Goal: Information Seeking & Learning: Check status

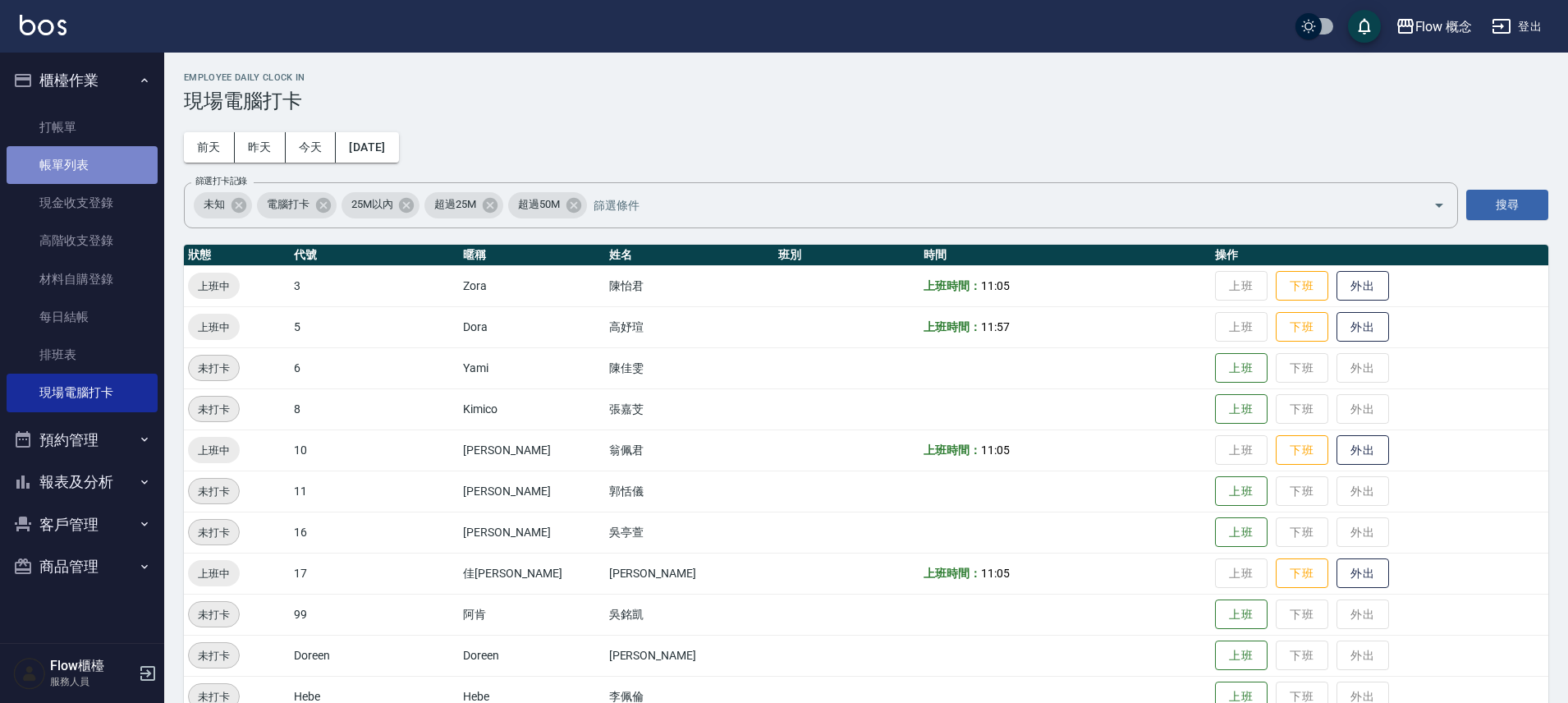
click at [78, 155] on link "帳單列表" at bounding box center [81, 165] width 151 height 38
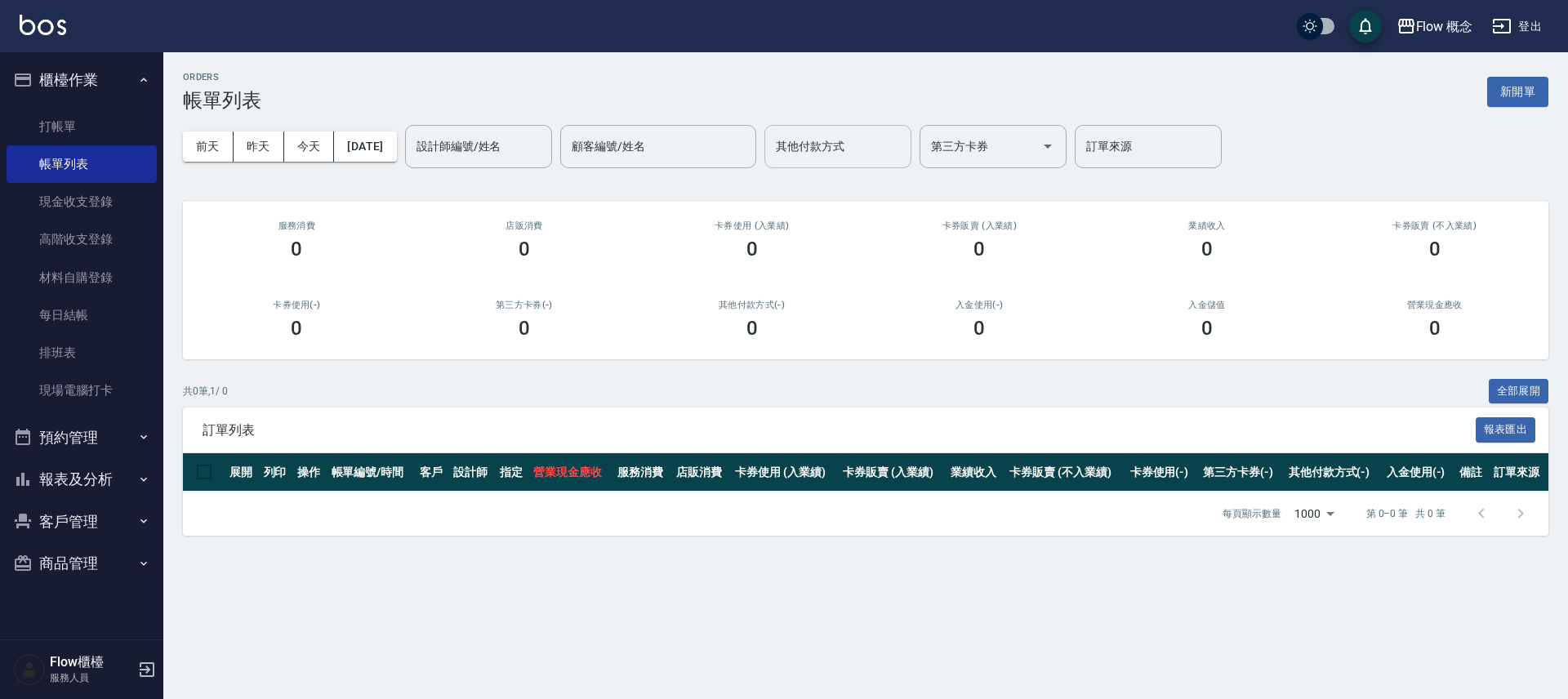
click at [850, 165] on div "其他付款方式" at bounding box center [837, 147] width 147 height 44
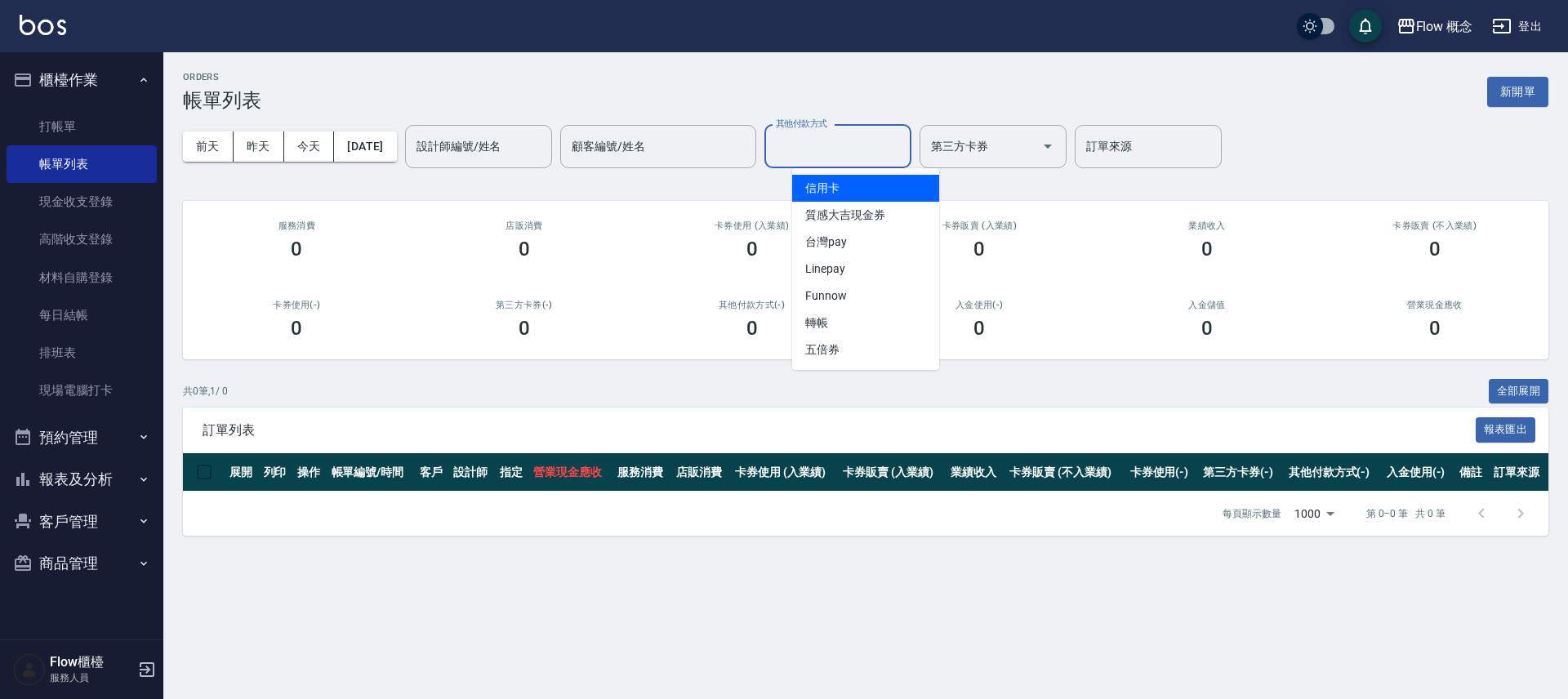
click at [851, 187] on span "信用卡" at bounding box center [865, 188] width 147 height 27
click at [854, 155] on input "信用卡" at bounding box center [826, 146] width 107 height 28
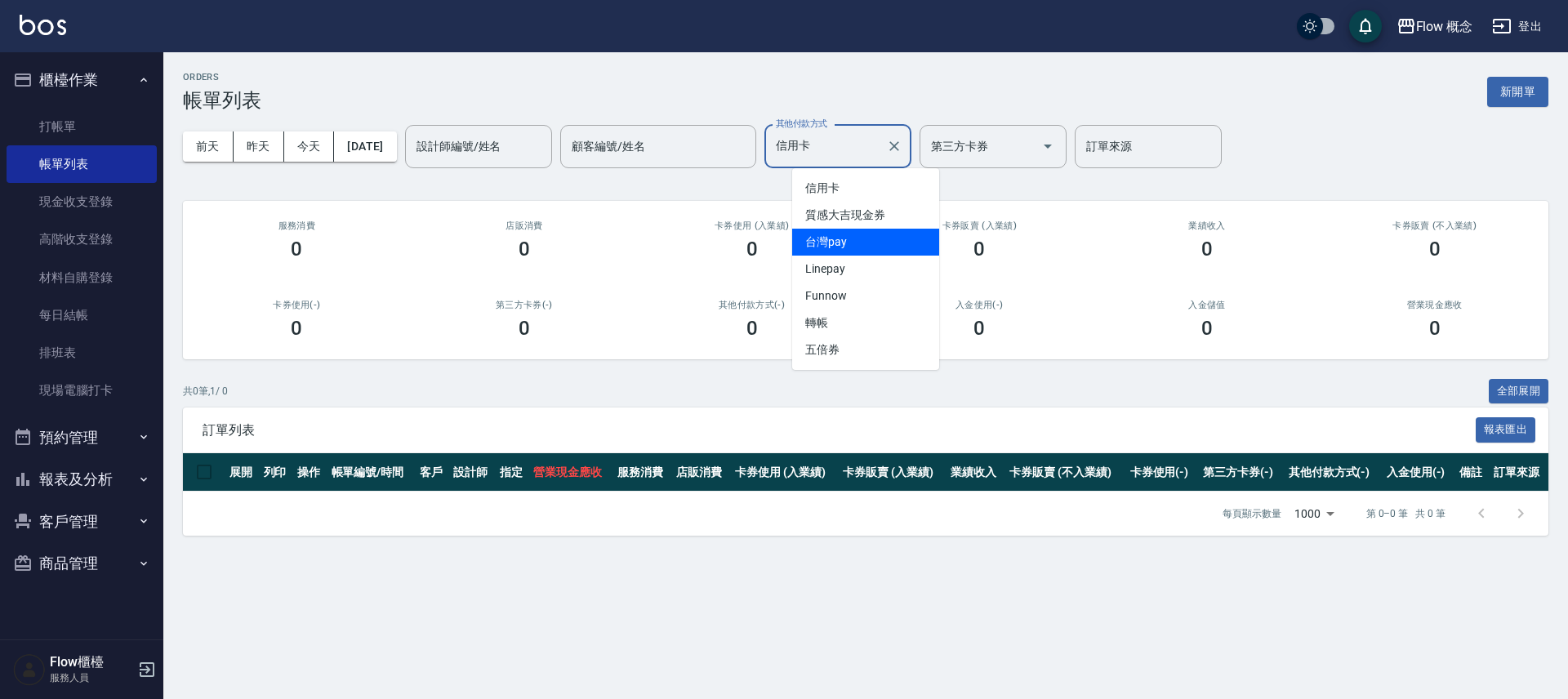
drag, startPoint x: 847, startPoint y: 242, endPoint x: 872, endPoint y: 172, distance: 74.3
click at [847, 242] on span "台灣pay" at bounding box center [865, 242] width 147 height 27
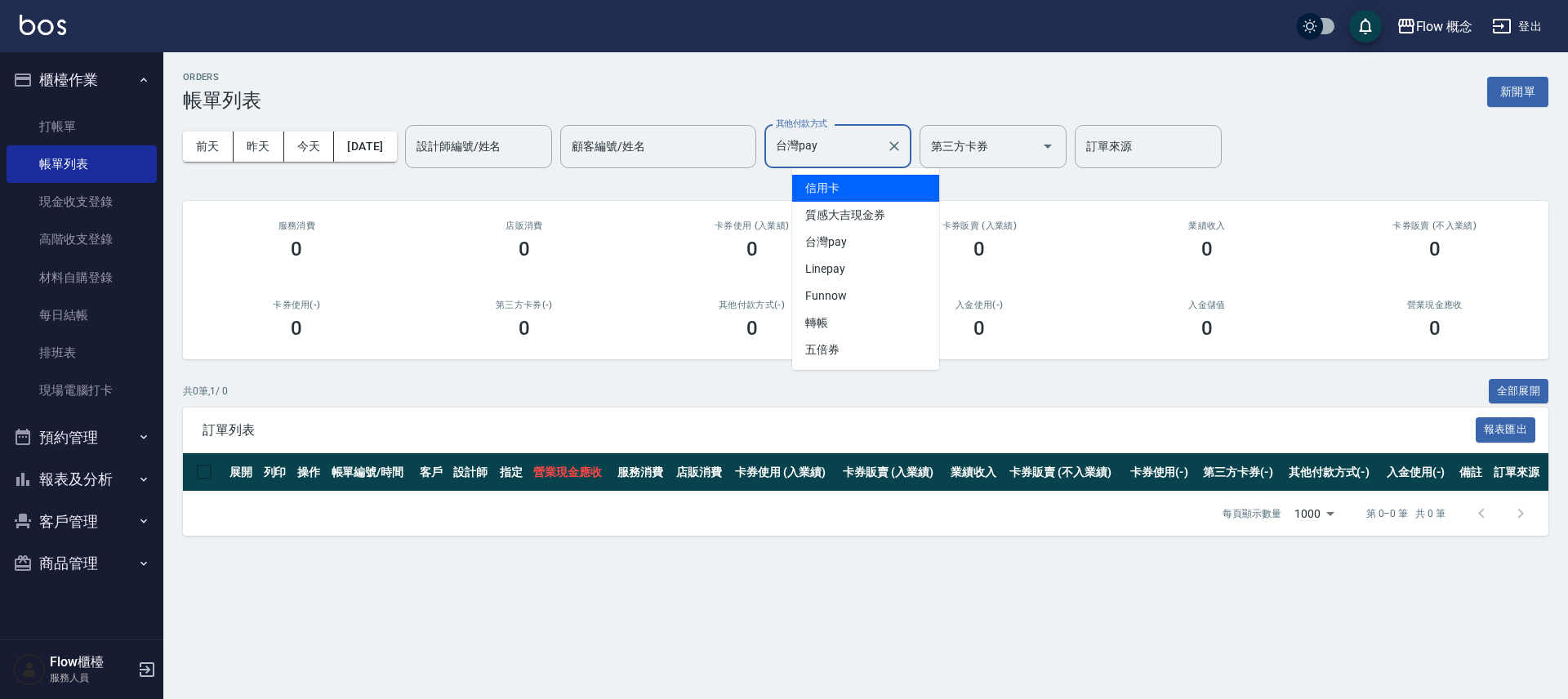
drag, startPoint x: 860, startPoint y: 137, endPoint x: 869, endPoint y: 171, distance: 35.2
click at [860, 138] on input "台灣pay" at bounding box center [826, 146] width 107 height 28
click at [856, 320] on span "轉帳" at bounding box center [865, 323] width 147 height 27
type input "轉帳"
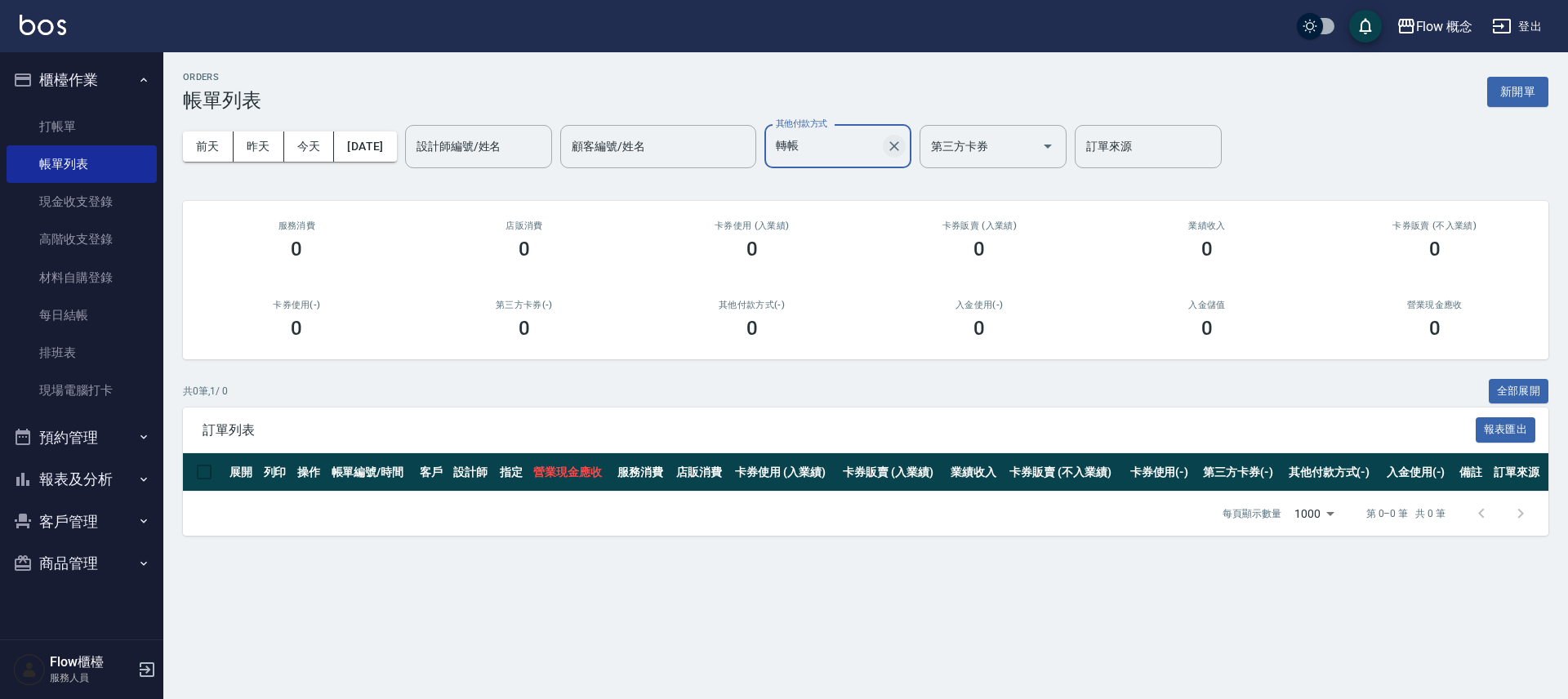
click at [906, 151] on button "Clear" at bounding box center [894, 146] width 23 height 23
click at [112, 479] on button "報表及分析" at bounding box center [81, 479] width 150 height 43
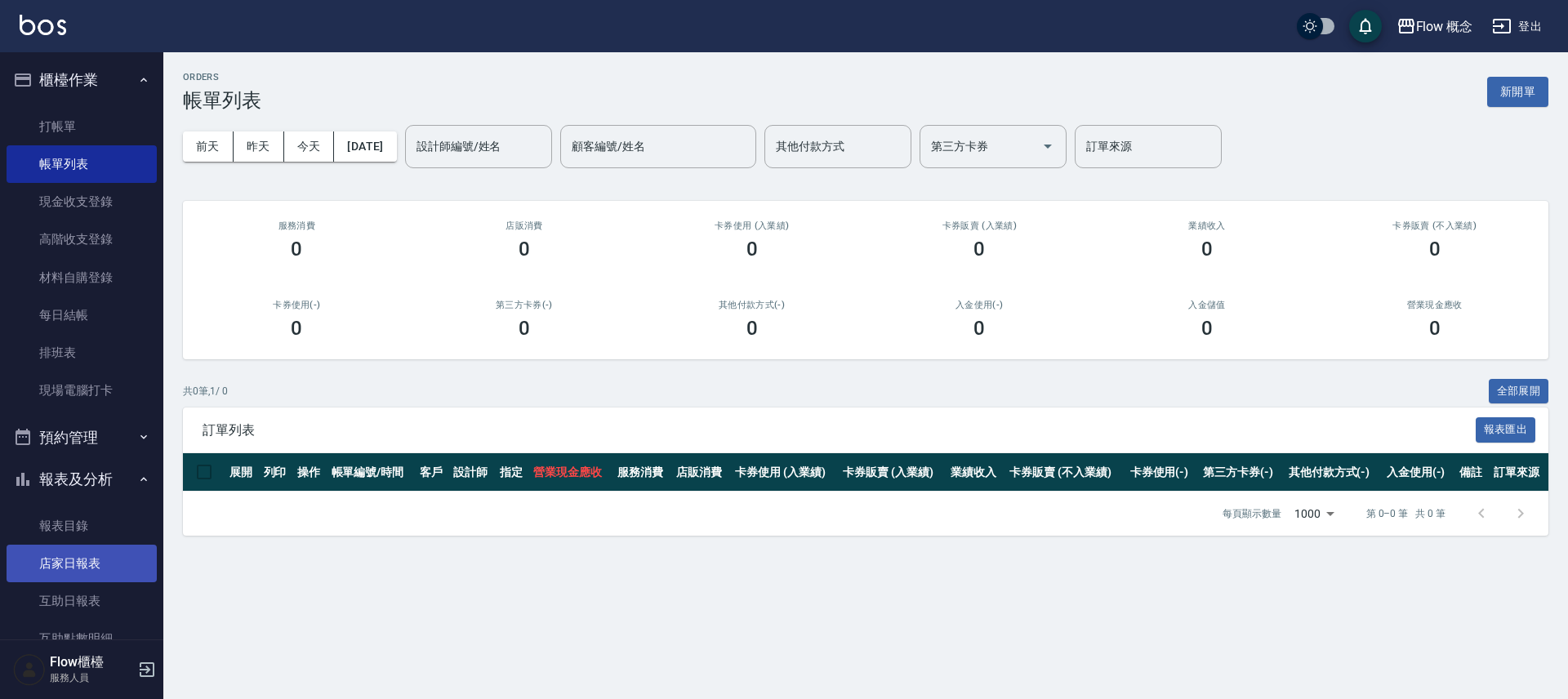
click at [85, 560] on link "店家日報表" at bounding box center [81, 562] width 150 height 37
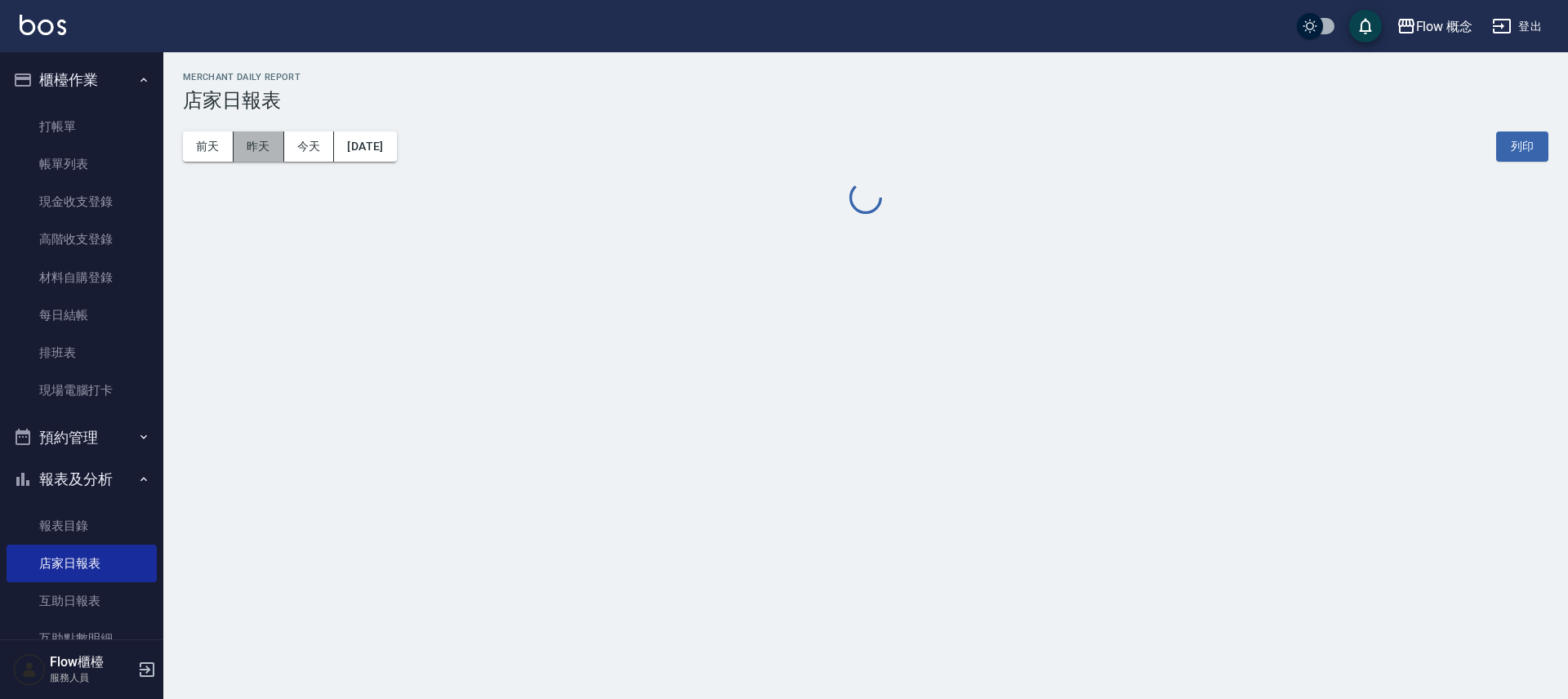
click at [267, 143] on button "昨天" at bounding box center [260, 146] width 51 height 30
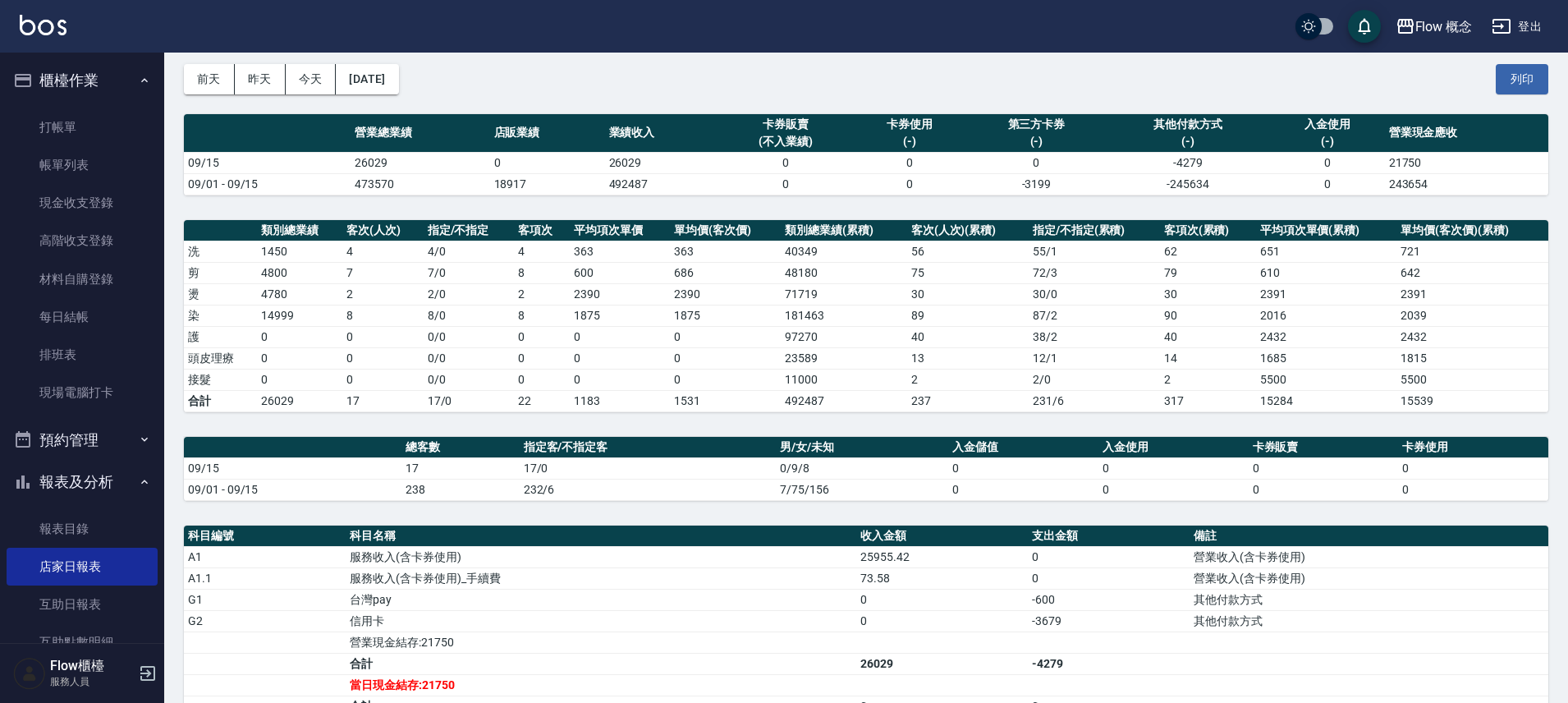
scroll to position [18, 0]
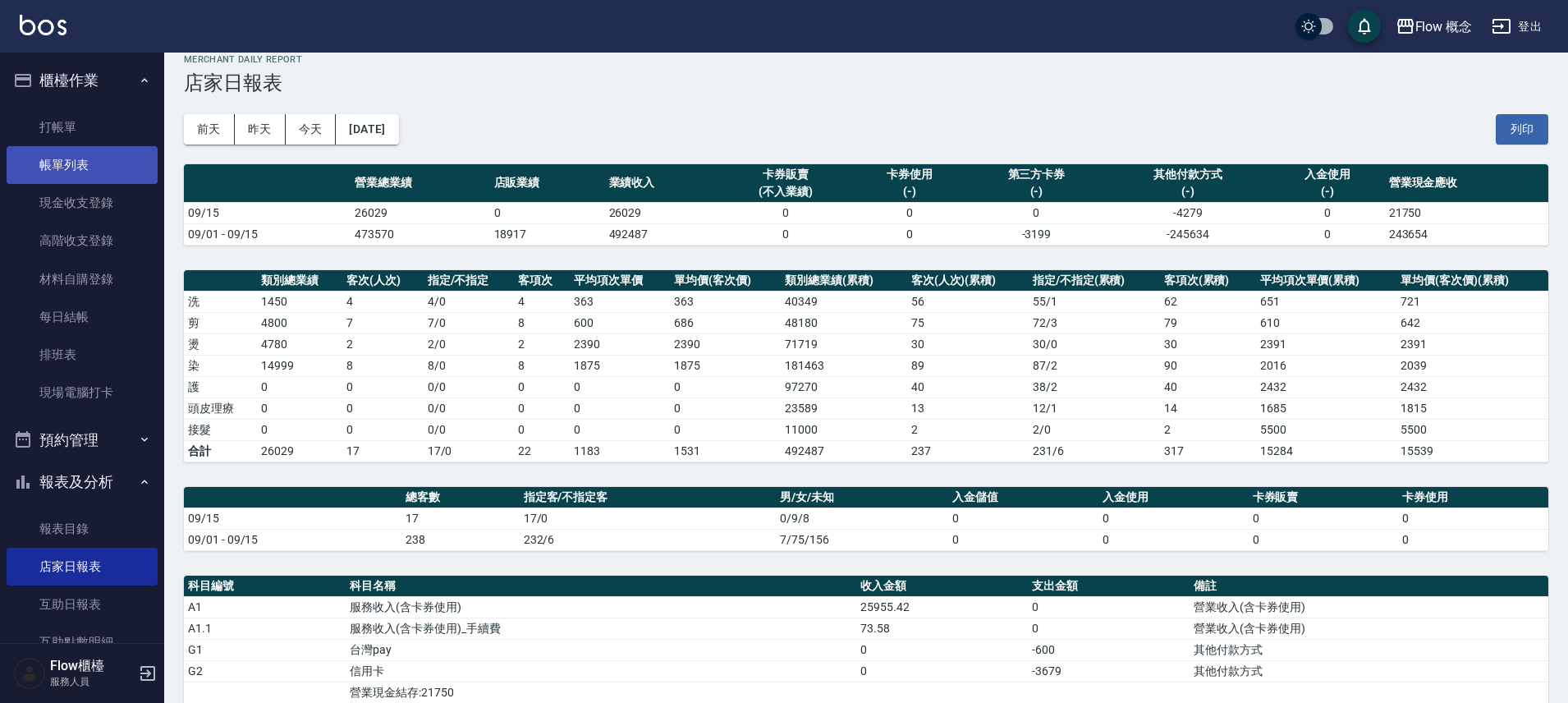
click at [83, 162] on link "帳單列表" at bounding box center [81, 165] width 151 height 38
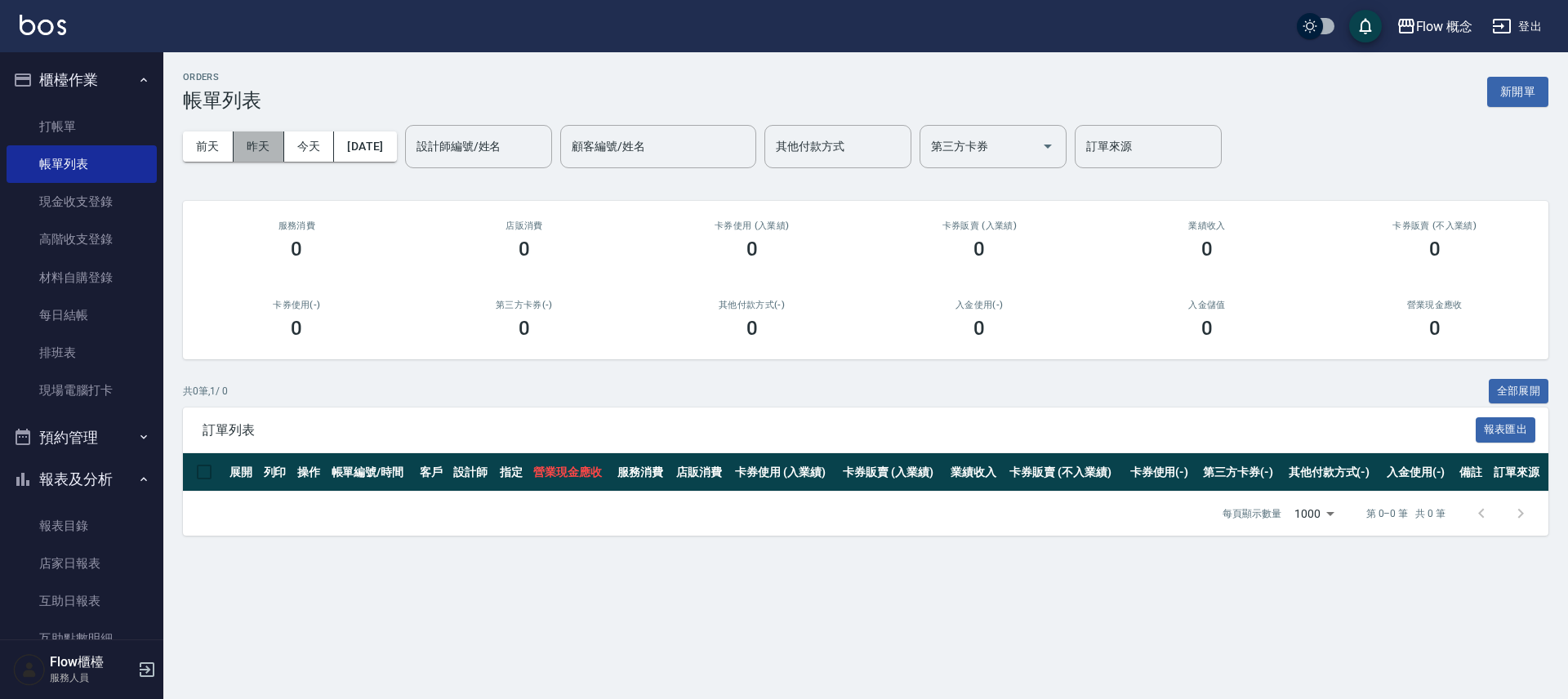
click at [258, 147] on button "昨天" at bounding box center [260, 146] width 51 height 30
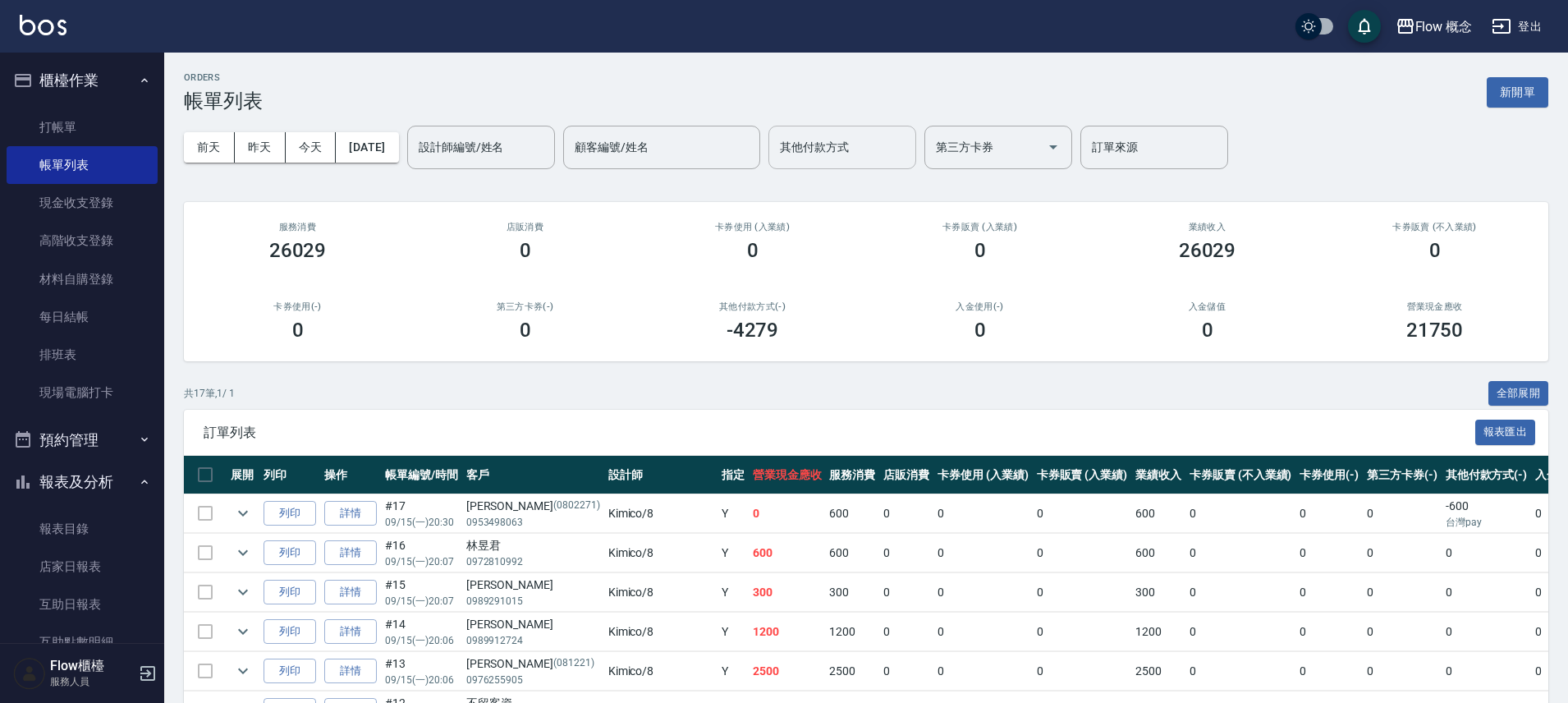
click at [840, 143] on input "其他付款方式" at bounding box center [842, 146] width 133 height 28
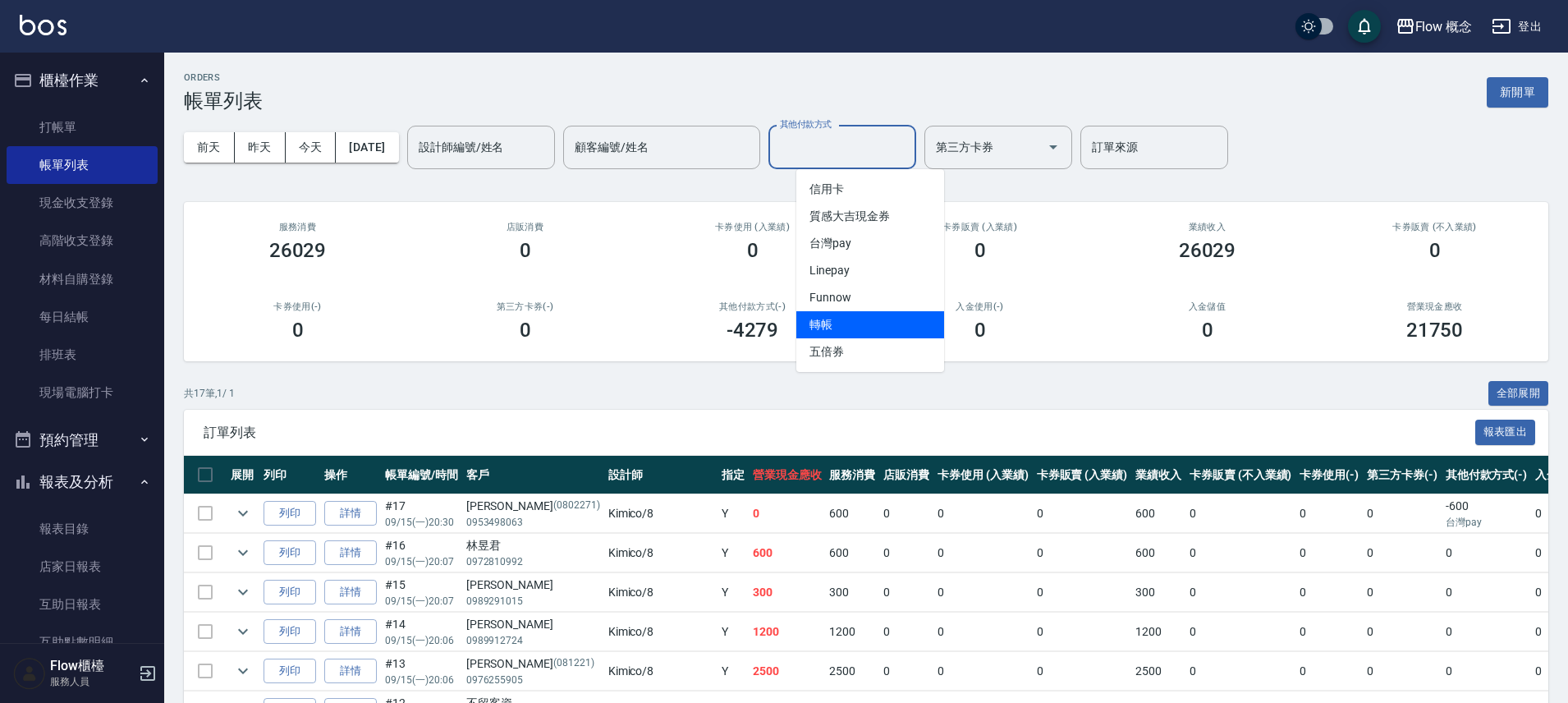
click at [840, 311] on span "轉帳" at bounding box center [870, 325] width 147 height 27
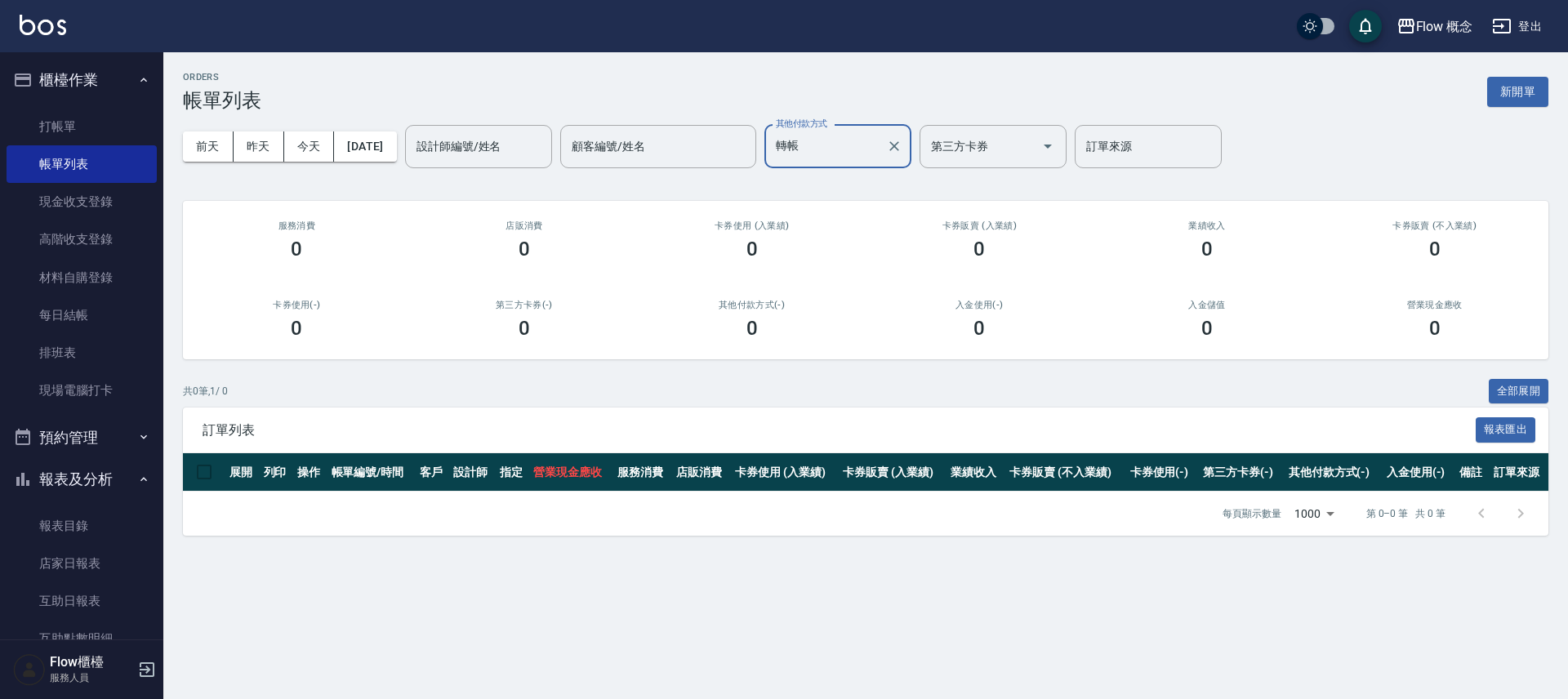
click at [841, 139] on input "轉帳" at bounding box center [826, 146] width 107 height 28
click at [838, 186] on span "信用卡" at bounding box center [865, 188] width 147 height 27
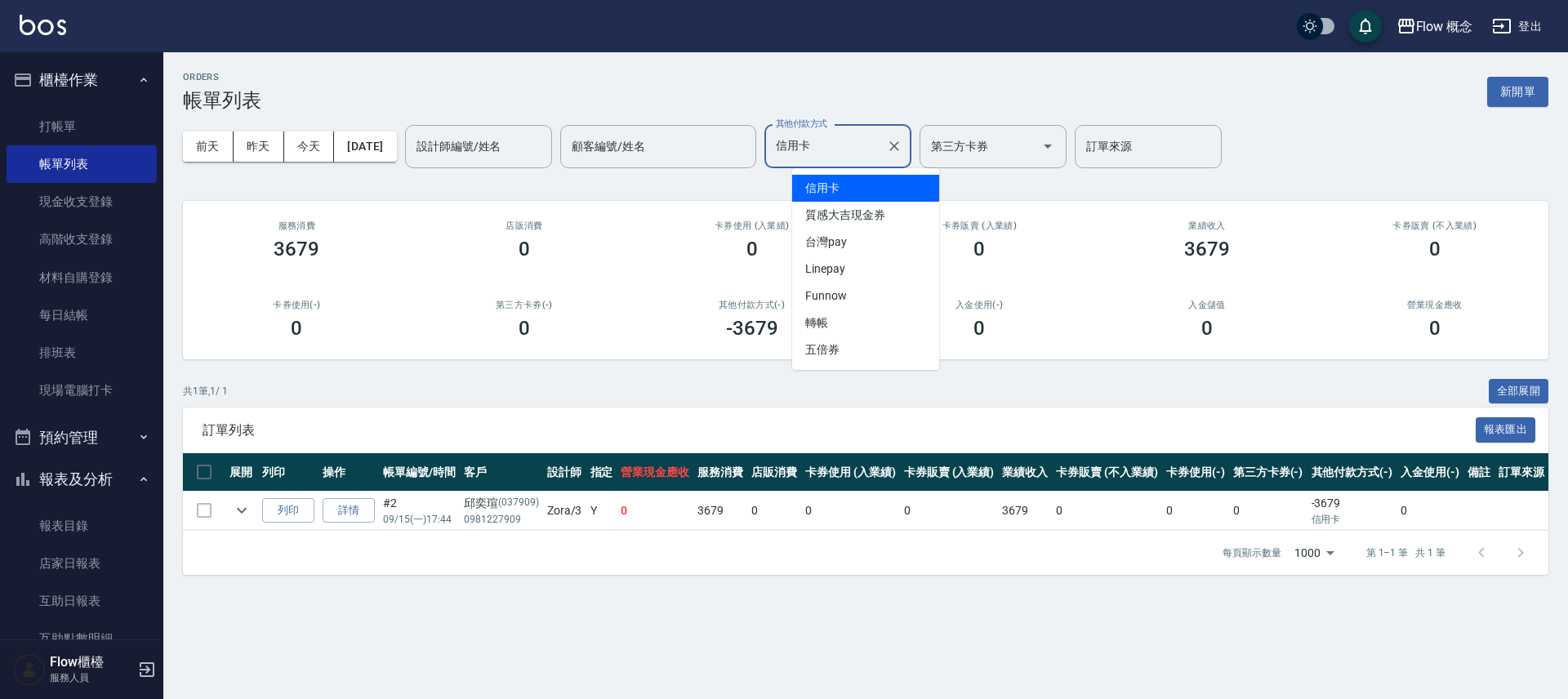
click at [842, 150] on input "信用卡" at bounding box center [826, 146] width 107 height 28
click at [857, 319] on span "轉帳" at bounding box center [865, 323] width 147 height 27
type input "轉帳"
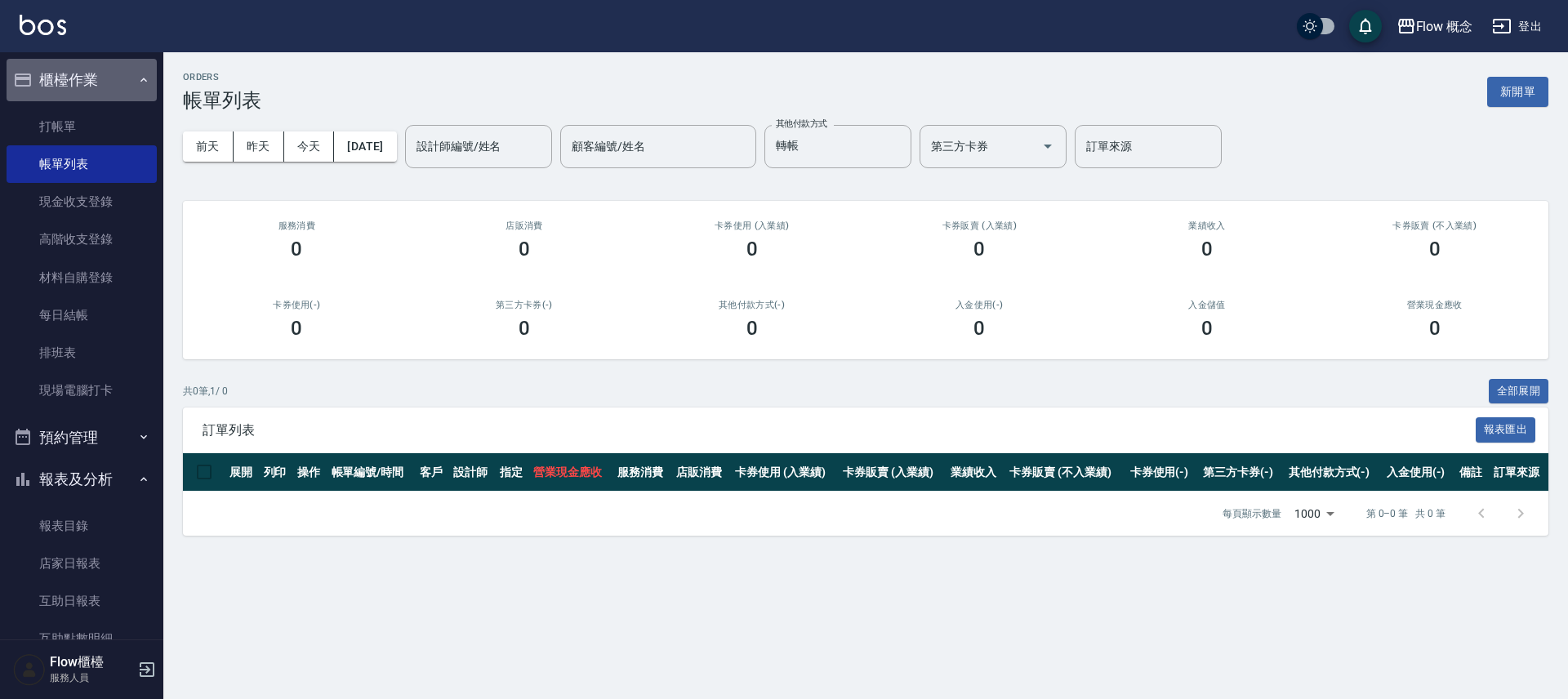
drag, startPoint x: 98, startPoint y: 76, endPoint x: 423, endPoint y: 15, distance: 330.7
click at [98, 76] on button "櫃檯作業" at bounding box center [81, 80] width 150 height 43
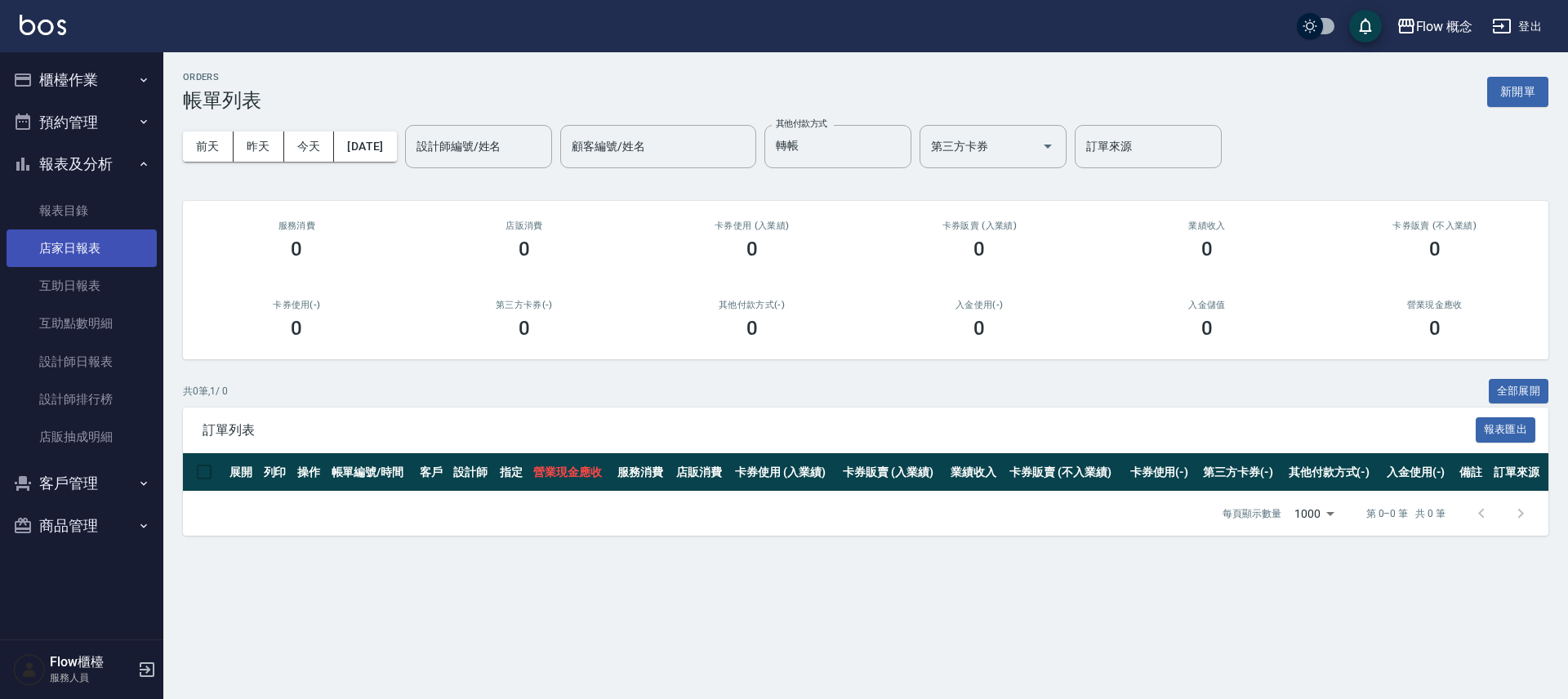
click at [83, 256] on link "店家日報表" at bounding box center [81, 248] width 150 height 37
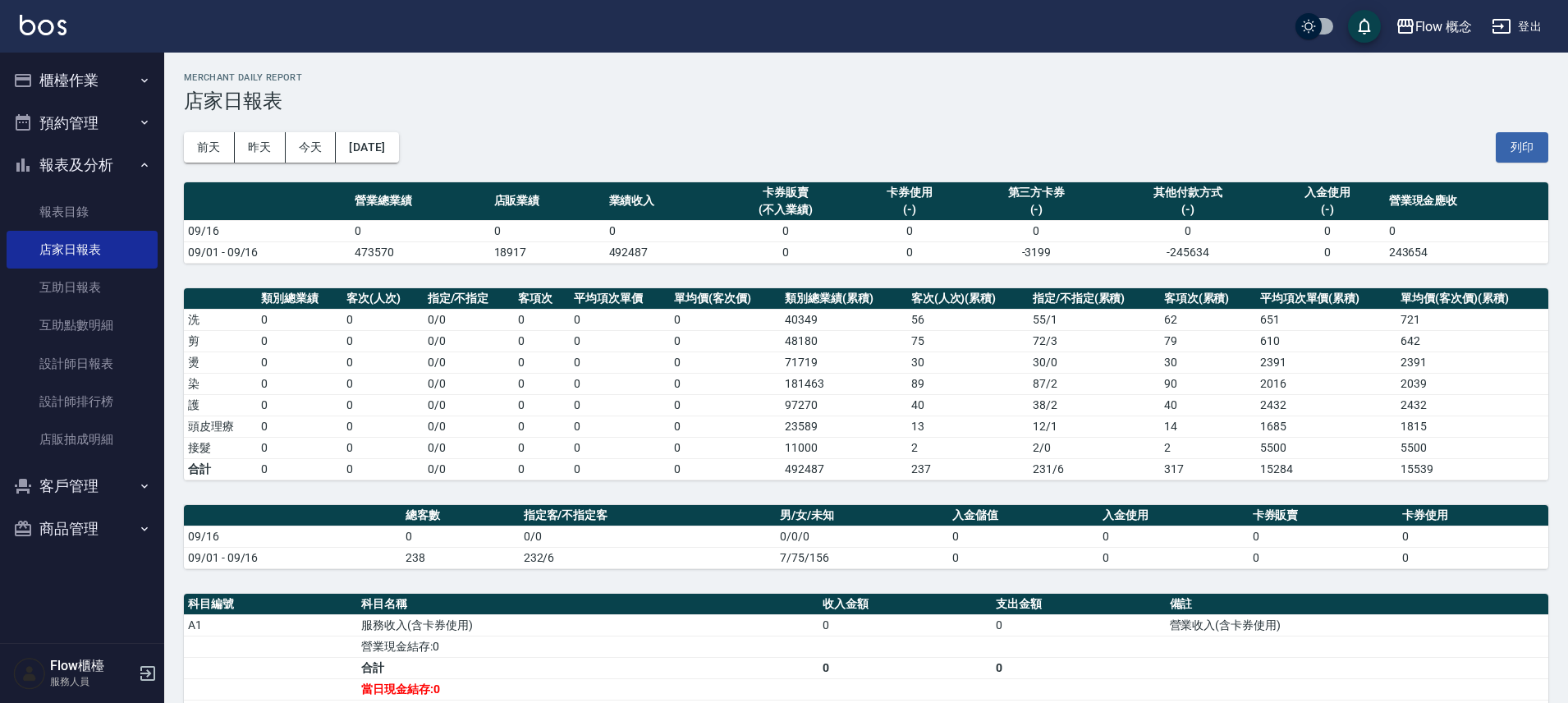
click at [390, 146] on button "[DATE]" at bounding box center [367, 146] width 62 height 30
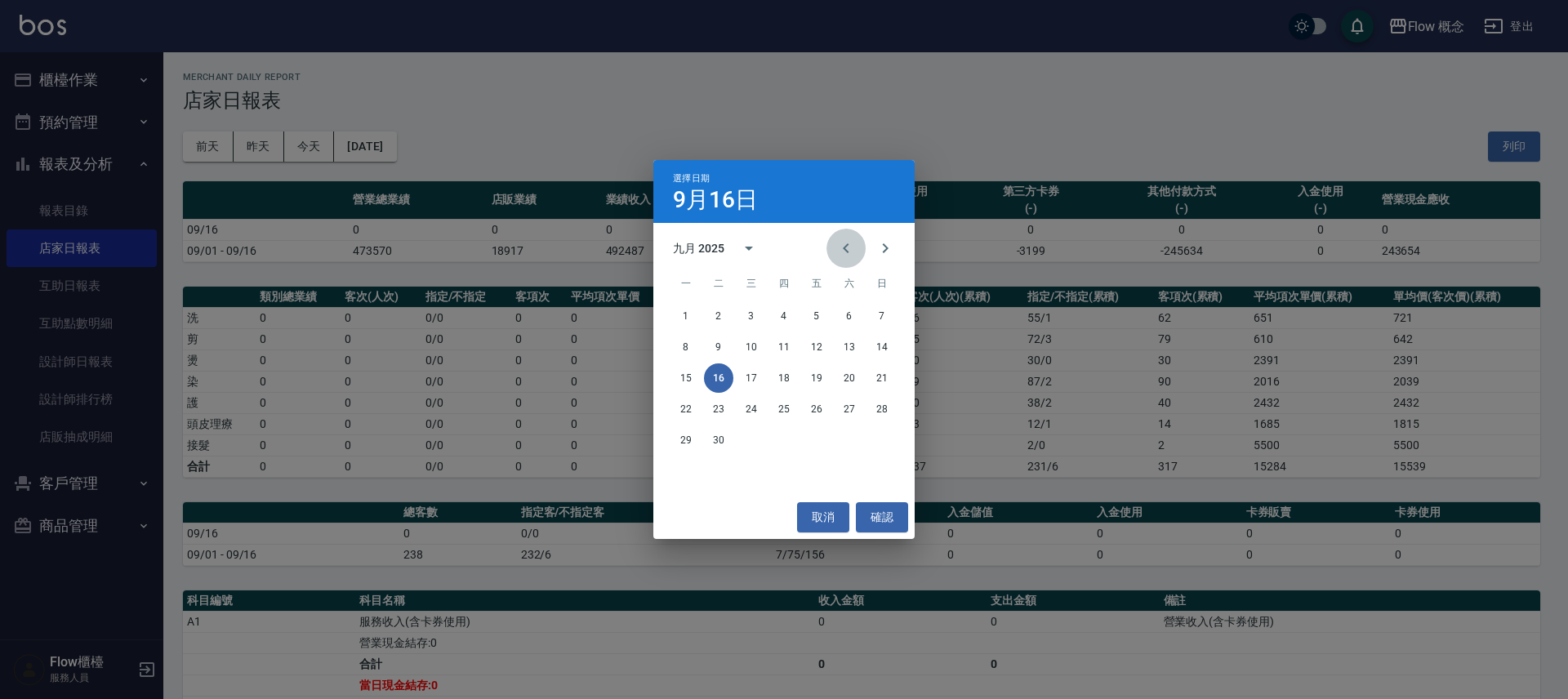
click at [850, 253] on icon "Previous month" at bounding box center [846, 248] width 20 height 20
click at [870, 381] on button "17" at bounding box center [881, 378] width 29 height 29
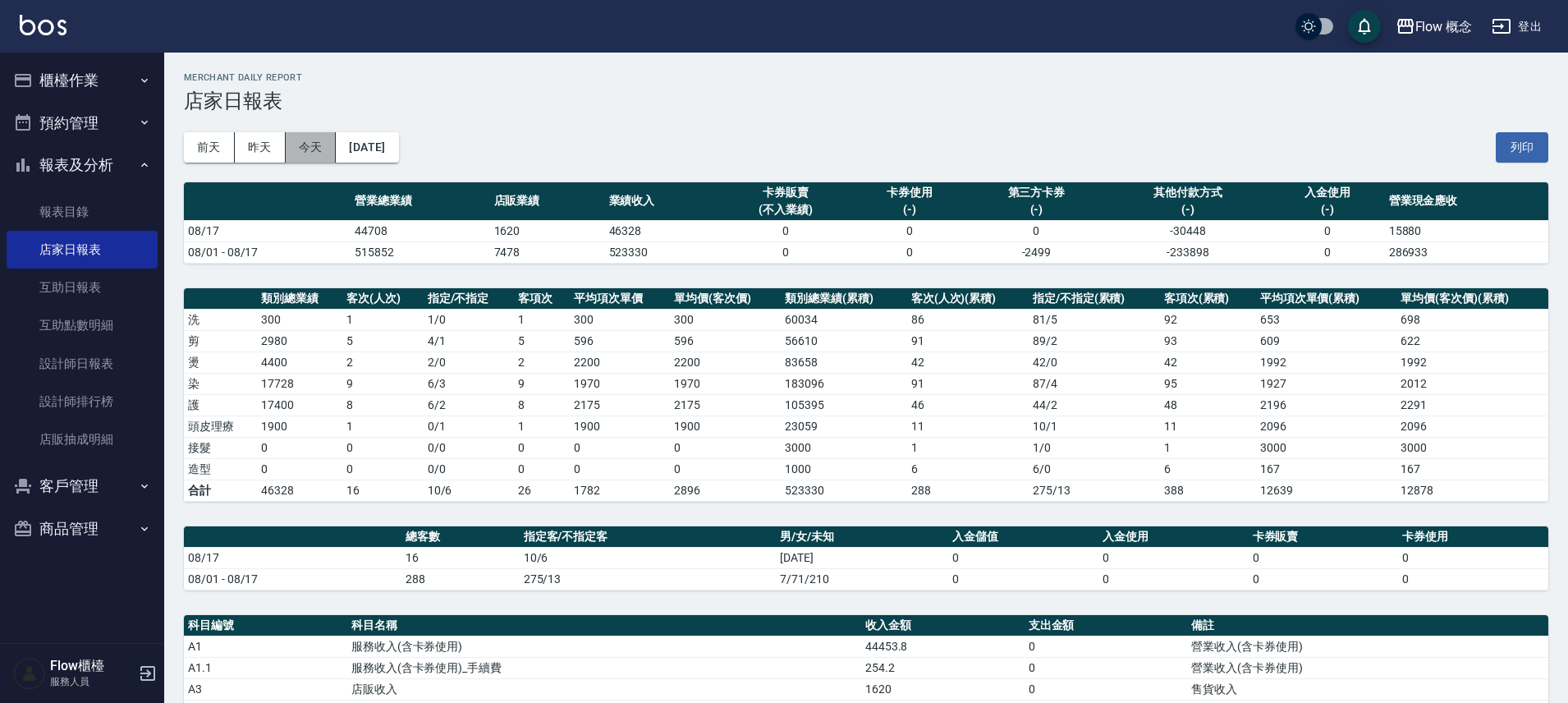
click at [305, 141] on button "今天" at bounding box center [311, 146] width 51 height 30
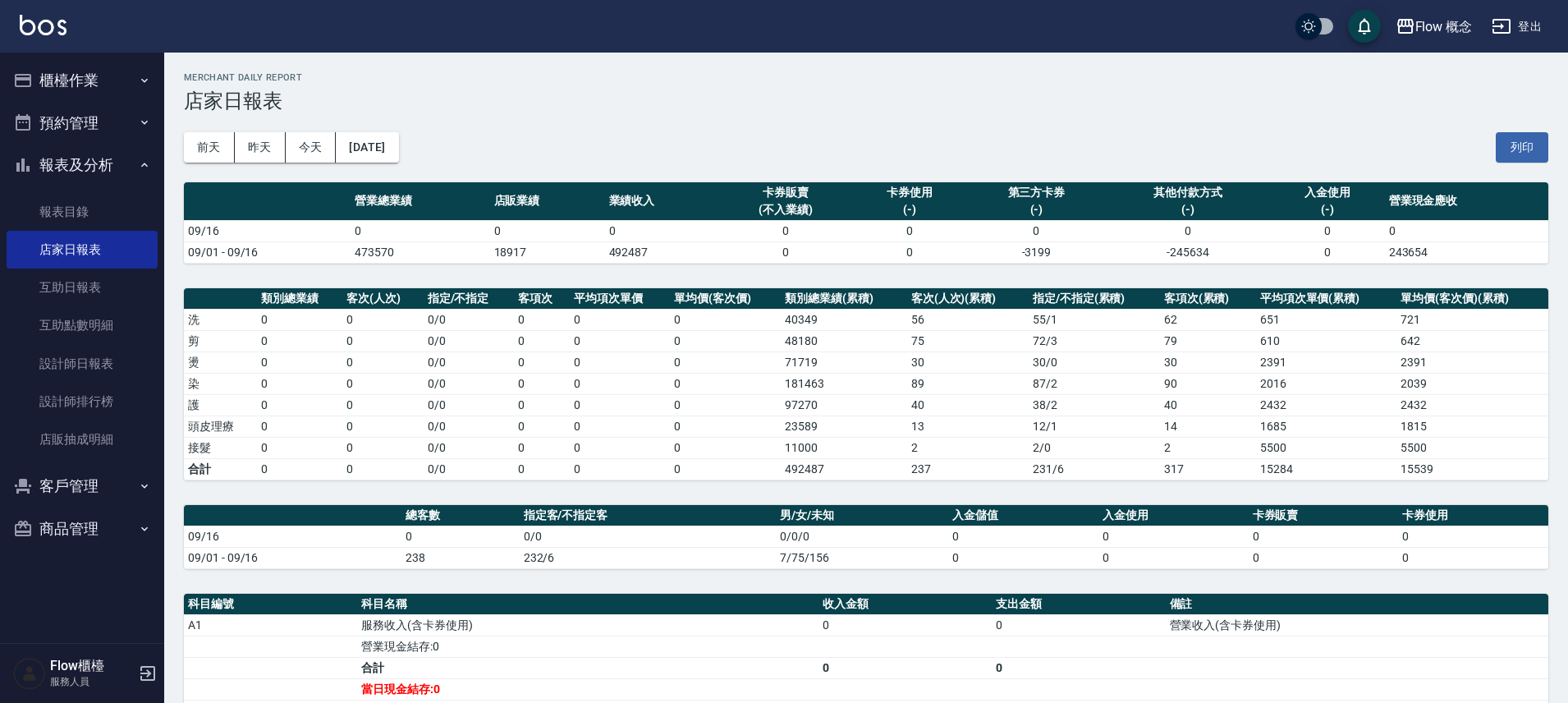
click at [108, 174] on button "報表及分析" at bounding box center [81, 165] width 151 height 43
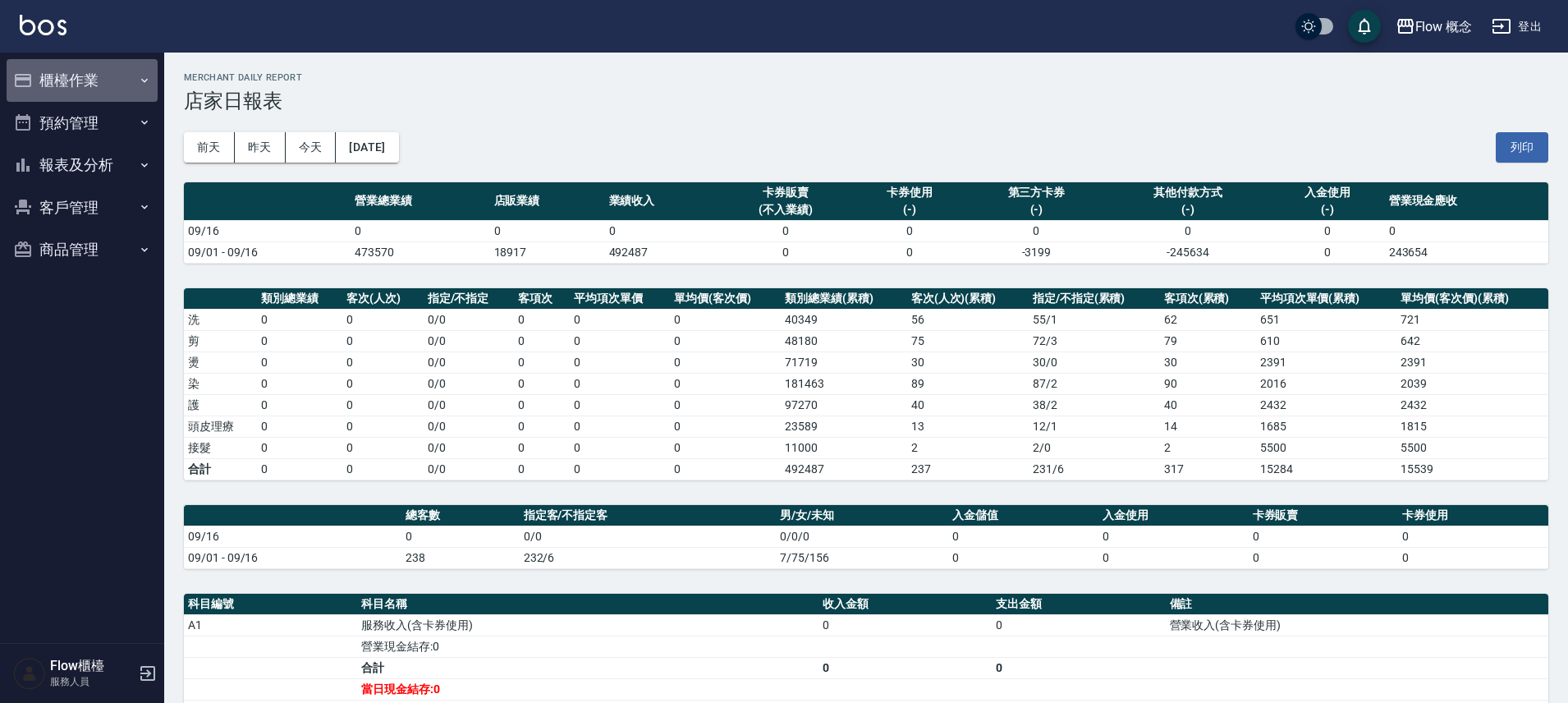
click at [111, 70] on button "櫃檯作業" at bounding box center [81, 81] width 151 height 43
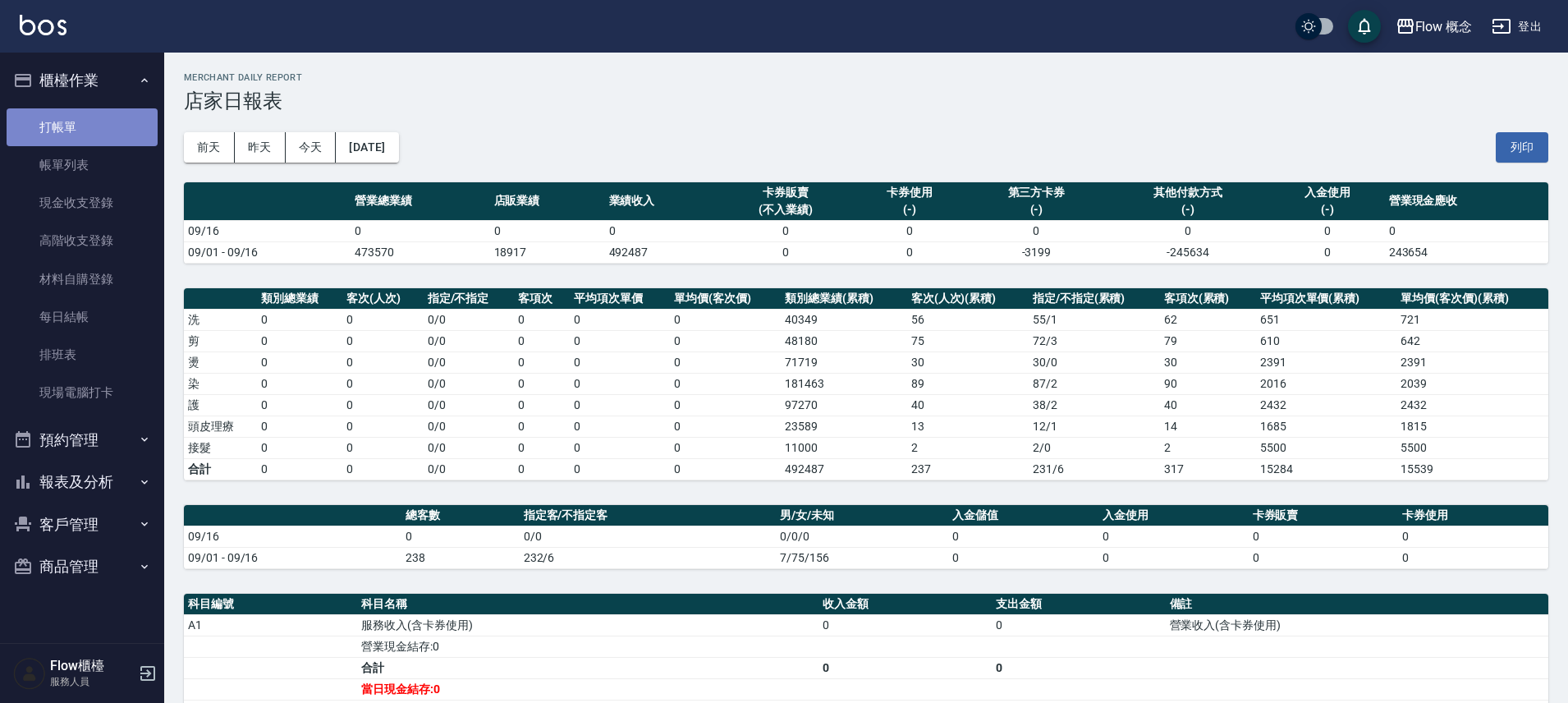
click at [76, 131] on link "打帳單" at bounding box center [81, 126] width 151 height 38
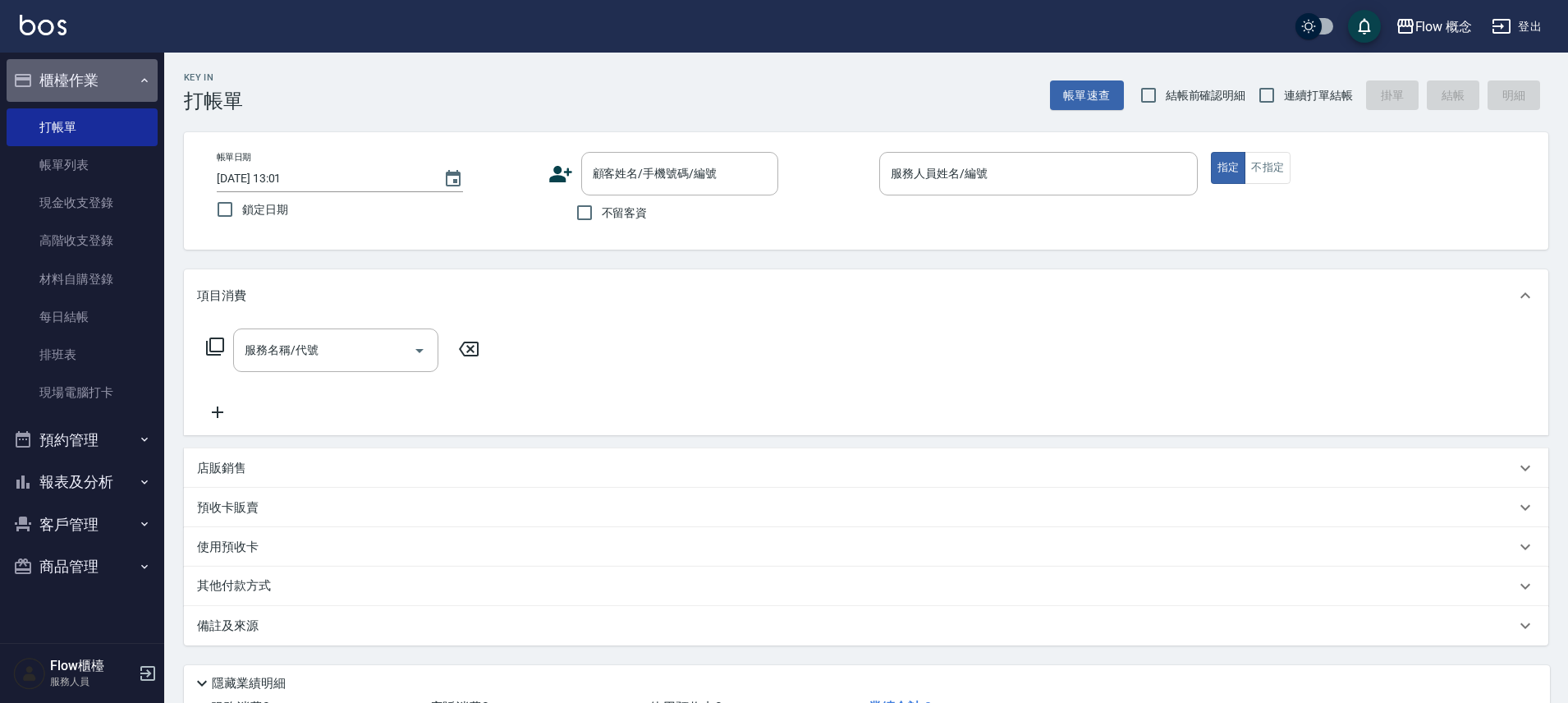
click at [114, 92] on button "櫃檯作業" at bounding box center [81, 81] width 151 height 43
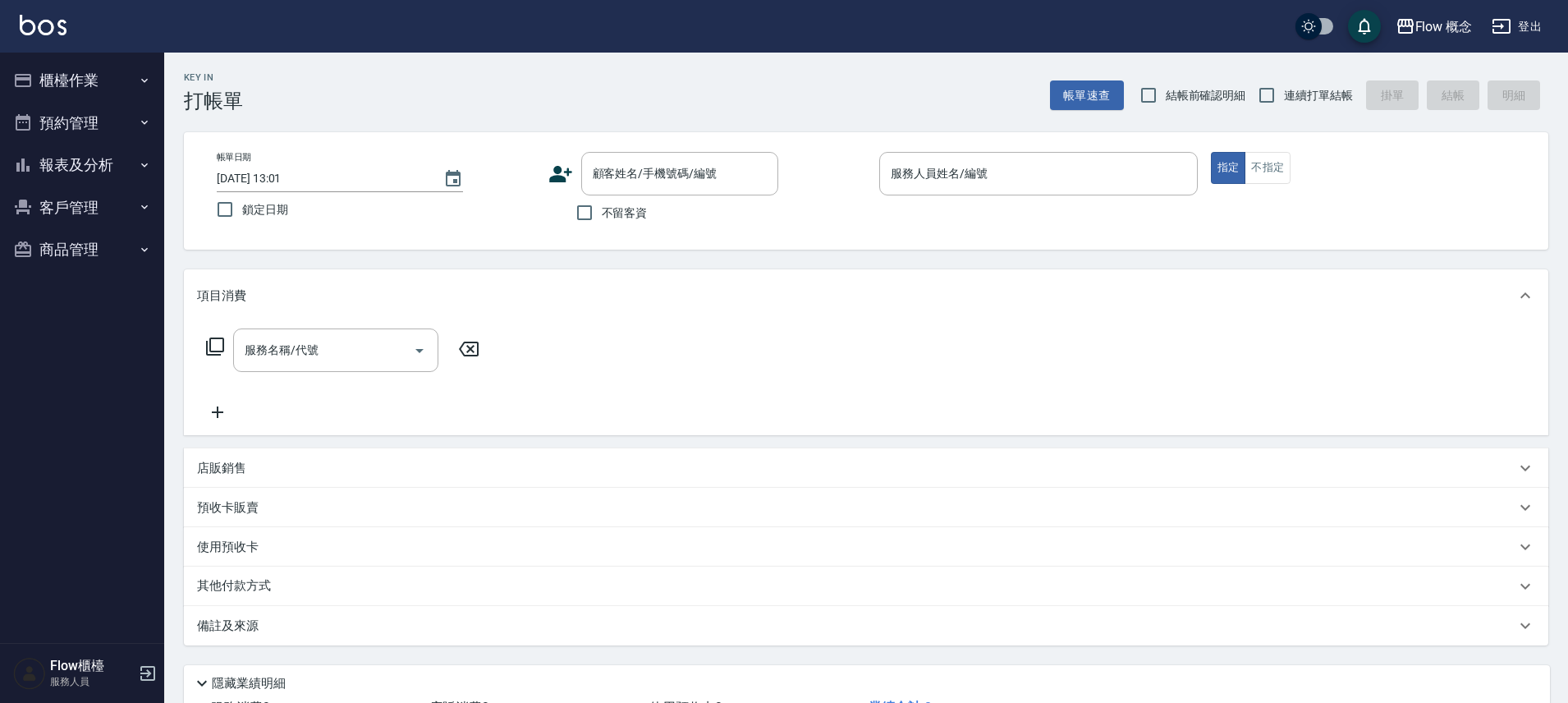
drag, startPoint x: 106, startPoint y: 156, endPoint x: 103, endPoint y: 169, distance: 13.3
click at [106, 157] on button "報表及分析" at bounding box center [81, 165] width 151 height 43
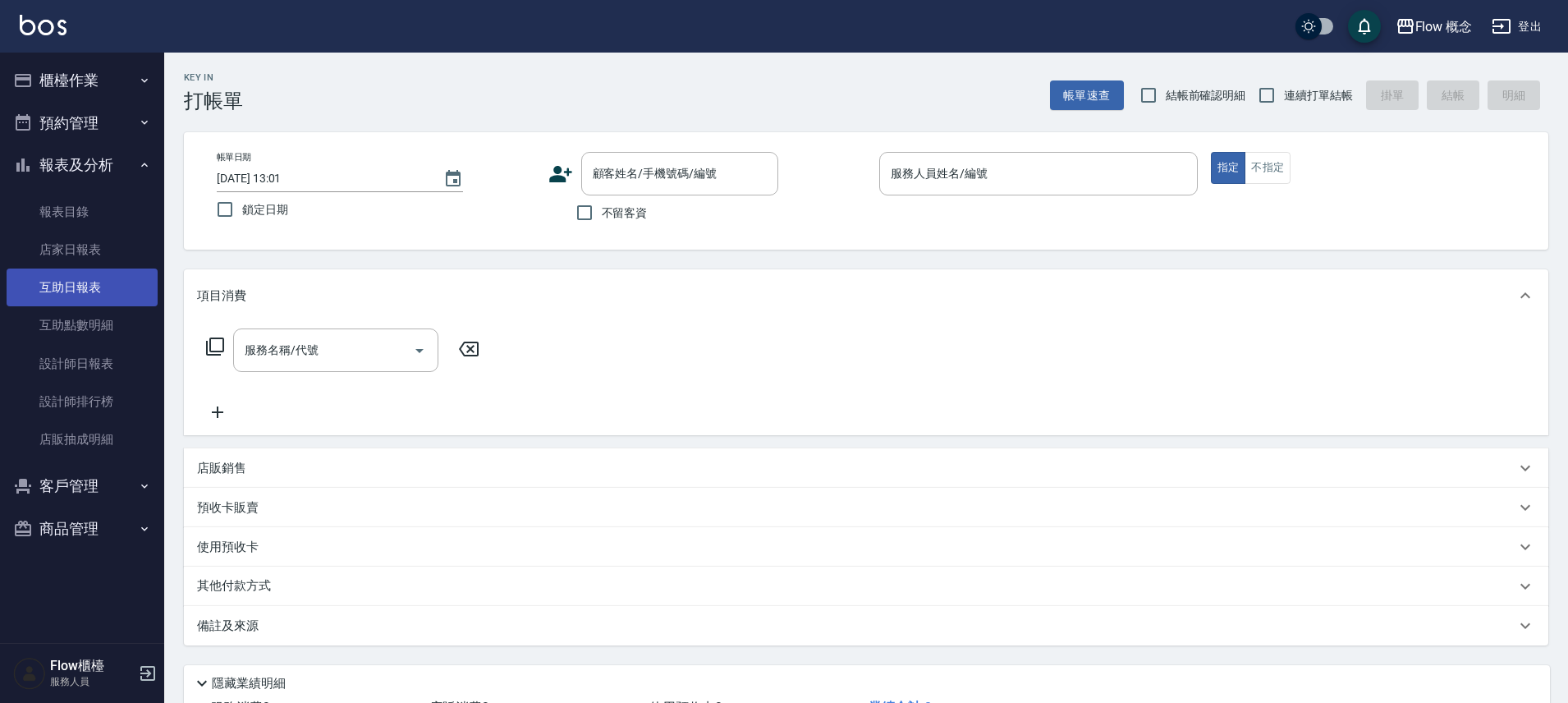
click at [109, 290] on link "互助日報表" at bounding box center [81, 287] width 151 height 38
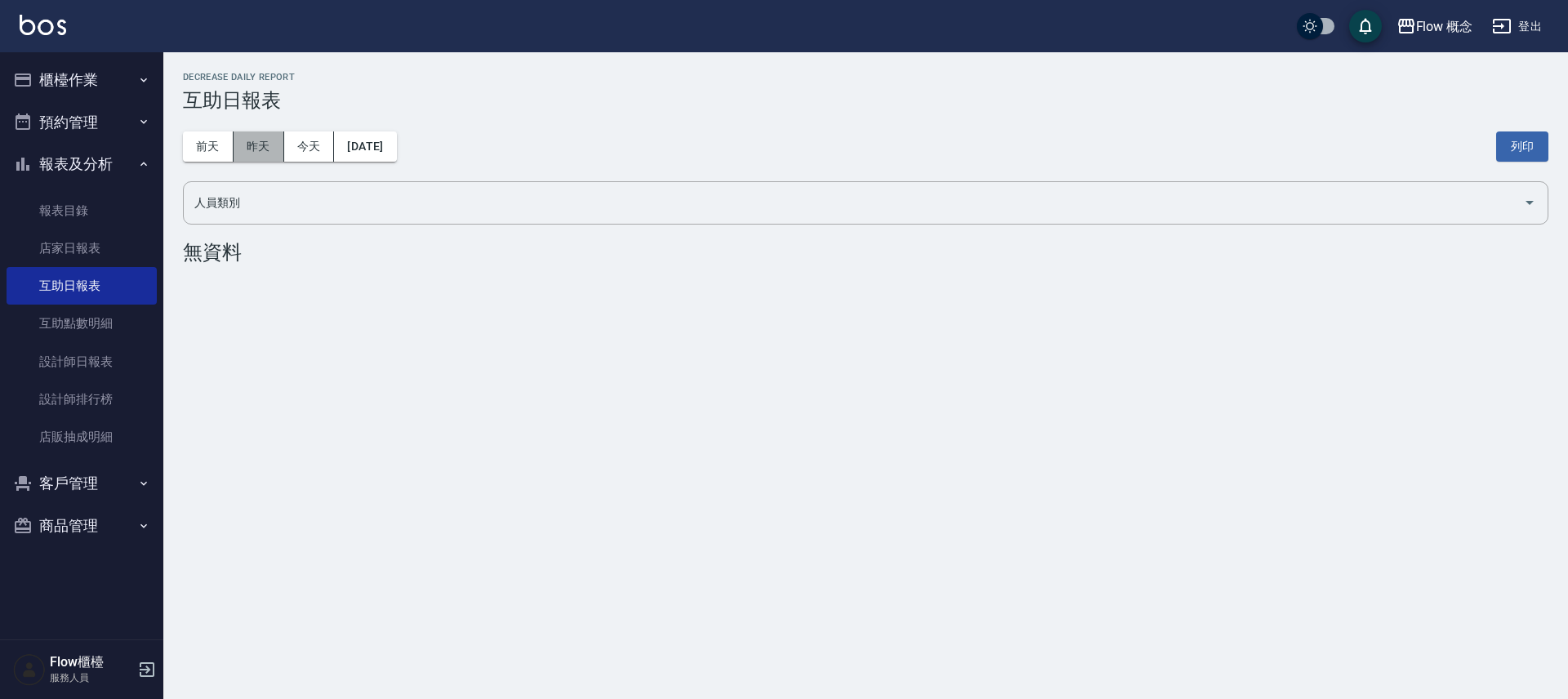
click at [259, 141] on button "昨天" at bounding box center [260, 146] width 51 height 30
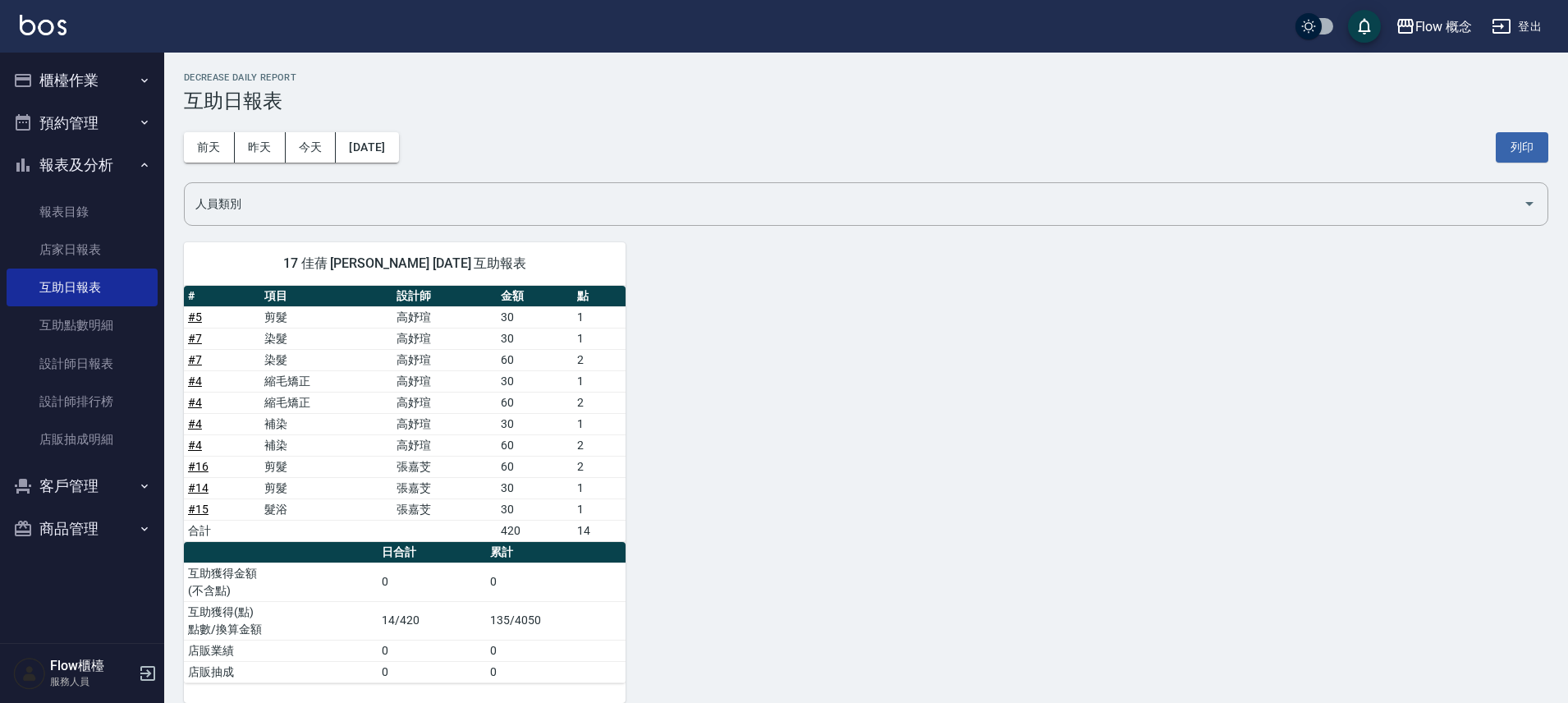
scroll to position [4, 0]
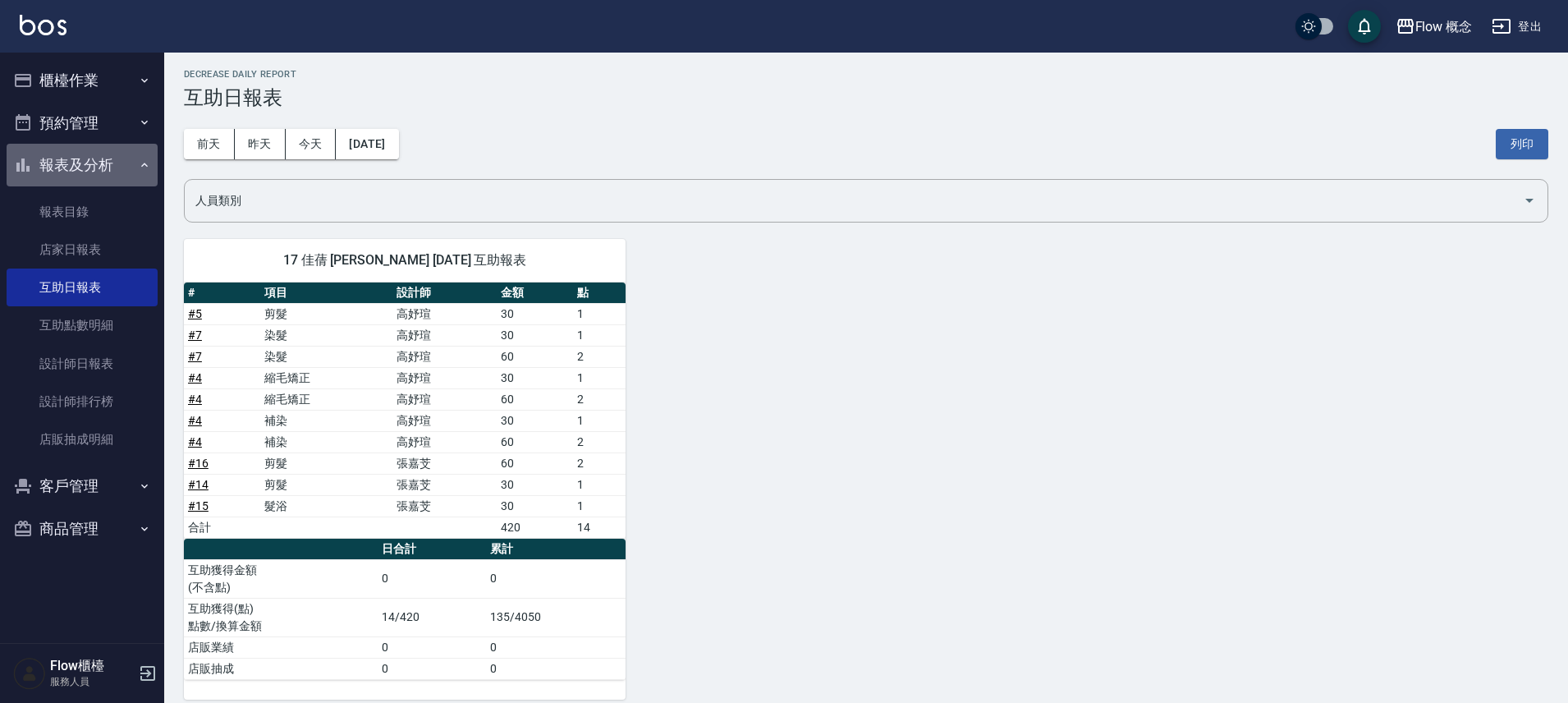
click at [116, 178] on button "報表及分析" at bounding box center [81, 165] width 151 height 43
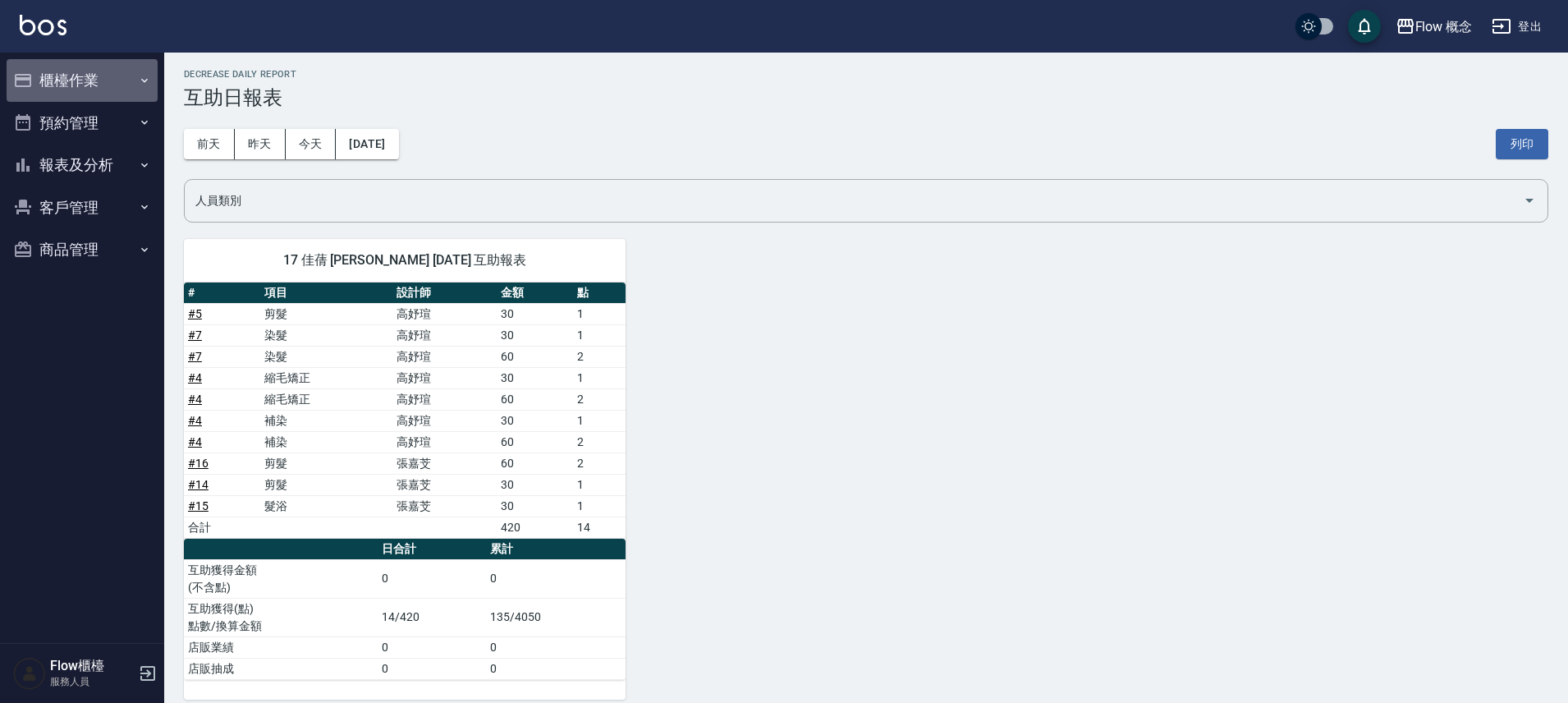
click at [115, 81] on button "櫃檯作業" at bounding box center [81, 81] width 151 height 43
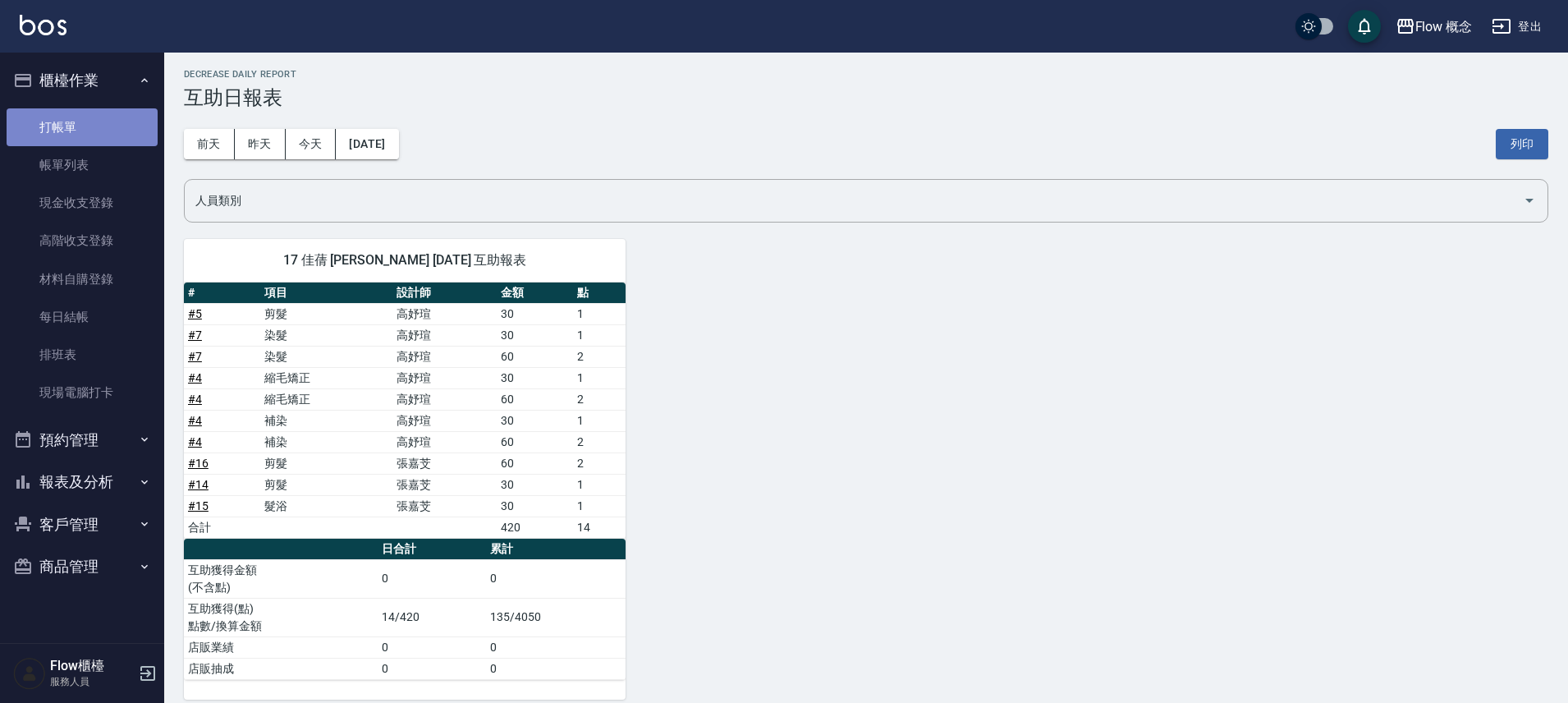
click at [98, 124] on link "打帳單" at bounding box center [81, 126] width 151 height 38
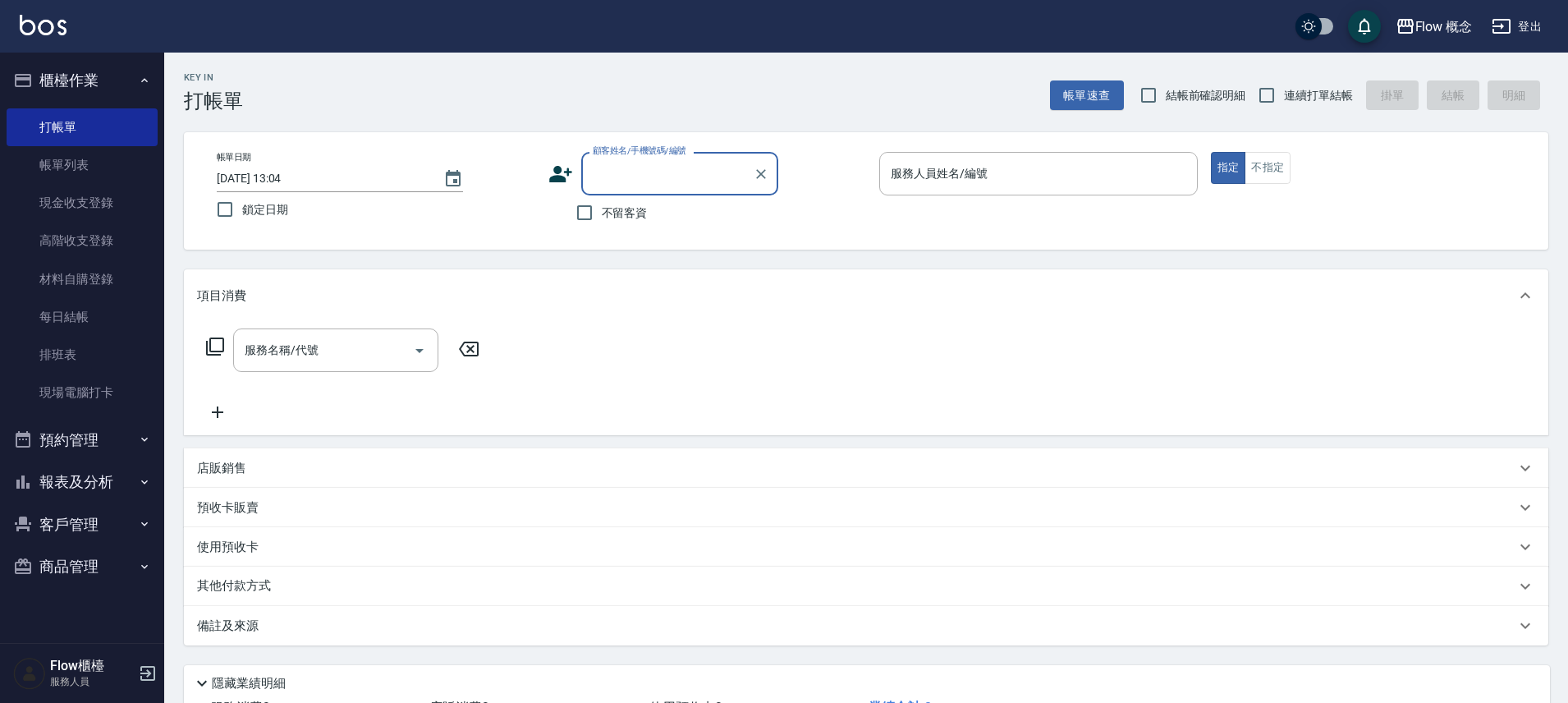
click at [101, 474] on button "報表及分析" at bounding box center [81, 481] width 151 height 43
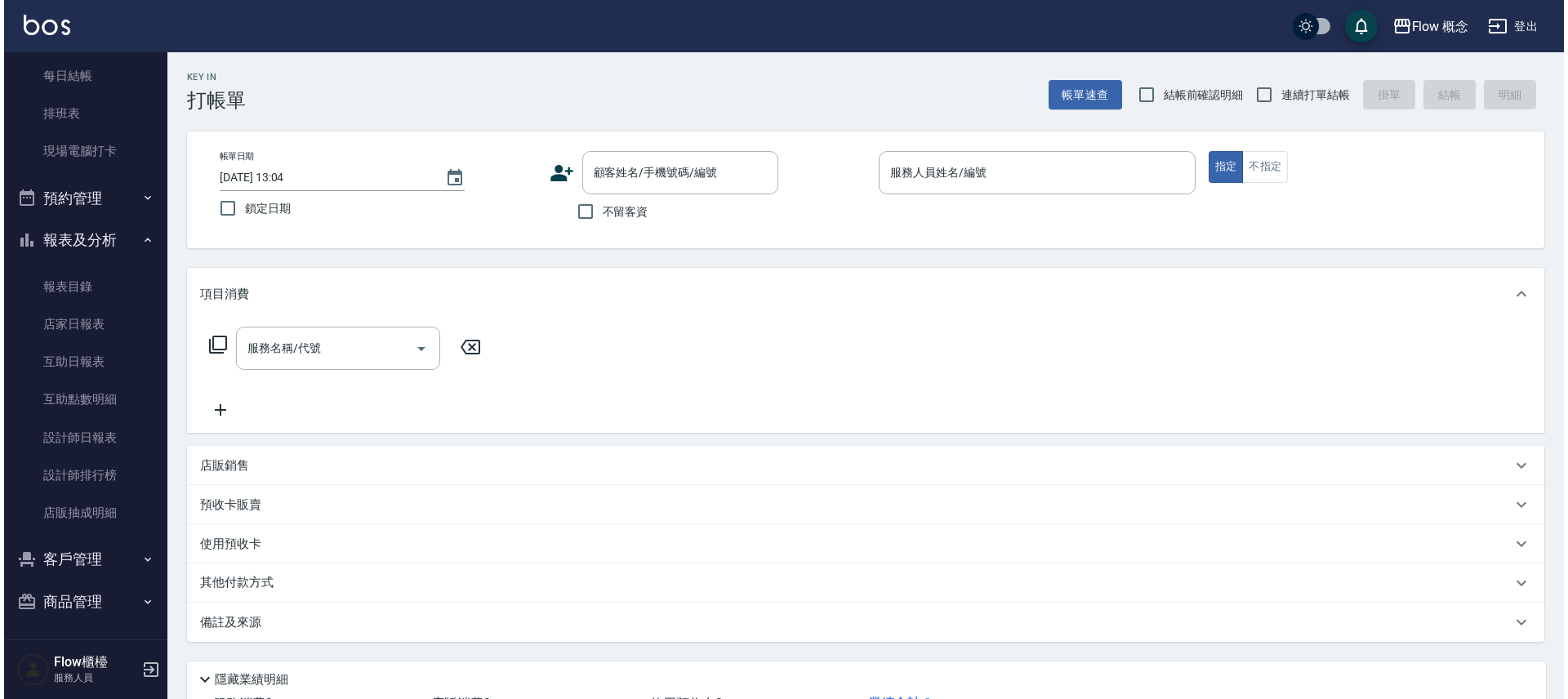
scroll to position [241, 0]
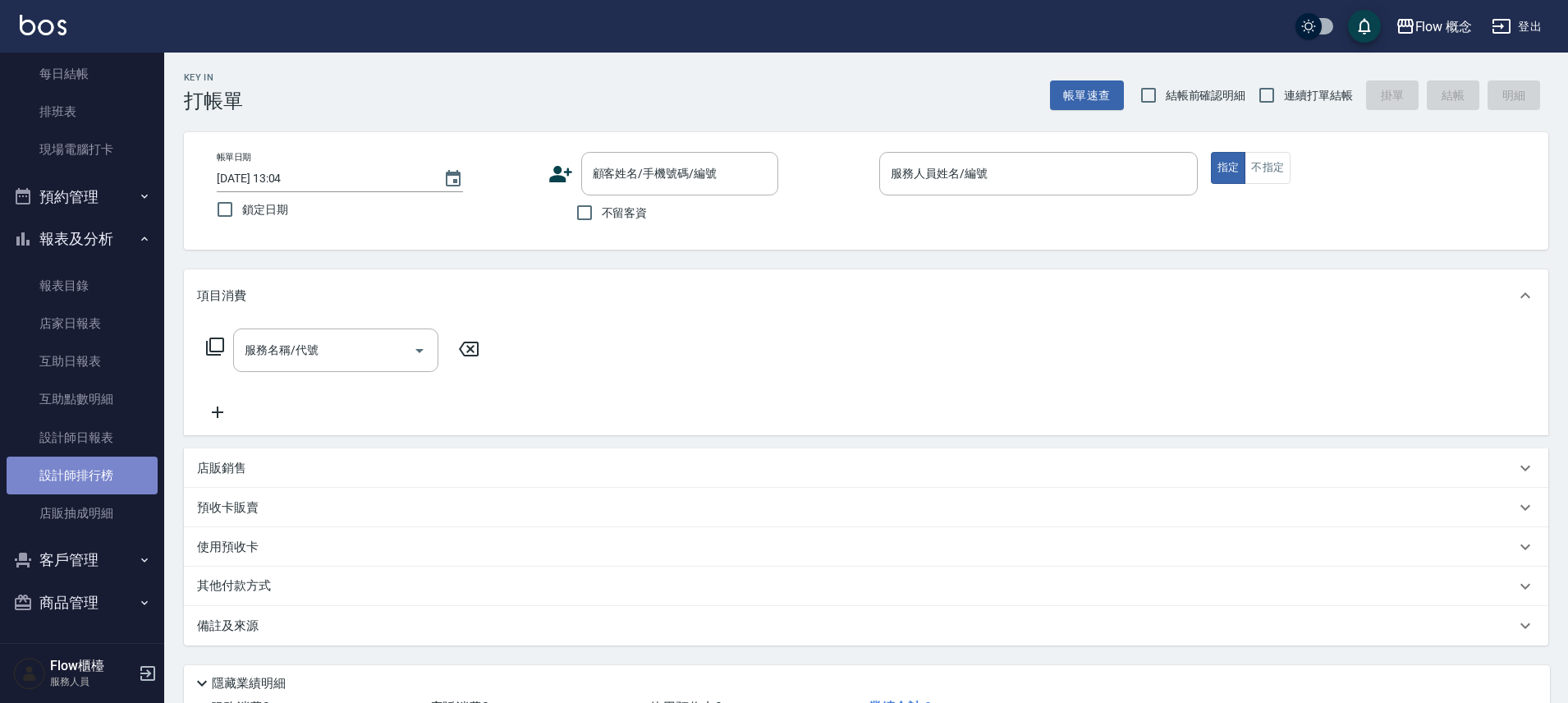
click at [109, 470] on link "設計師排行榜" at bounding box center [81, 475] width 151 height 38
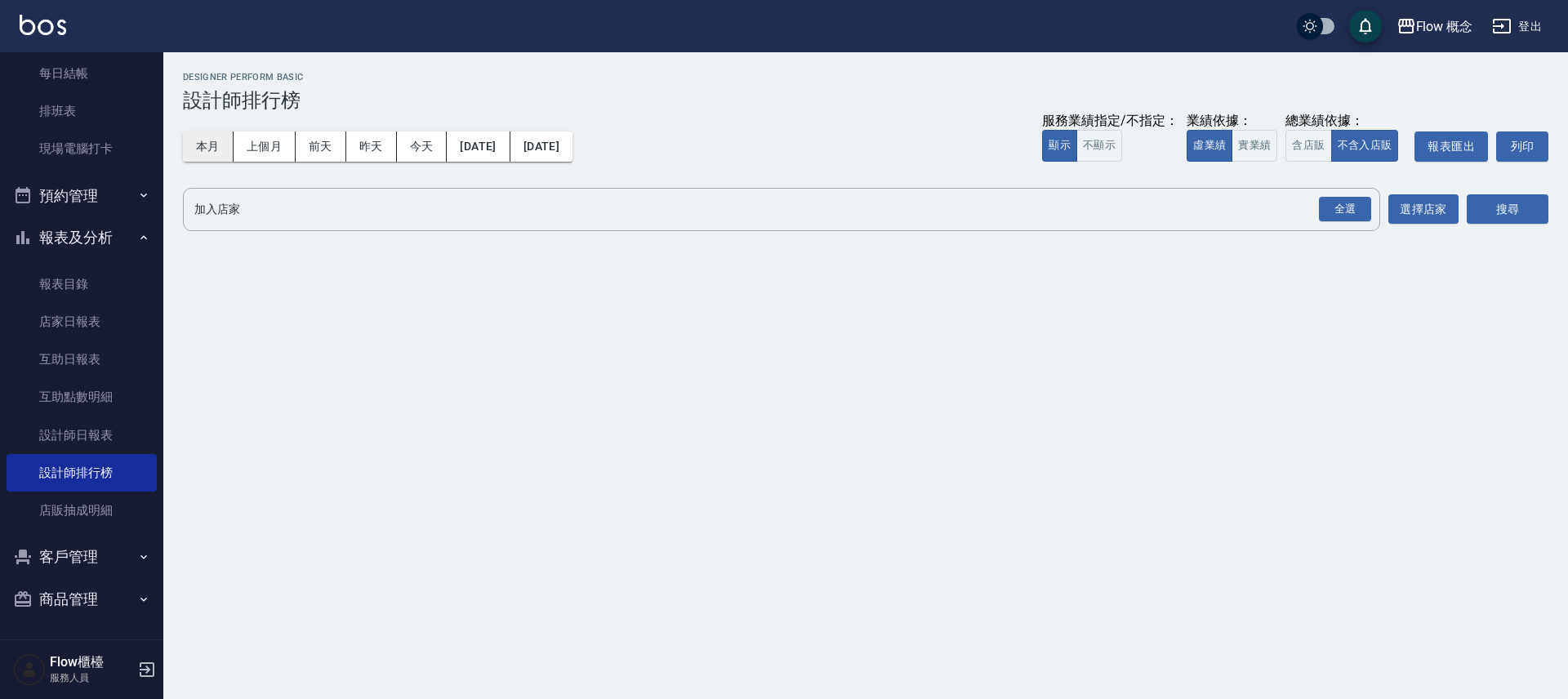
click at [209, 143] on button "本月" at bounding box center [209, 146] width 51 height 30
click at [1253, 144] on button "實業績" at bounding box center [1254, 146] width 46 height 32
click at [1362, 206] on div "全選" at bounding box center [1344, 209] width 52 height 25
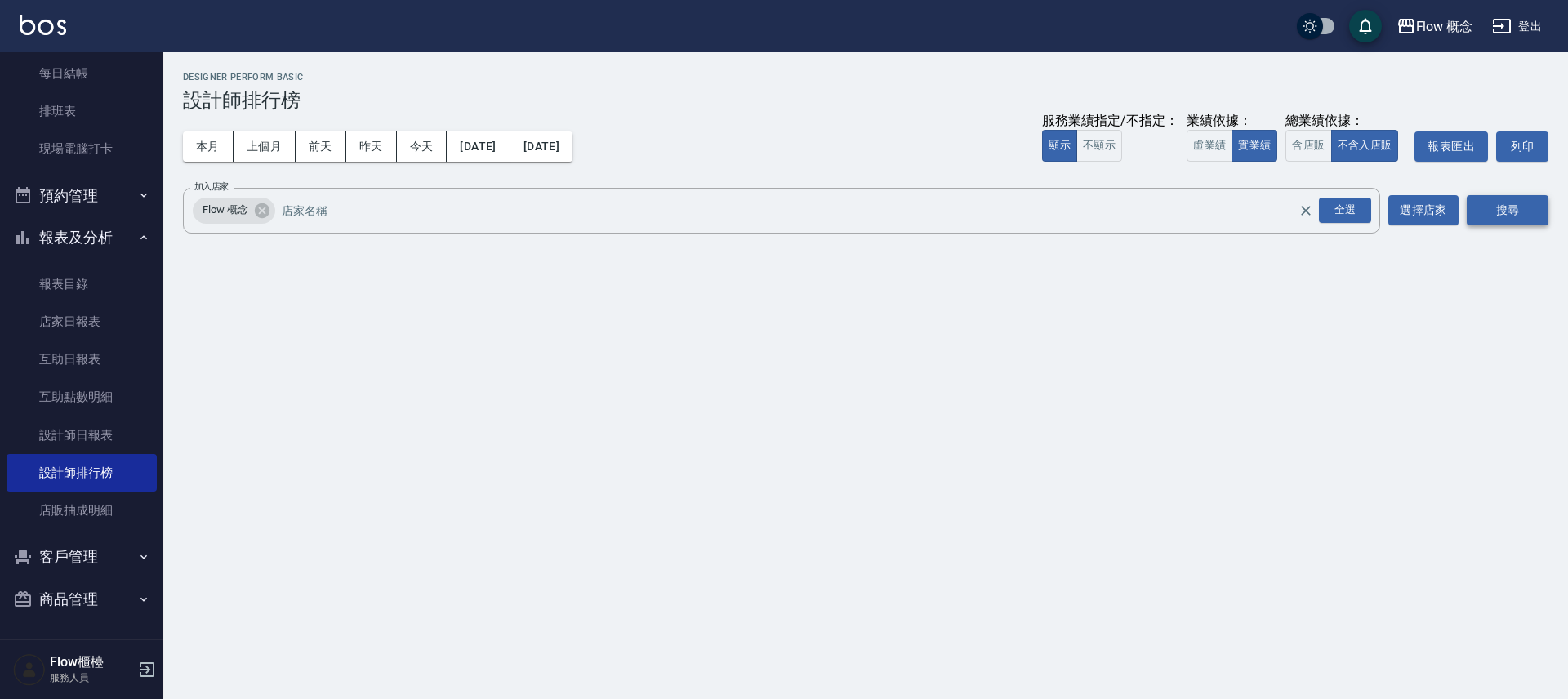
click at [1508, 209] on button "搜尋" at bounding box center [1508, 209] width 82 height 30
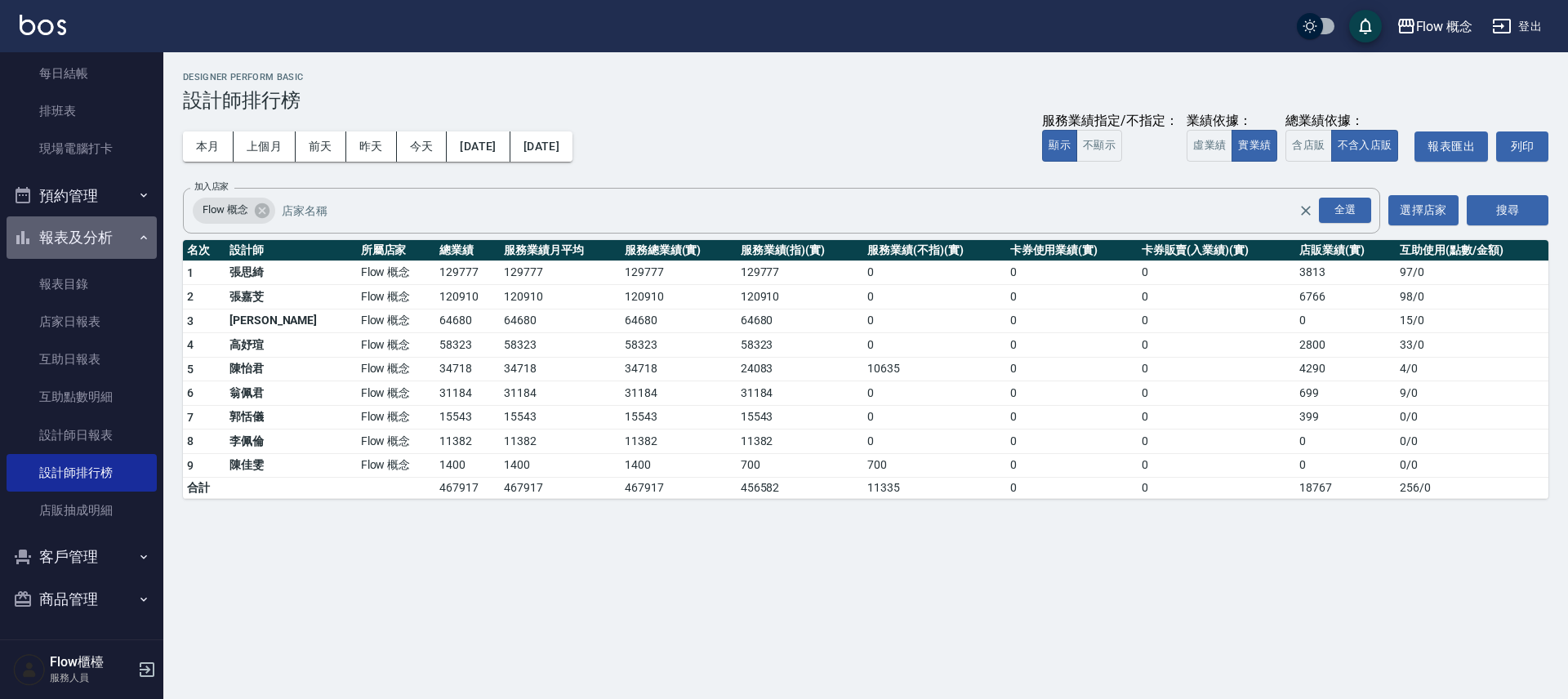
click at [97, 237] on button "報表及分析" at bounding box center [81, 238] width 150 height 43
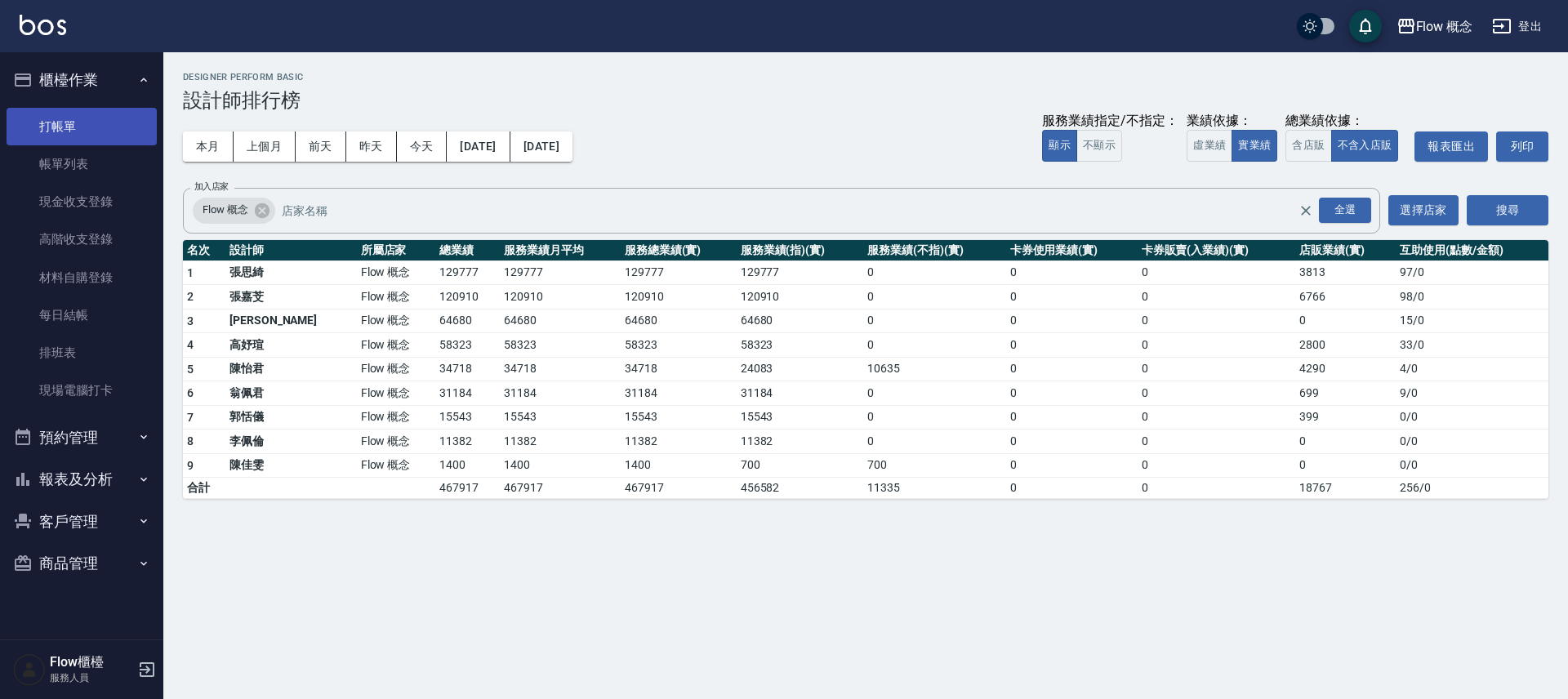
click at [97, 127] on link "打帳單" at bounding box center [81, 126] width 150 height 37
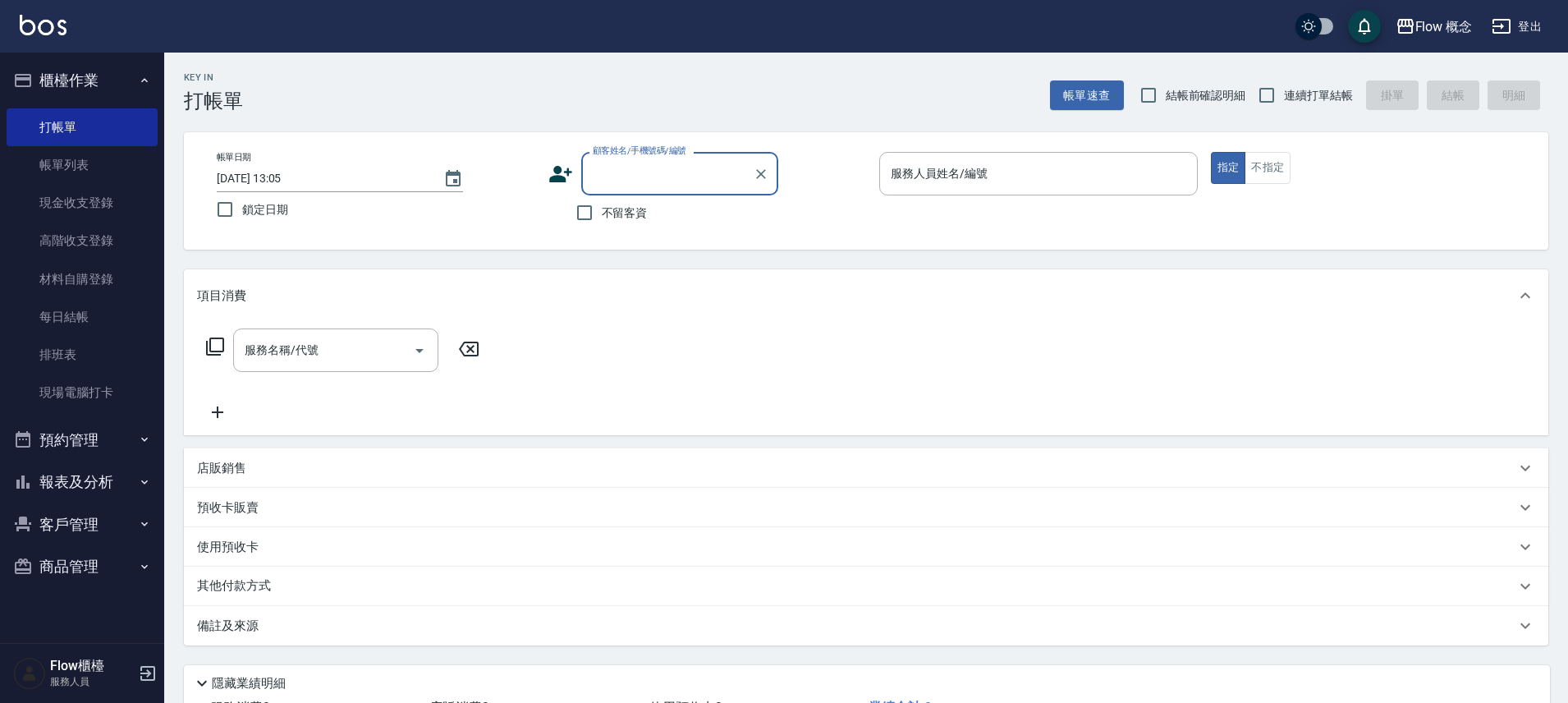
click at [146, 83] on icon "button" at bounding box center [145, 81] width 13 height 13
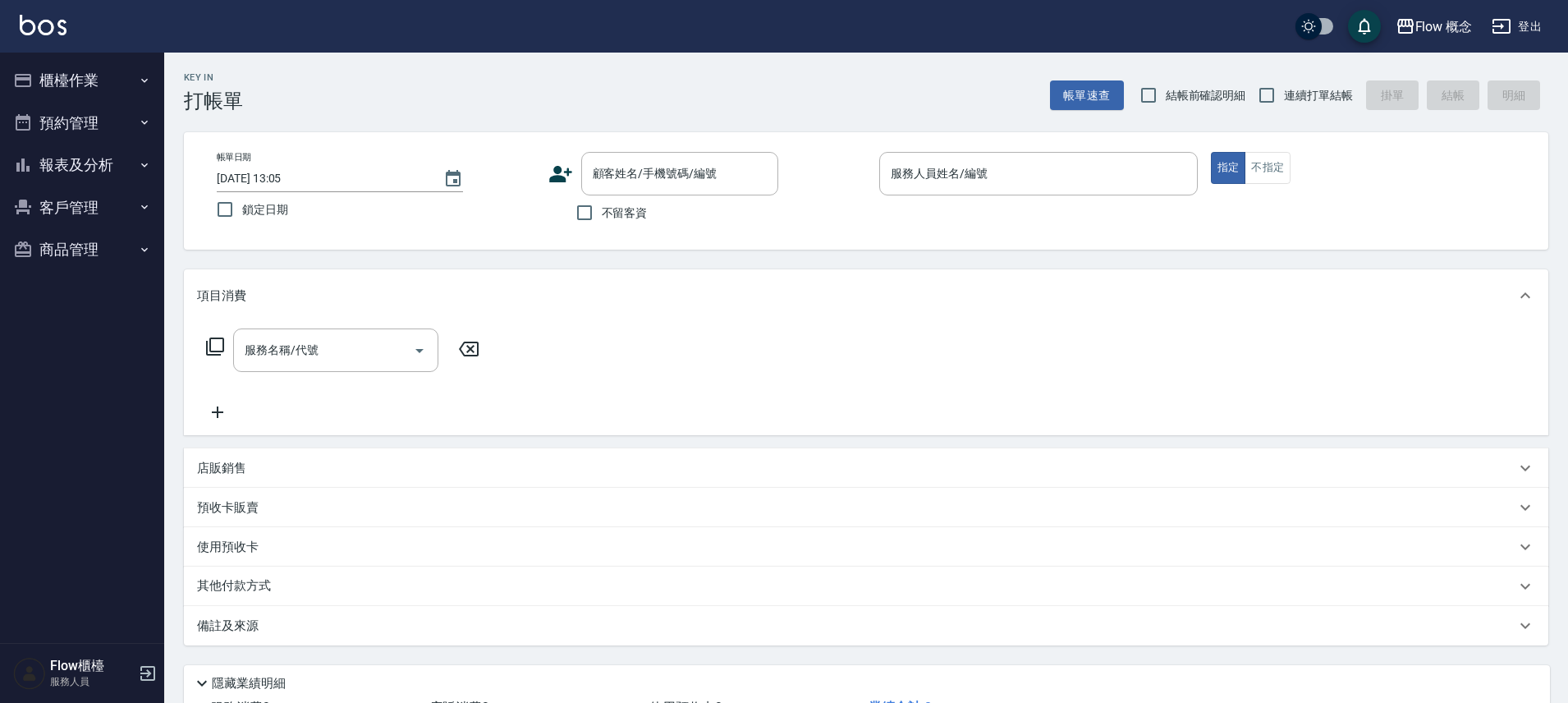
click at [103, 151] on button "報表及分析" at bounding box center [81, 165] width 151 height 43
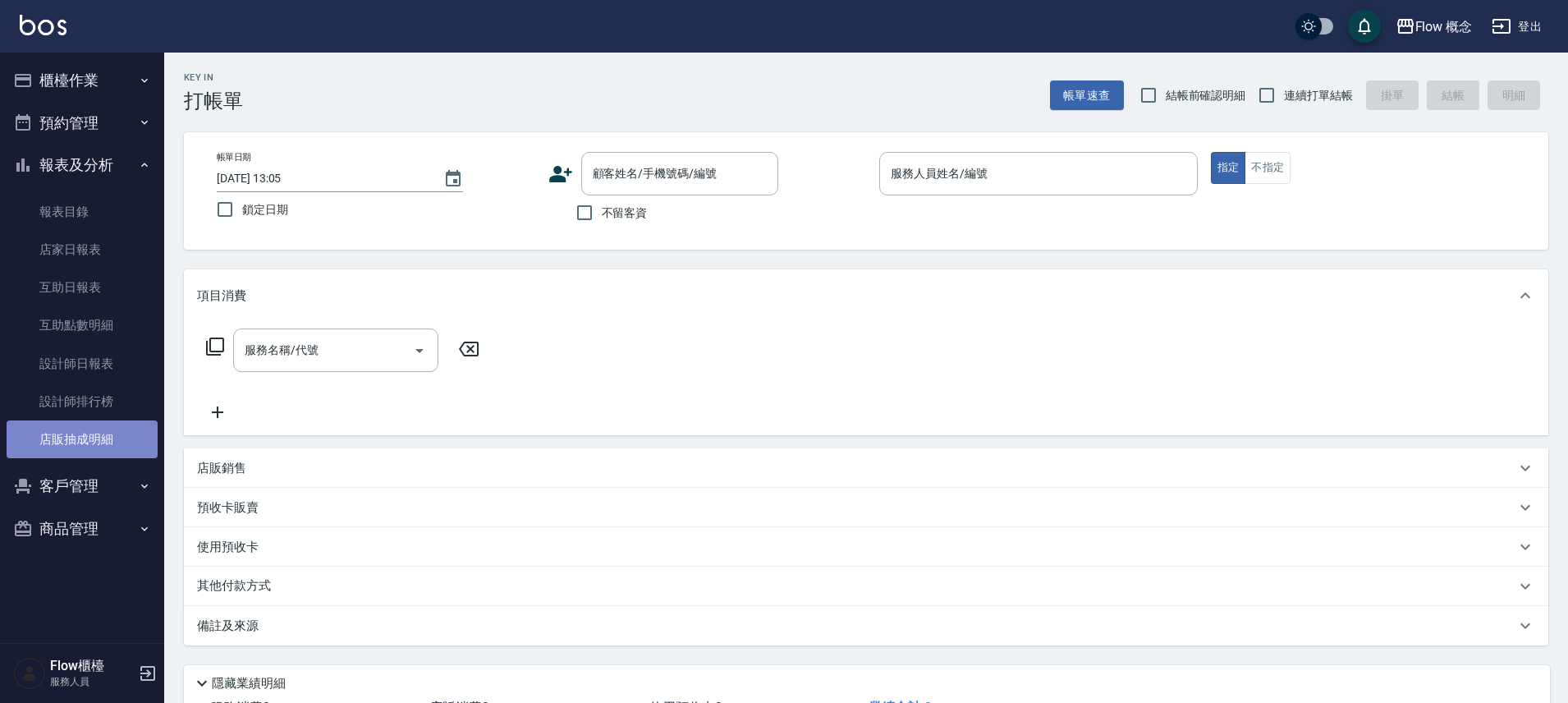
click at [84, 438] on link "店販抽成明細" at bounding box center [81, 438] width 151 height 38
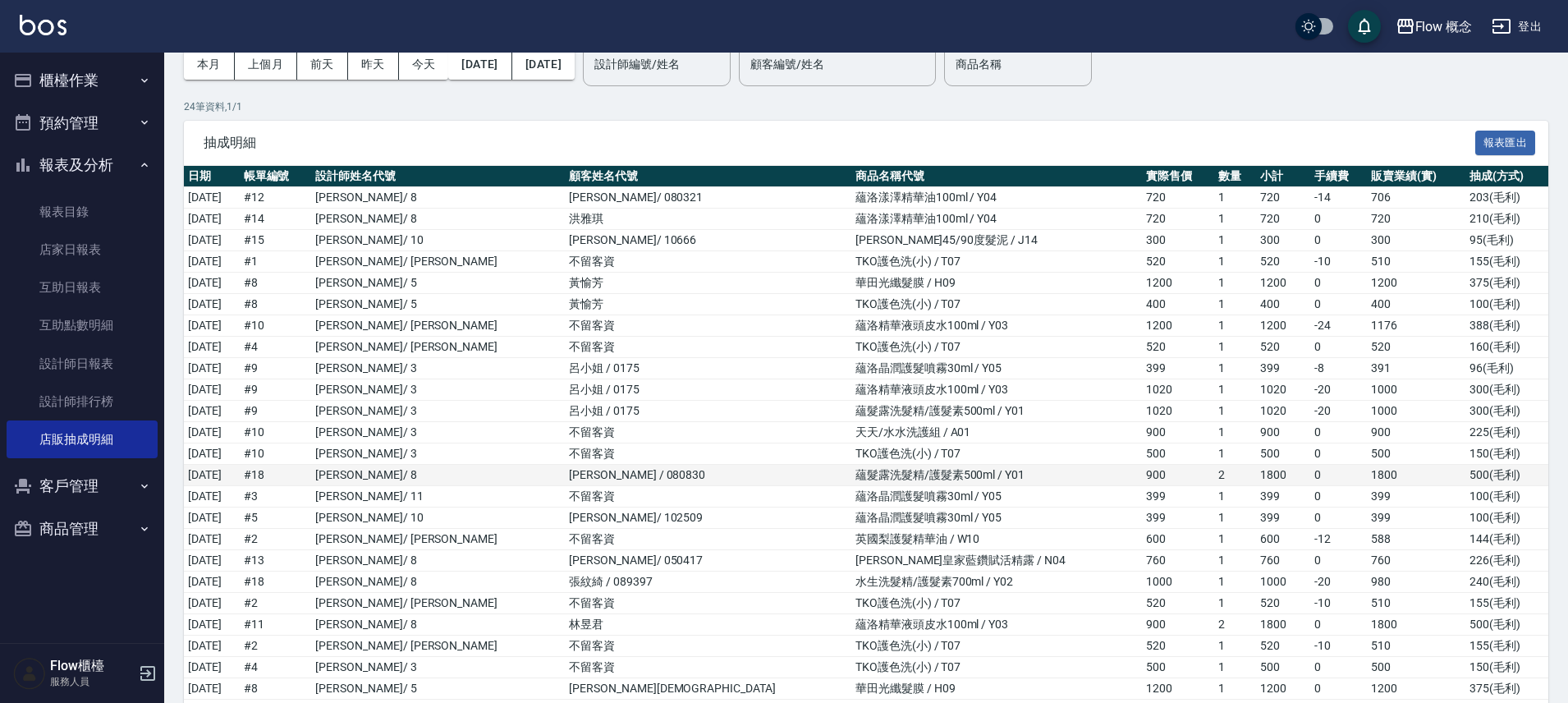
scroll to position [178, 0]
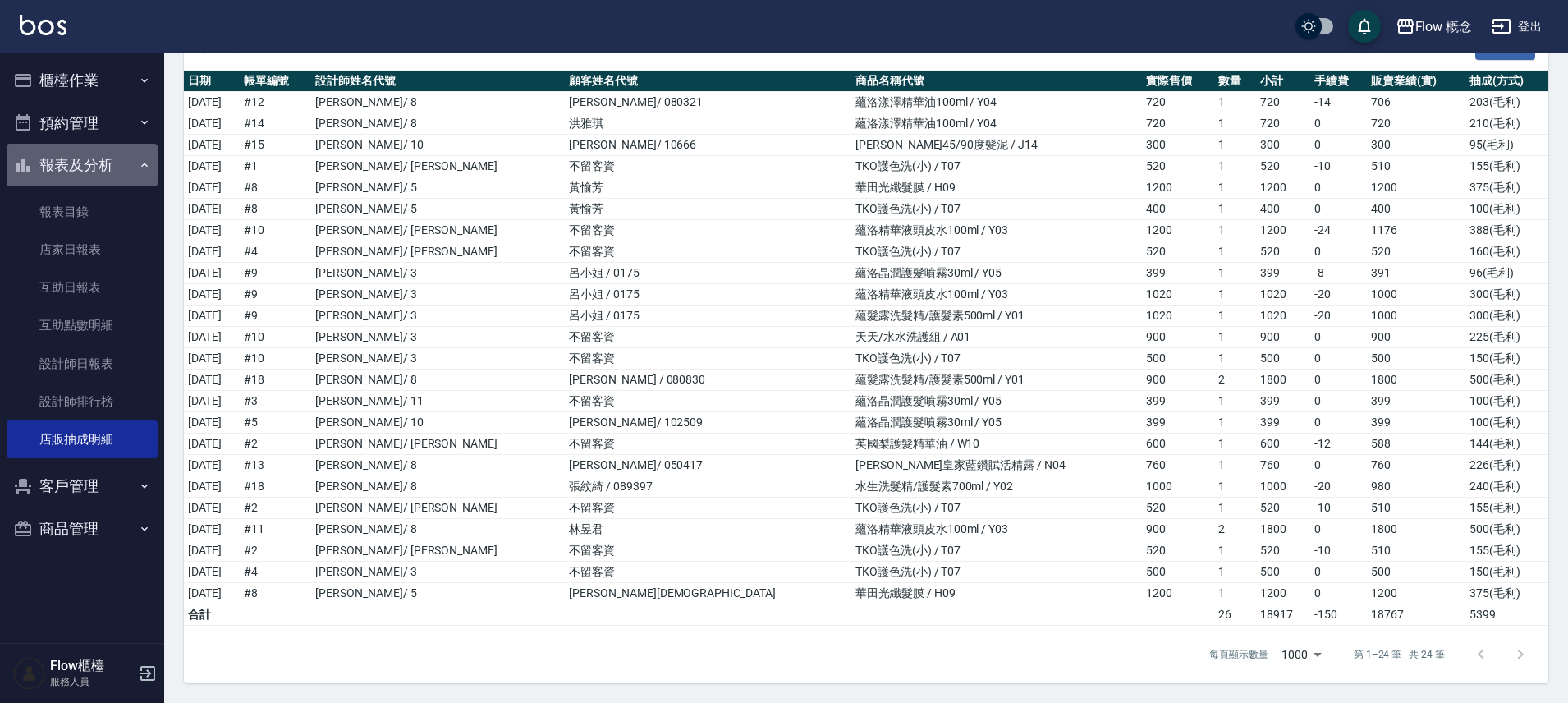
drag, startPoint x: 98, startPoint y: 163, endPoint x: 107, endPoint y: 103, distance: 60.7
click at [98, 163] on button "報表及分析" at bounding box center [81, 165] width 151 height 43
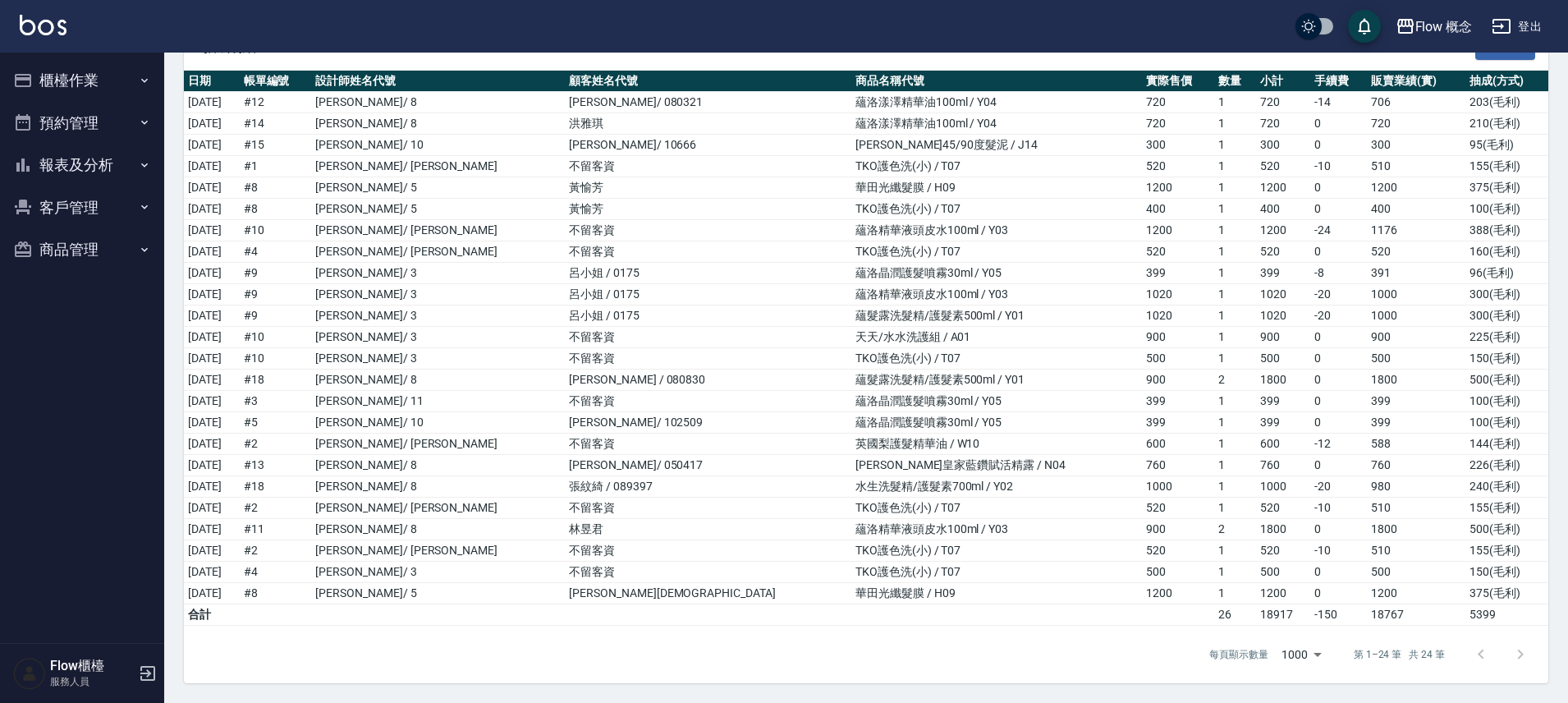
click at [111, 76] on button "櫃檯作業" at bounding box center [81, 81] width 151 height 43
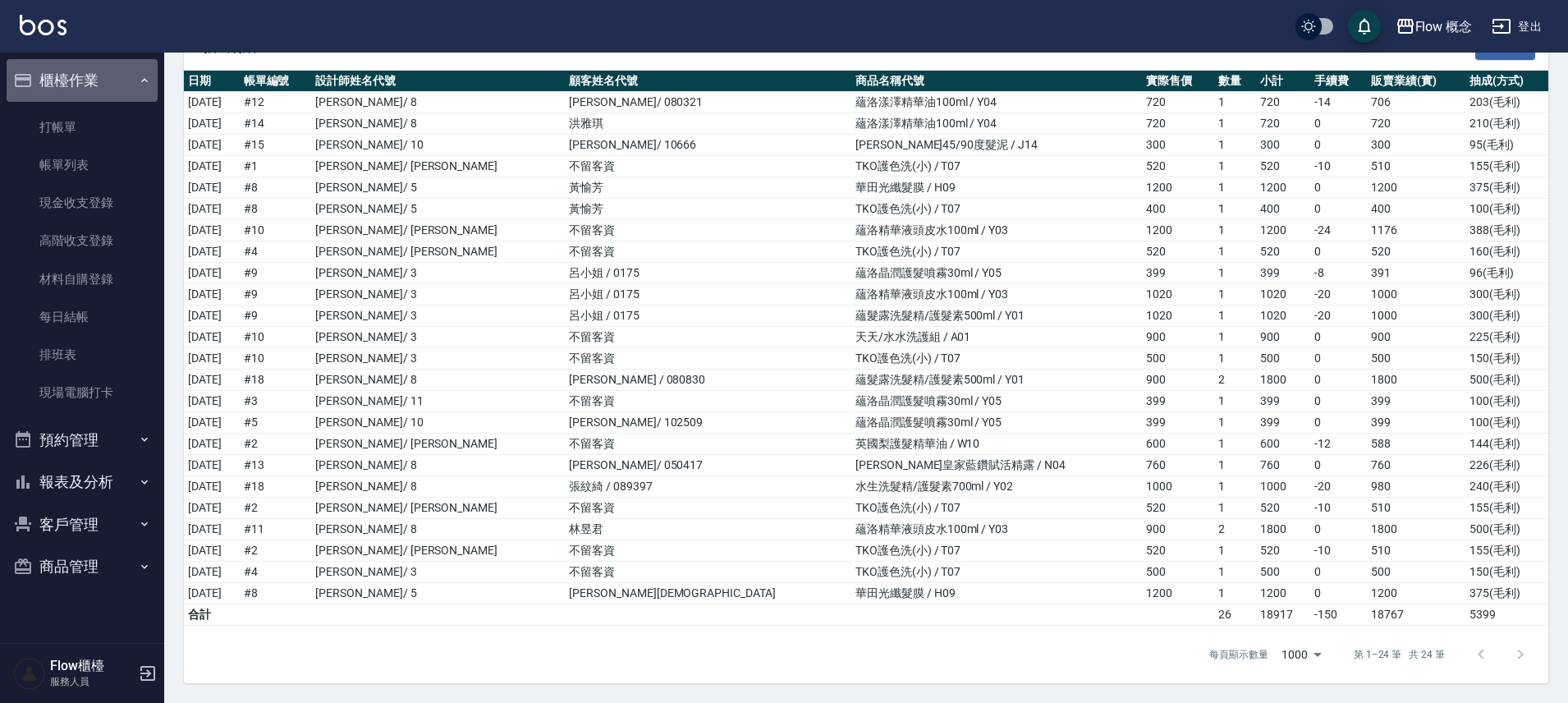
click at [111, 76] on button "櫃檯作業" at bounding box center [81, 81] width 151 height 43
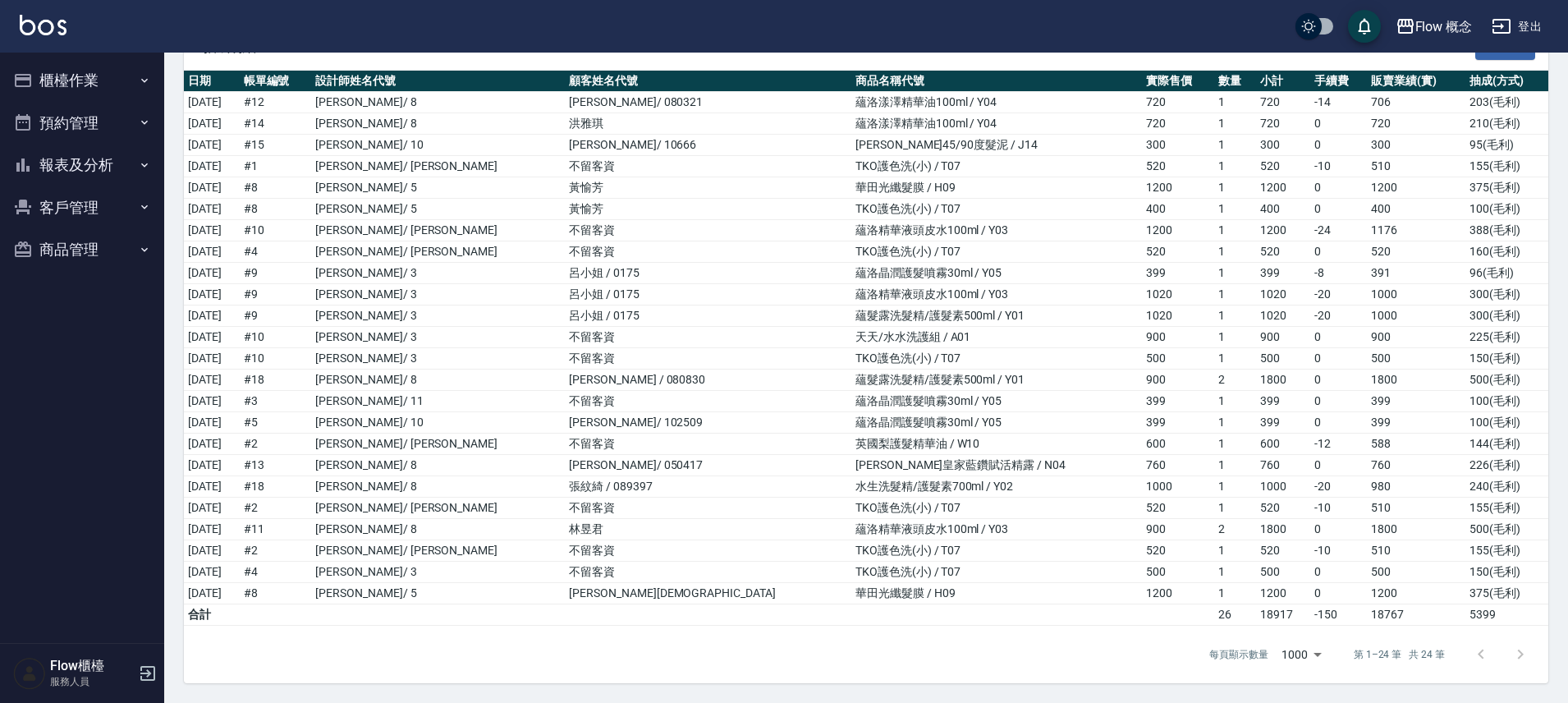
click at [76, 75] on button "櫃檯作業" at bounding box center [81, 81] width 151 height 43
click at [76, 82] on button "櫃檯作業" at bounding box center [81, 81] width 151 height 43
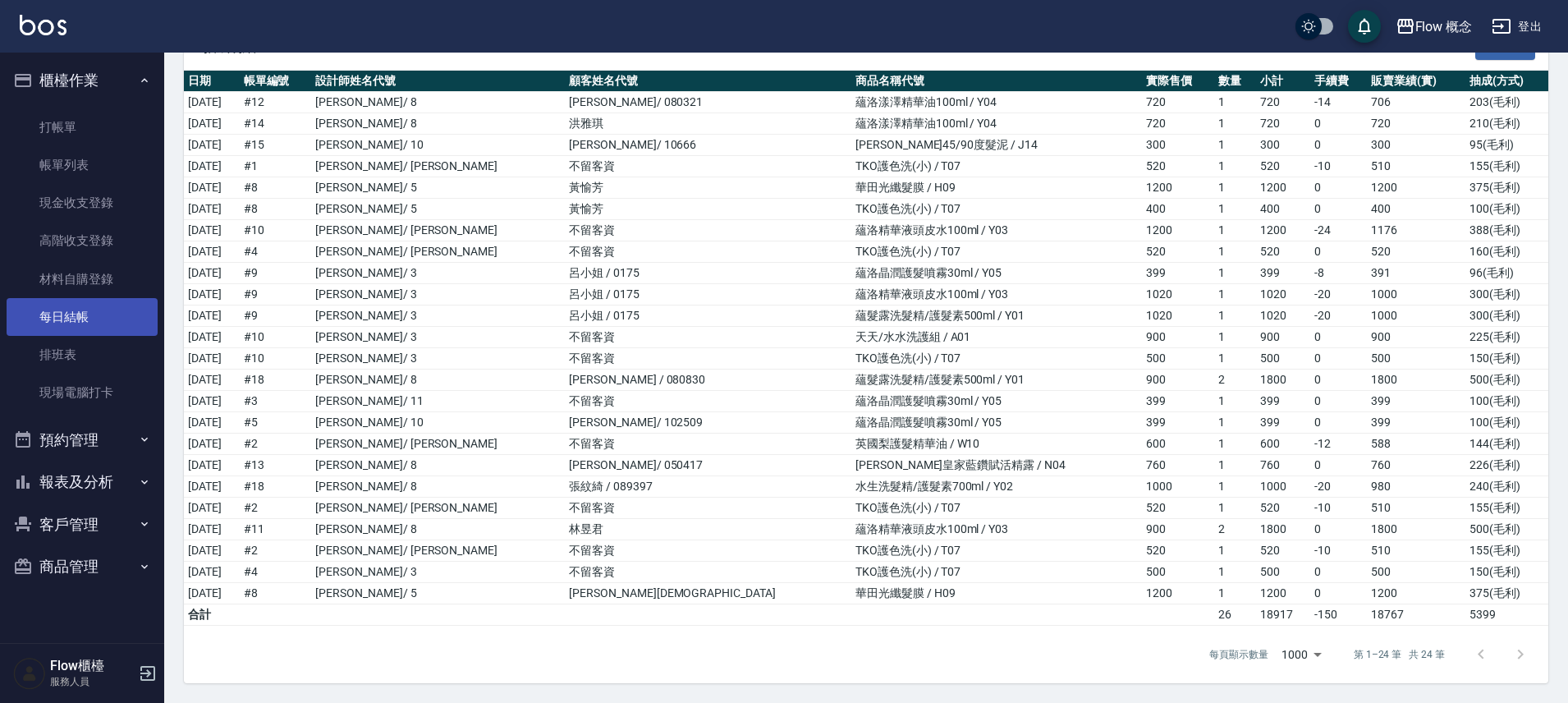
click at [91, 323] on link "每日結帳" at bounding box center [81, 317] width 151 height 38
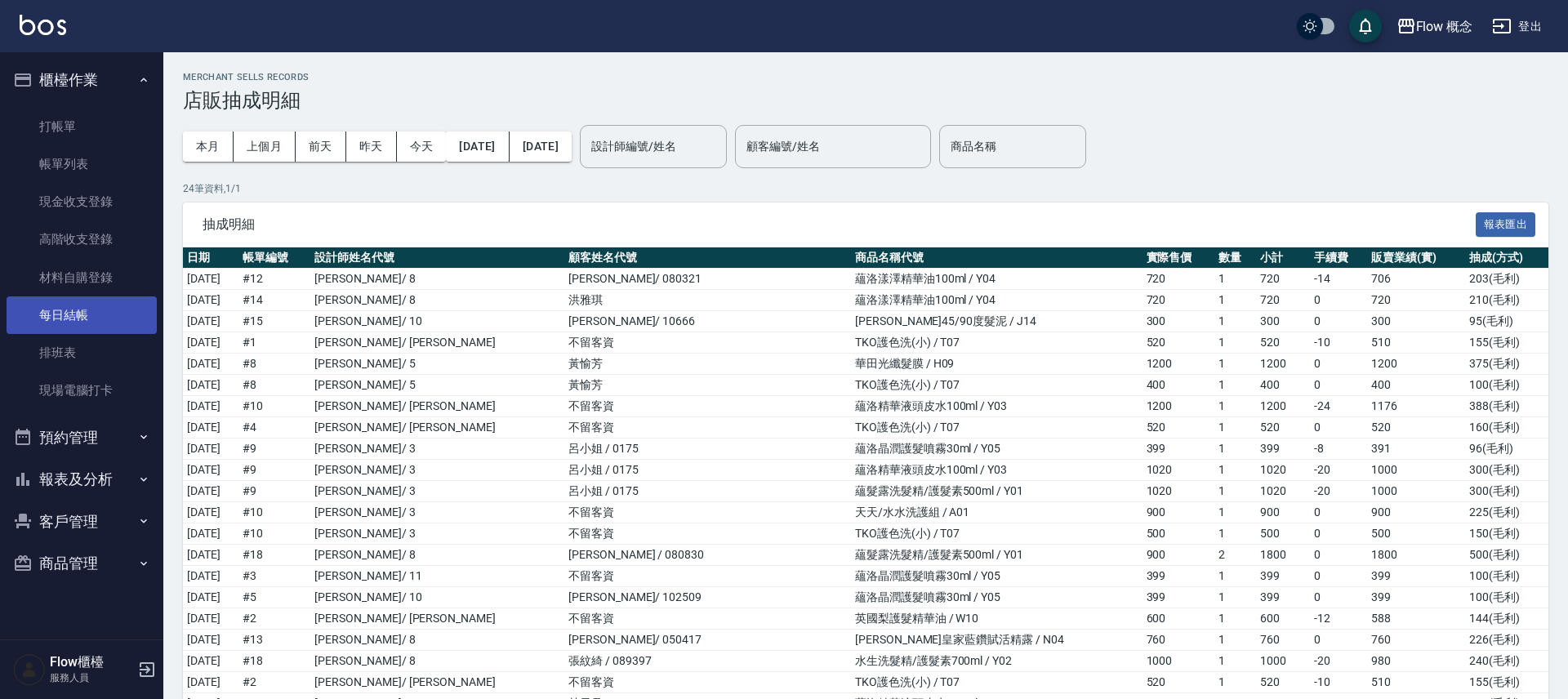
click at [90, 321] on link "每日結帳" at bounding box center [81, 315] width 150 height 37
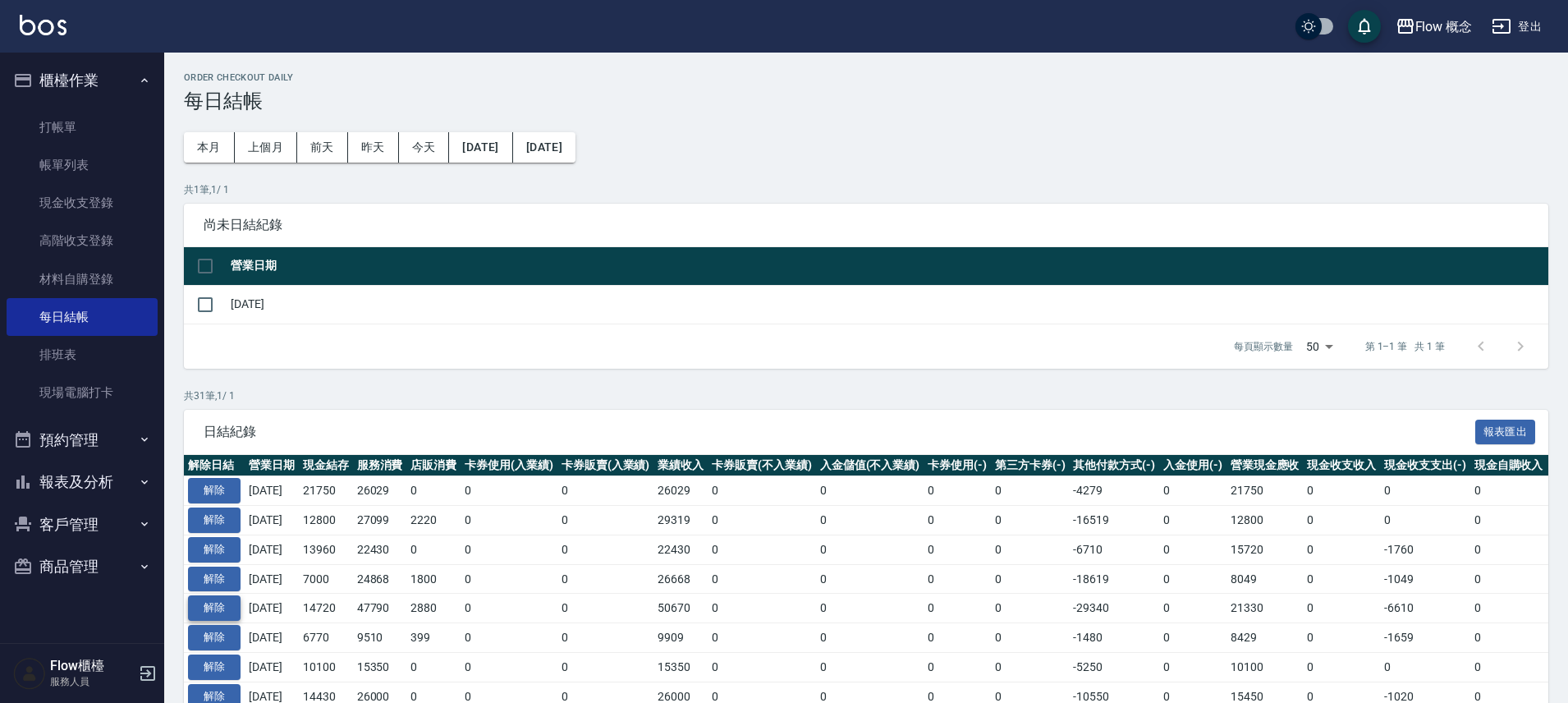
click at [219, 609] on button "解除" at bounding box center [213, 608] width 52 height 26
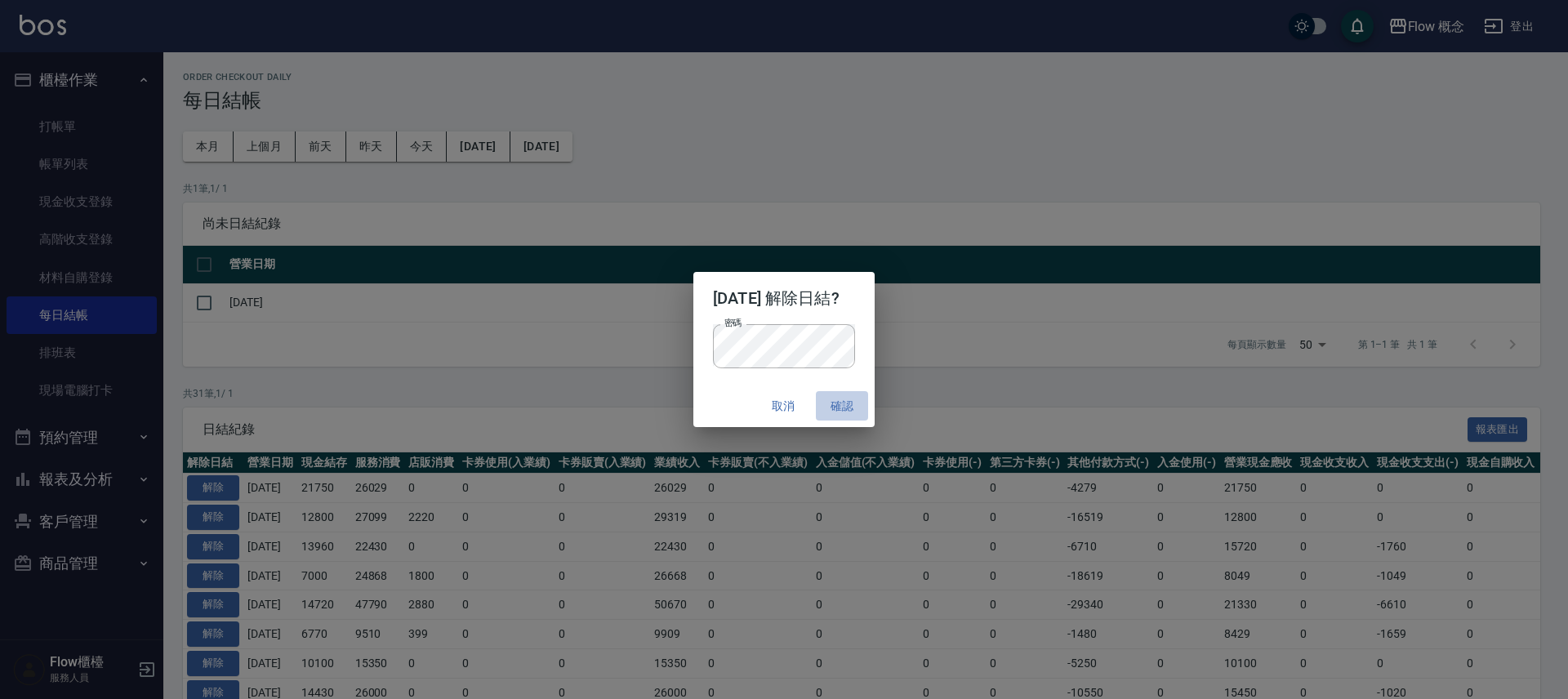
click at [856, 401] on button "確認" at bounding box center [841, 406] width 52 height 30
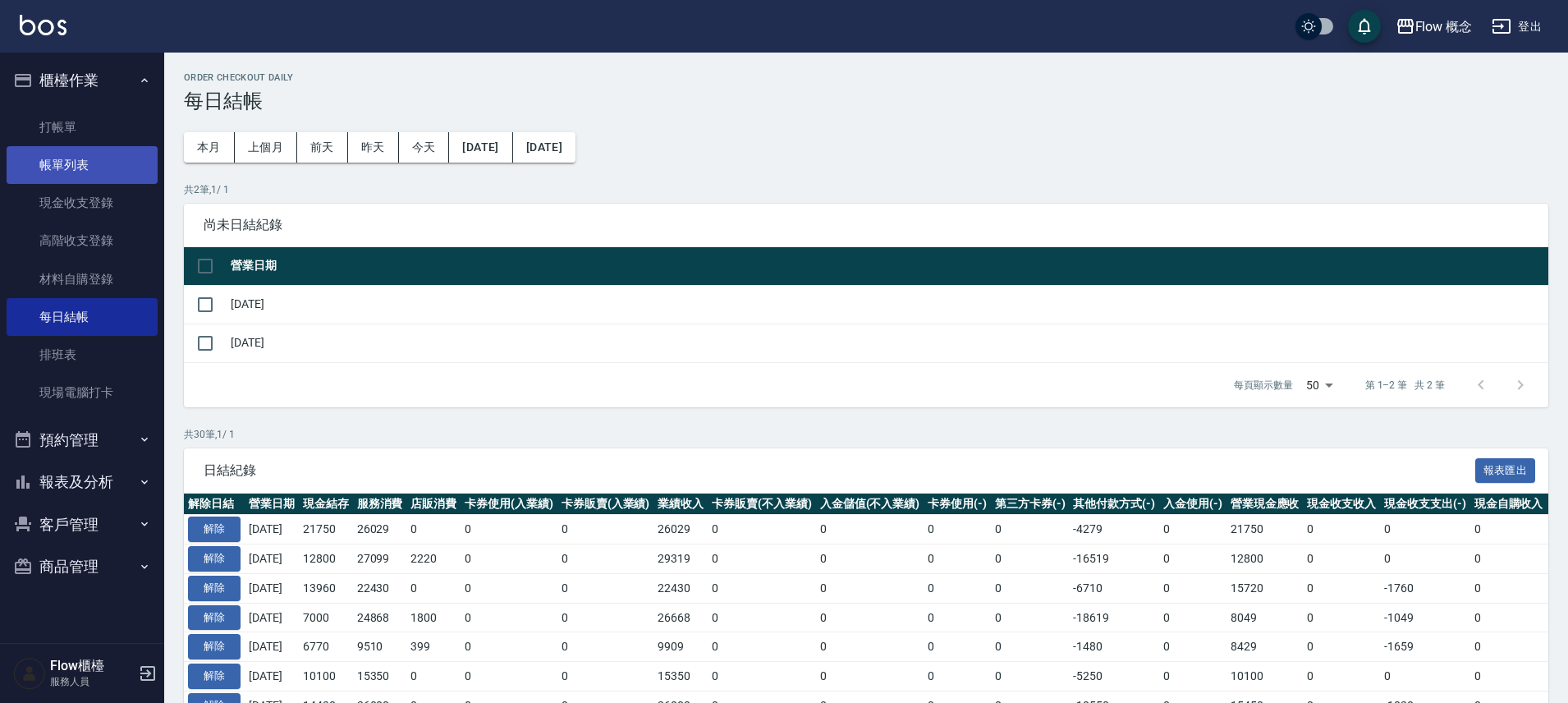
click at [77, 157] on link "帳單列表" at bounding box center [81, 165] width 151 height 38
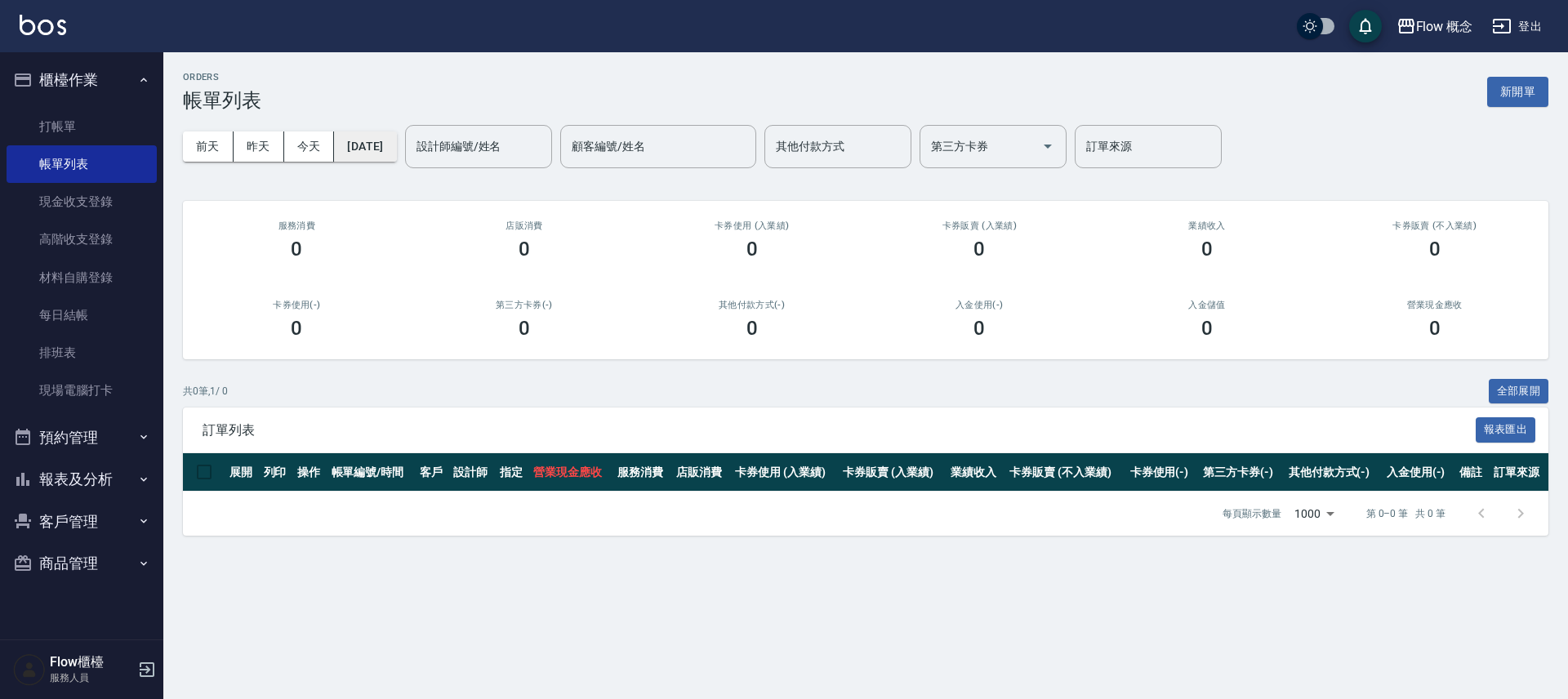
click at [396, 142] on button "[DATE]" at bounding box center [365, 146] width 62 height 30
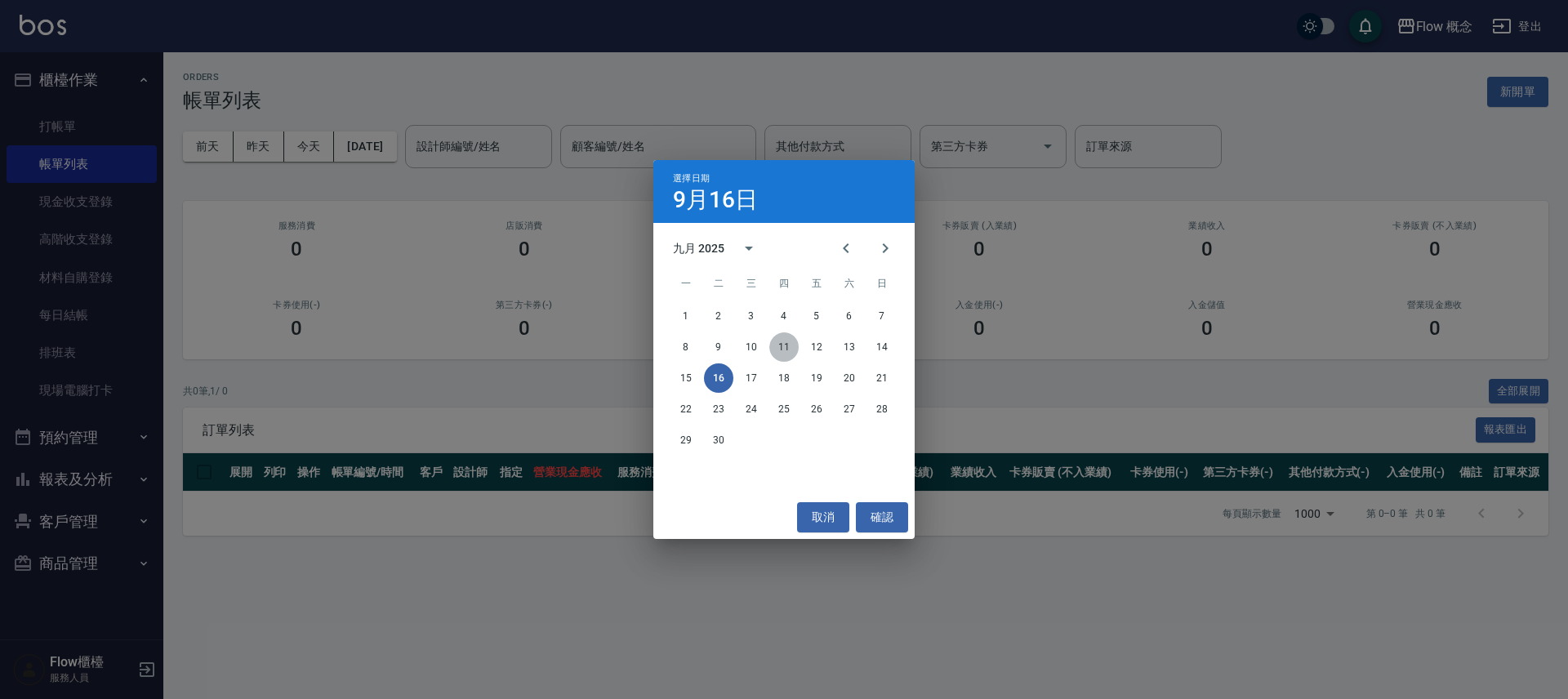
click at [788, 349] on button "11" at bounding box center [784, 347] width 29 height 29
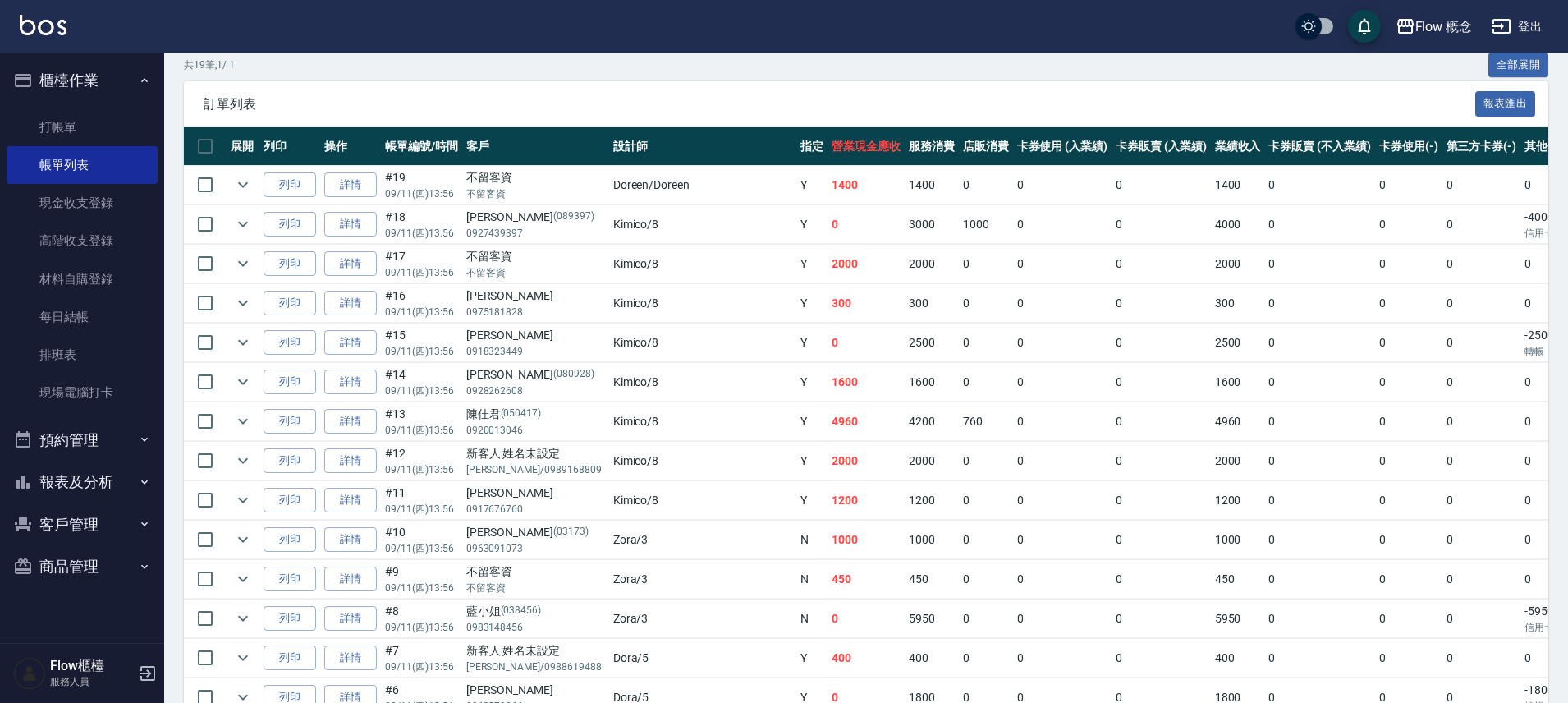
scroll to position [617, 0]
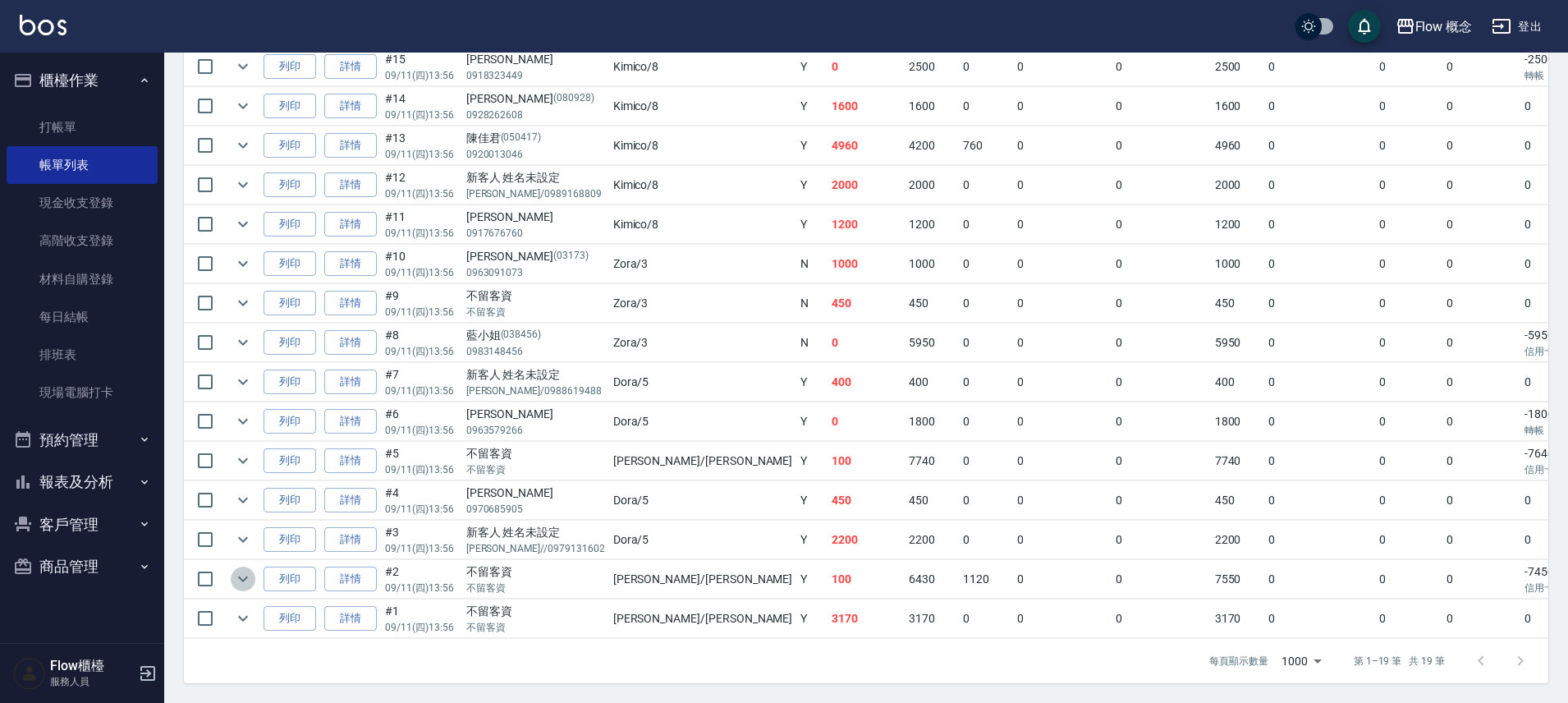
click at [240, 577] on icon "expand row" at bounding box center [243, 579] width 10 height 5
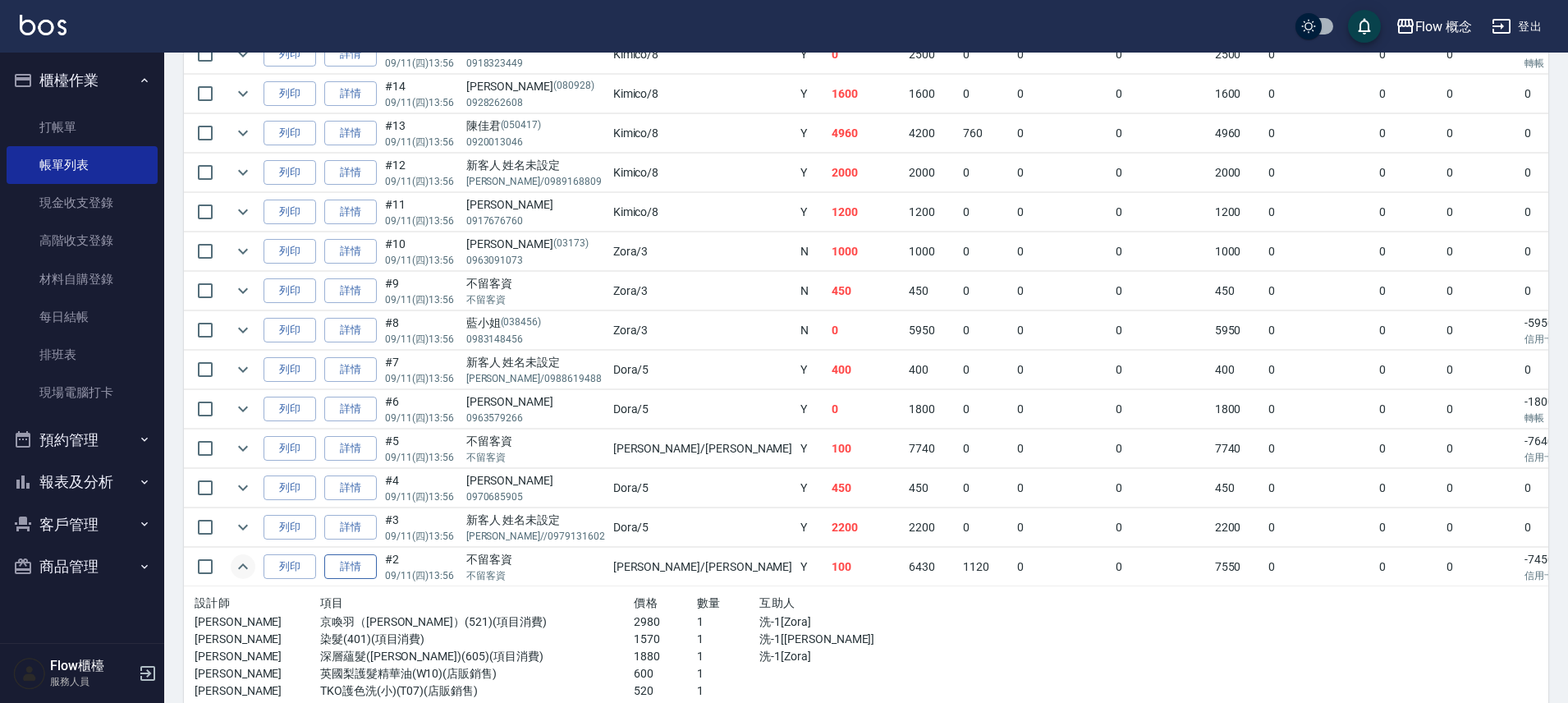
click at [351, 569] on link "詳情" at bounding box center [350, 567] width 52 height 26
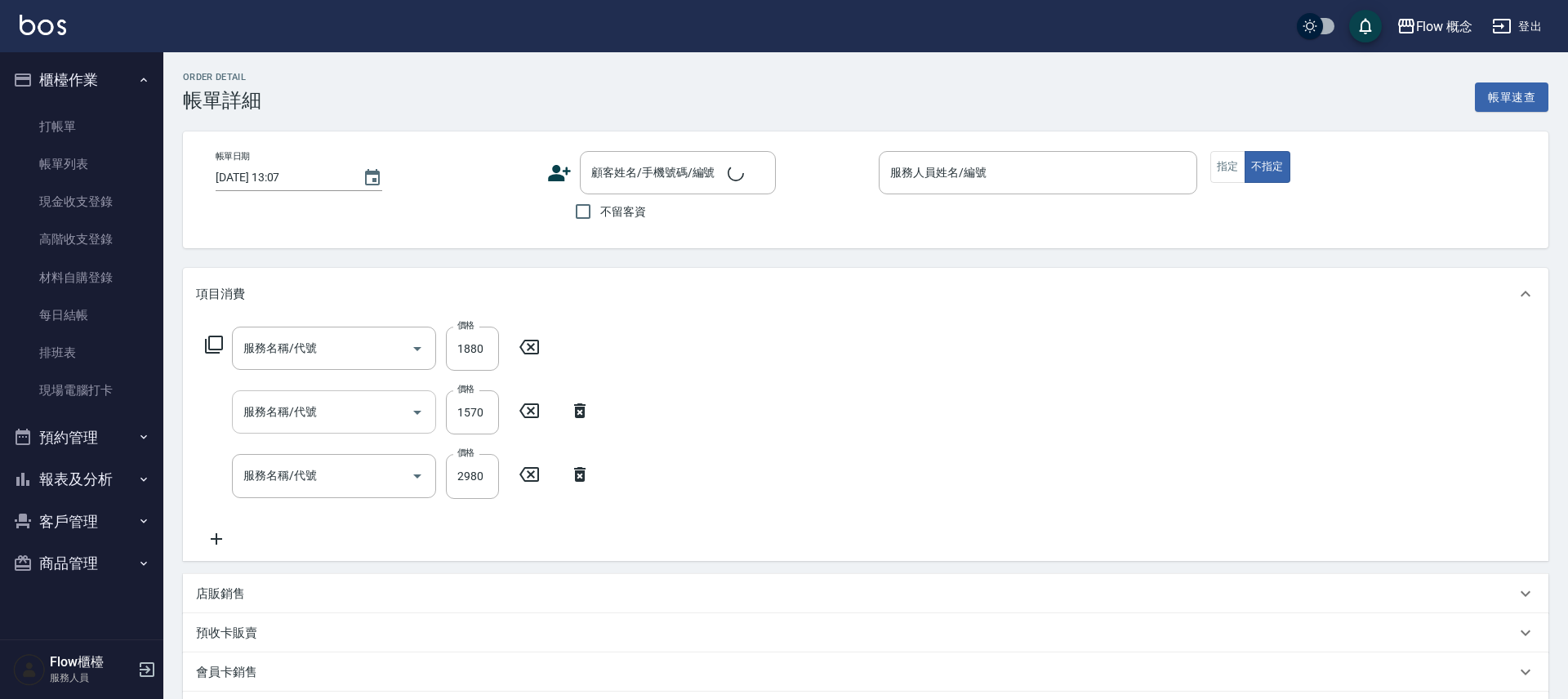
type input "2025/09/11 13:56"
checkbox input "true"
type input "Irene-Irene"
type input "FB/Instagram"
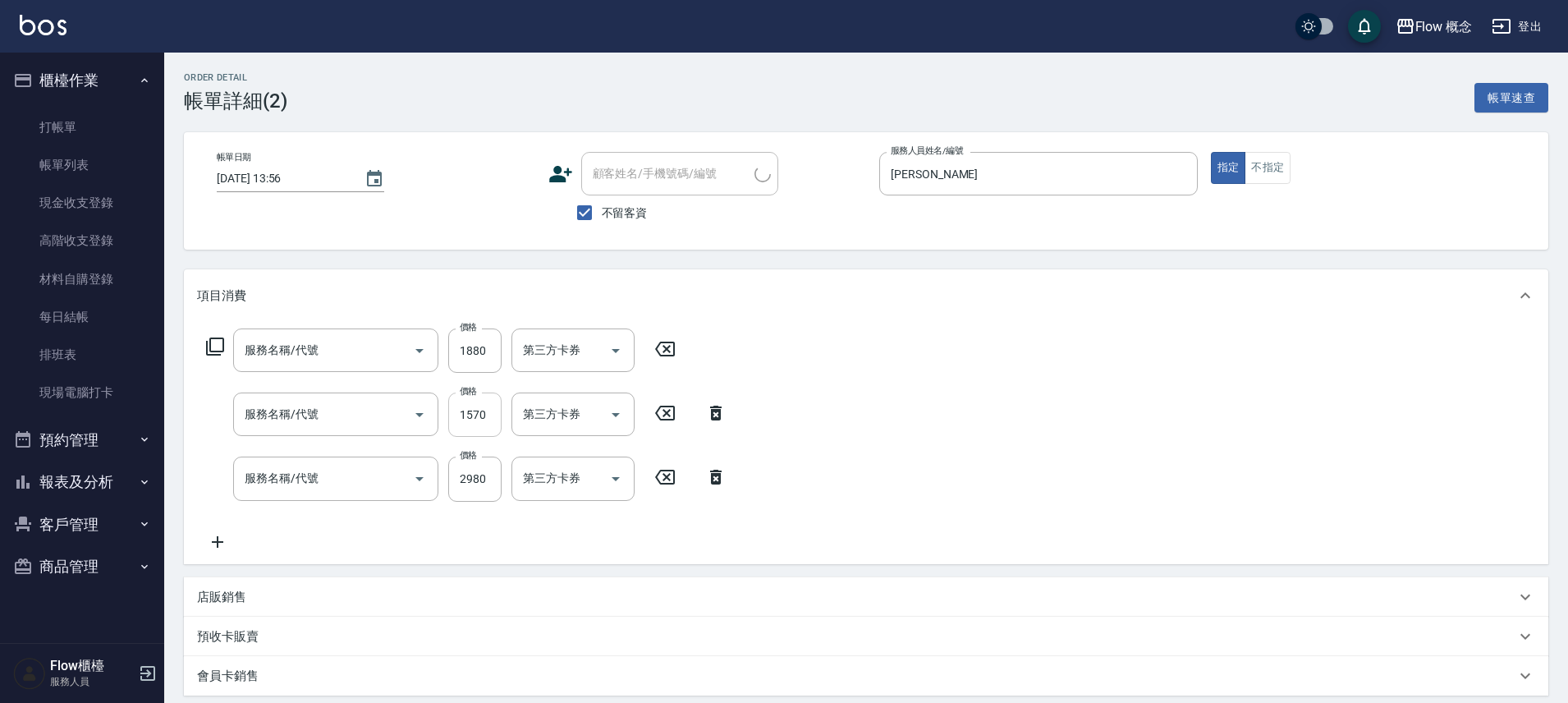
type input "深層蘊髮(Irene)(605)"
type input "染髮(401)"
type input "京喚羽（Irene）(521)"
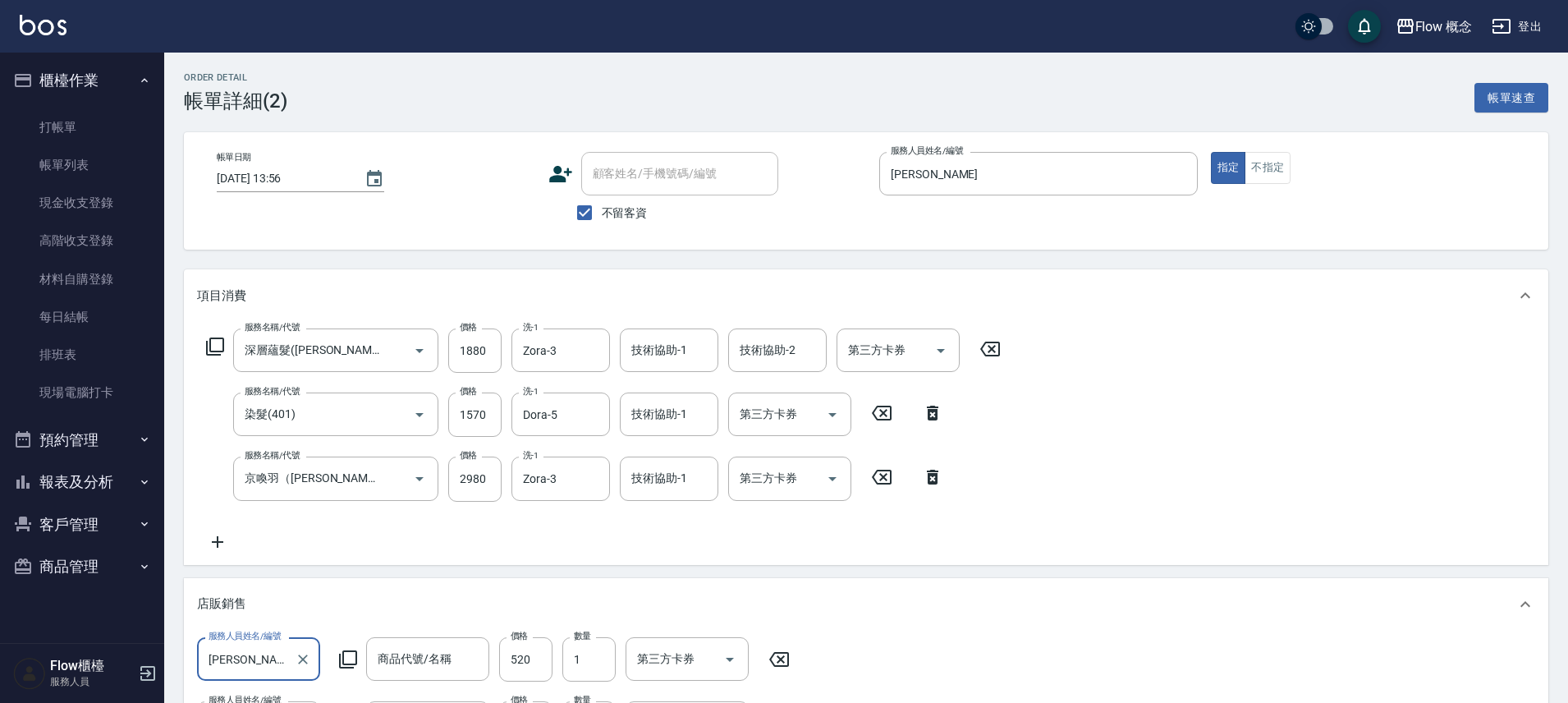
scroll to position [2, 0]
type input "TKO護色洗(小)"
type input "英國梨護髮精華油"
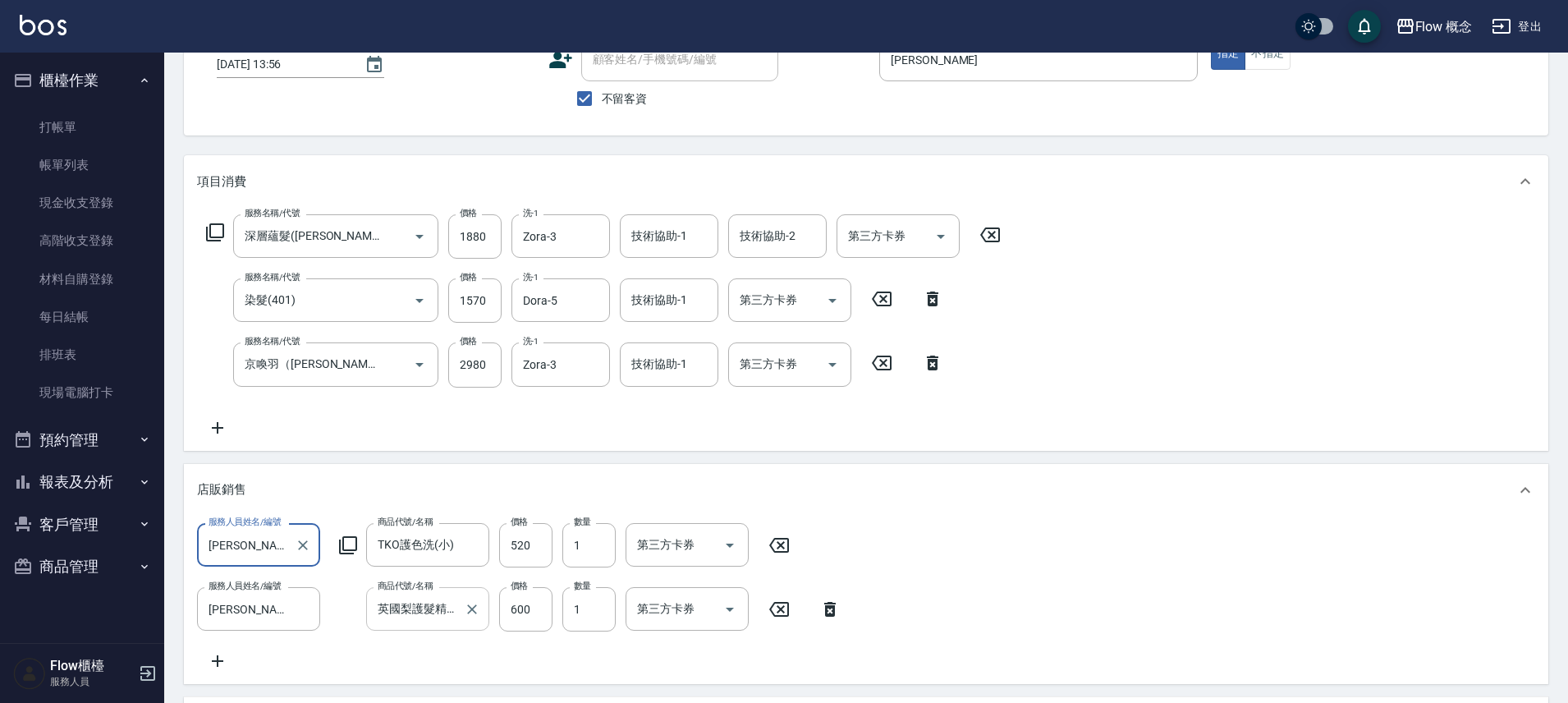
scroll to position [145, 0]
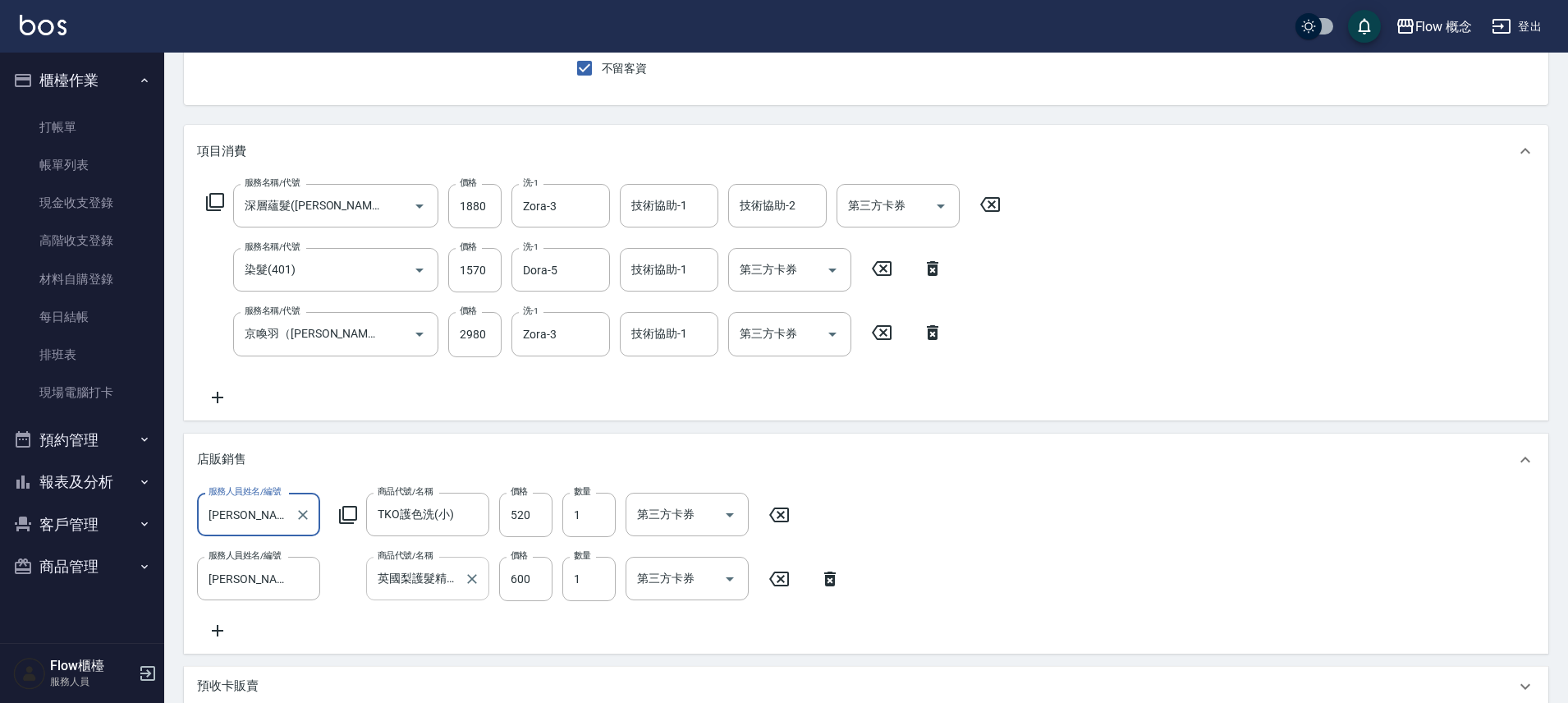
click at [442, 576] on input "英國梨護髮精華油" at bounding box center [415, 578] width 83 height 28
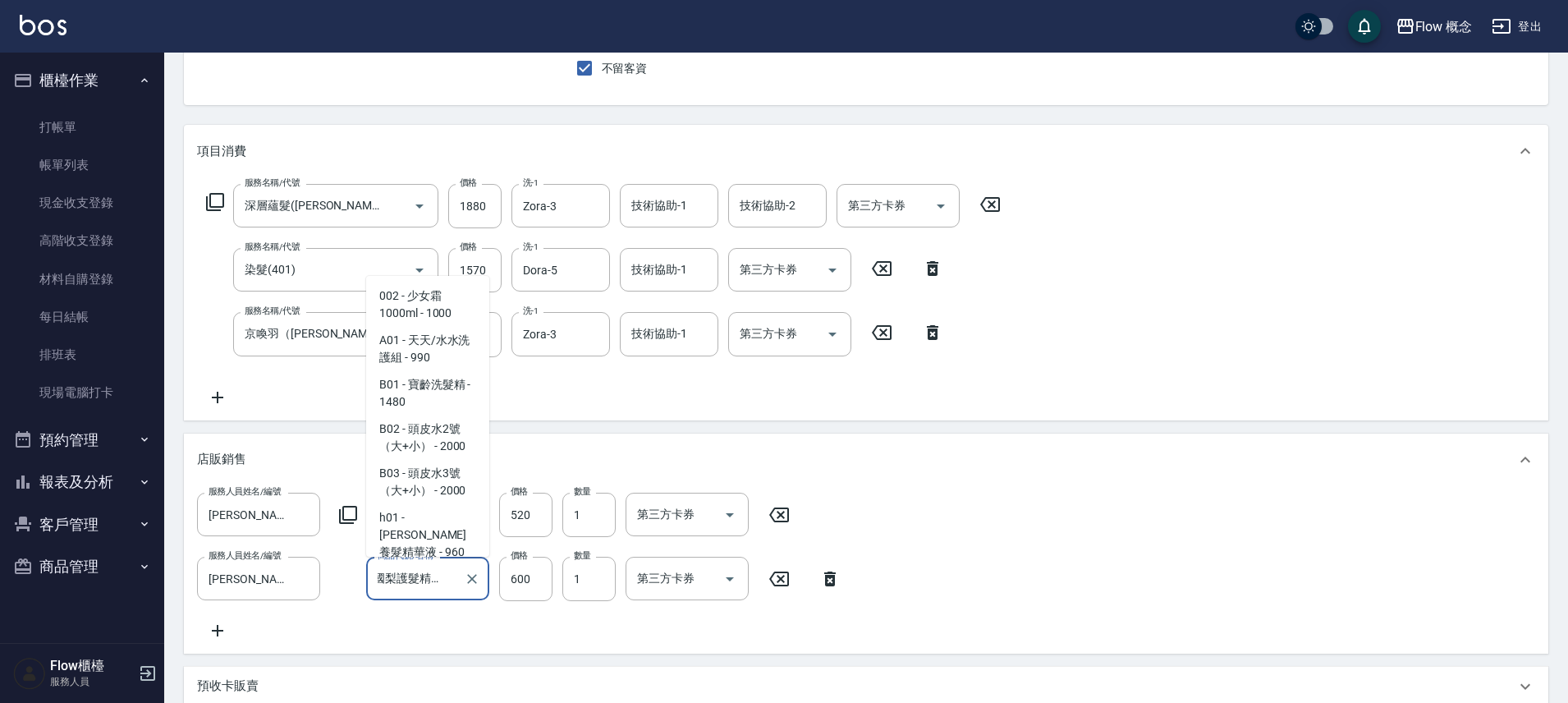
click at [442, 576] on input "英國梨護髮精華油" at bounding box center [415, 578] width 83 height 28
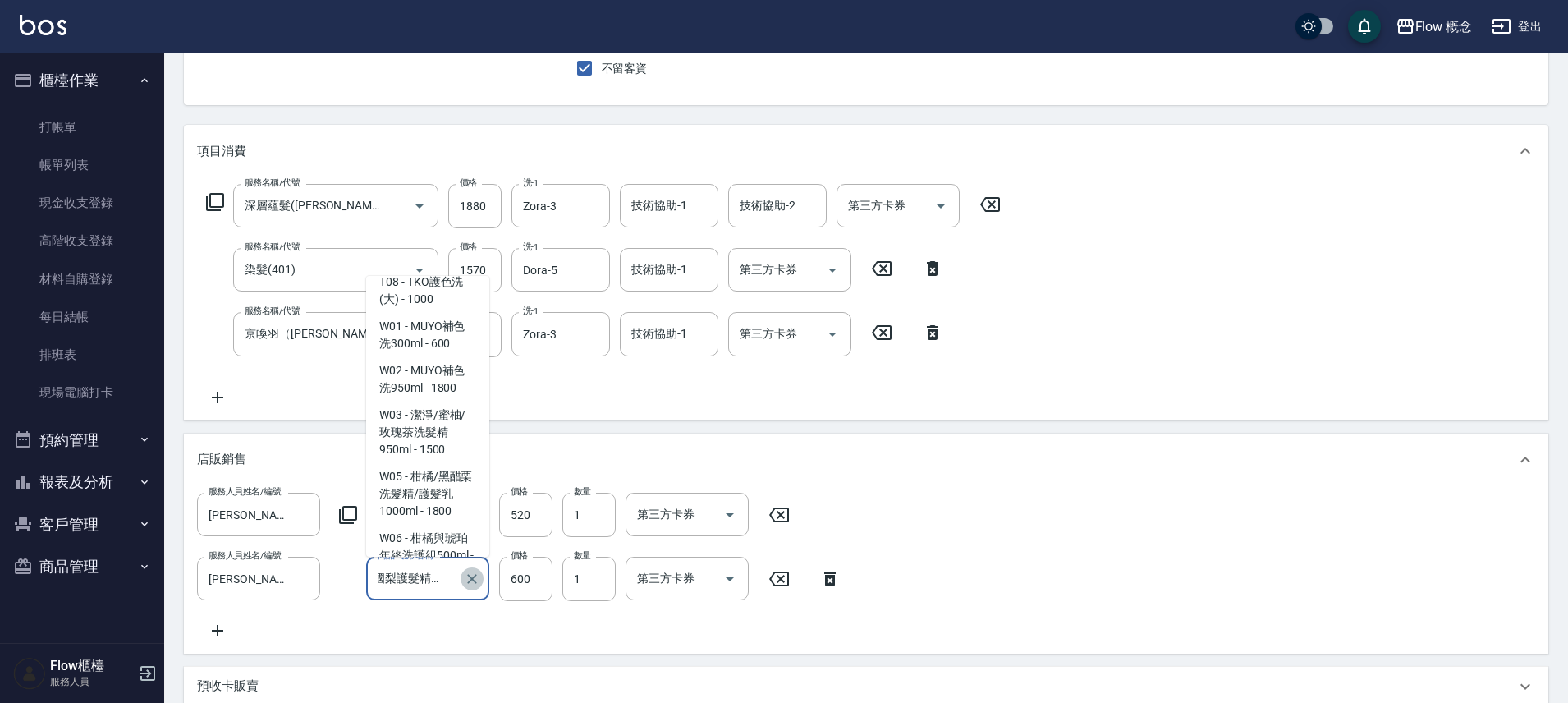
click at [461, 579] on button "Clear" at bounding box center [471, 579] width 23 height 23
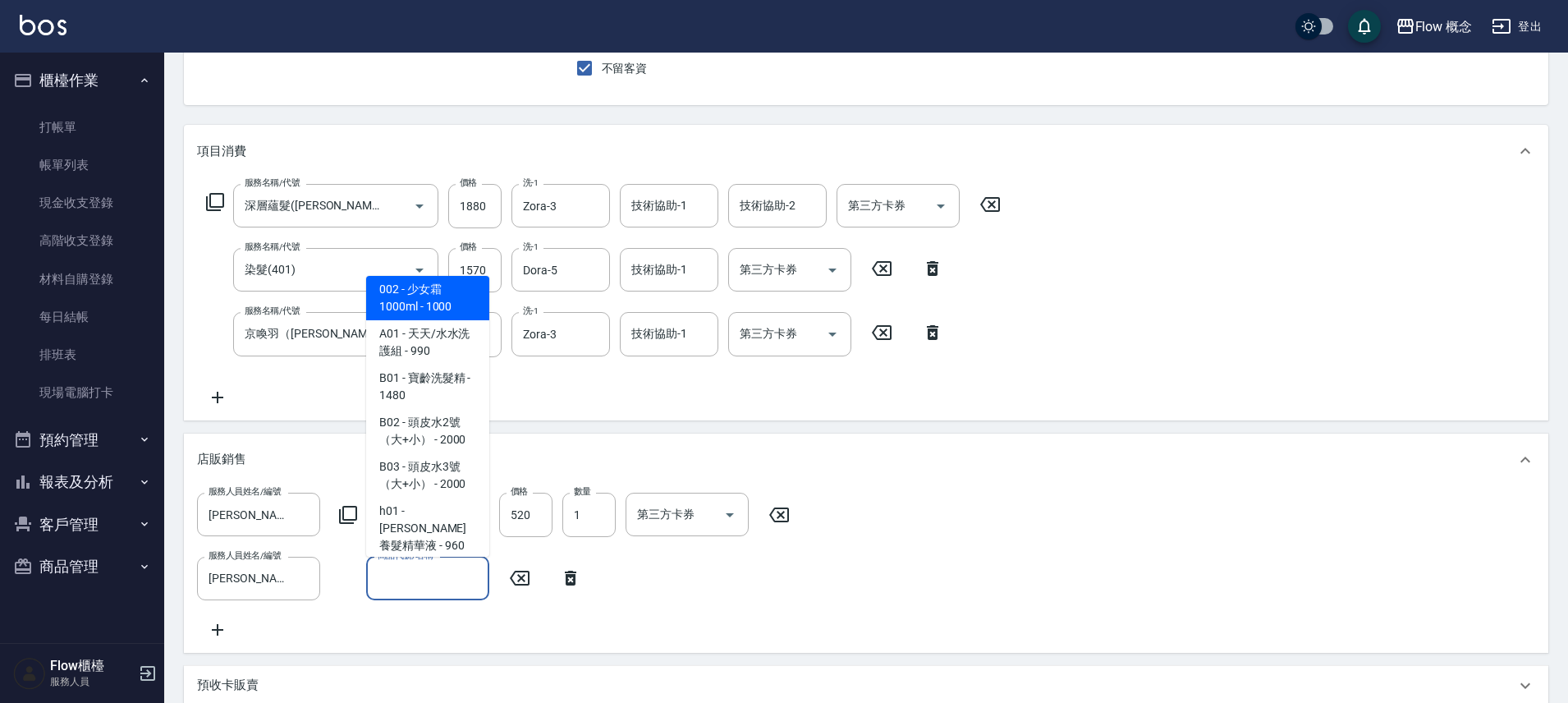
type input "q"
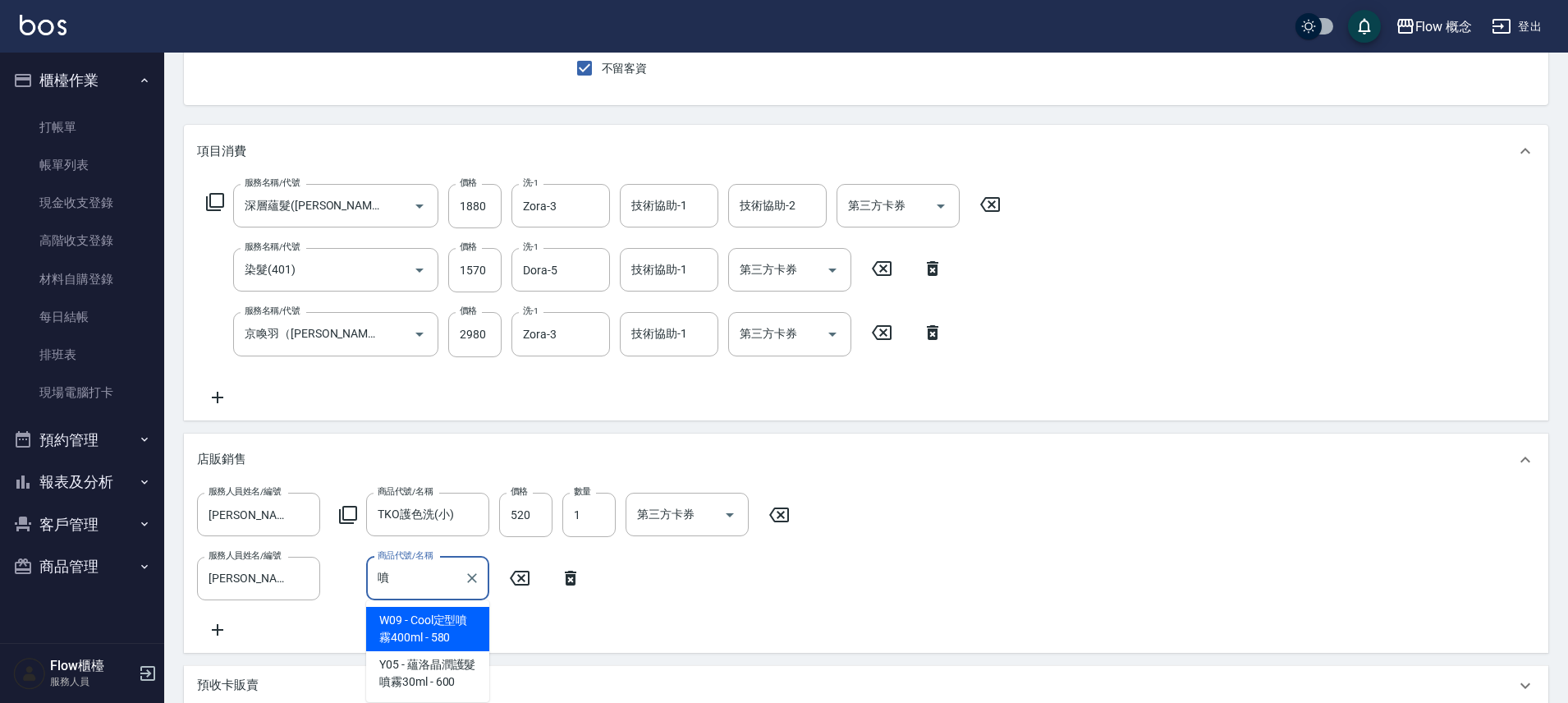
type input "噴"
click at [313, 631] on div "服務人員姓名/編號 Irene-Irene 服務人員姓名/編號 商品代號/名稱 TKO護色洗(小) 商品代號/名稱 價格 520 價格 數量 1 數量 第三方…" at bounding box center [866, 566] width 1338 height 147
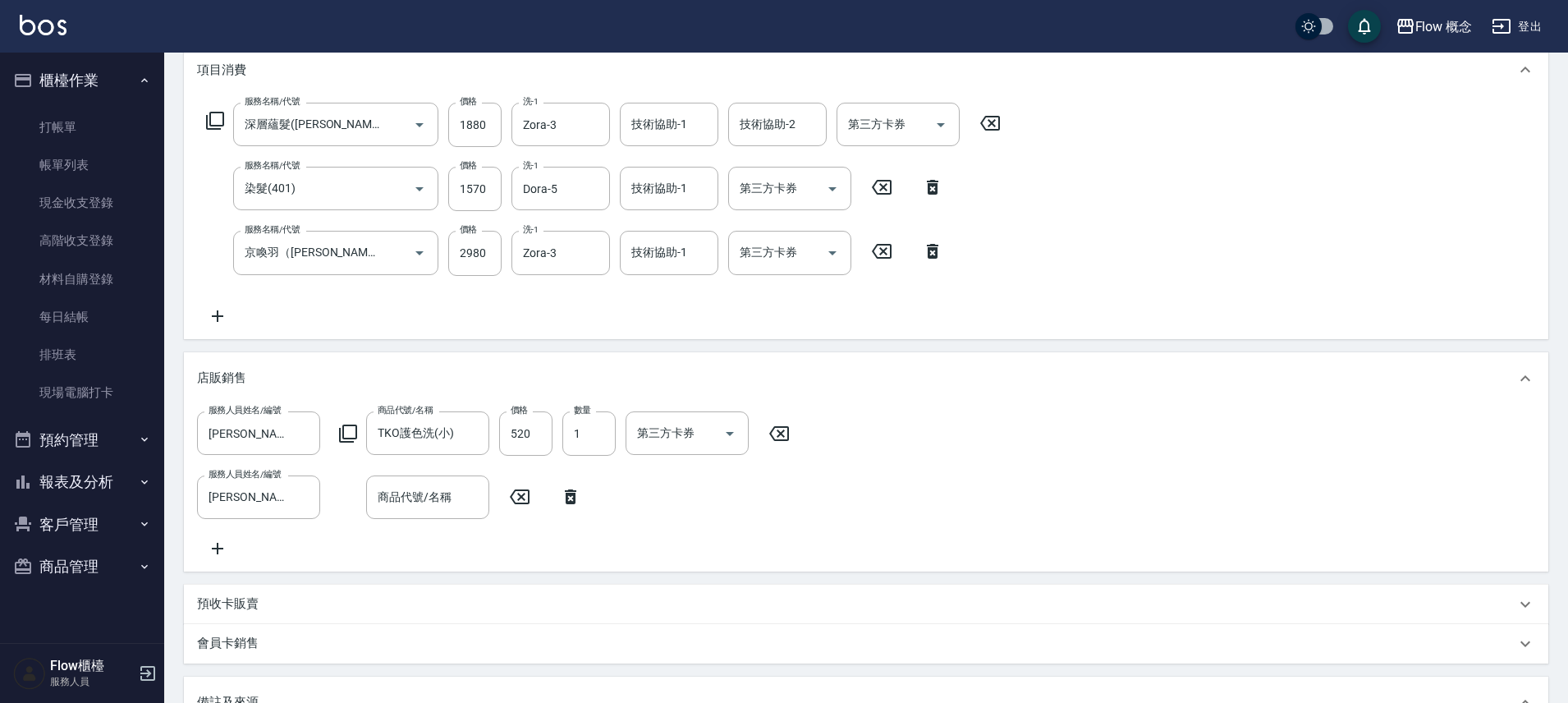
scroll to position [225, 0]
click at [89, 170] on link "帳單列表" at bounding box center [81, 165] width 151 height 38
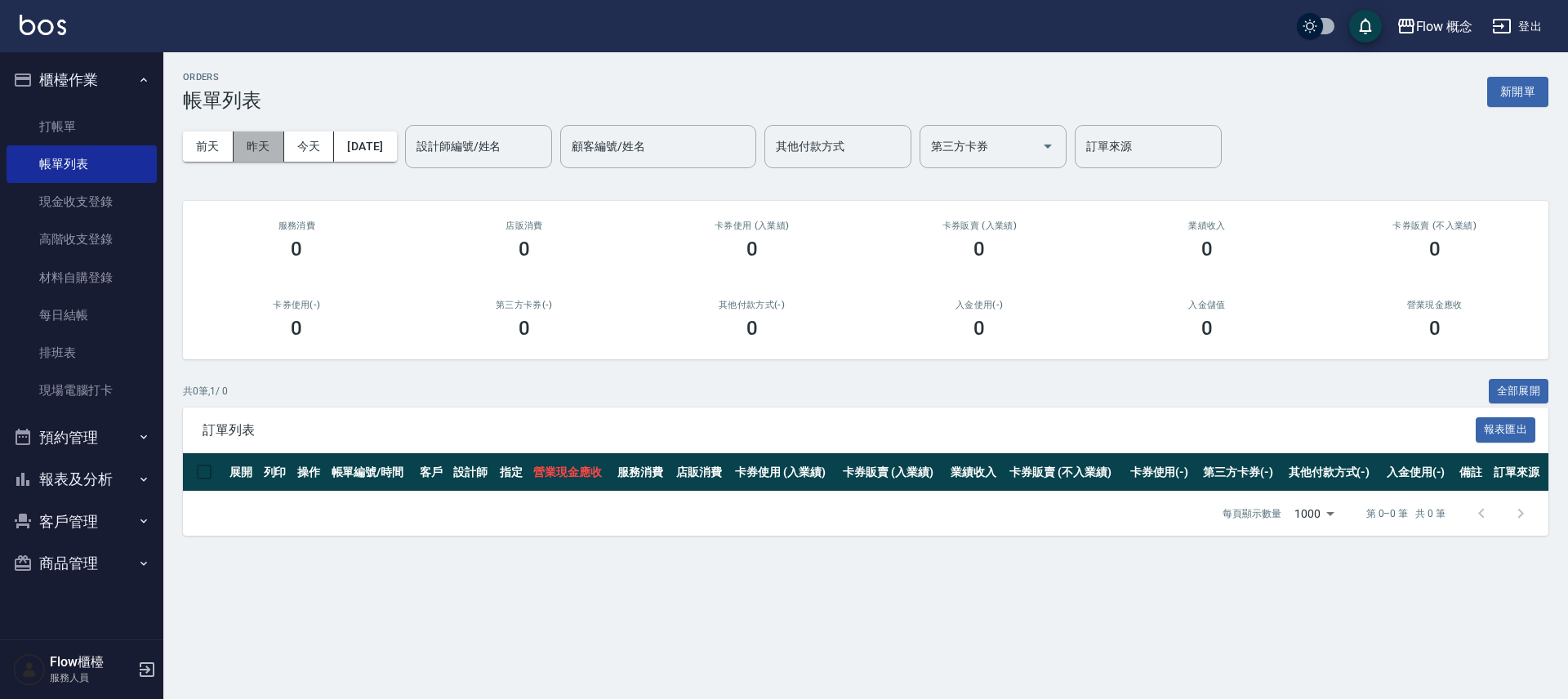
click at [268, 136] on button "昨天" at bounding box center [260, 146] width 51 height 30
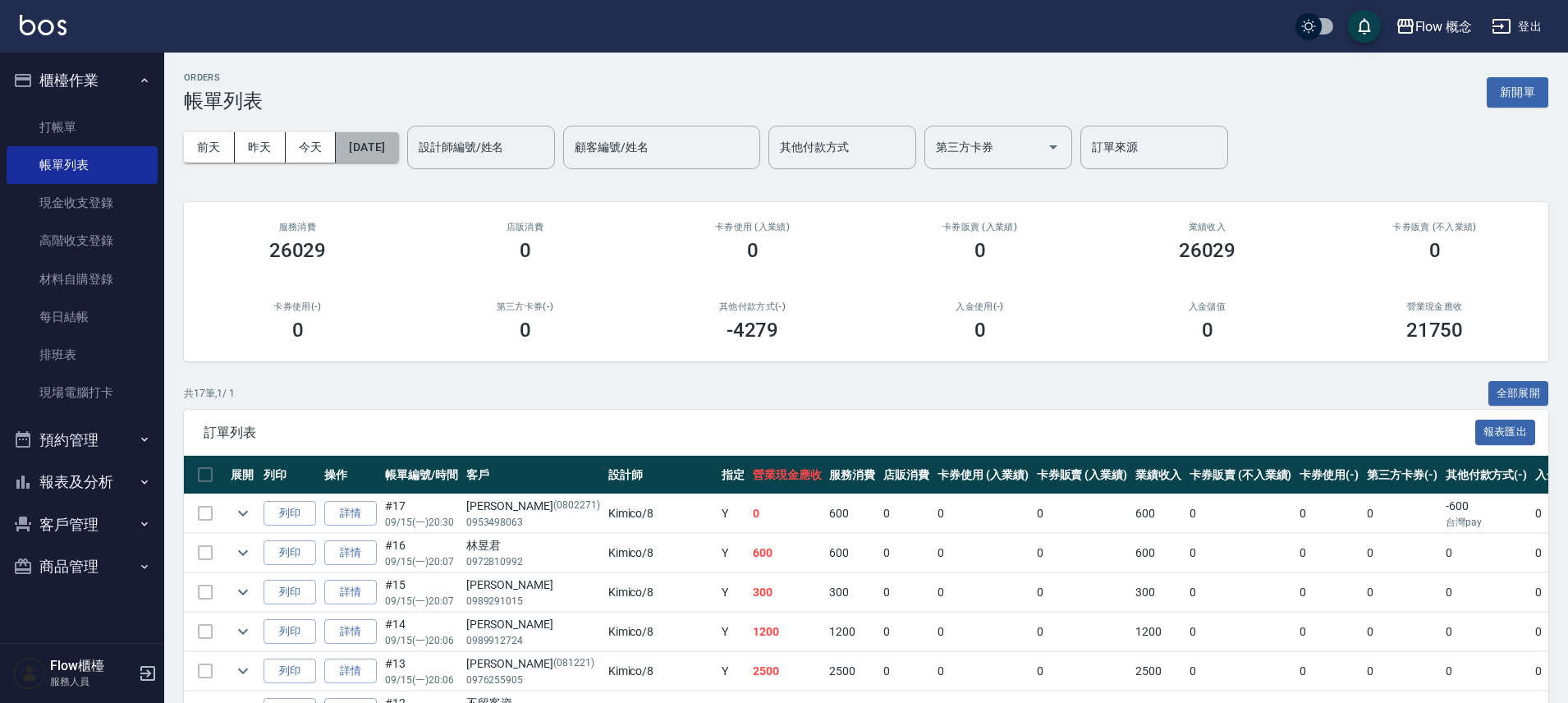
click at [387, 156] on button "[DATE]" at bounding box center [367, 146] width 62 height 30
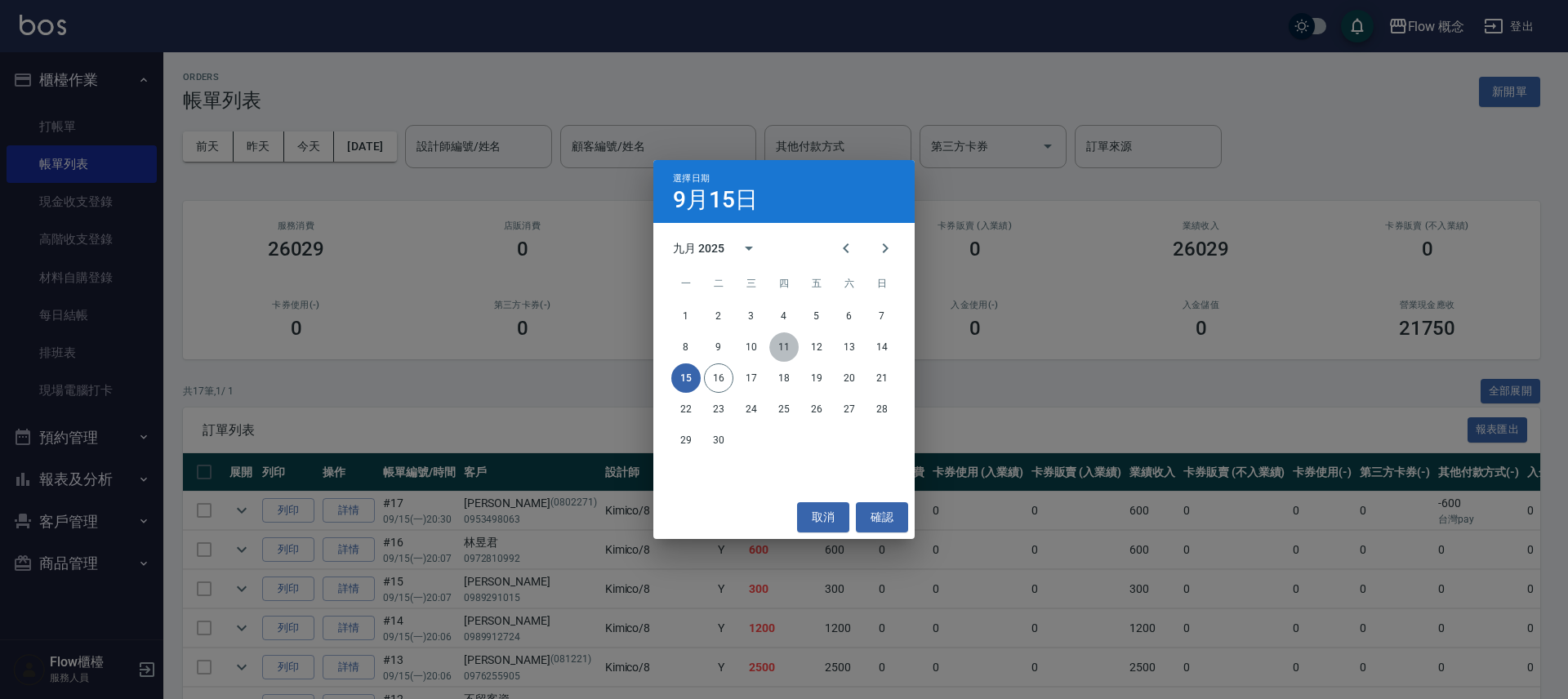
click at [778, 342] on button "11" at bounding box center [784, 347] width 29 height 29
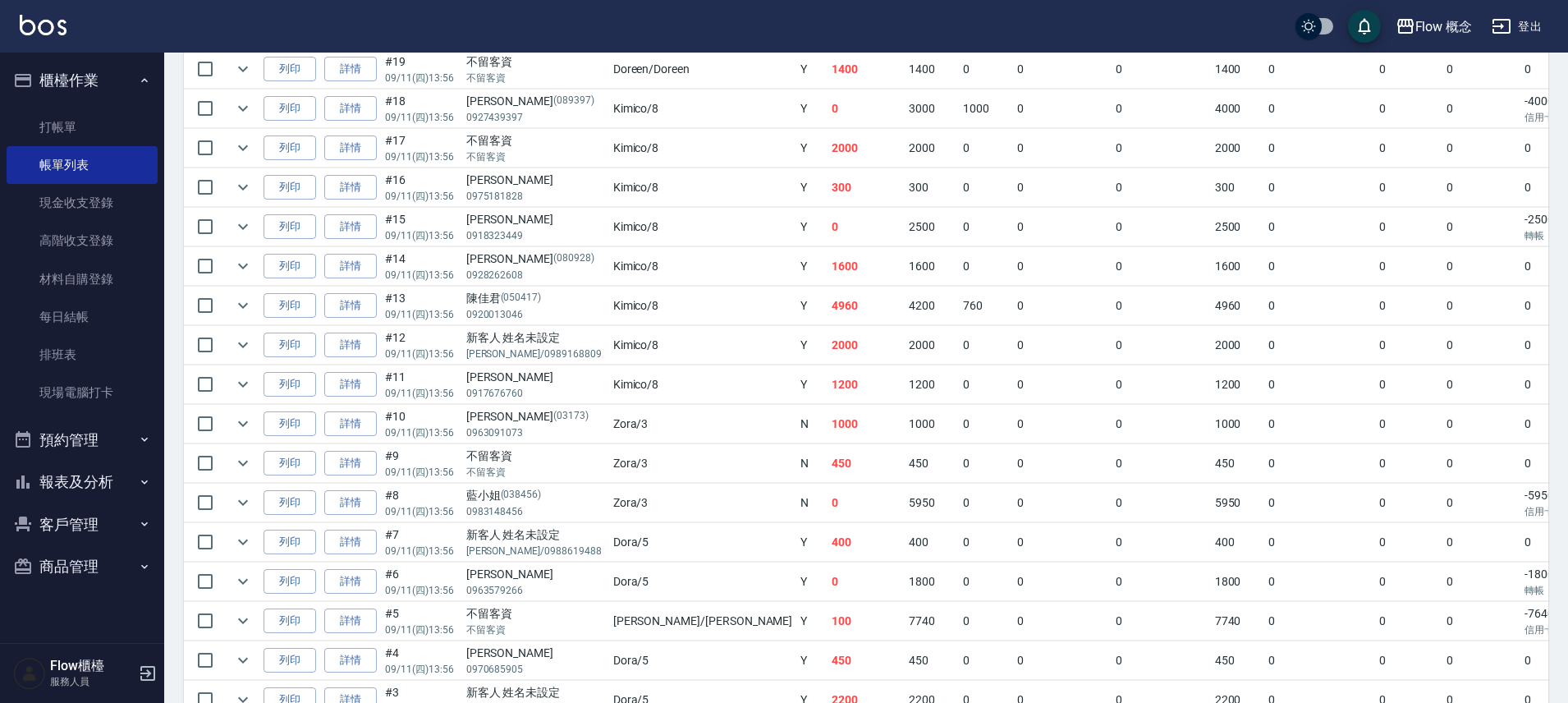
scroll to position [617, 0]
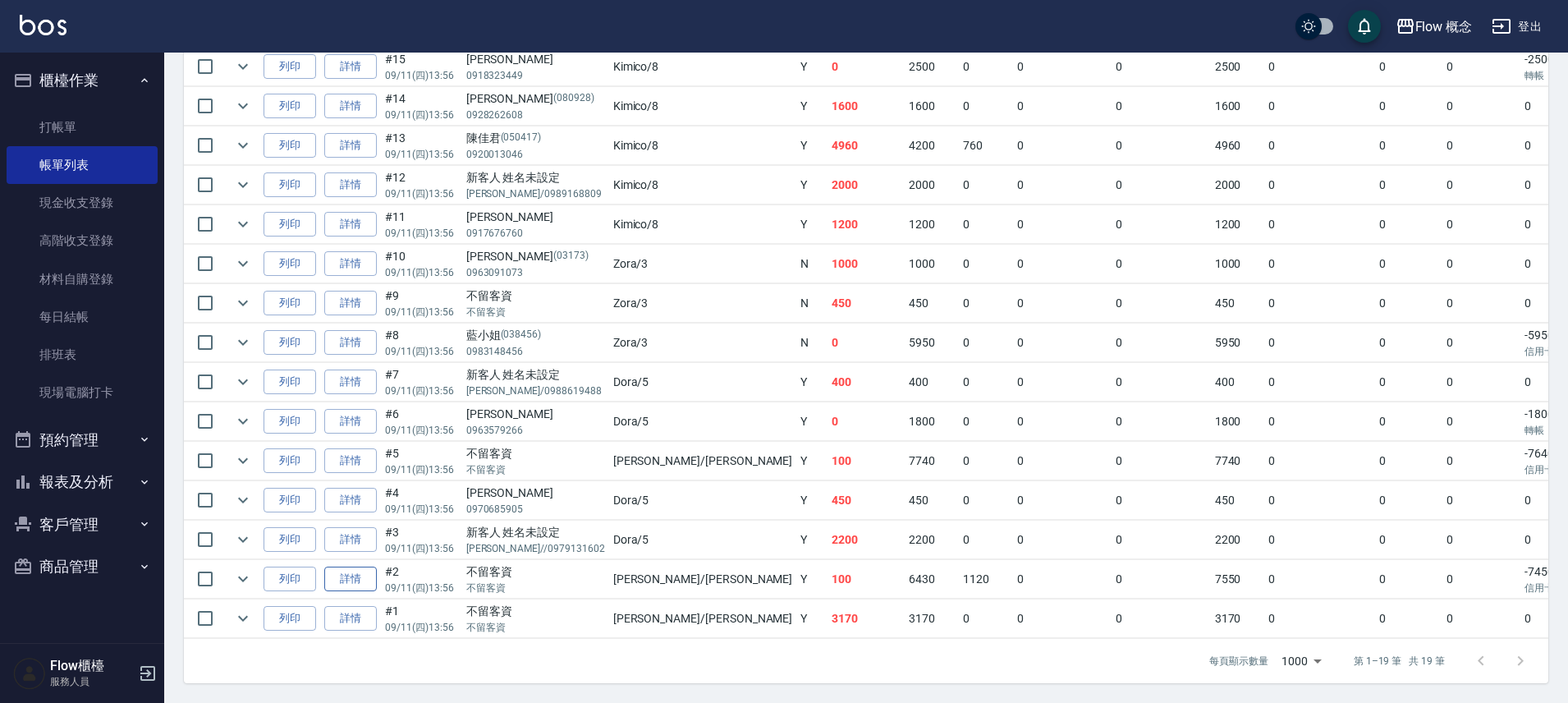
click at [347, 570] on link "詳情" at bounding box center [350, 579] width 52 height 26
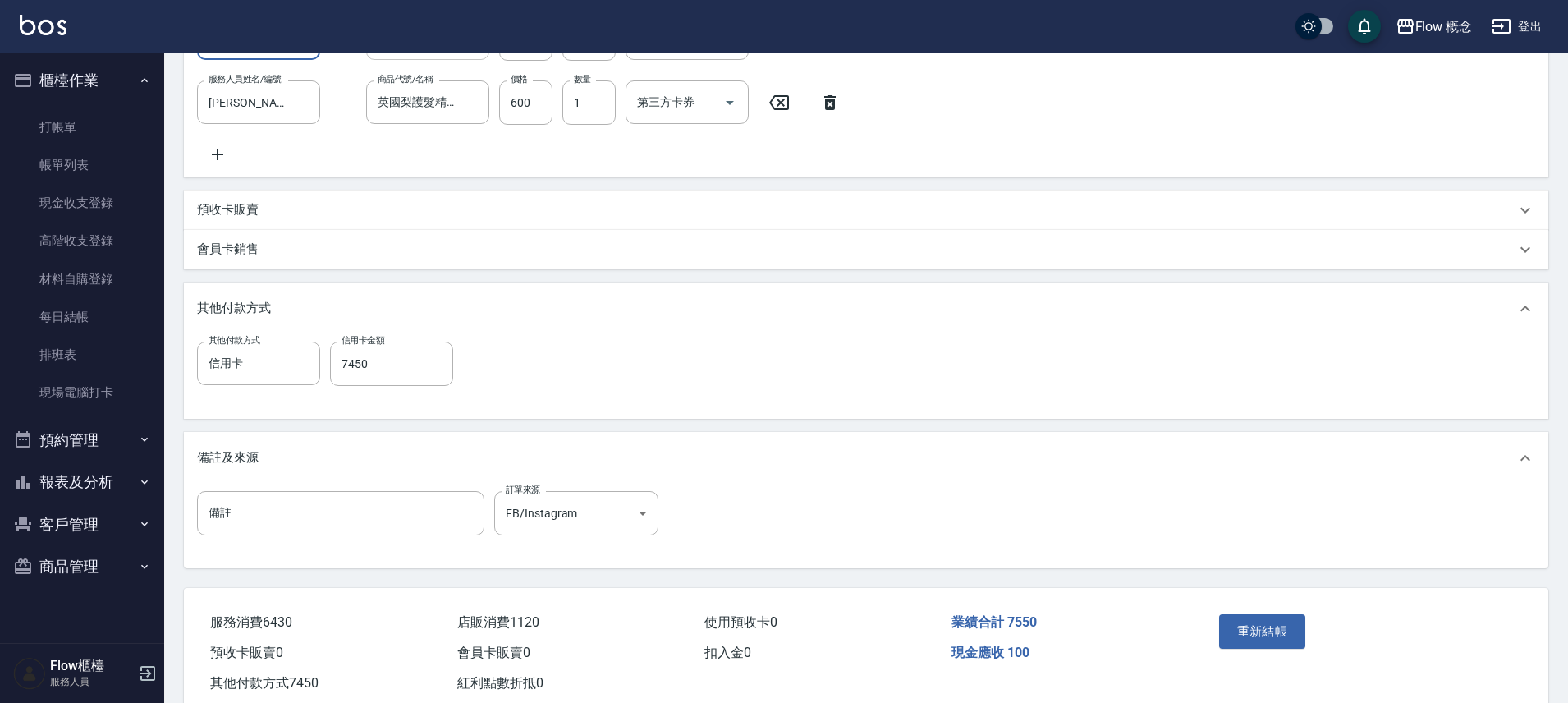
scroll to position [345, 0]
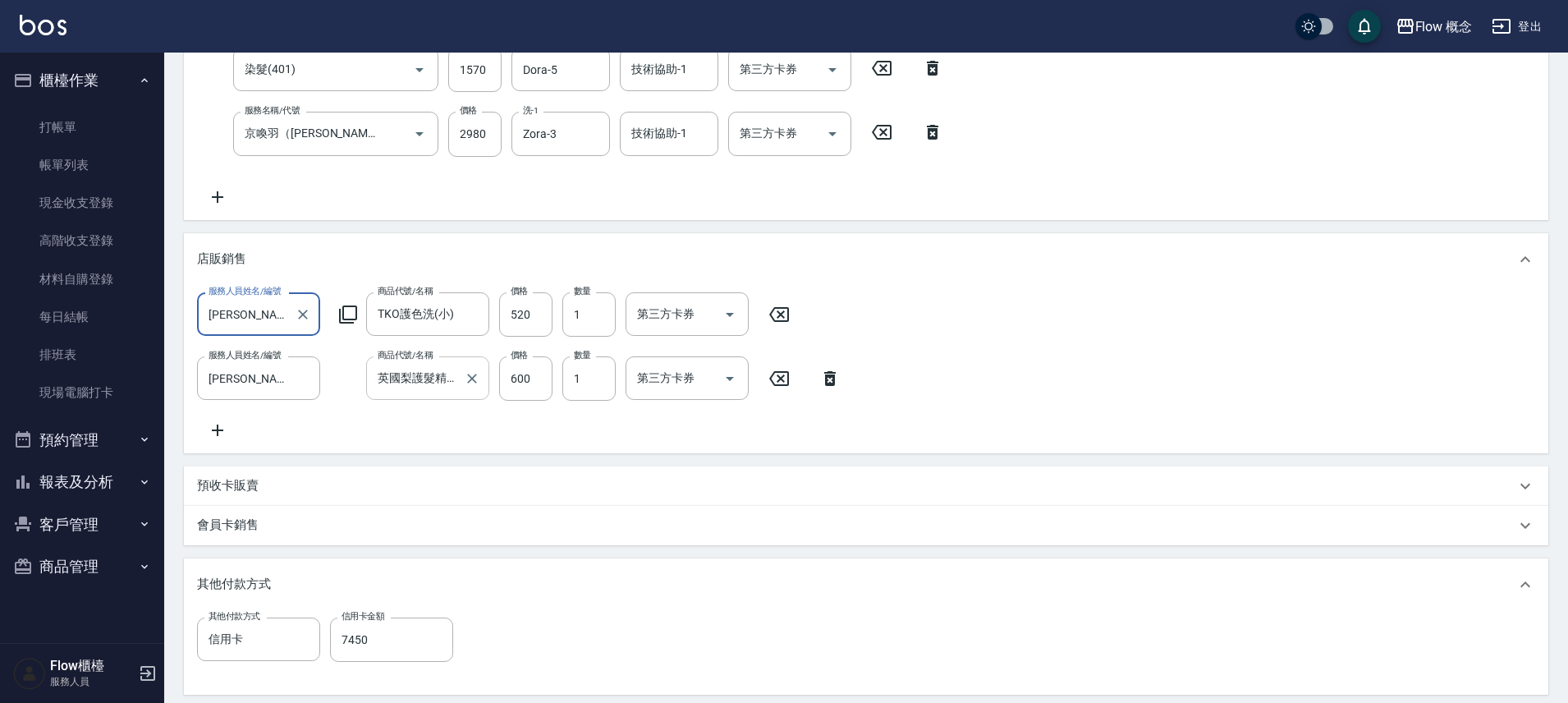
click at [470, 378] on icon "Clear" at bounding box center [472, 378] width 16 height 16
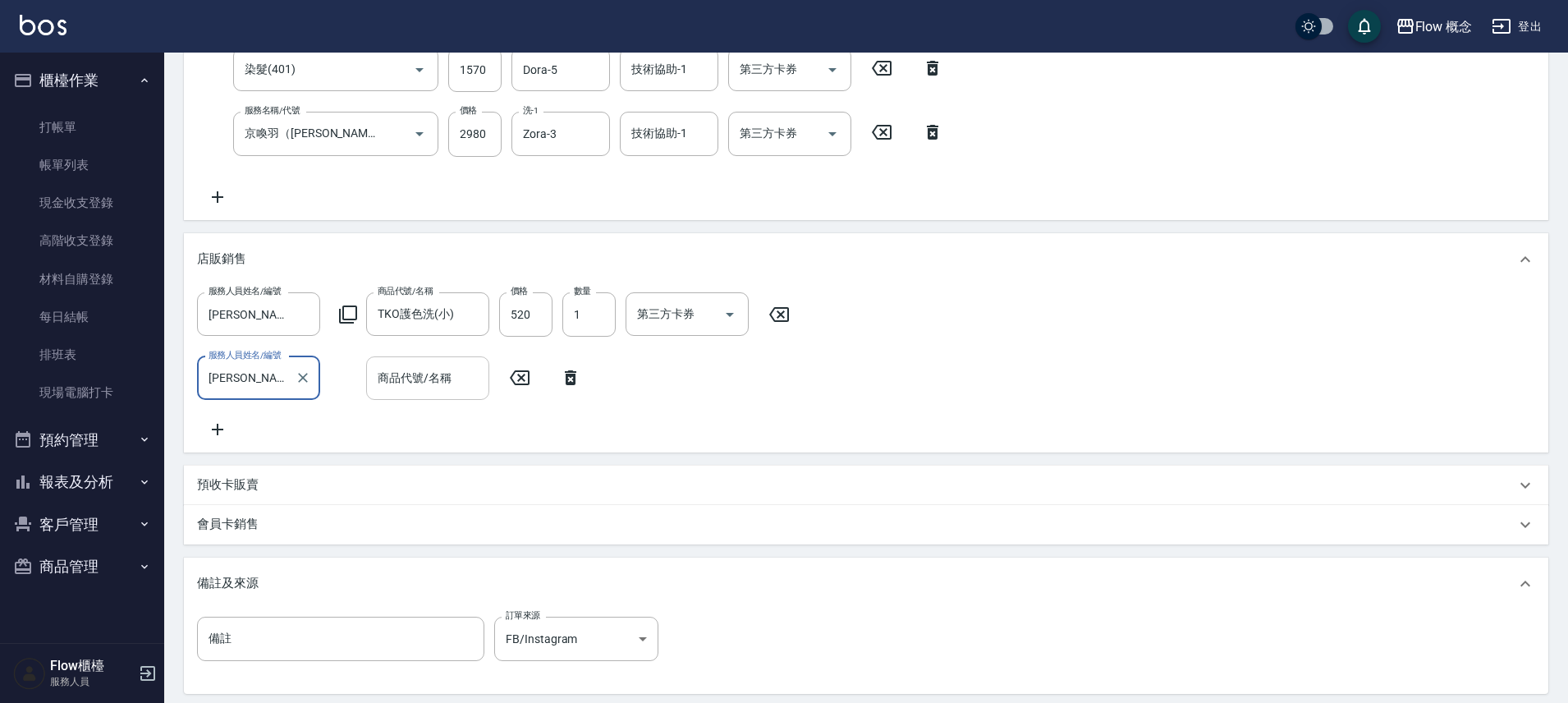
scroll to position [0, 0]
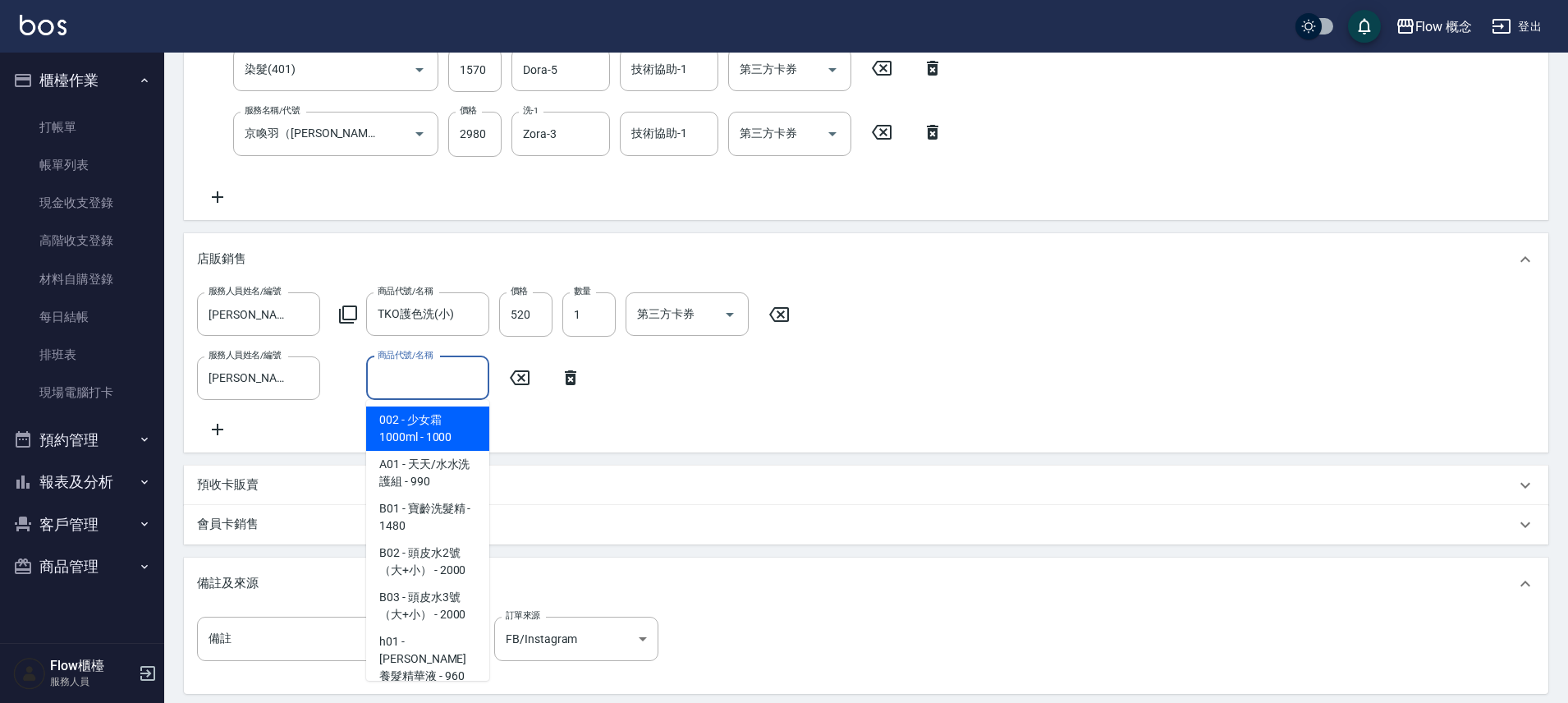
click at [428, 384] on input "商品代號/名稱" at bounding box center [427, 377] width 108 height 28
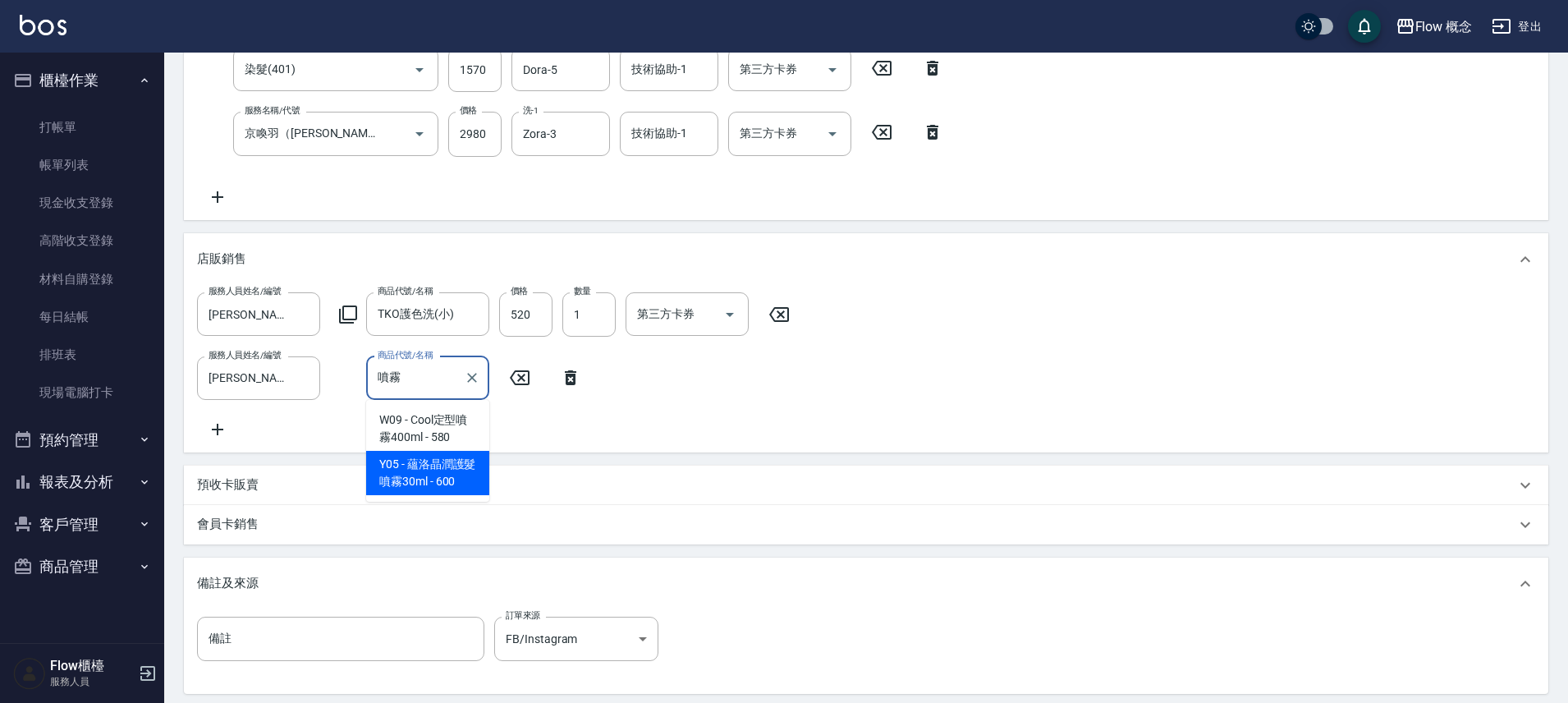
click at [455, 472] on span "Y05 - 蘊洛晶潤護髮噴霧30ml - 600" at bounding box center [427, 472] width 124 height 44
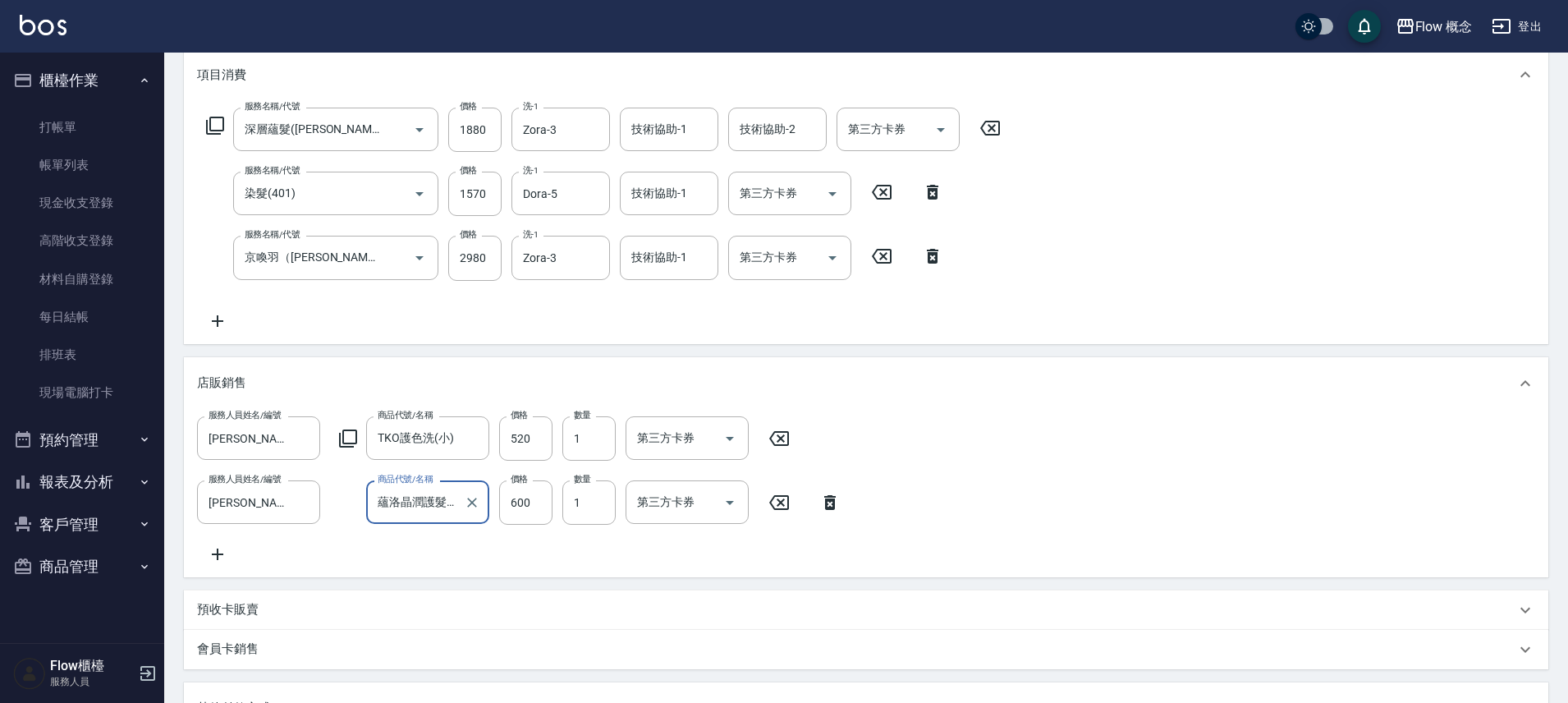
scroll to position [534, 0]
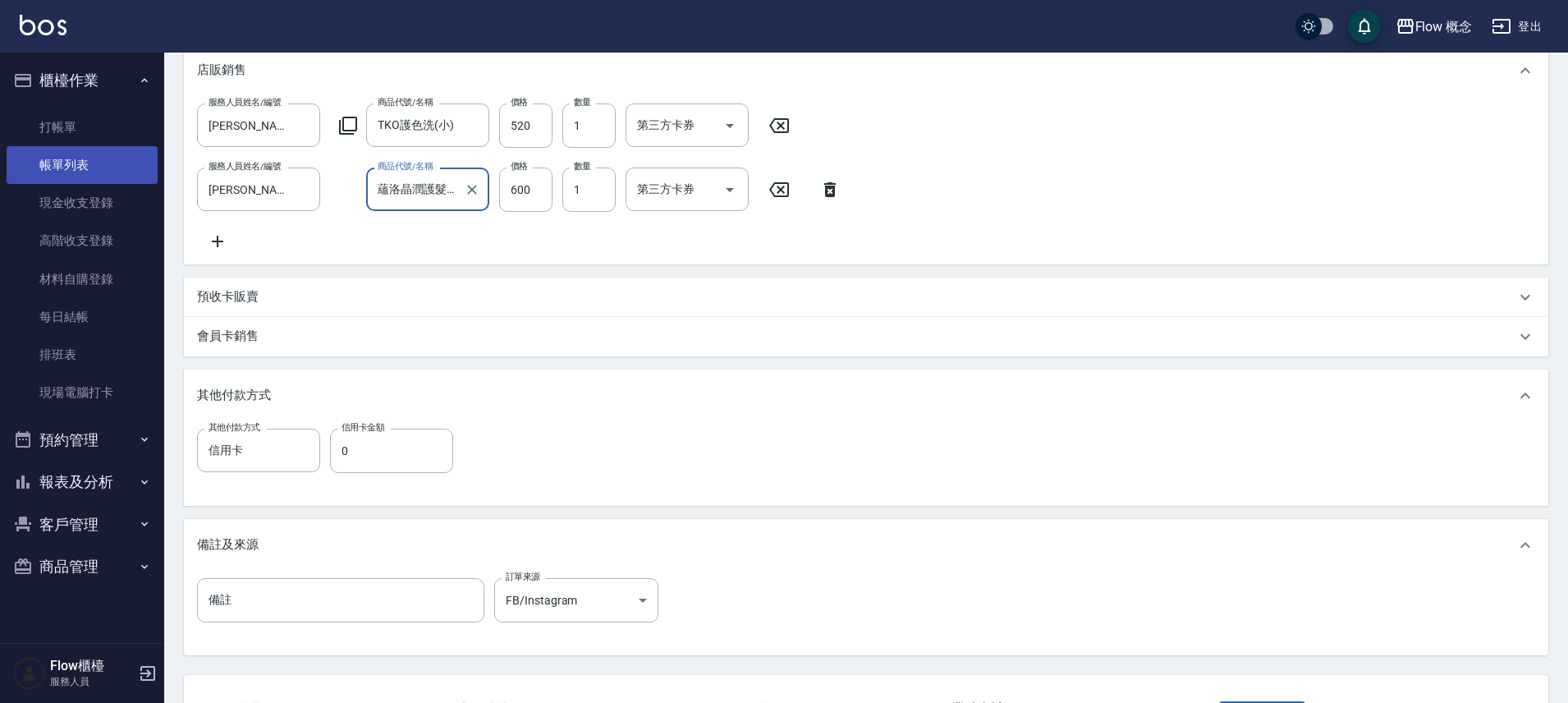
type input "蘊洛晶潤護髮噴霧30ml"
click at [110, 162] on link "帳單列表" at bounding box center [81, 165] width 151 height 38
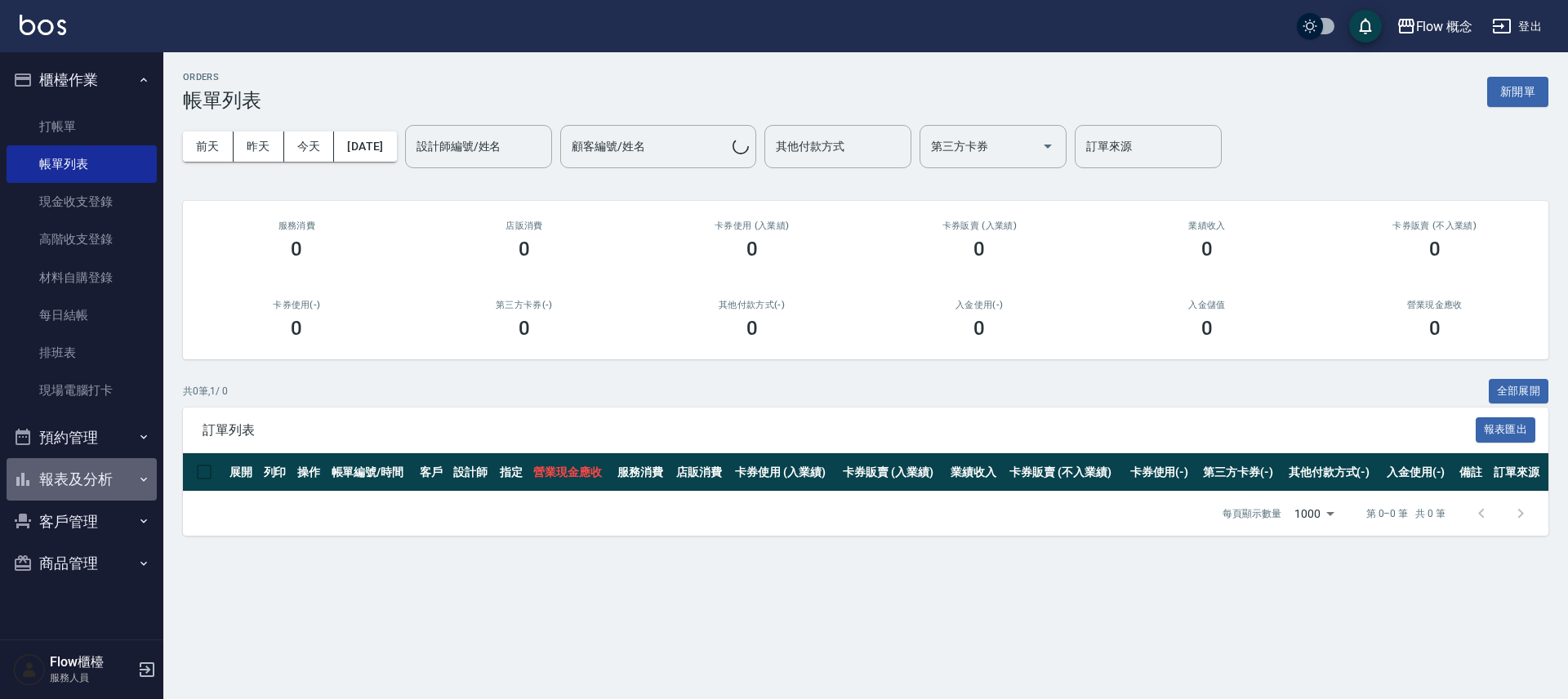
click at [118, 474] on button "報表及分析" at bounding box center [81, 479] width 150 height 43
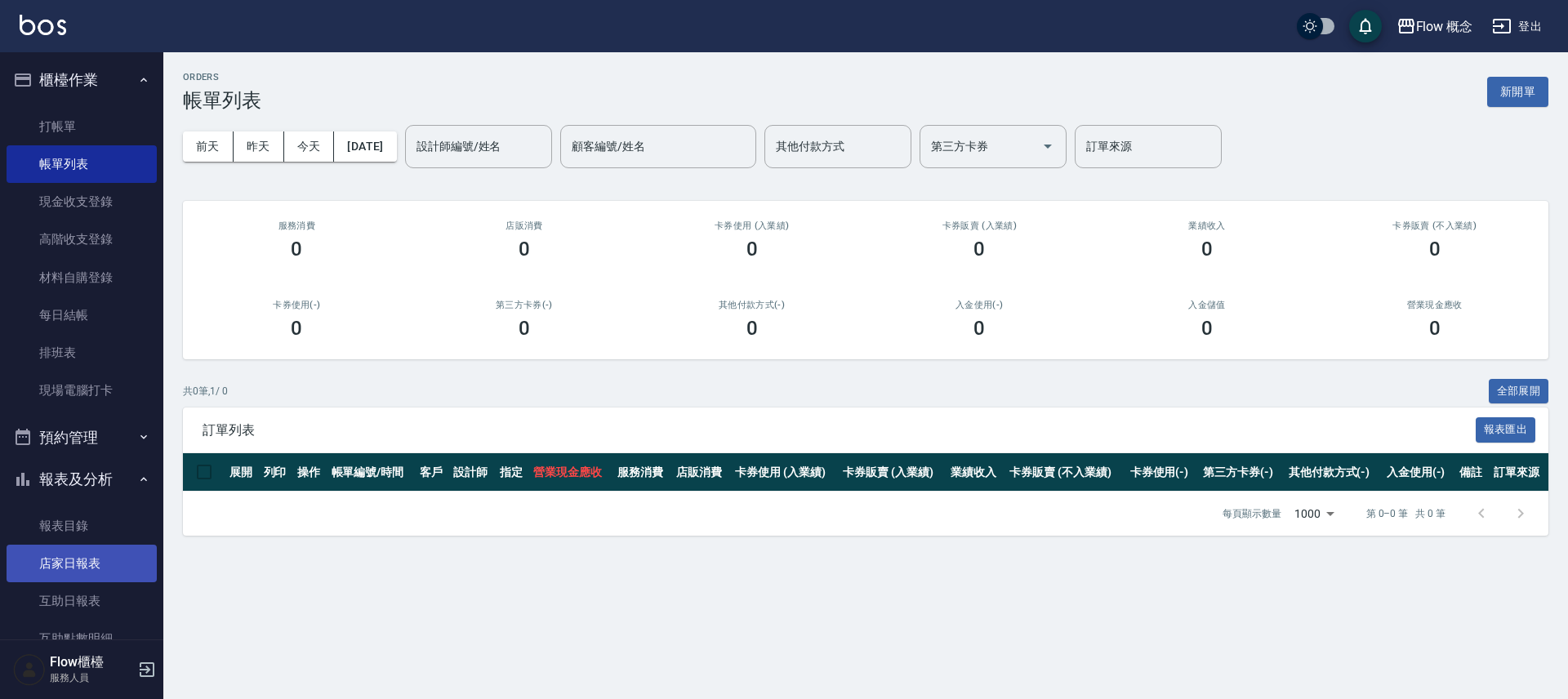
click at [100, 559] on link "店家日報表" at bounding box center [81, 562] width 150 height 37
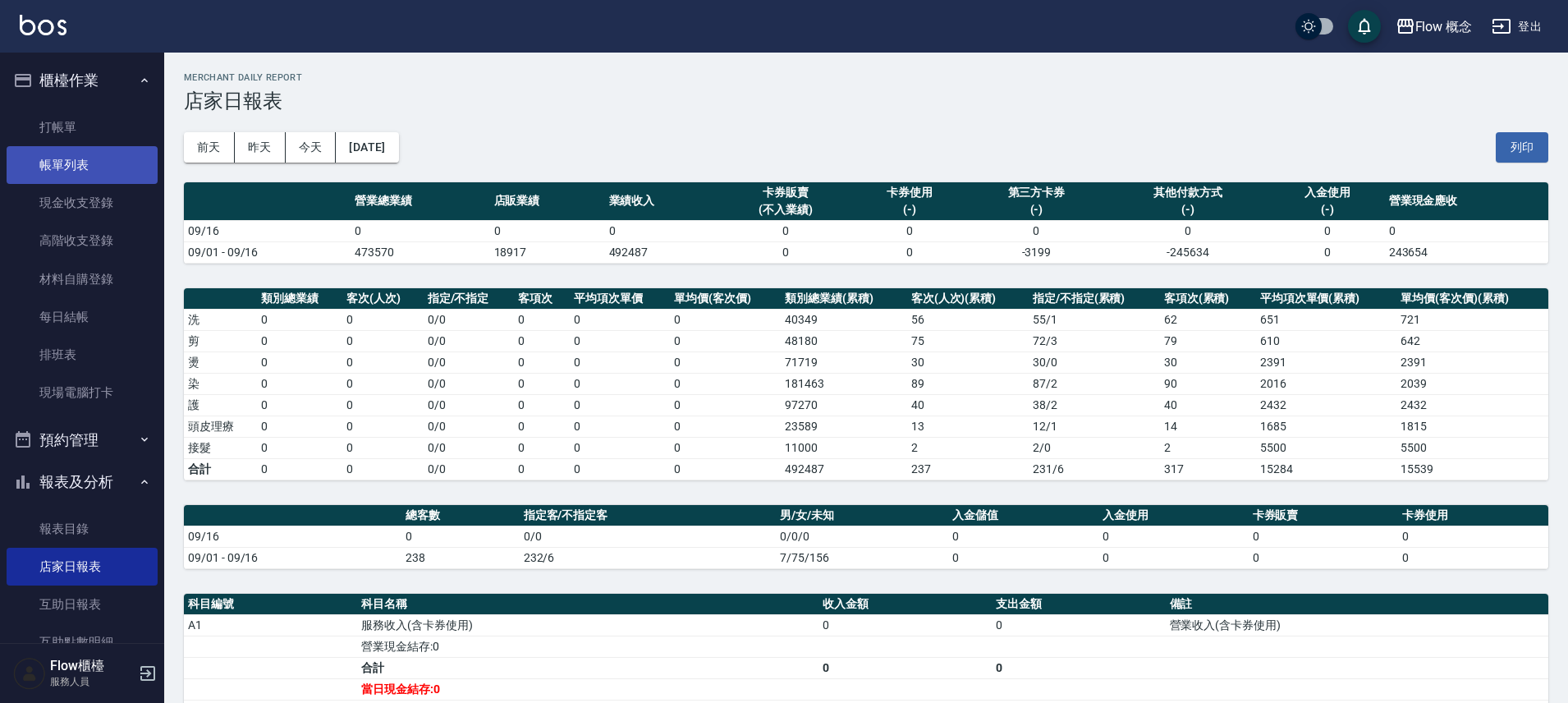
click at [84, 170] on link "帳單列表" at bounding box center [81, 165] width 151 height 38
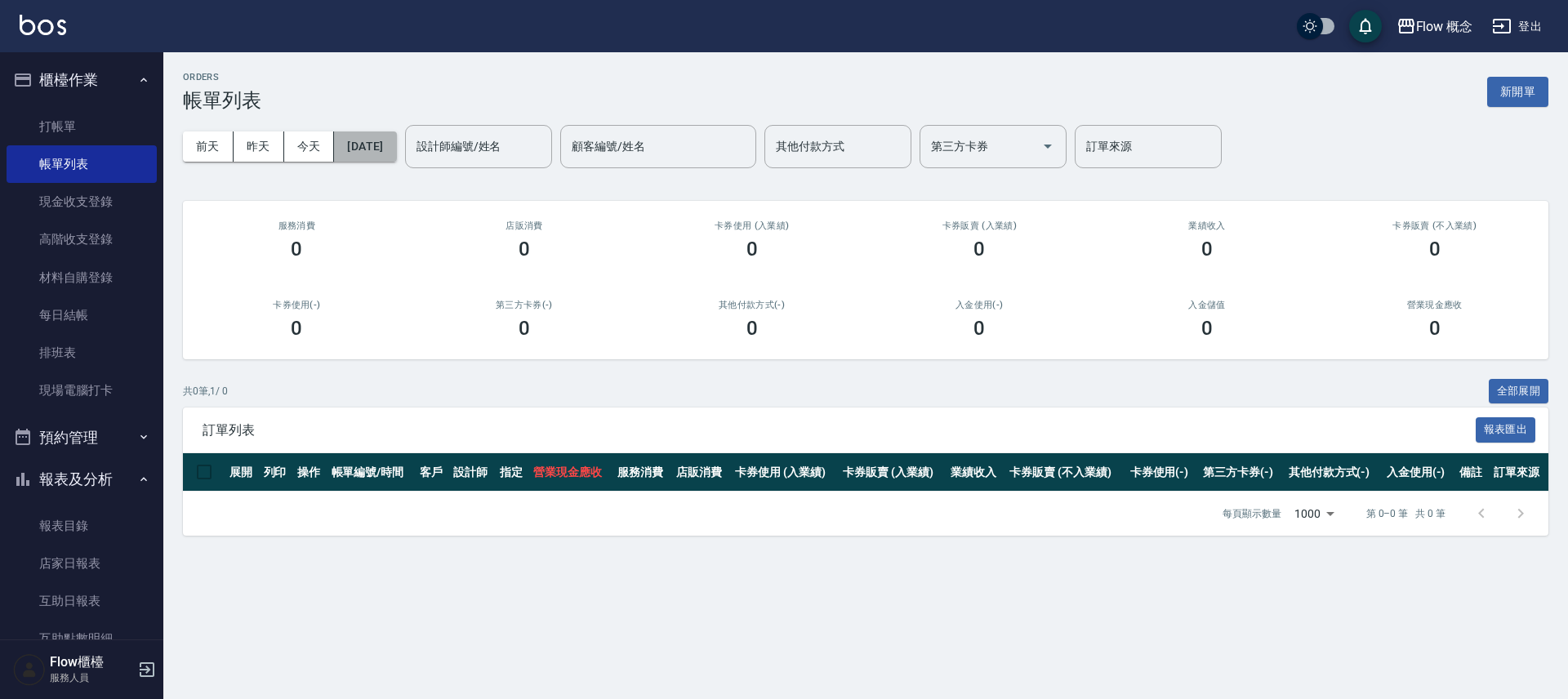
click at [396, 155] on button "[DATE]" at bounding box center [365, 146] width 62 height 30
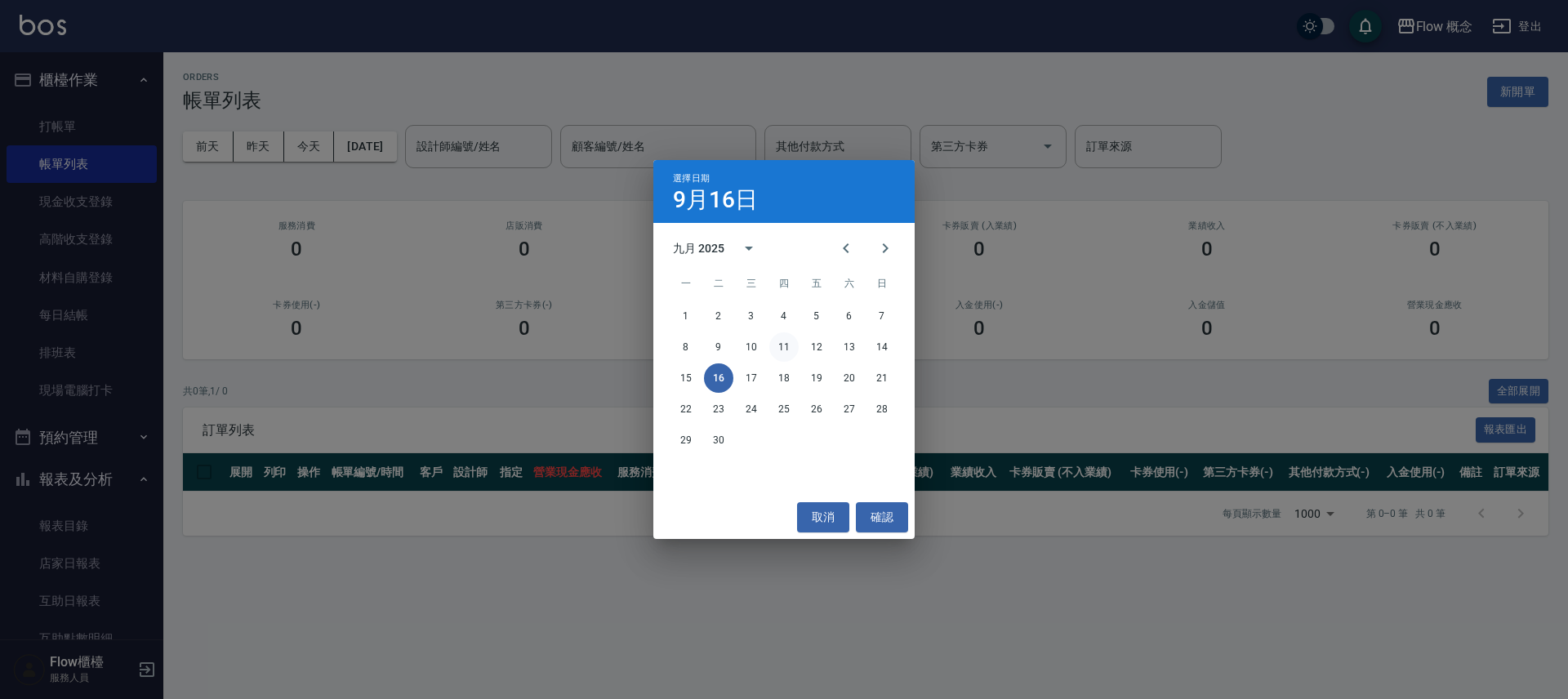
click at [788, 351] on button "11" at bounding box center [784, 347] width 29 height 29
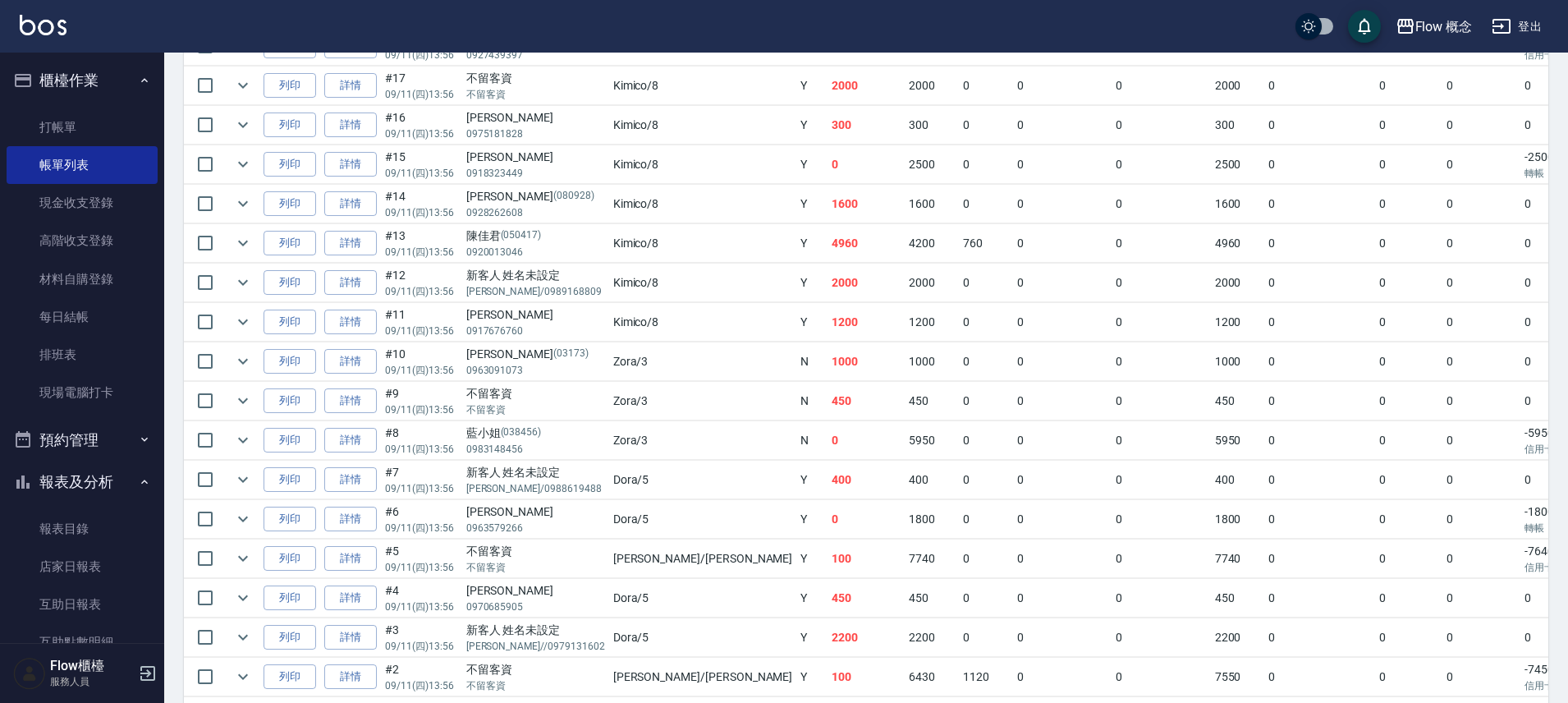
scroll to position [617, 0]
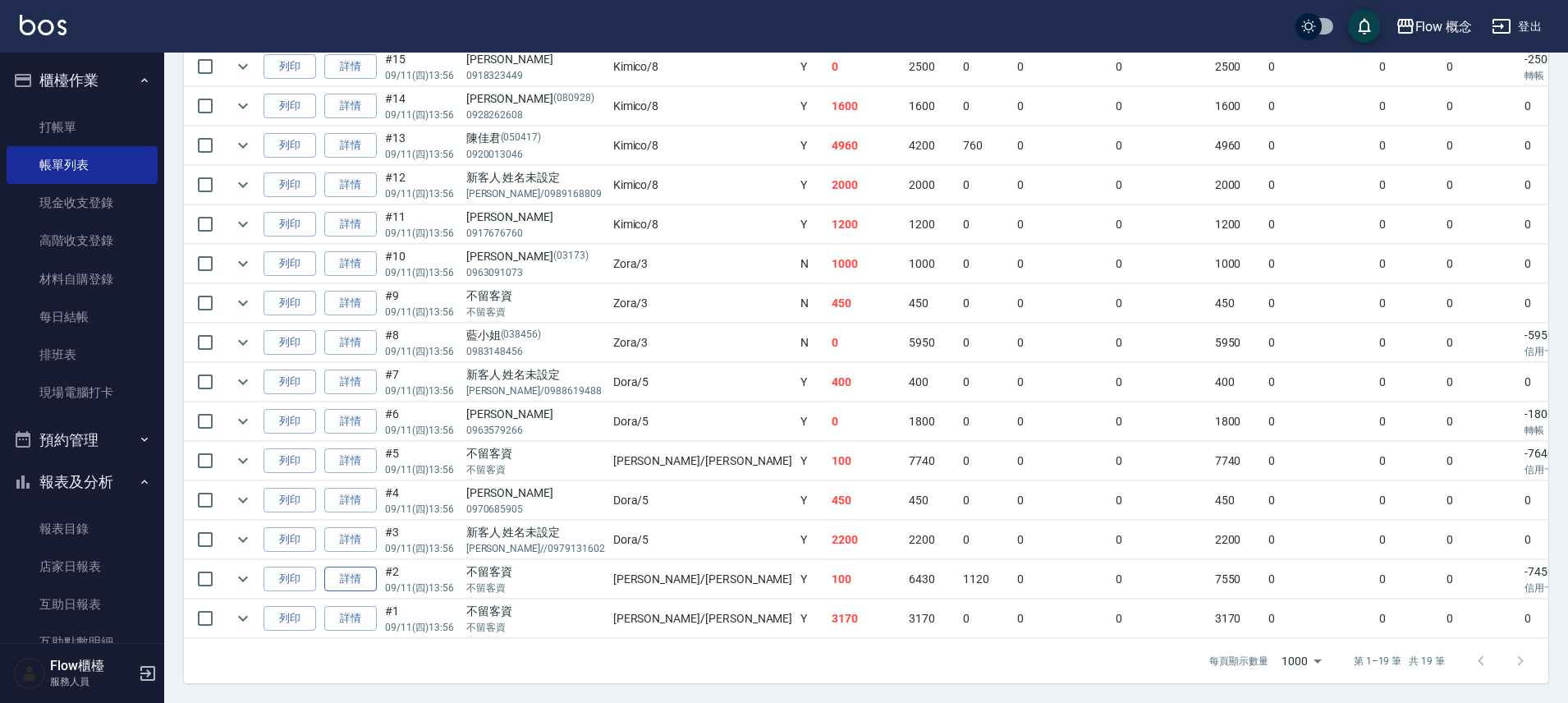
click at [361, 568] on link "詳情" at bounding box center [350, 579] width 52 height 26
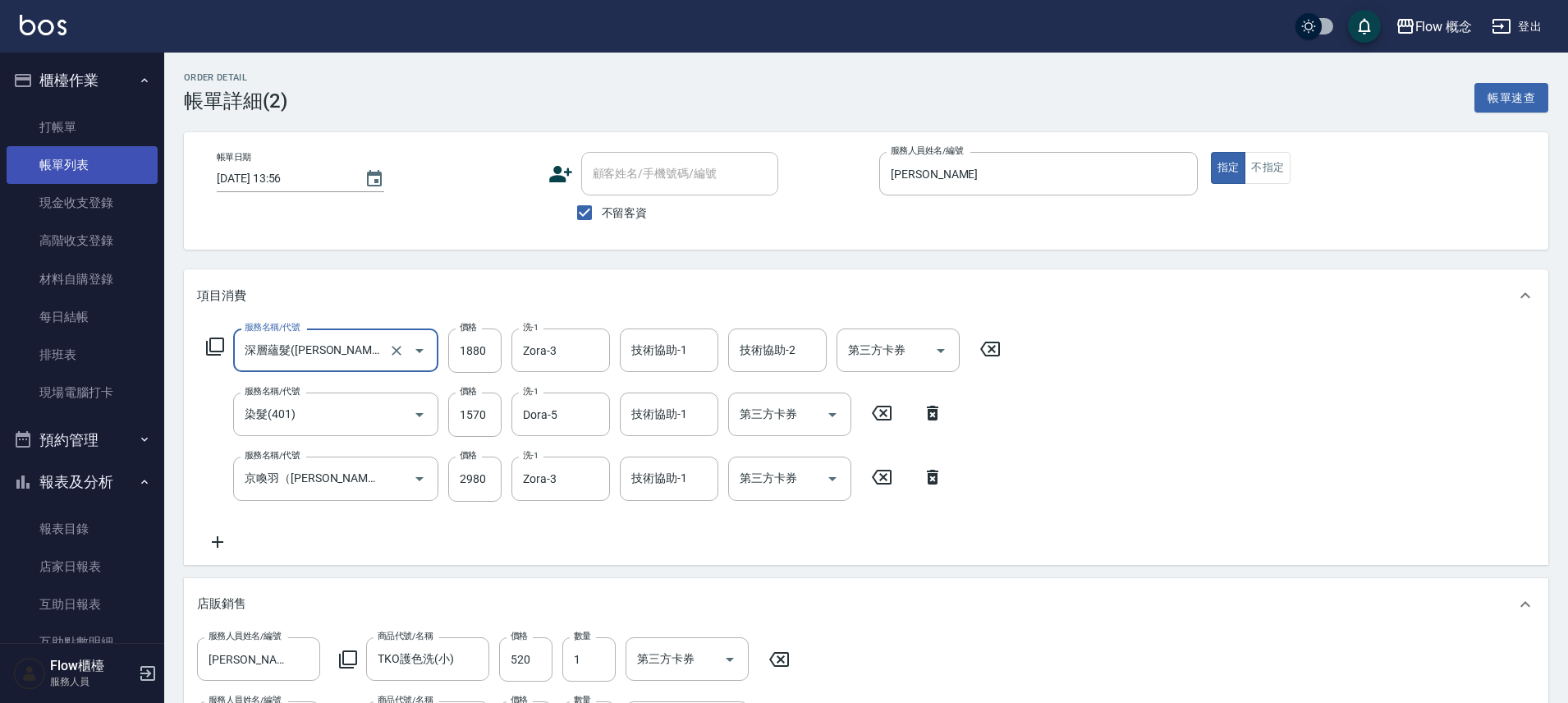
click at [75, 162] on link "帳單列表" at bounding box center [81, 165] width 151 height 38
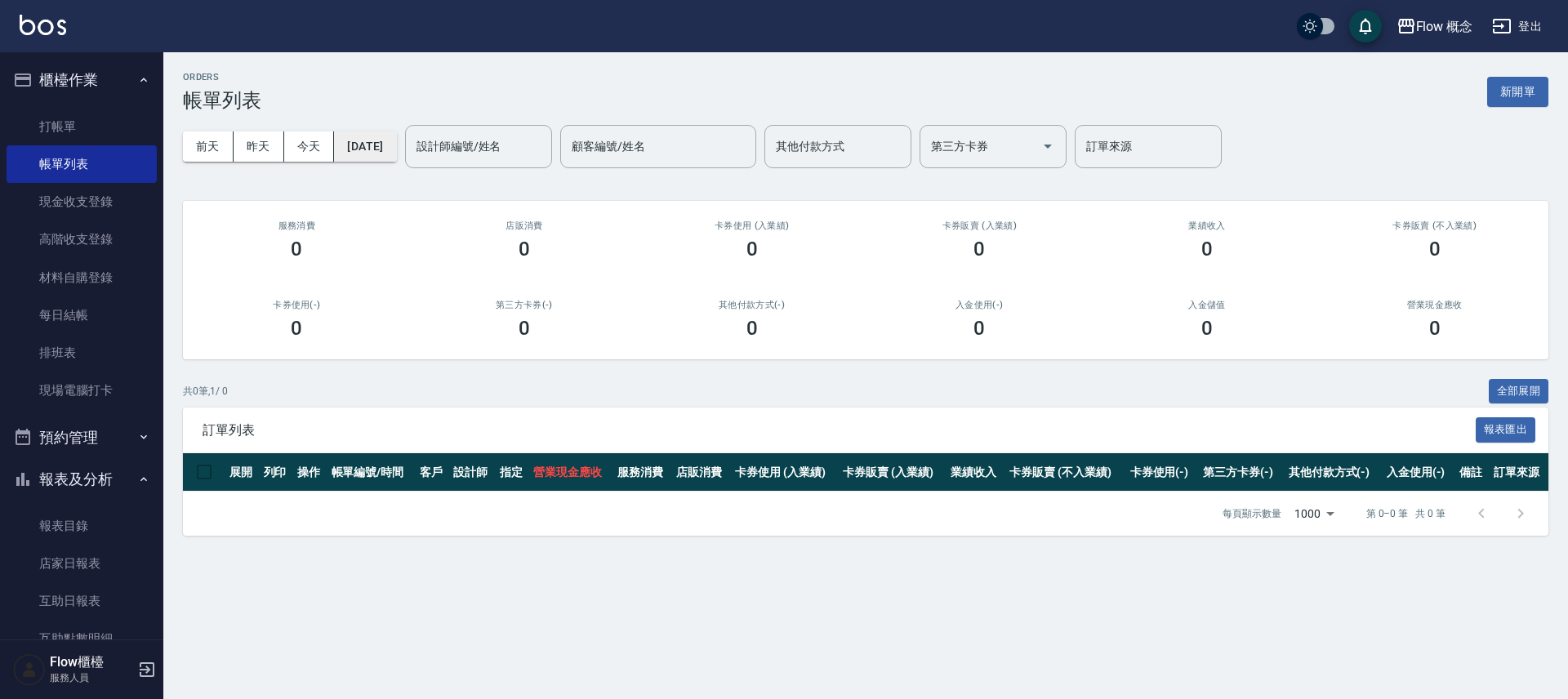
click at [380, 137] on button "[DATE]" at bounding box center [365, 146] width 62 height 30
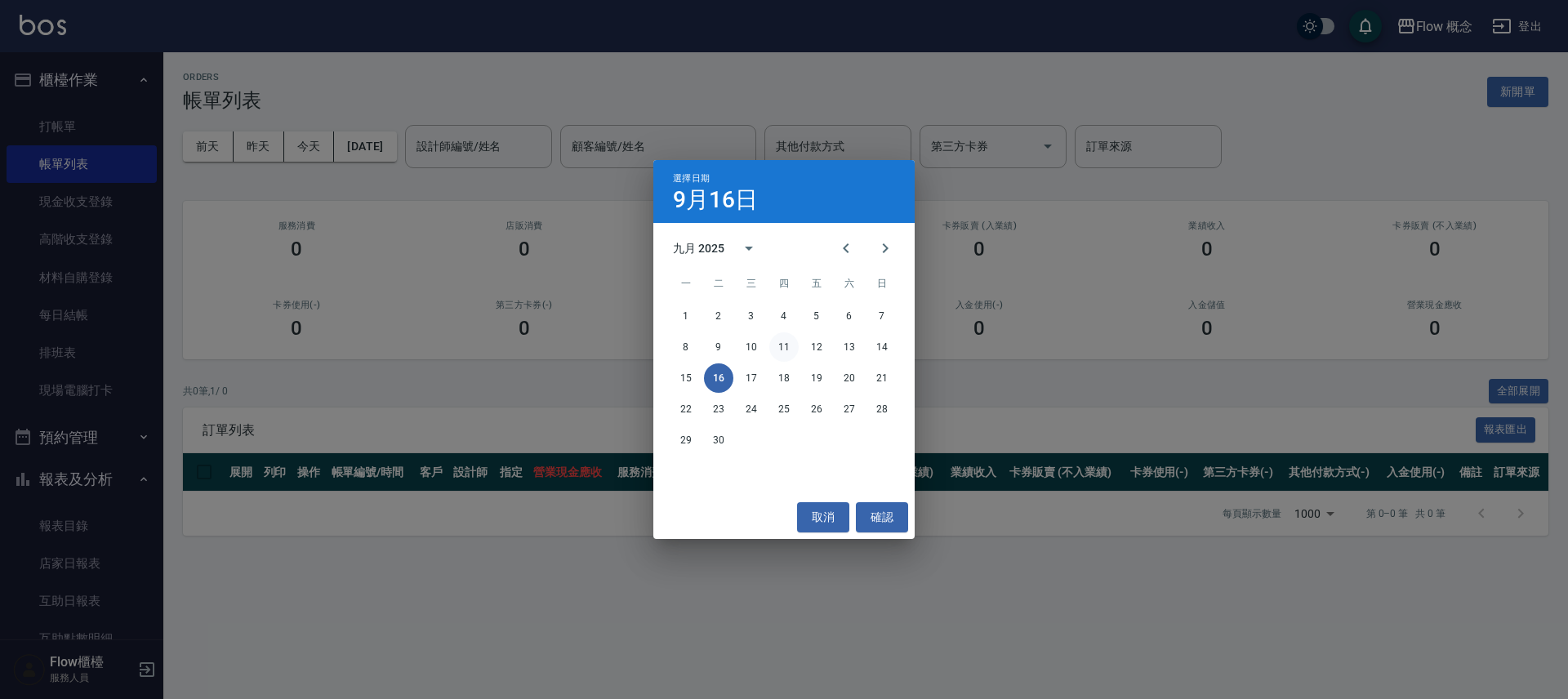
click at [785, 347] on button "11" at bounding box center [784, 347] width 29 height 29
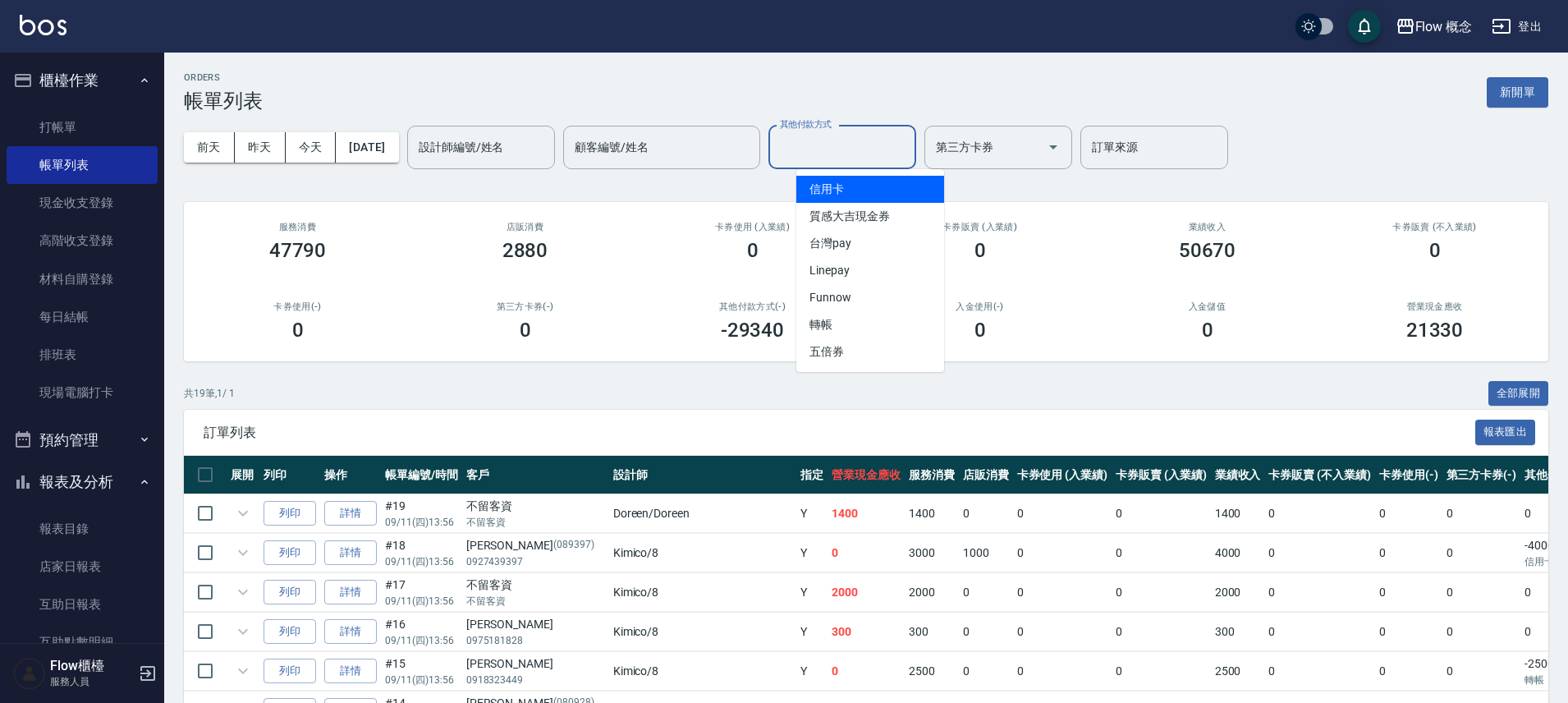
click at [847, 147] on input "其他付款方式" at bounding box center [842, 146] width 133 height 28
click at [847, 187] on span "信用卡" at bounding box center [870, 189] width 147 height 27
type input "信用卡"
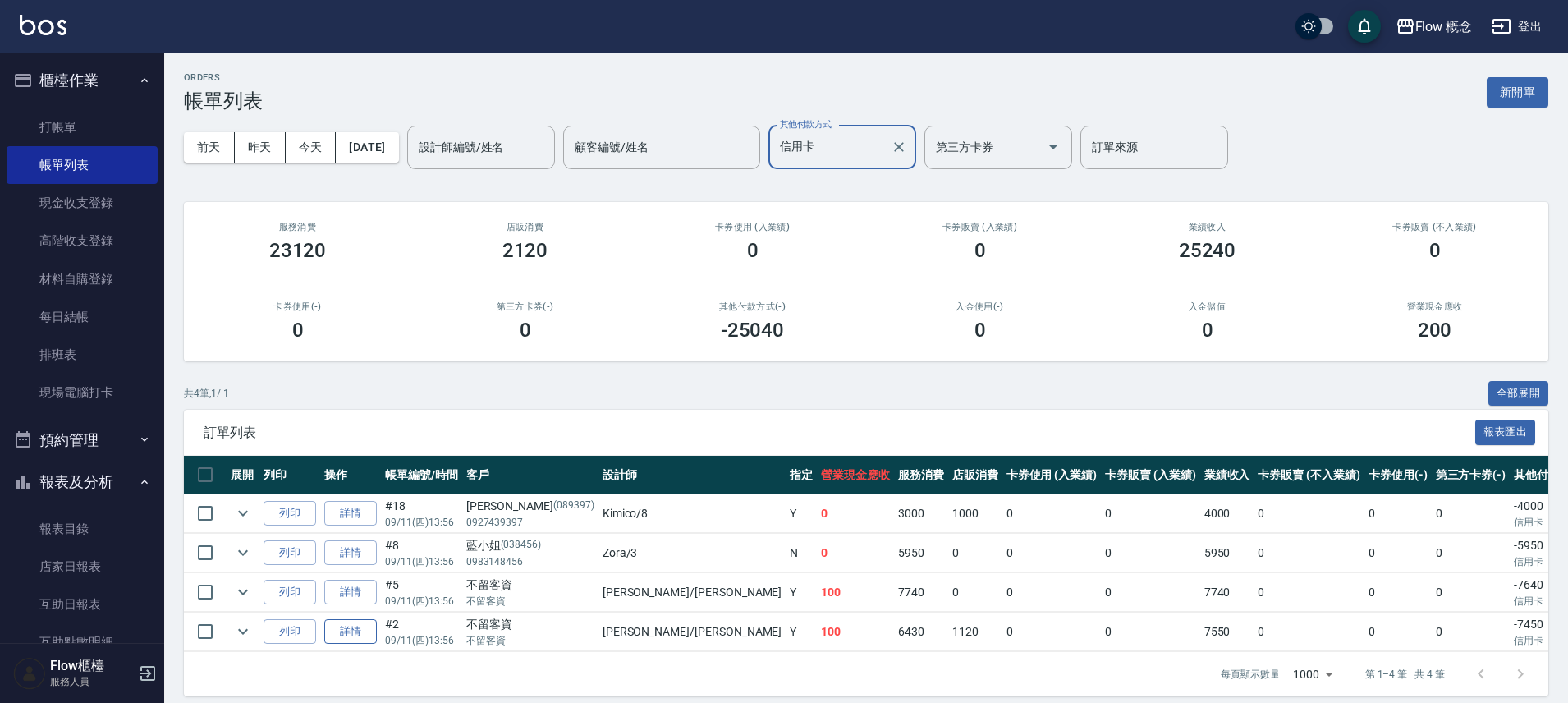
click at [362, 632] on link "詳情" at bounding box center [350, 632] width 52 height 26
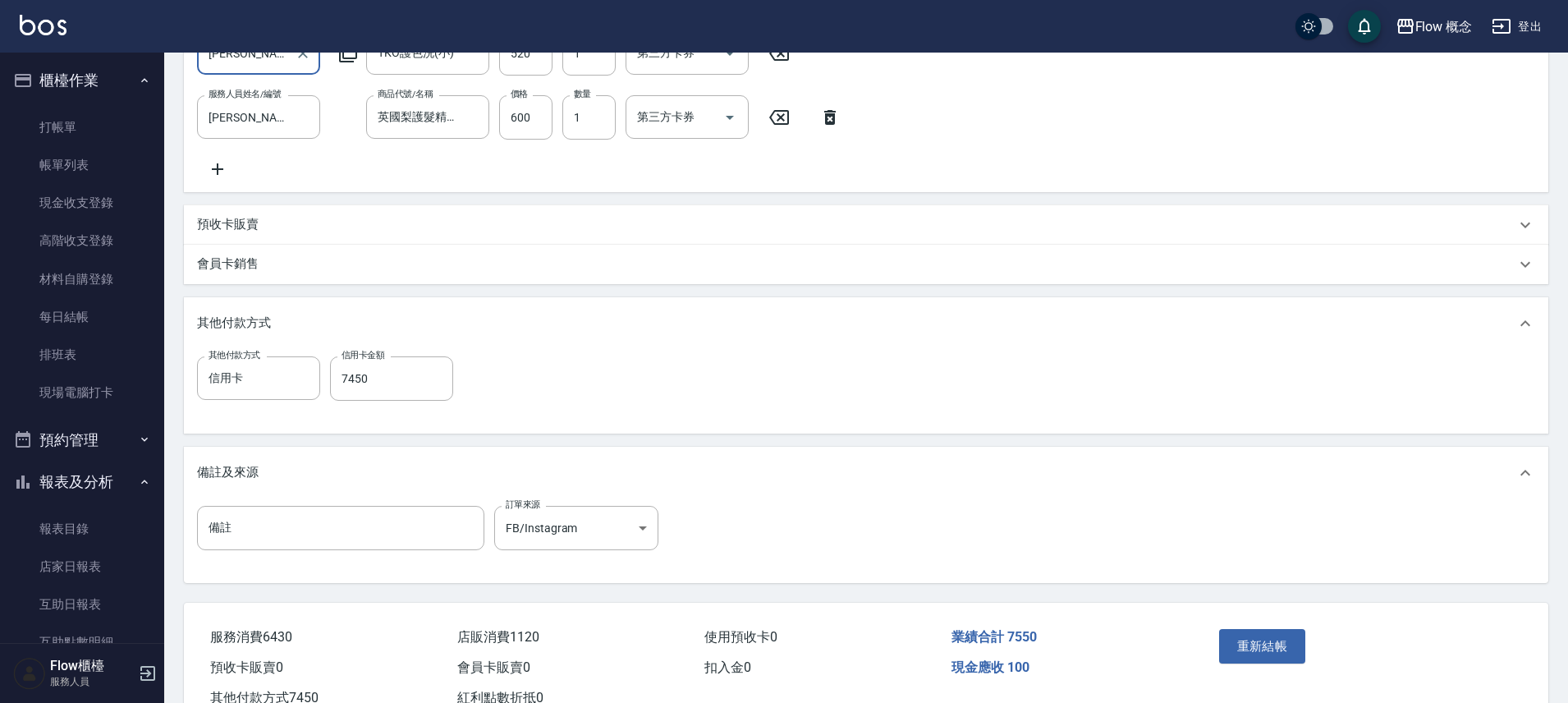
scroll to position [348, 0]
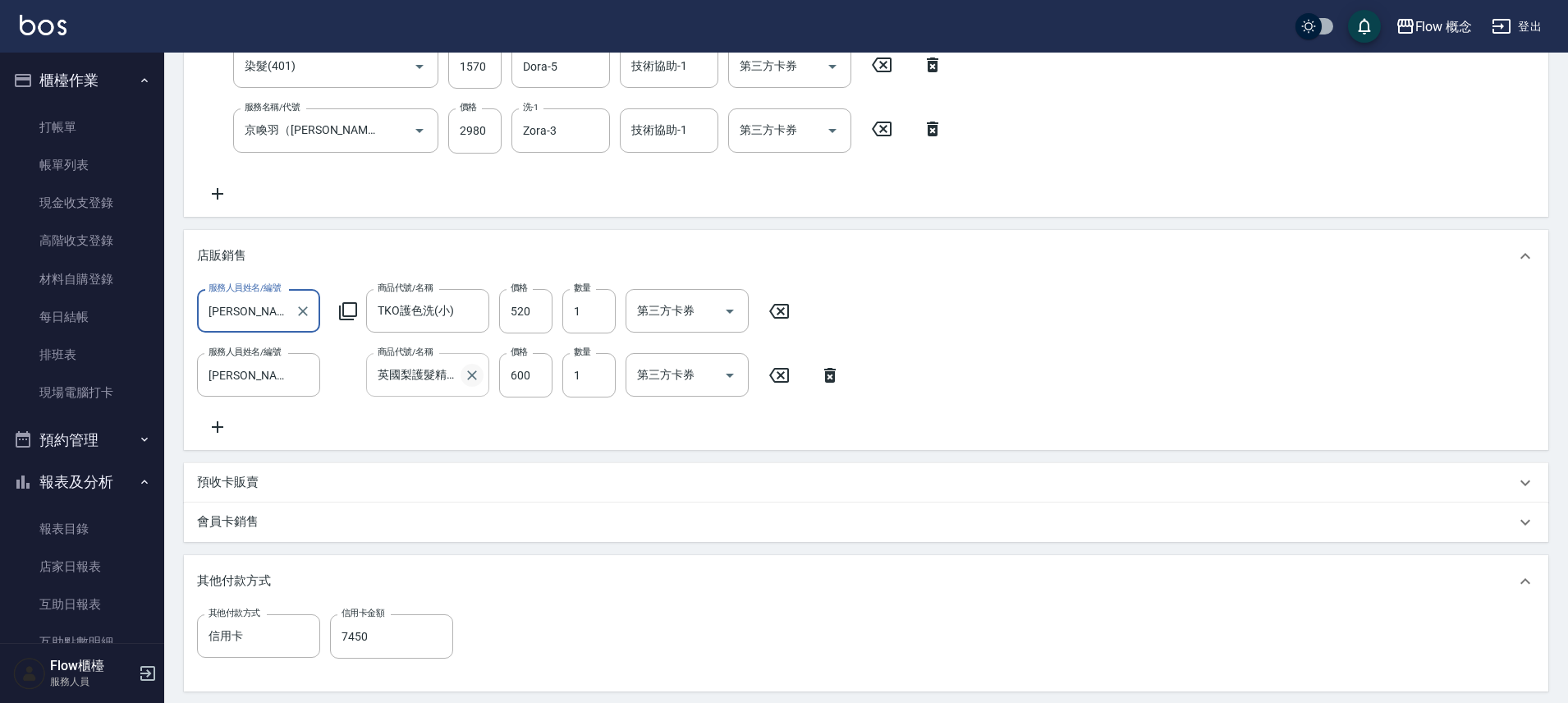
click at [474, 375] on icon "Clear" at bounding box center [472, 375] width 16 height 16
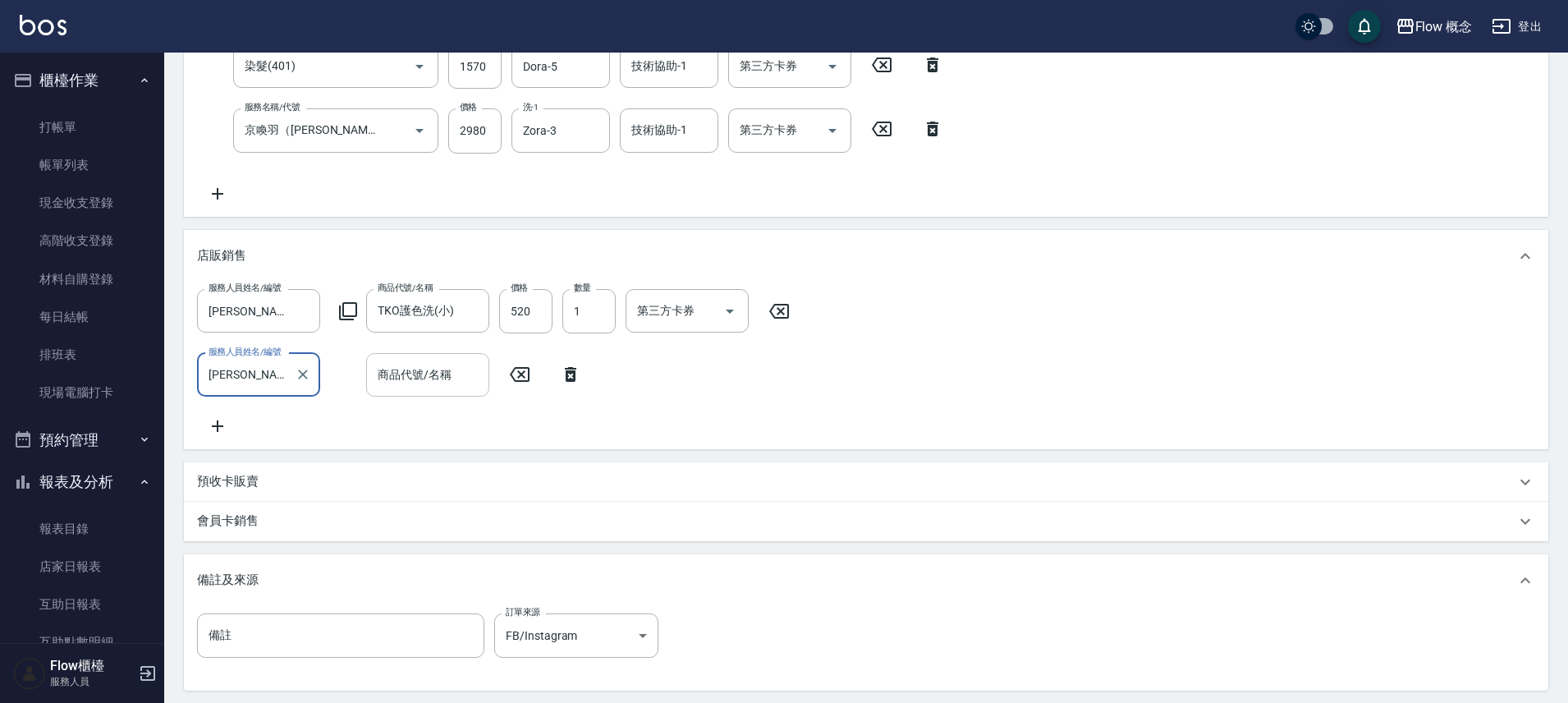
scroll to position [0, 0]
click at [402, 384] on input "商品代號/名稱" at bounding box center [427, 374] width 108 height 28
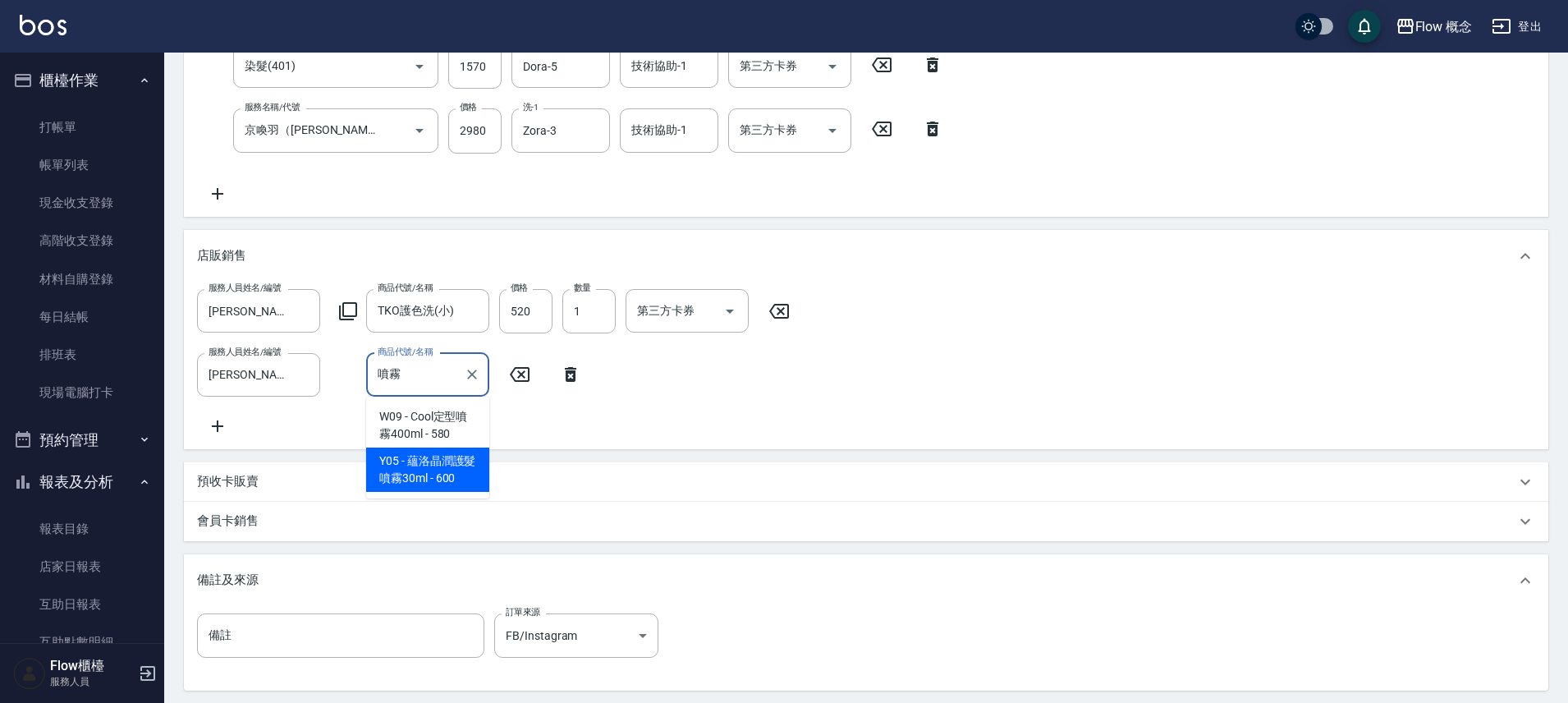
click at [386, 474] on span "Y05 - 蘊洛晶潤護髮噴霧30ml - 600" at bounding box center [427, 470] width 124 height 44
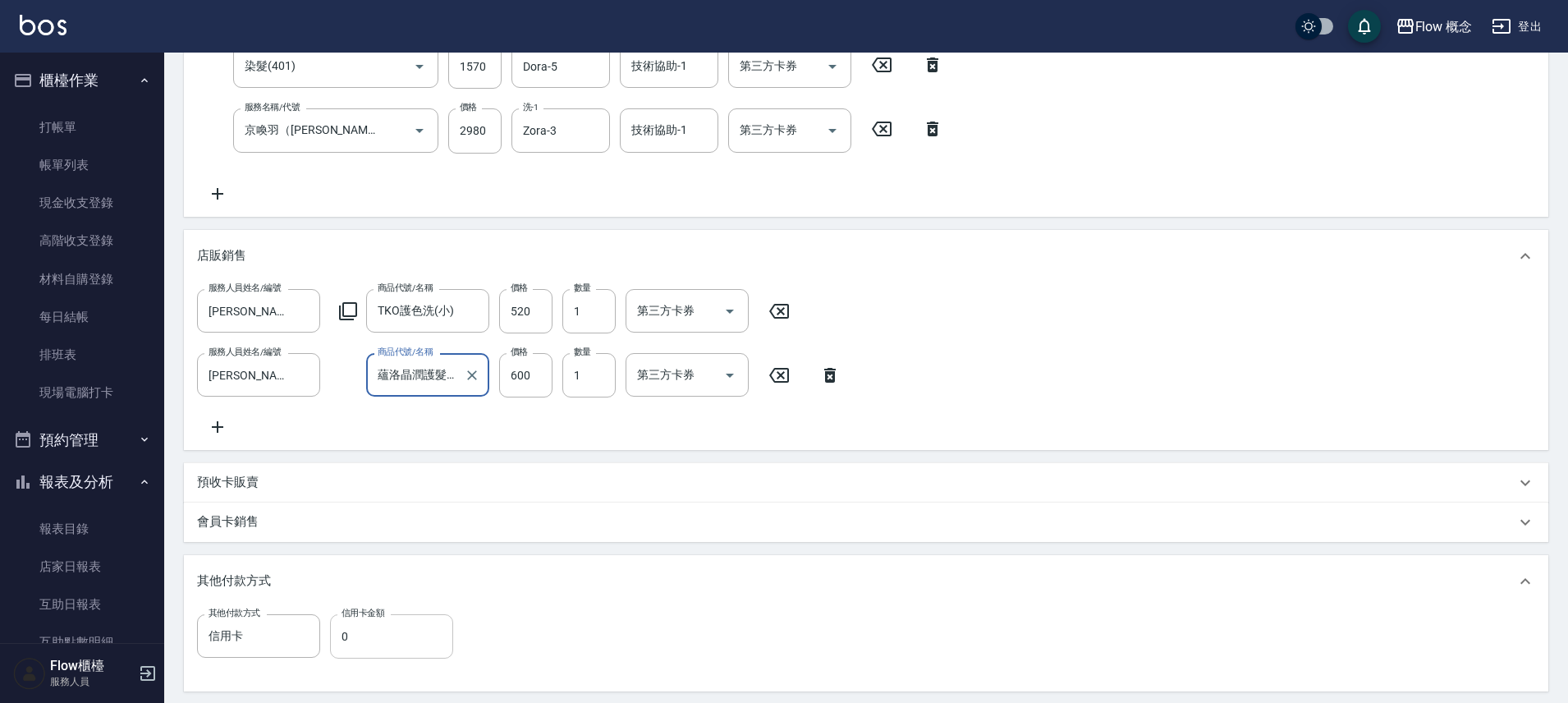
type input "蘊洛晶潤護髮噴霧30ml"
click at [407, 637] on input "0" at bounding box center [392, 636] width 124 height 44
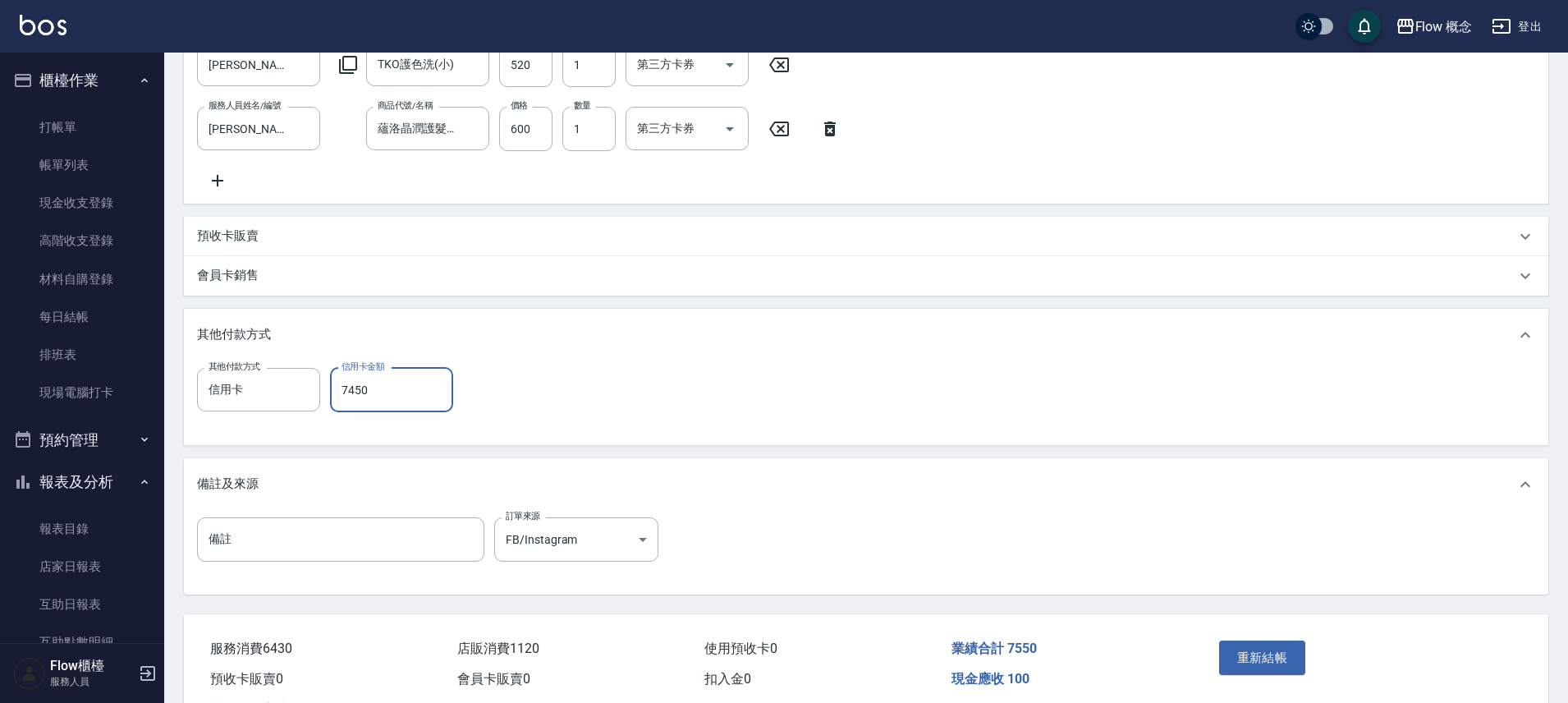
scroll to position [676, 0]
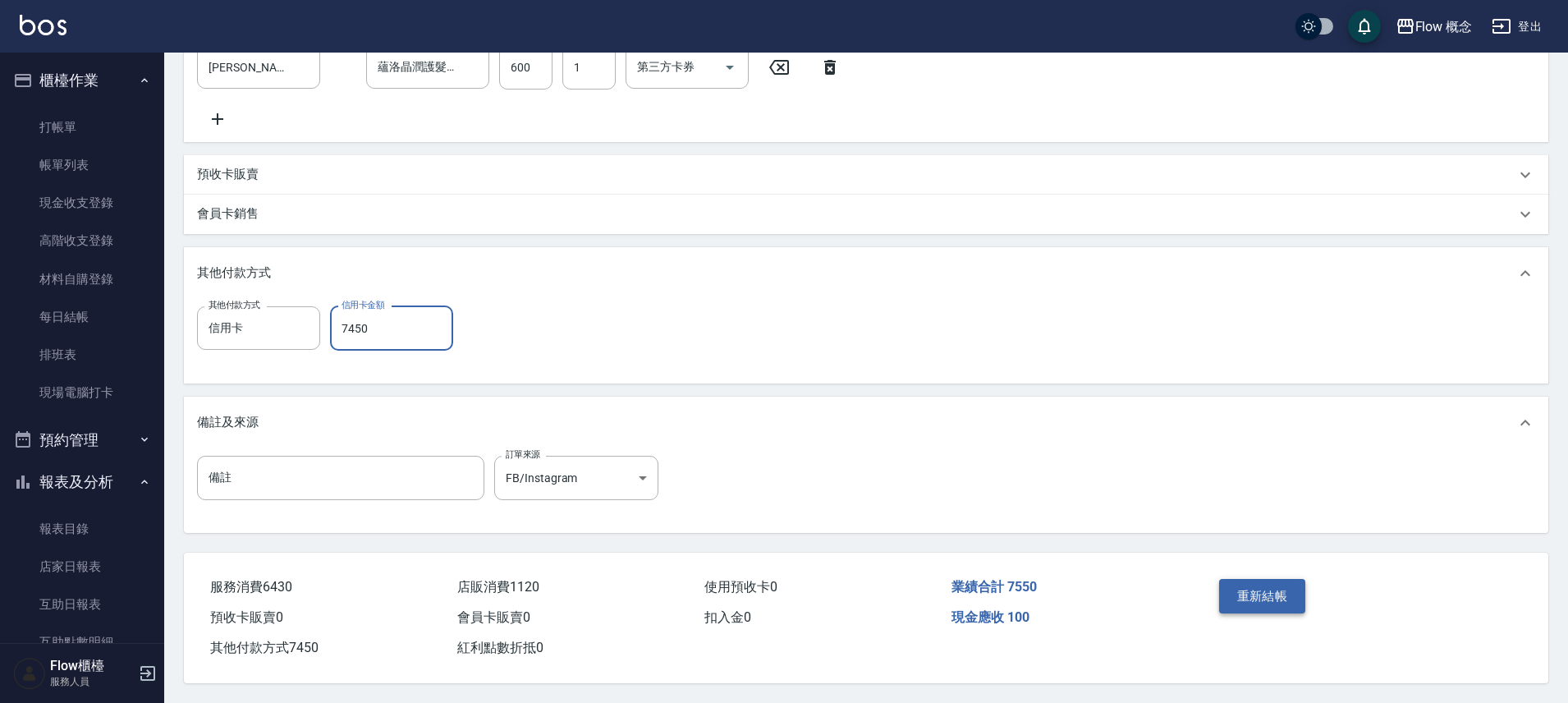
type input "7450"
click at [1249, 588] on button "重新結帳" at bounding box center [1262, 596] width 87 height 35
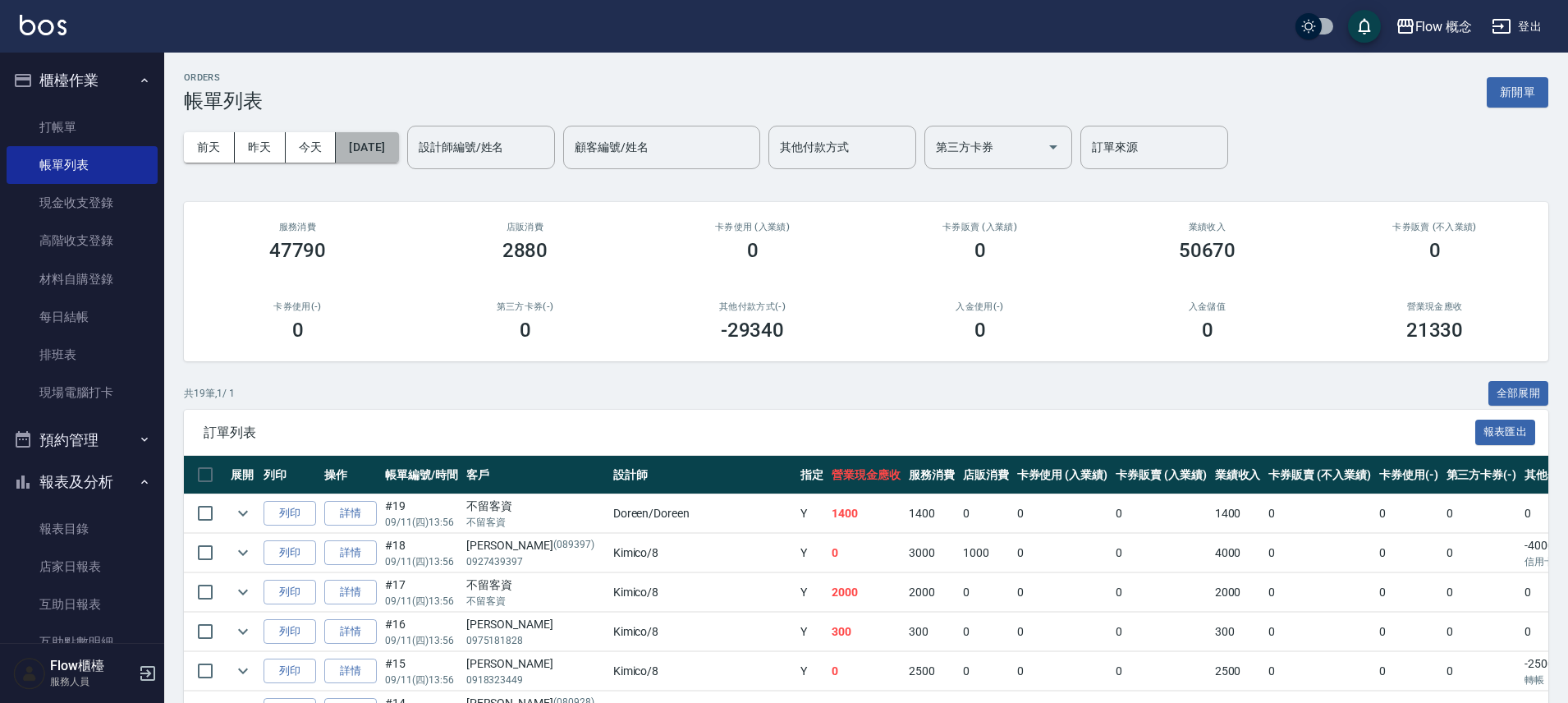
click at [371, 153] on button "[DATE]" at bounding box center [367, 146] width 62 height 30
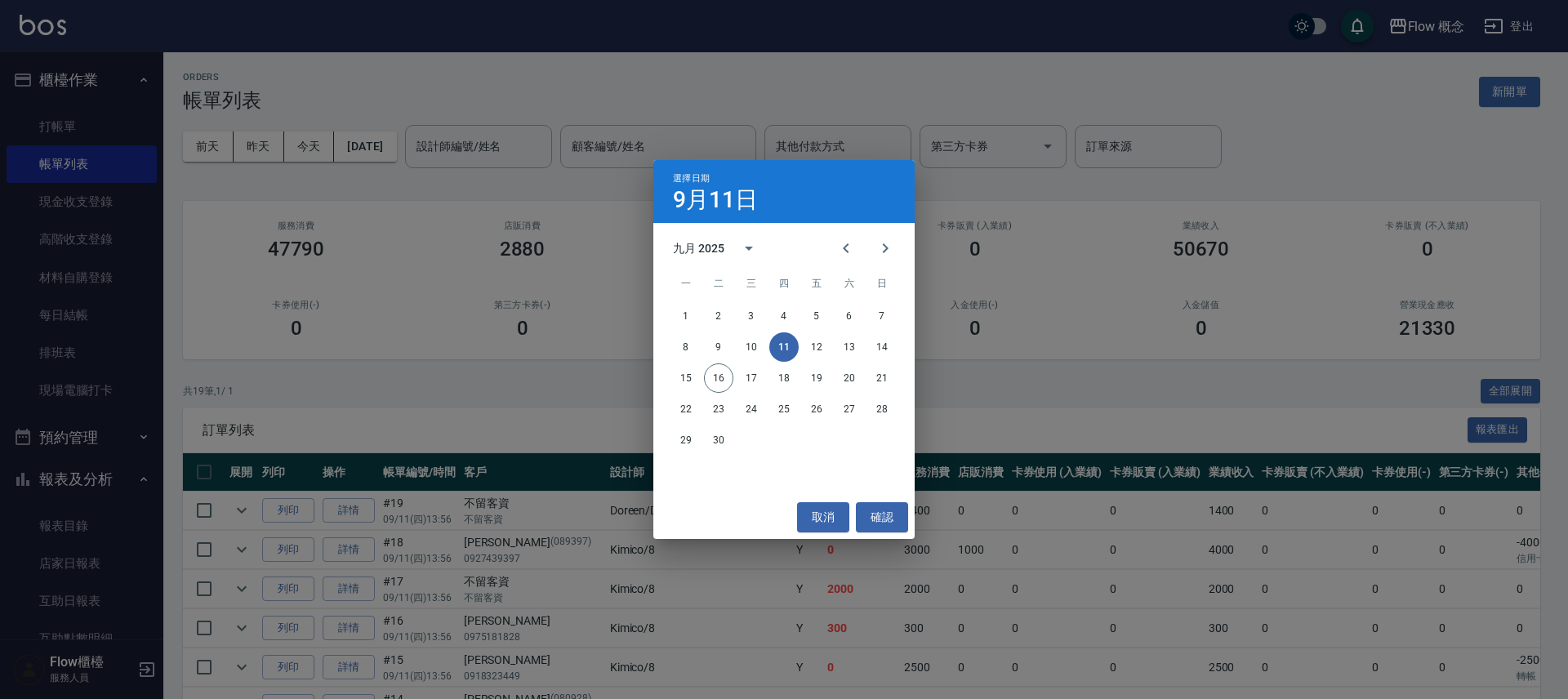
click at [462, 68] on div "選擇日期 9月11日 九月 2025 一 二 三 四 五 六 日 1 2 3 4 5 6 7 8 9 10 11 12 13 14 15 16 17 18 1…" at bounding box center [784, 350] width 1568 height 699
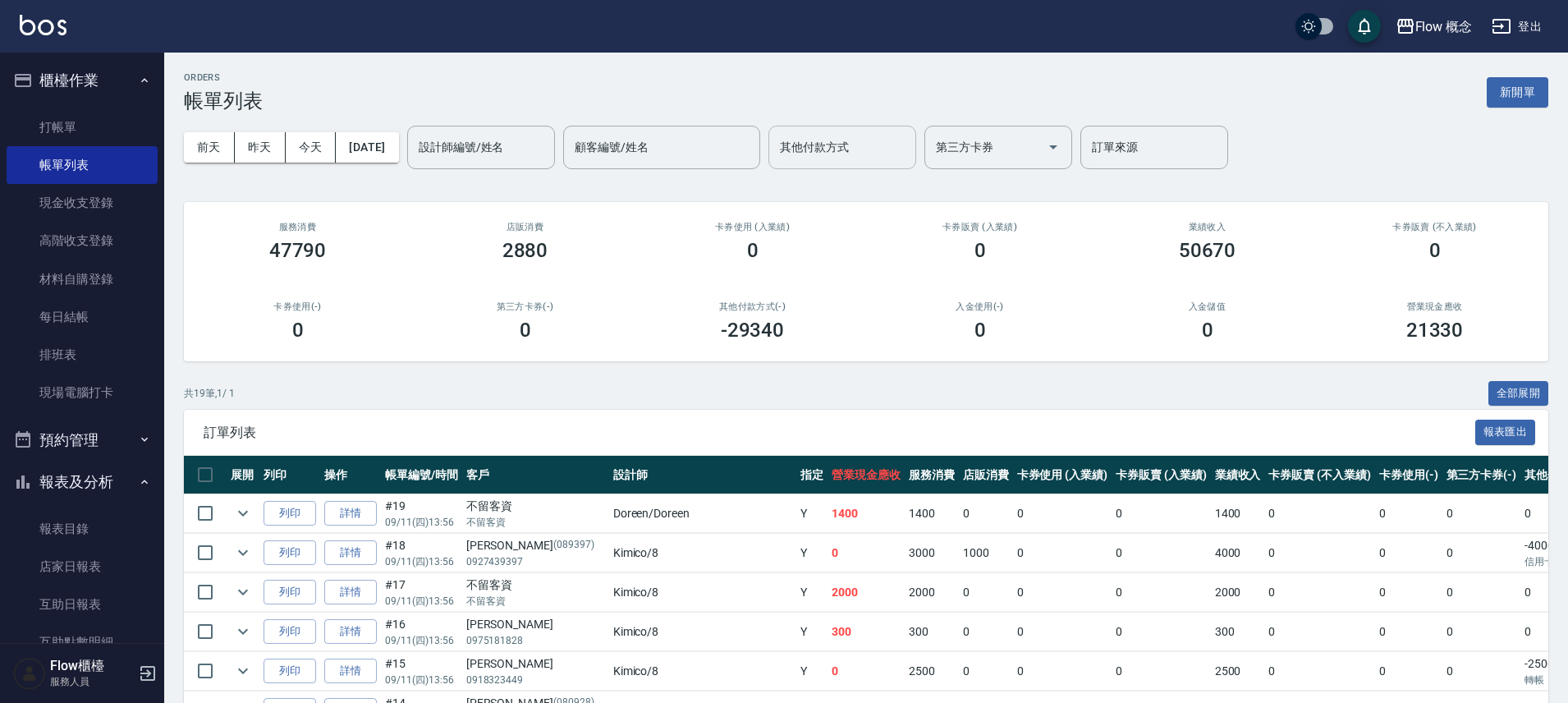
click at [858, 146] on input "其他付款方式" at bounding box center [842, 146] width 133 height 28
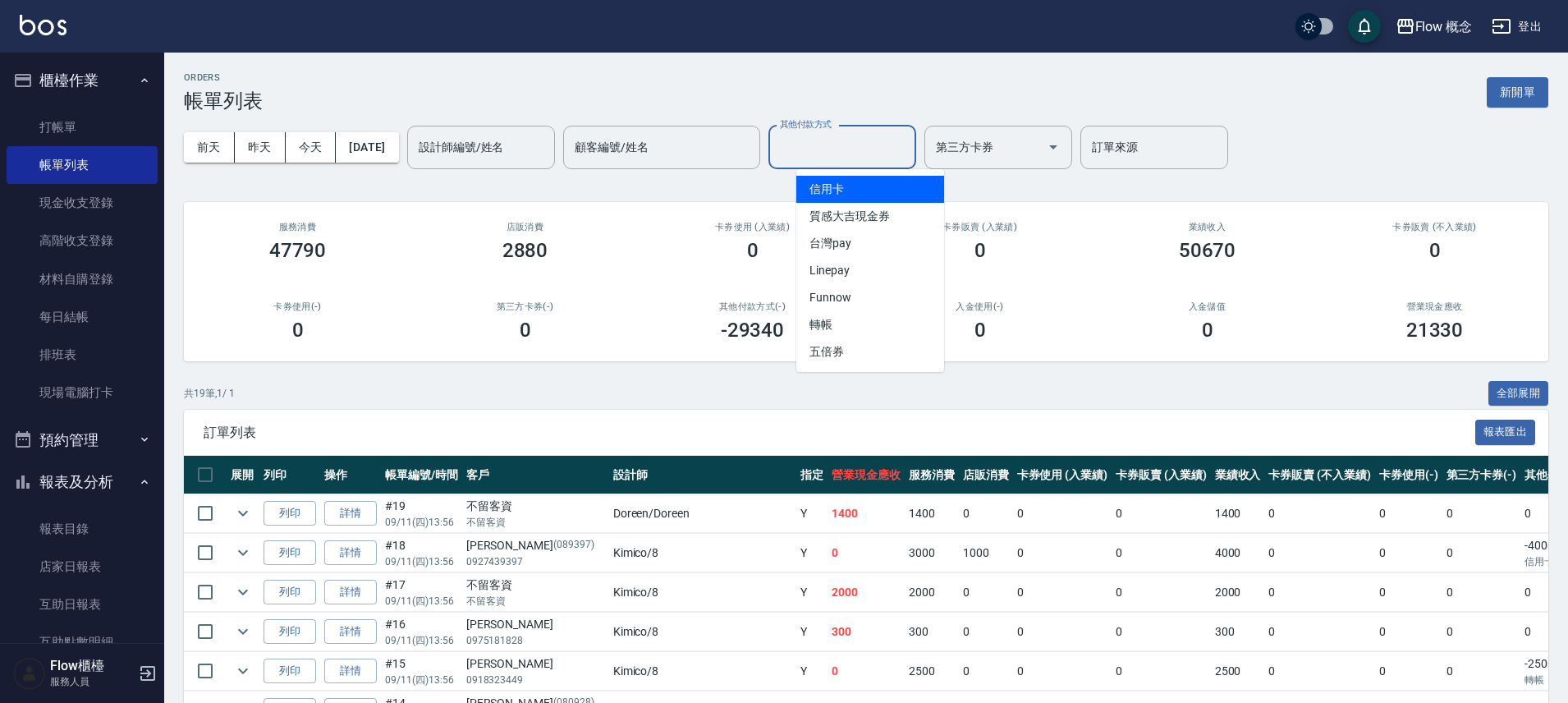
click at [857, 199] on span "信用卡" at bounding box center [870, 189] width 147 height 27
type input "信用卡"
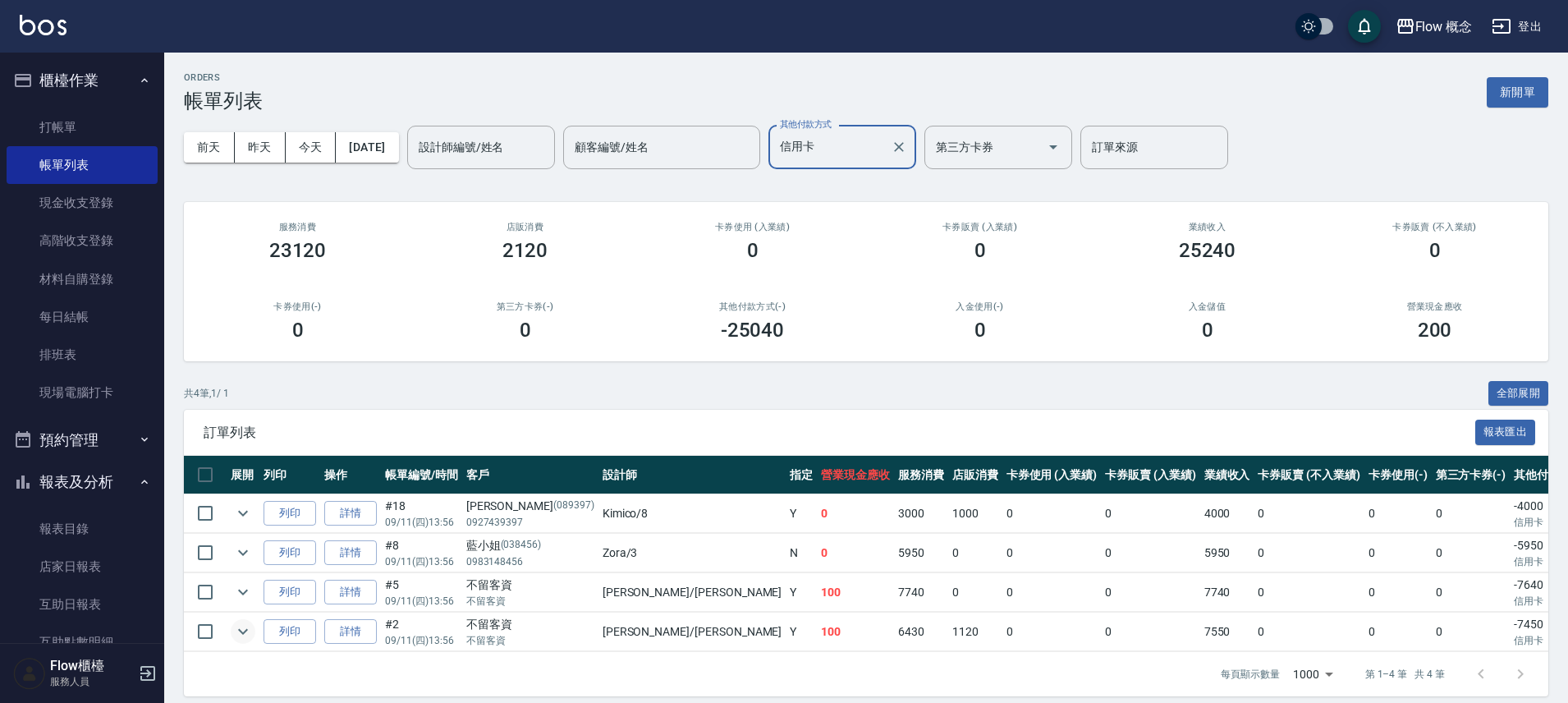
click at [240, 634] on icon "expand row" at bounding box center [243, 632] width 20 height 20
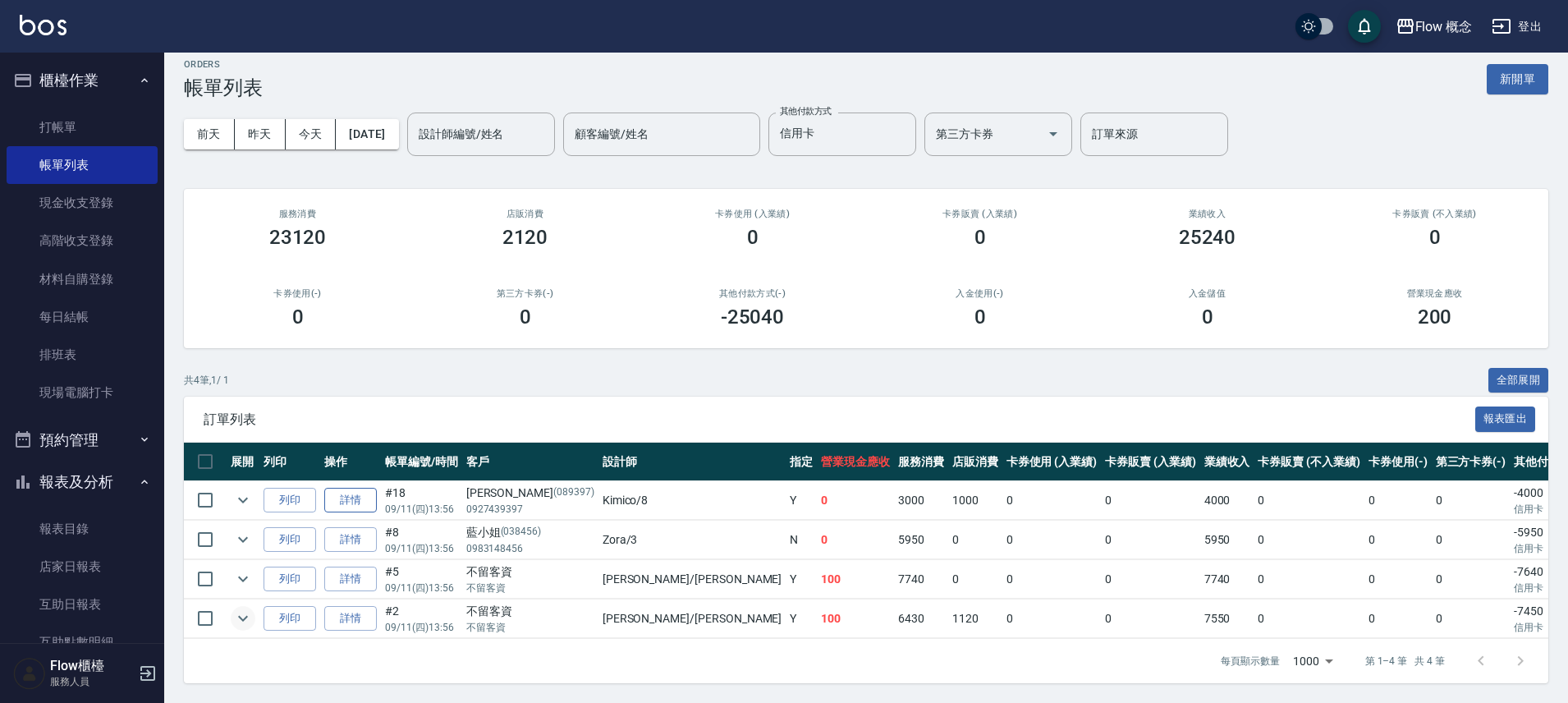
scroll to position [26, 0]
click at [236, 609] on icon "expand row" at bounding box center [243, 619] width 20 height 20
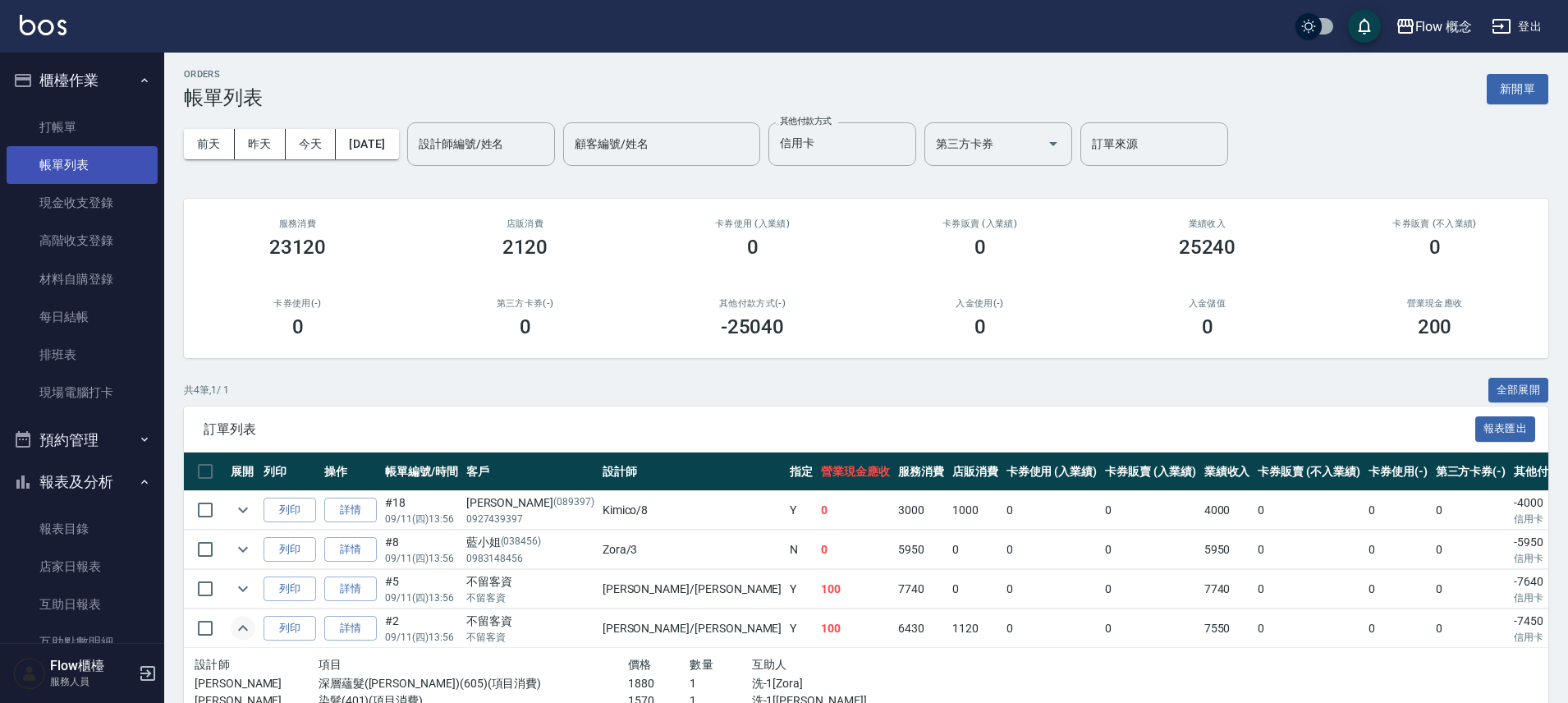
scroll to position [0, 0]
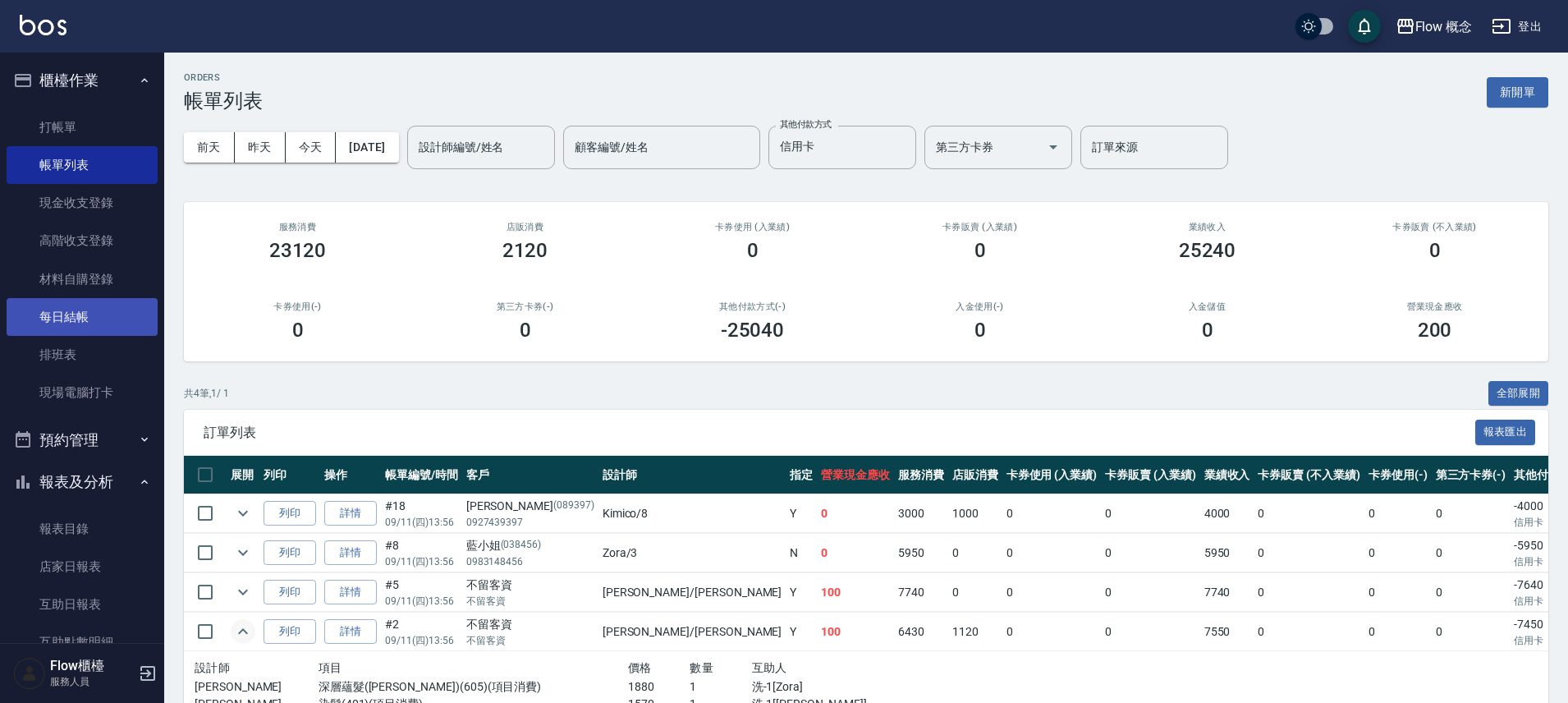
click at [97, 323] on link "每日結帳" at bounding box center [81, 317] width 151 height 38
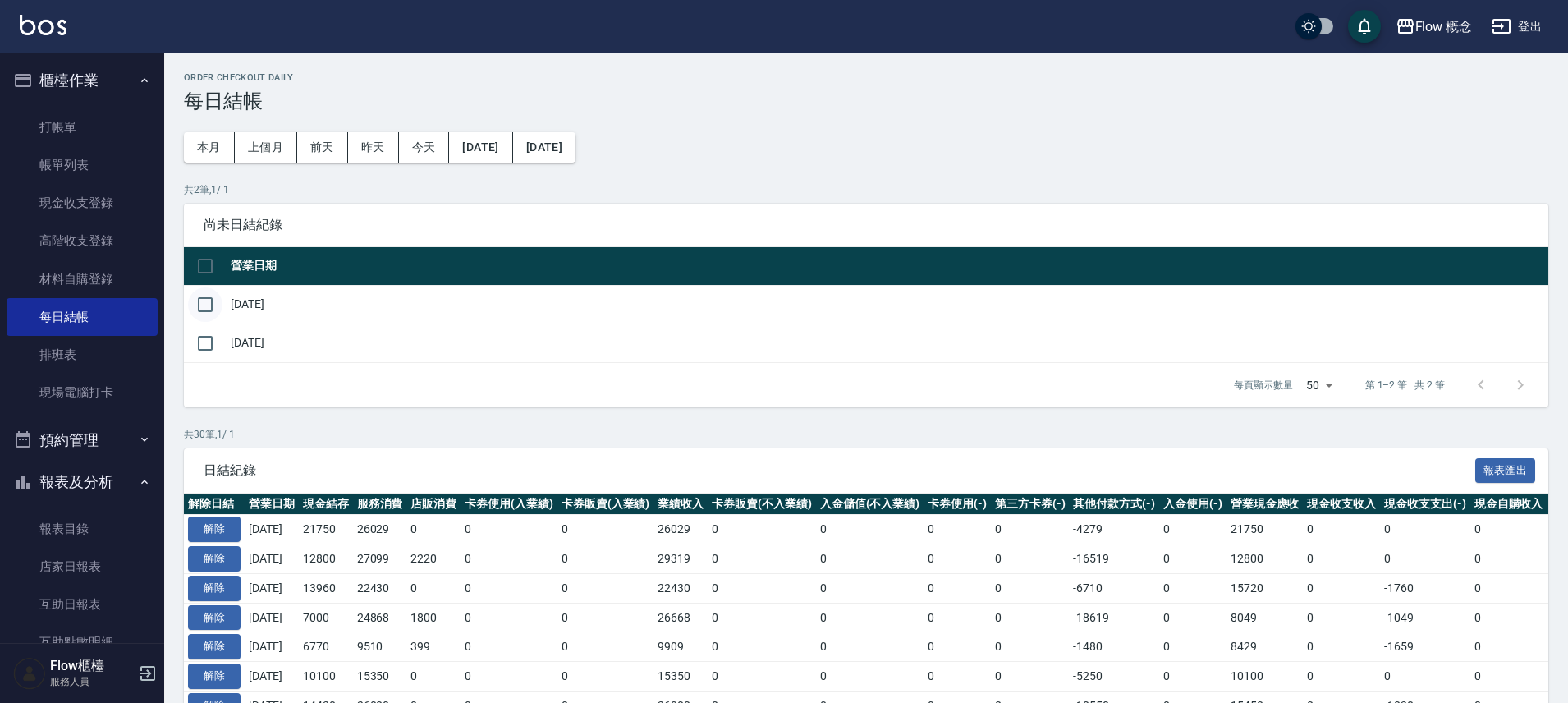
click at [203, 308] on input "checkbox" at bounding box center [205, 305] width 35 height 35
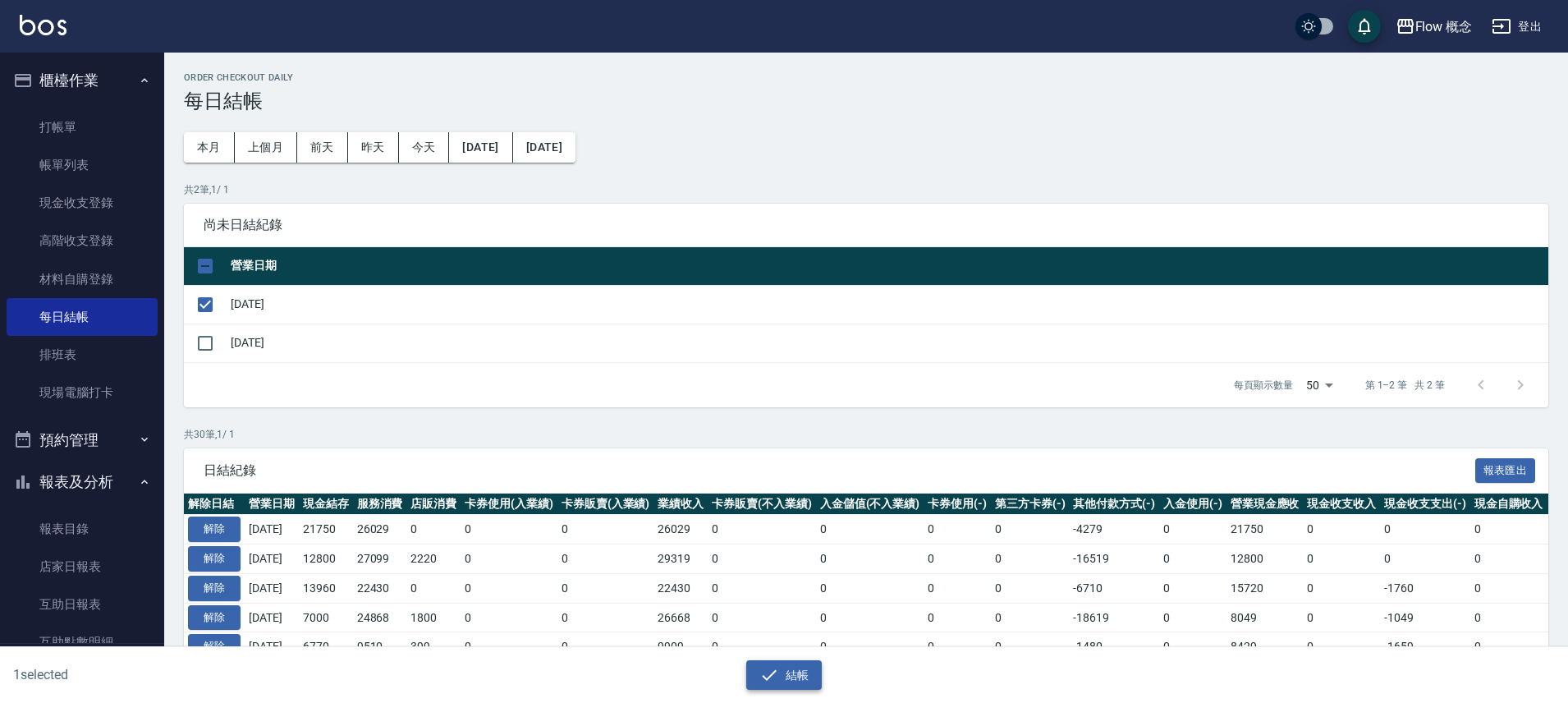
click at [779, 673] on button "結帳" at bounding box center [784, 675] width 76 height 30
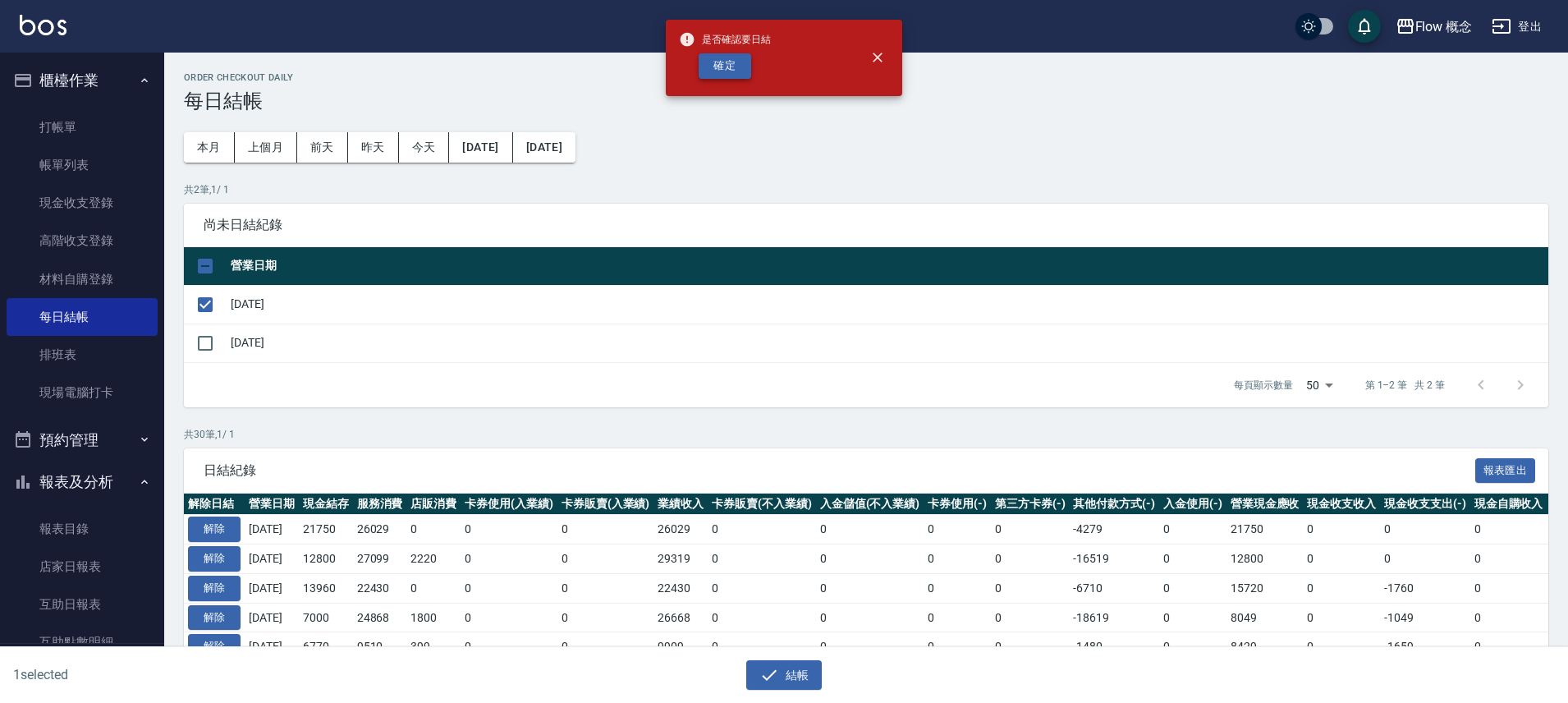
click at [742, 54] on button "確定" at bounding box center [724, 66] width 52 height 26
checkbox input "false"
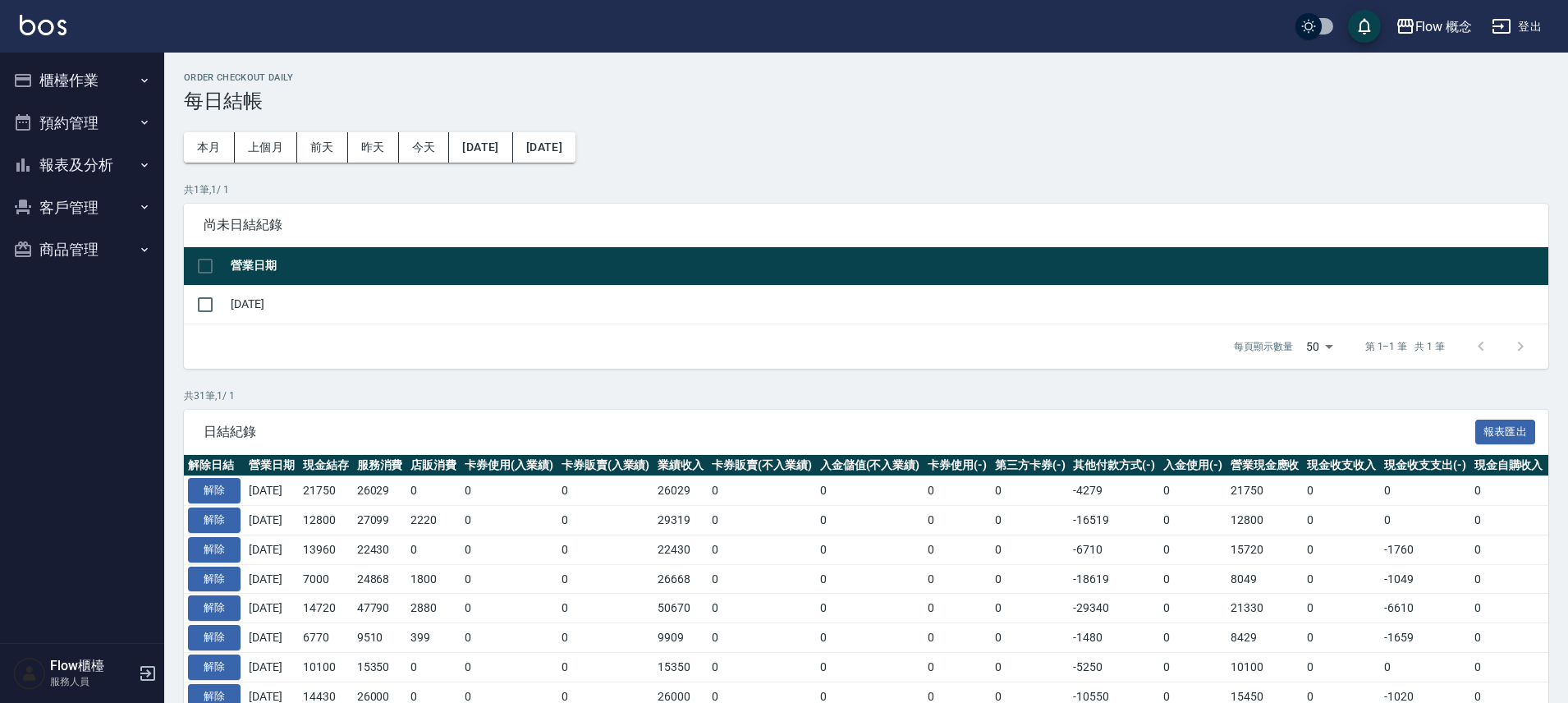
click at [94, 95] on button "櫃檯作業" at bounding box center [81, 81] width 151 height 43
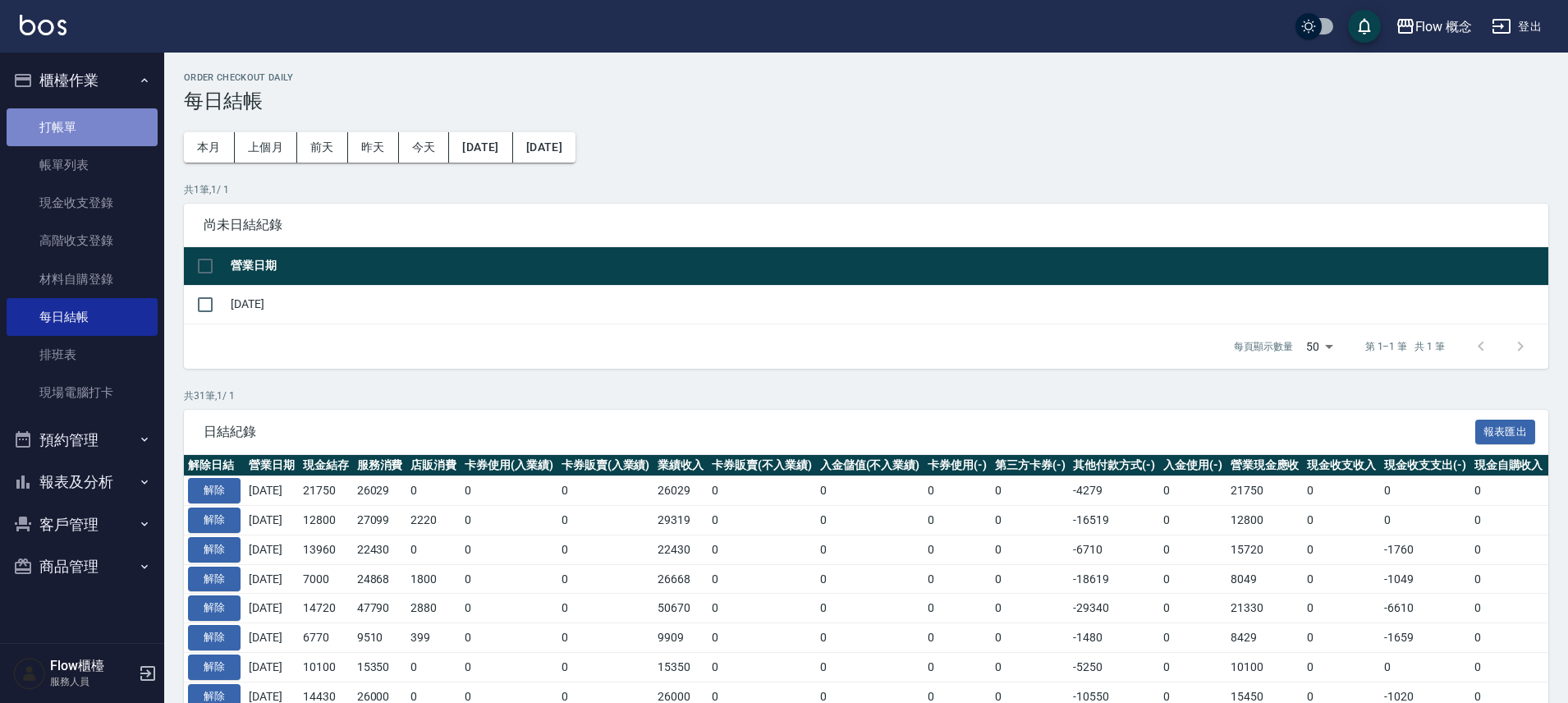
click at [81, 130] on link "打帳單" at bounding box center [81, 126] width 151 height 38
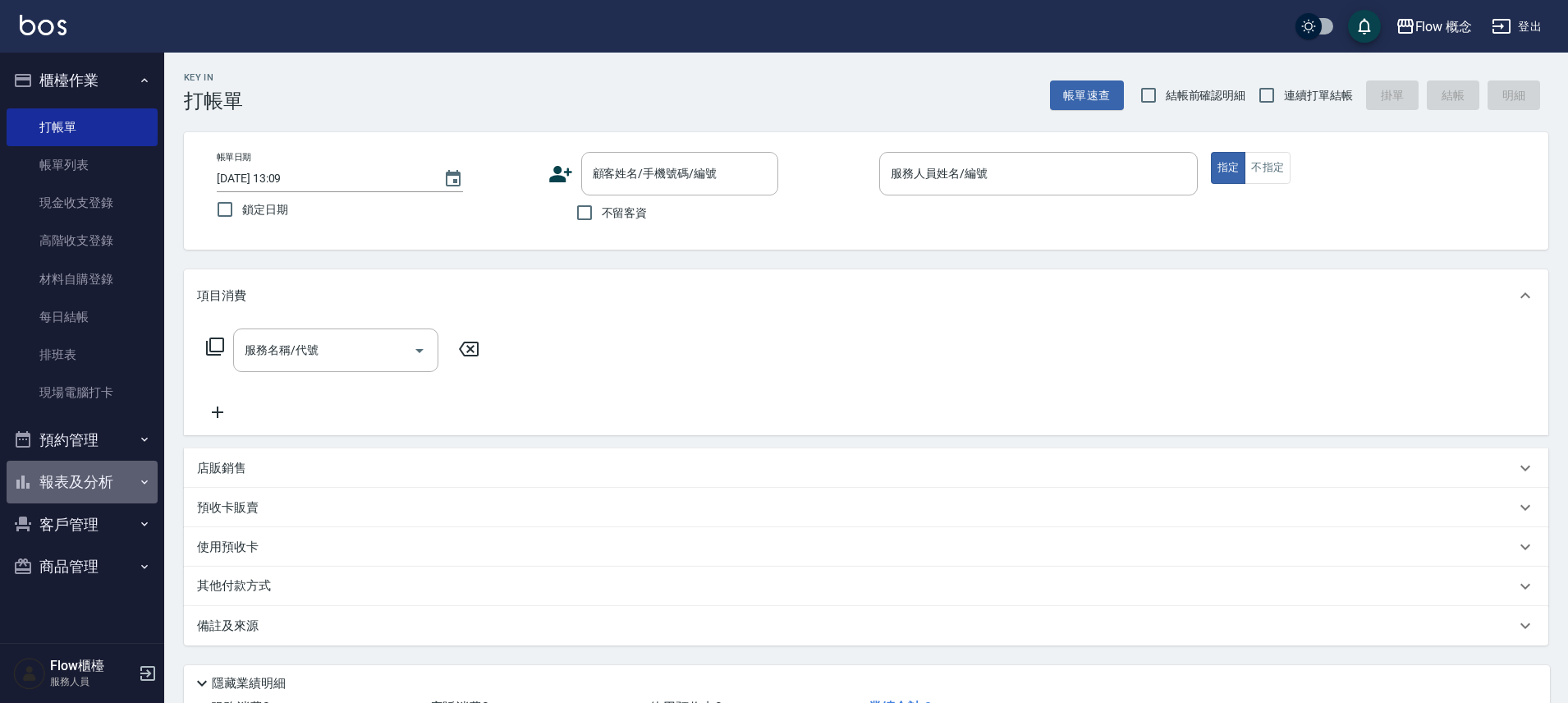
click at [138, 482] on icon "button" at bounding box center [145, 481] width 13 height 13
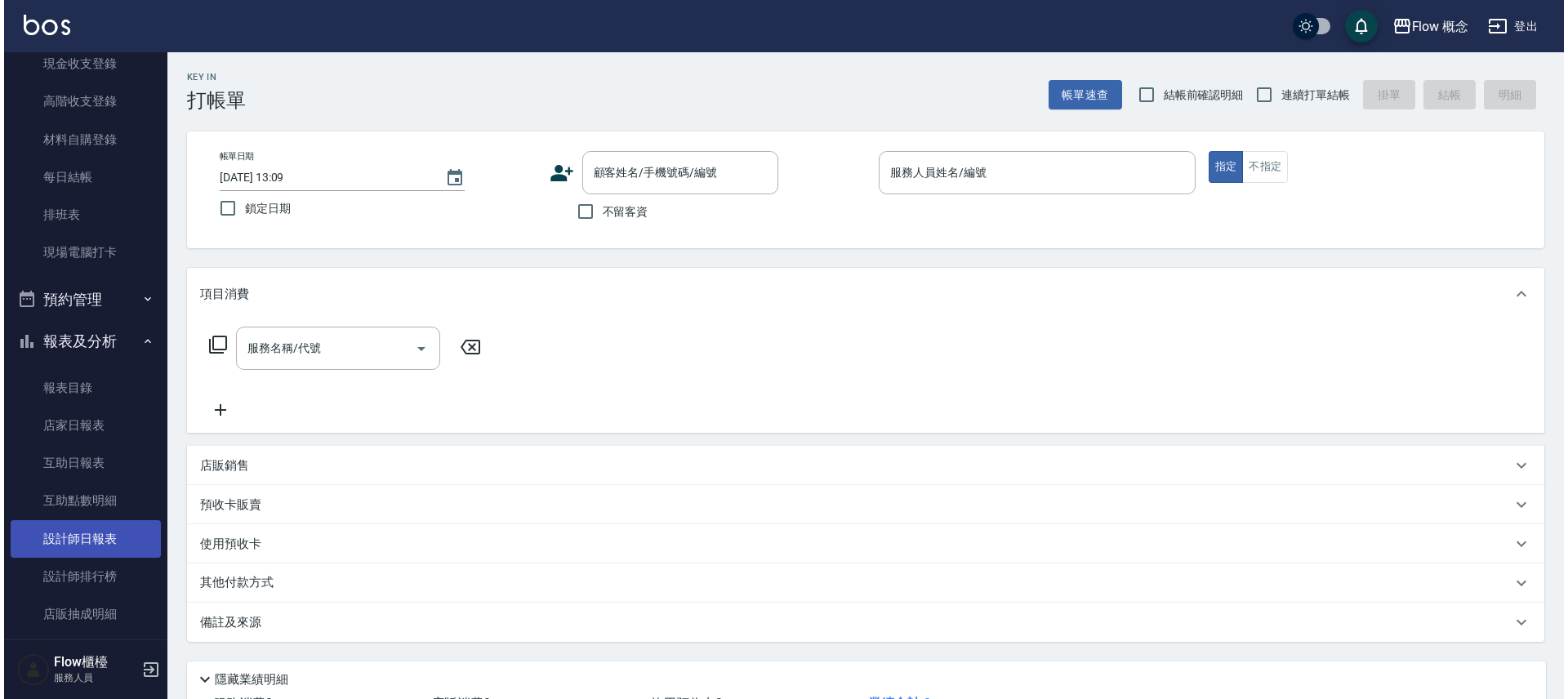
scroll to position [241, 0]
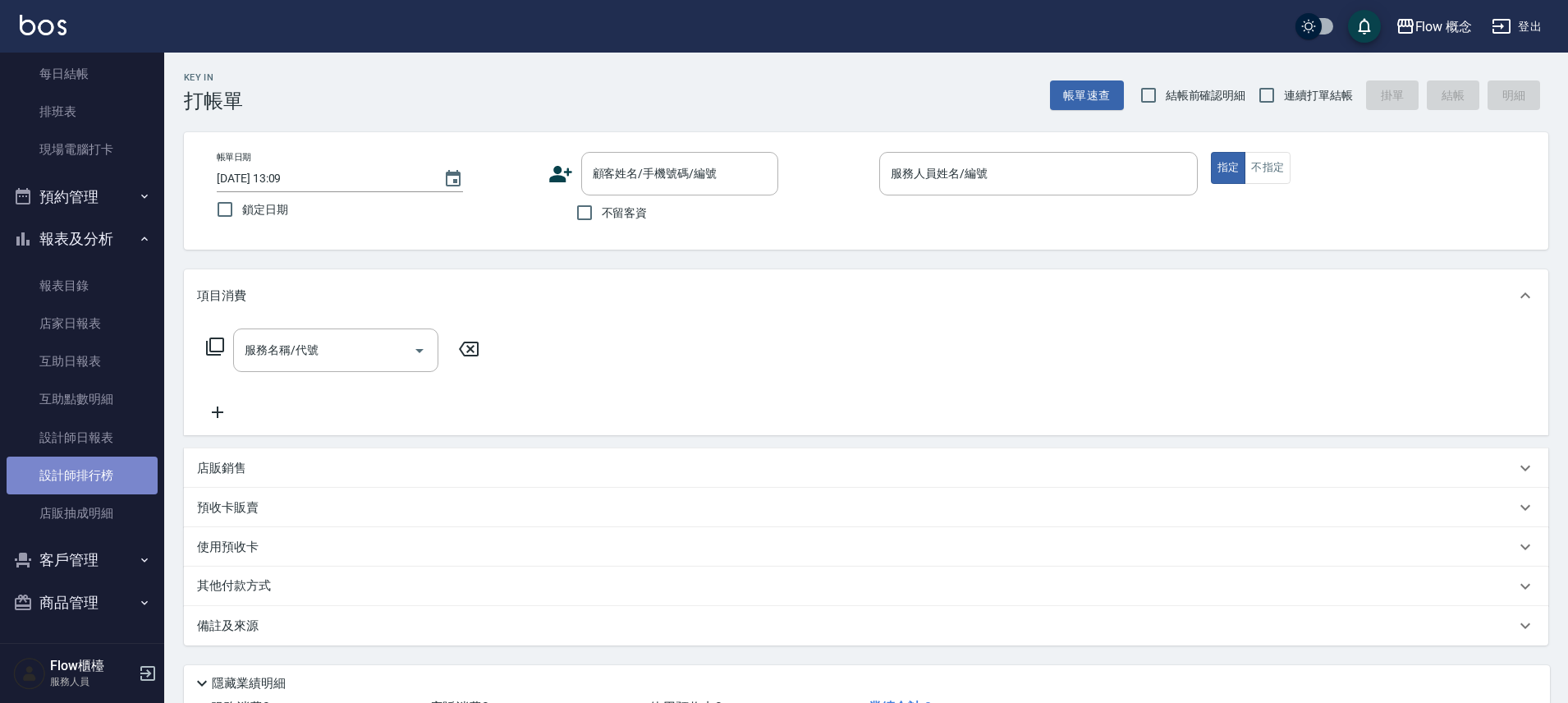
click at [89, 477] on link "設計師排行榜" at bounding box center [81, 475] width 151 height 38
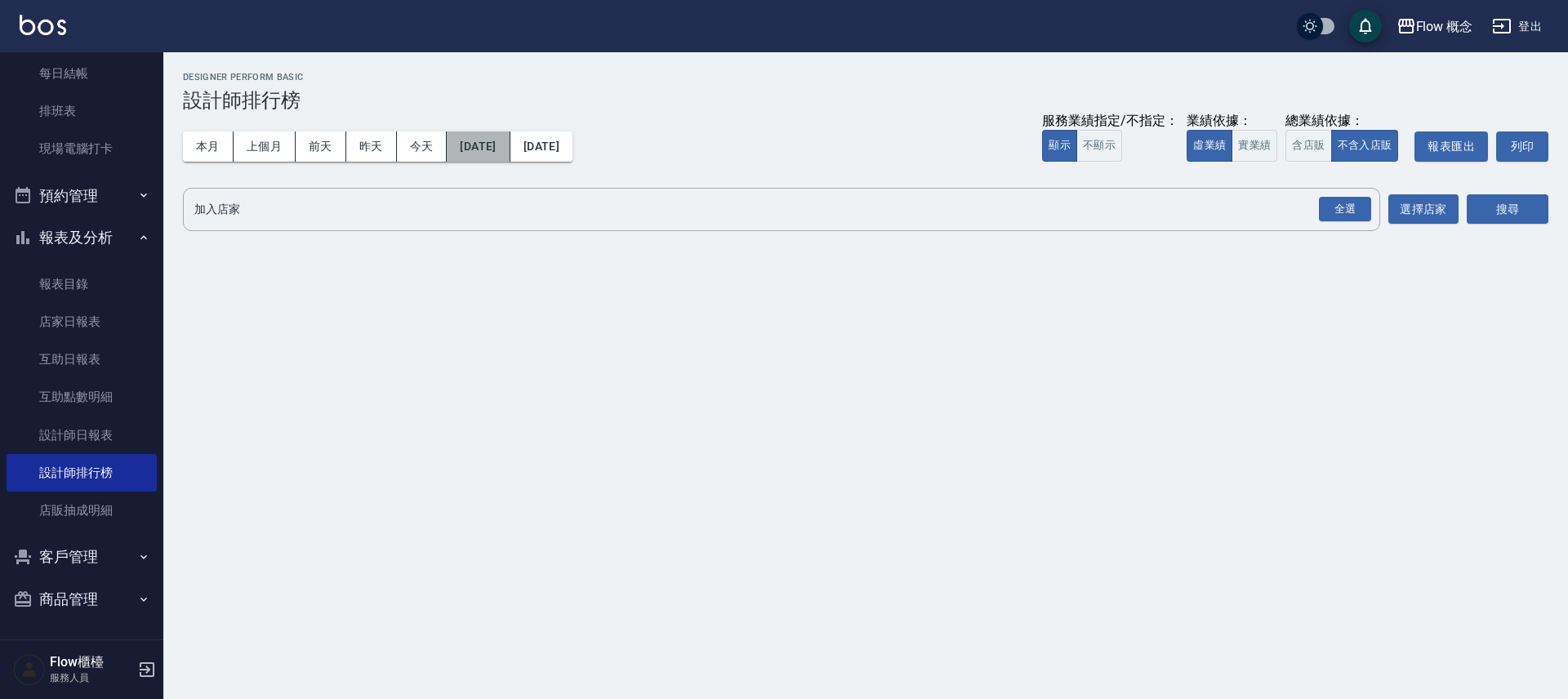
click at [506, 147] on button "[DATE]" at bounding box center [478, 146] width 63 height 30
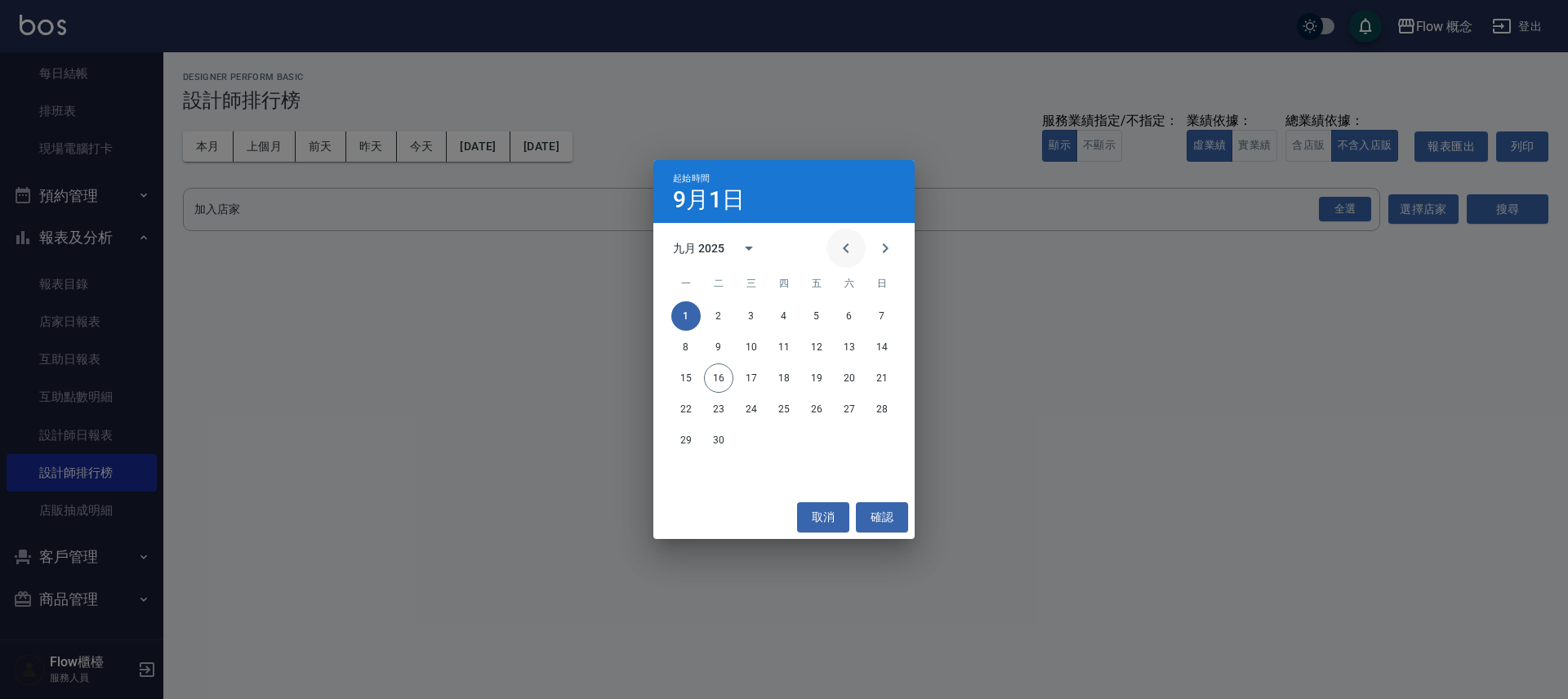
click at [851, 246] on icon "Previous month" at bounding box center [846, 248] width 20 height 20
click at [809, 316] on button "1" at bounding box center [817, 316] width 29 height 29
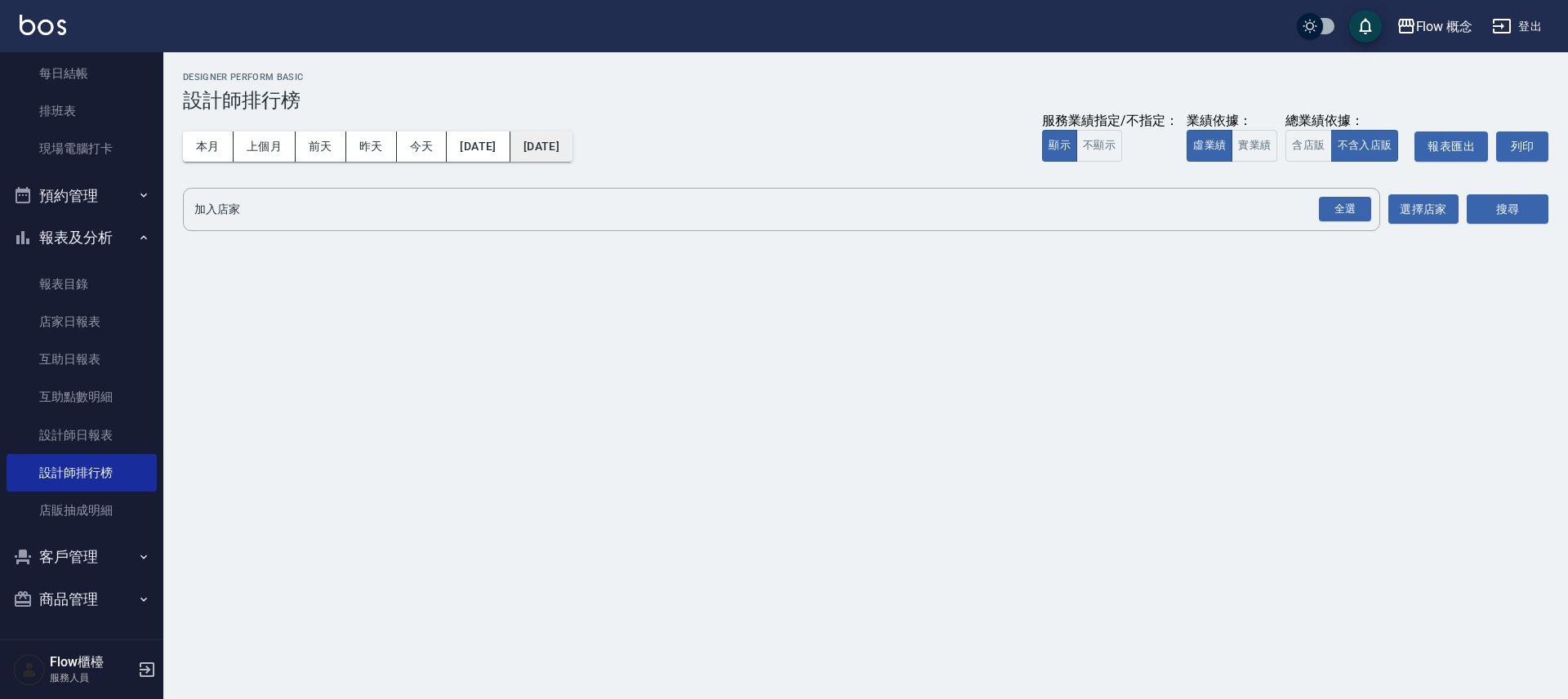
click at [573, 147] on button "[DATE]" at bounding box center [542, 146] width 62 height 30
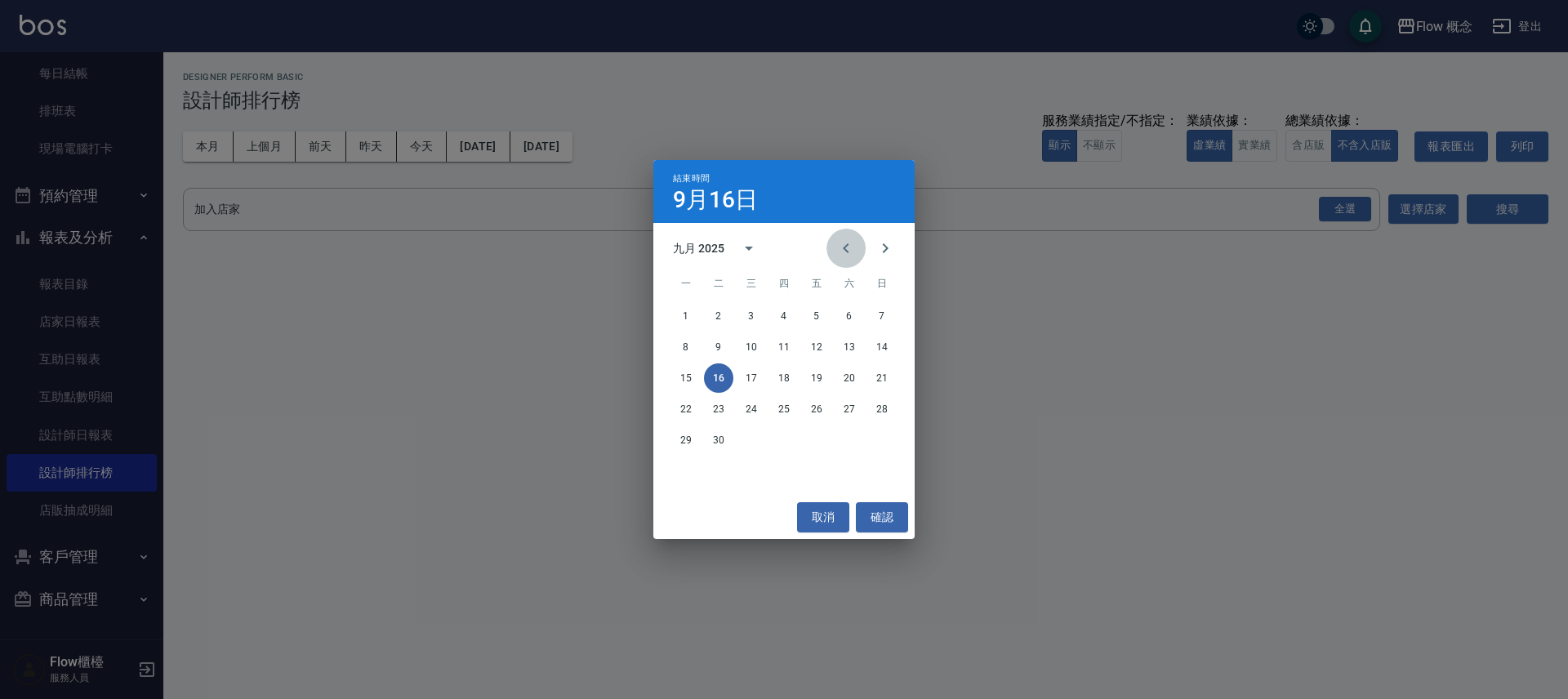
click at [842, 238] on icon "Previous month" at bounding box center [846, 248] width 20 height 20
click at [873, 385] on button "17" at bounding box center [881, 378] width 29 height 29
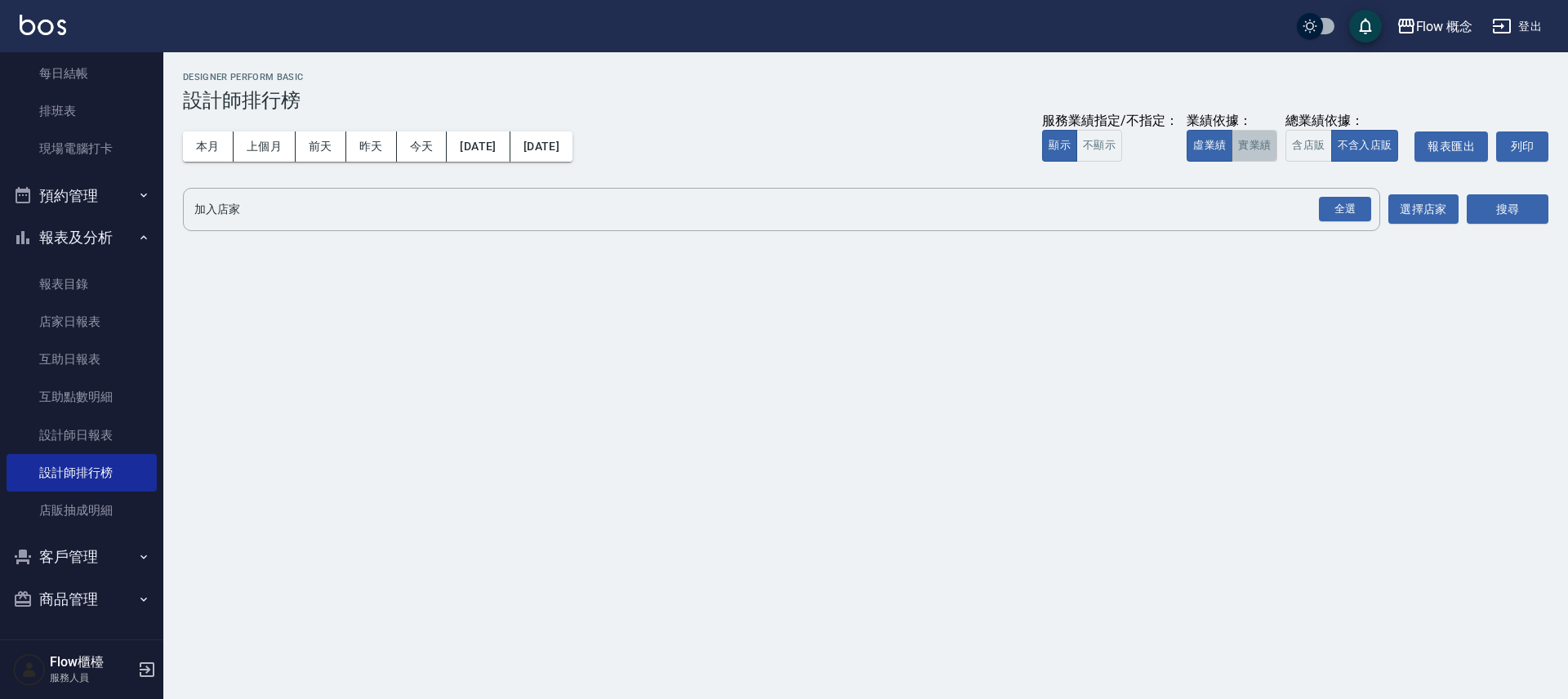
click at [1256, 155] on button "實業績" at bounding box center [1254, 146] width 46 height 32
click at [1365, 221] on div "全選" at bounding box center [1344, 209] width 57 height 44
click at [1351, 209] on div "全選" at bounding box center [1344, 209] width 52 height 25
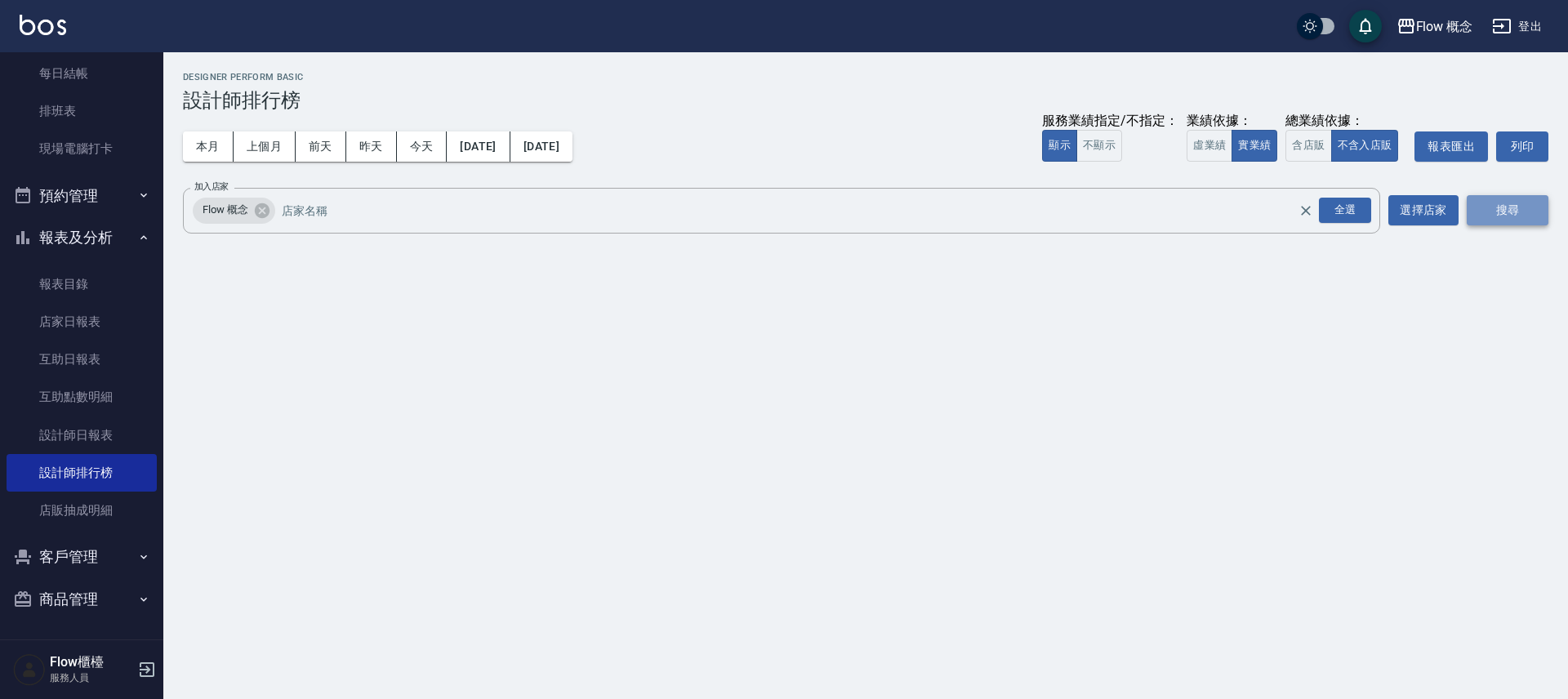
click at [1501, 211] on button "搜尋" at bounding box center [1508, 209] width 82 height 30
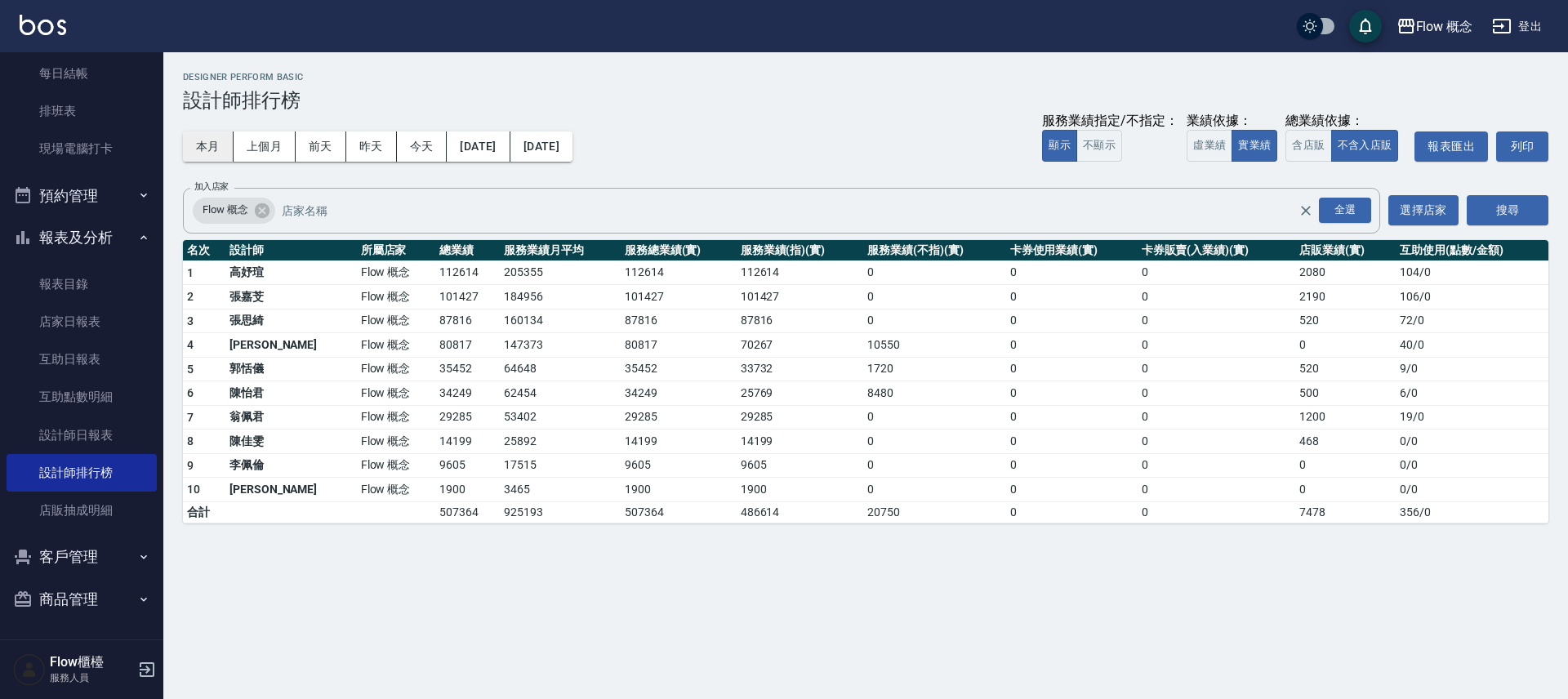
click at [210, 145] on button "本月" at bounding box center [209, 146] width 51 height 30
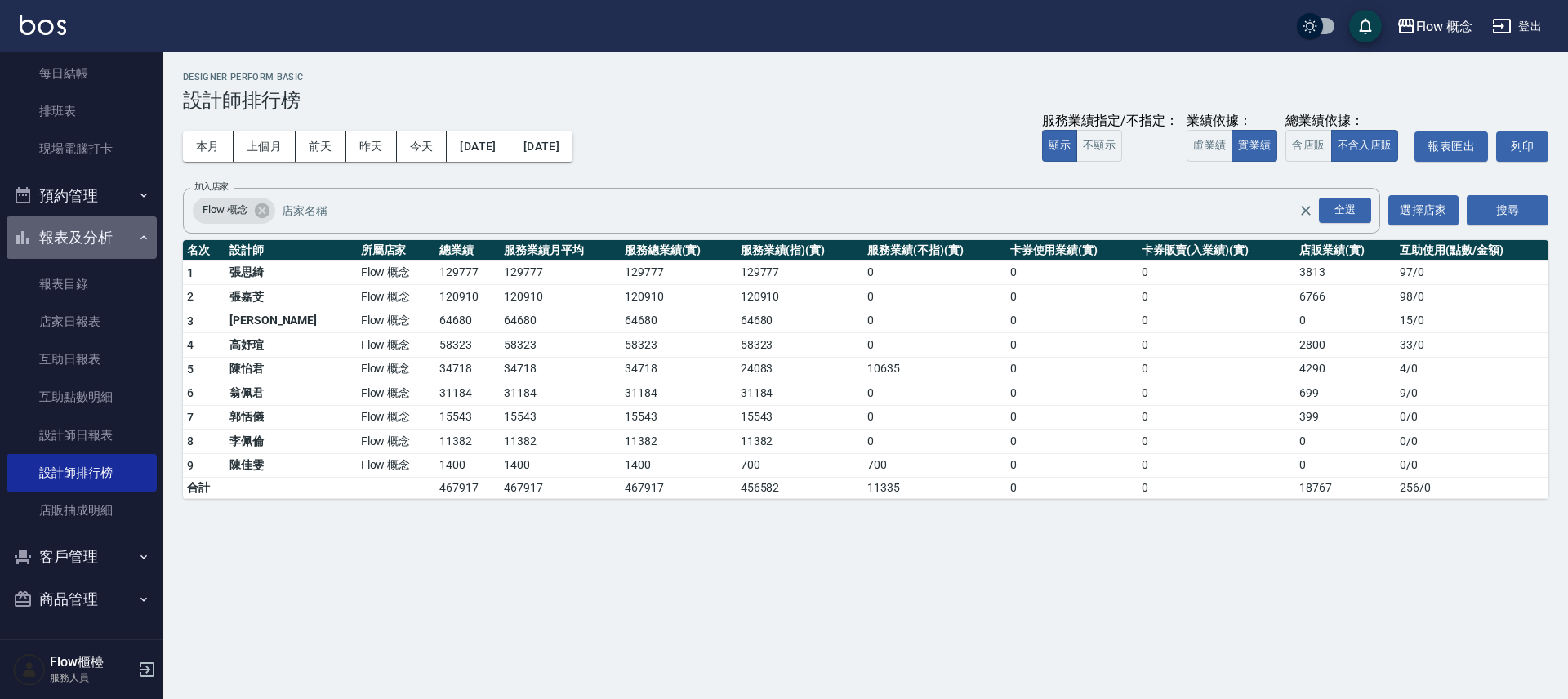
click at [93, 238] on button "報表及分析" at bounding box center [81, 238] width 150 height 43
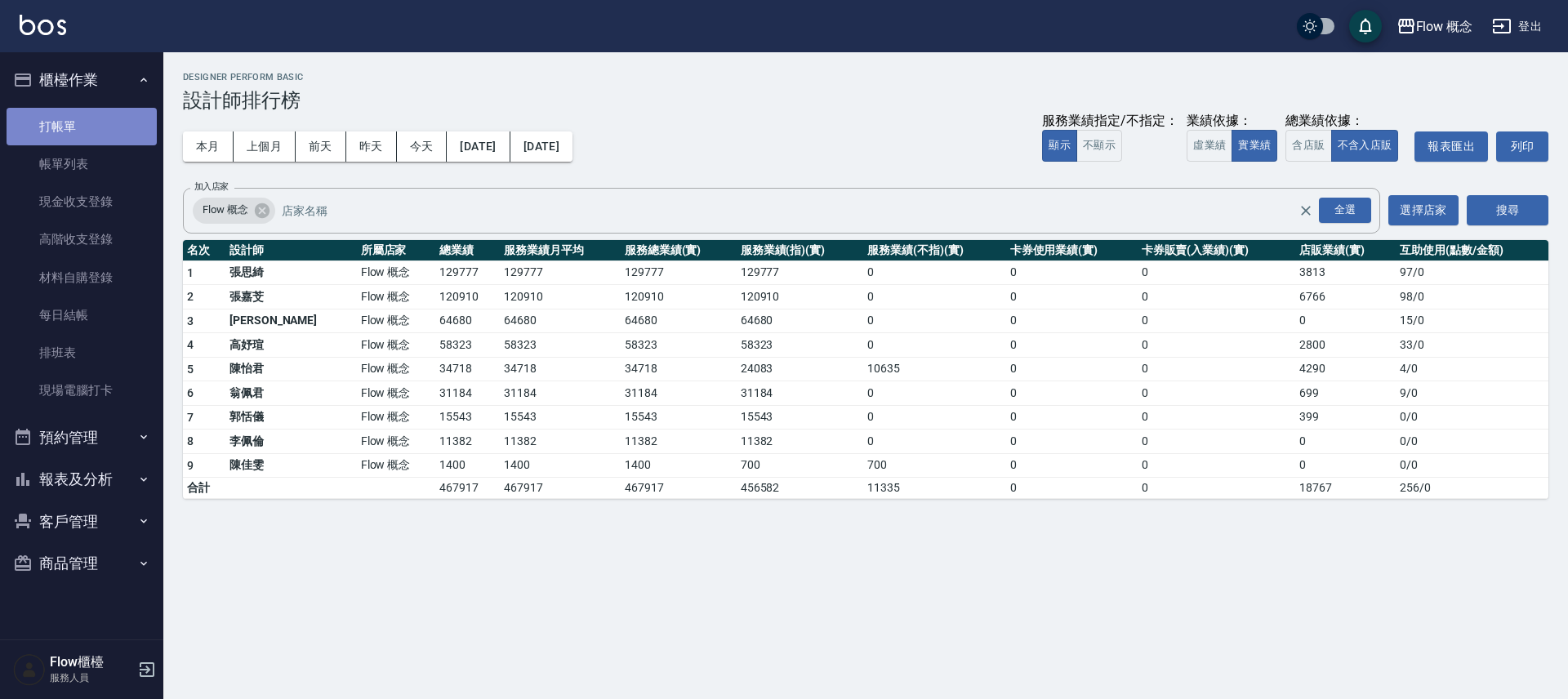
click at [97, 124] on link "打帳單" at bounding box center [81, 126] width 150 height 37
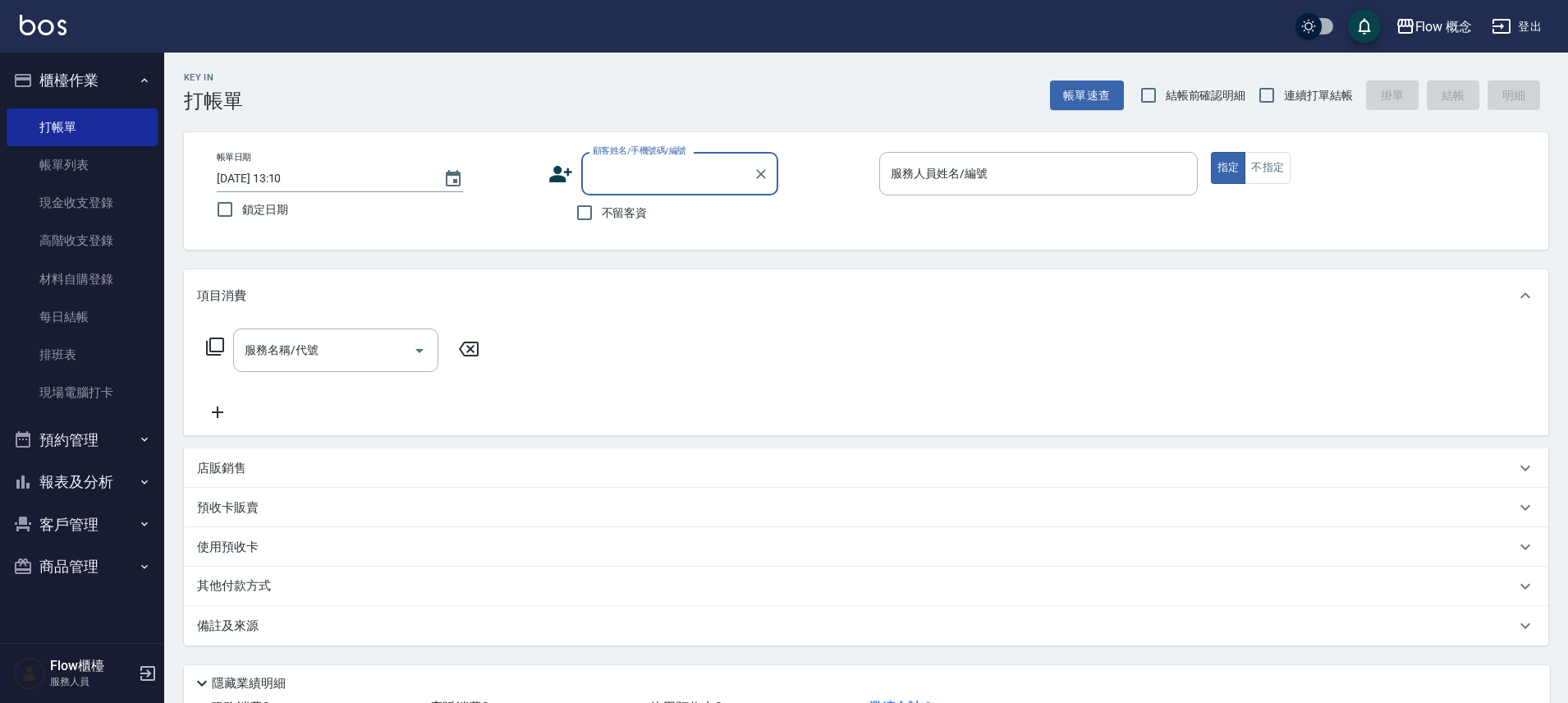
click at [75, 481] on button "報表及分析" at bounding box center [81, 481] width 151 height 43
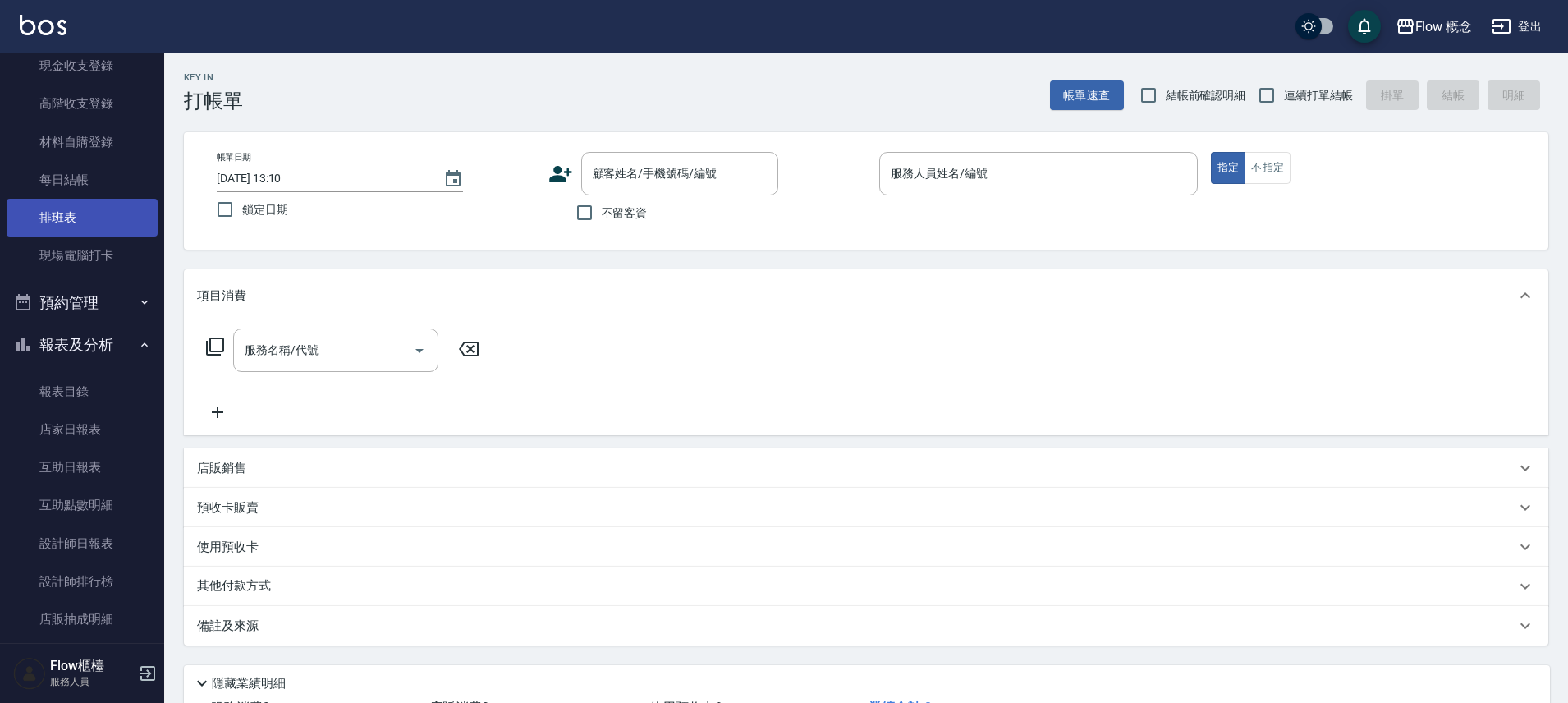
scroll to position [132, 0]
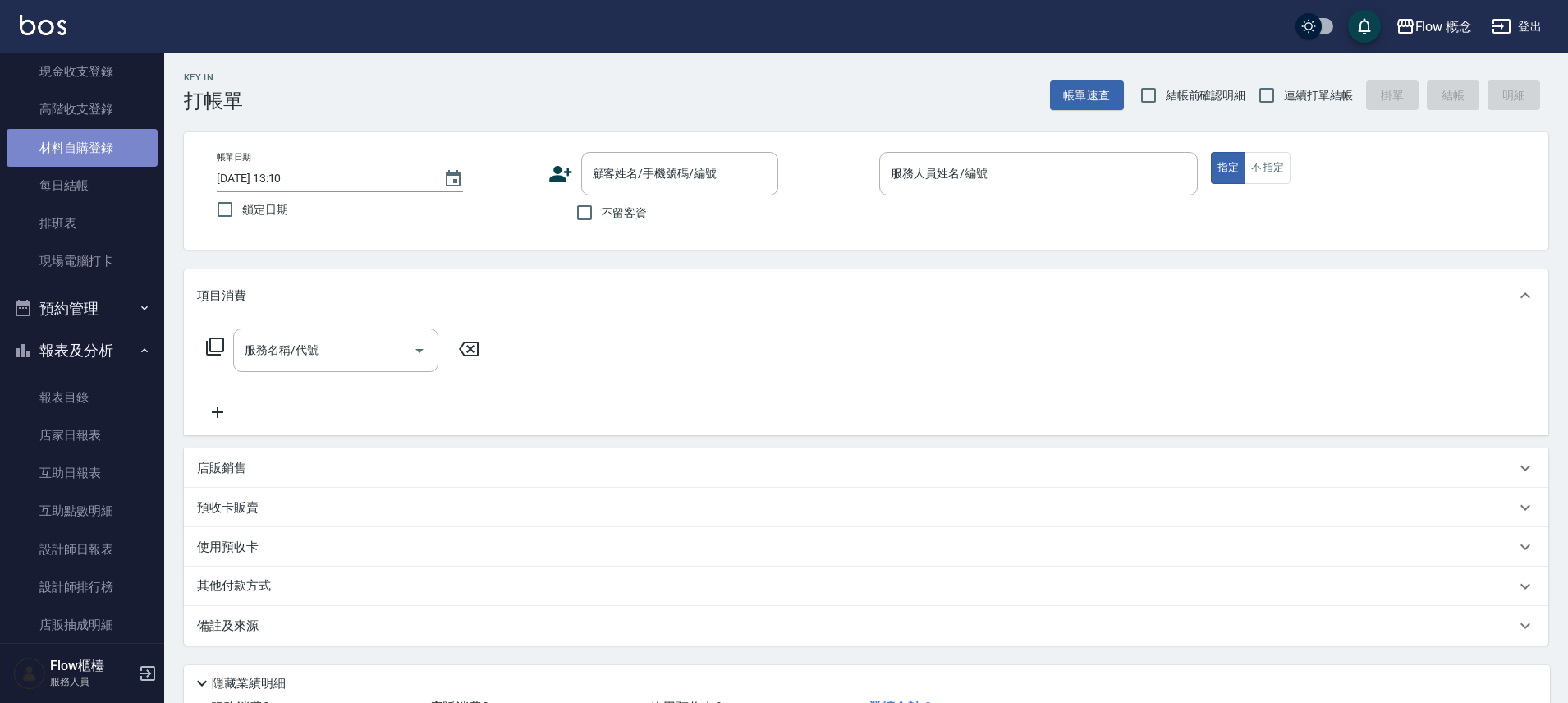
click at [89, 147] on link "材料自購登錄" at bounding box center [81, 147] width 151 height 38
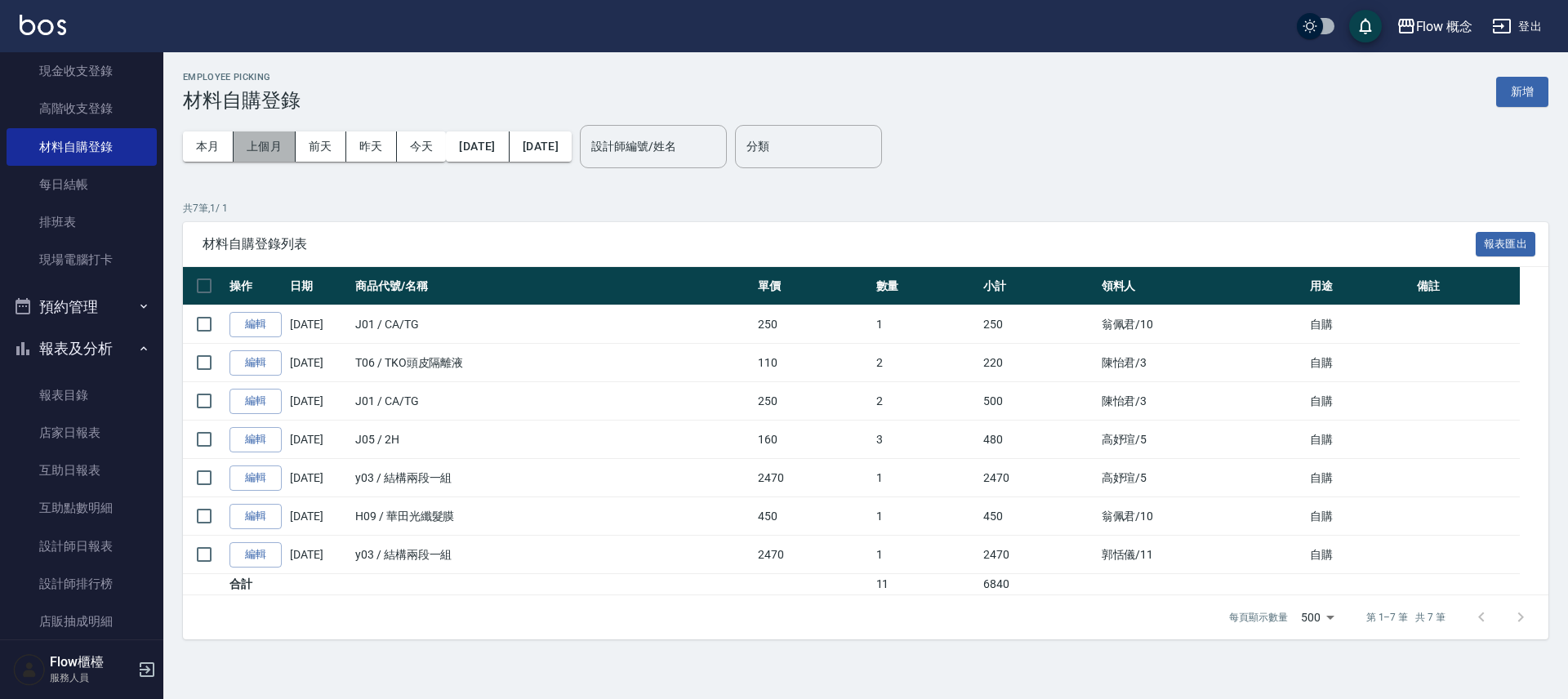
click at [285, 148] on button "上個月" at bounding box center [265, 146] width 62 height 30
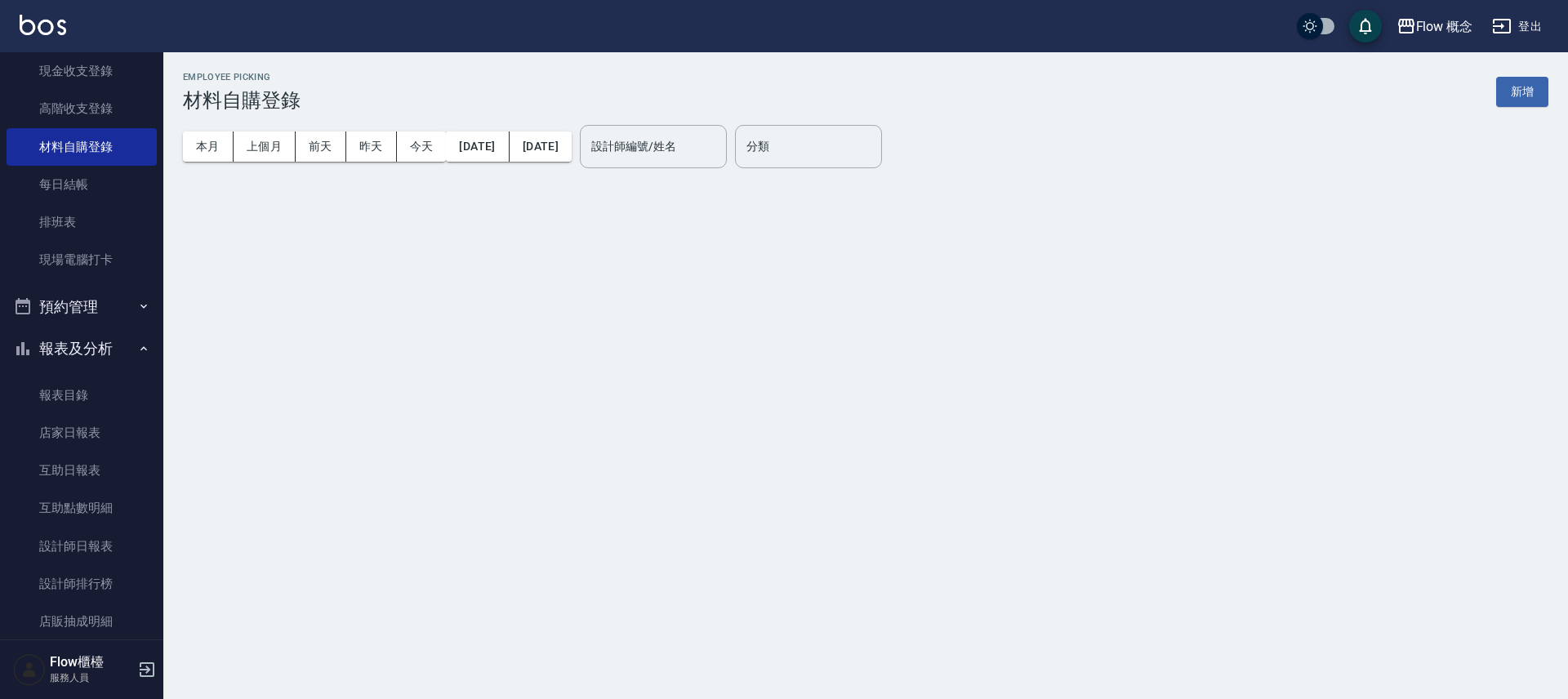
click at [719, 159] on input "設計師編號/姓名" at bounding box center [653, 146] width 132 height 28
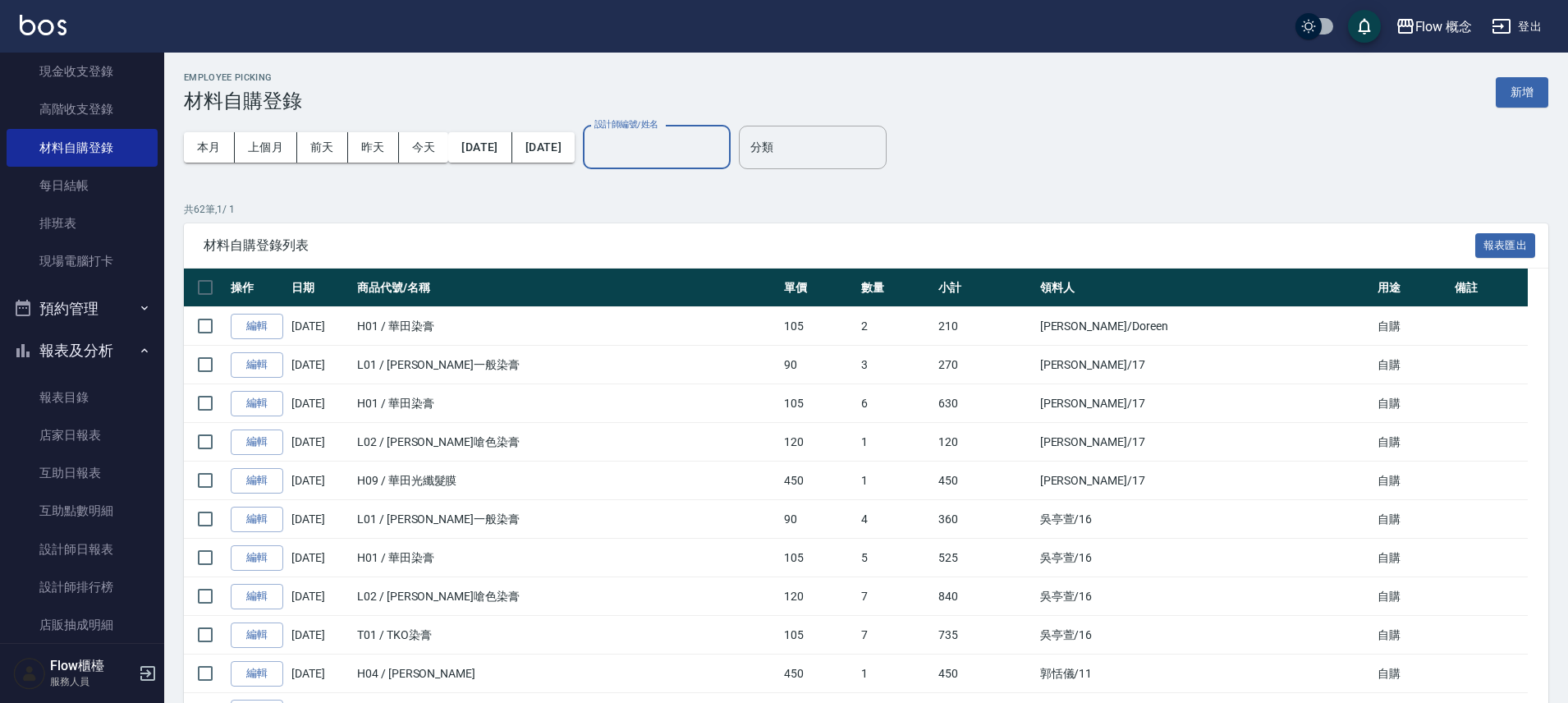
click at [705, 146] on input "設計師編號/姓名" at bounding box center [656, 146] width 133 height 28
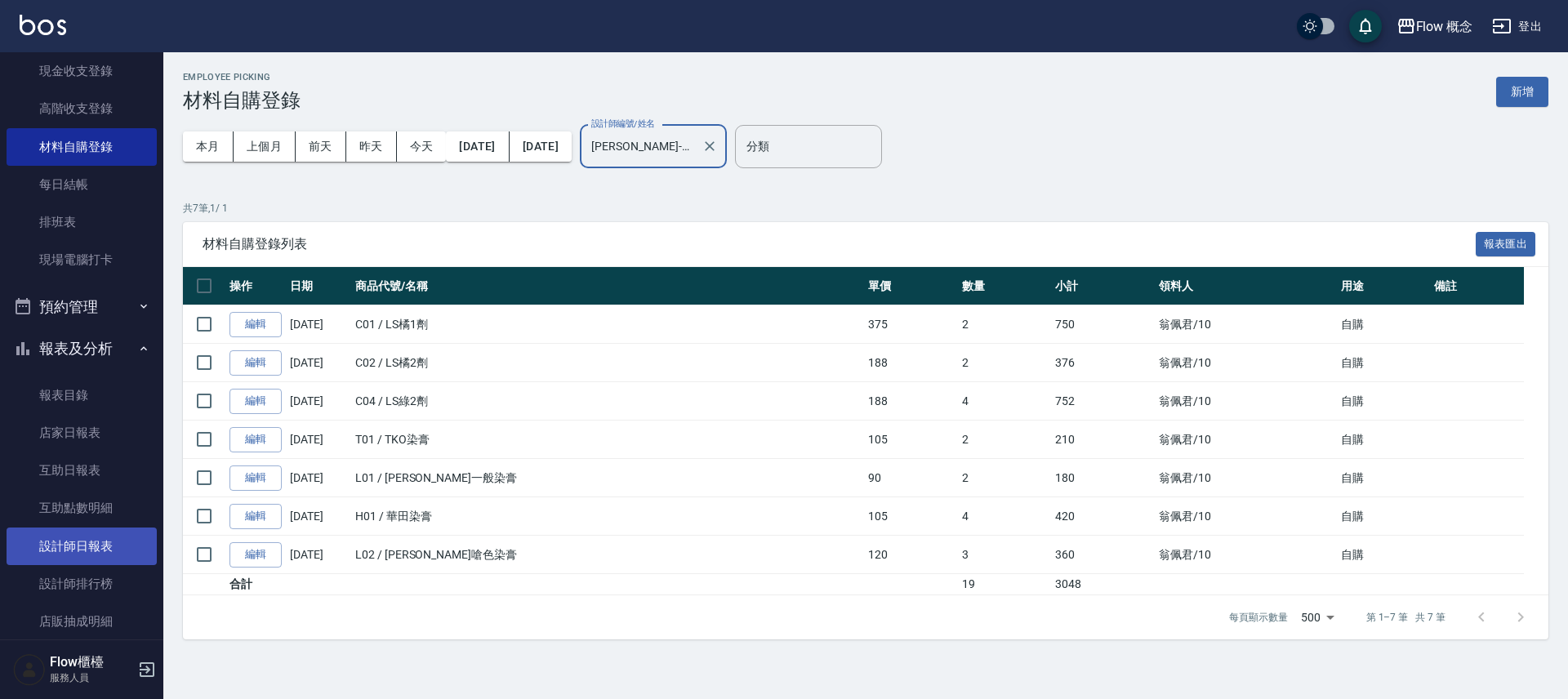
type input "[PERSON_NAME]-10"
click at [46, 534] on link "設計師日報表" at bounding box center [81, 545] width 150 height 37
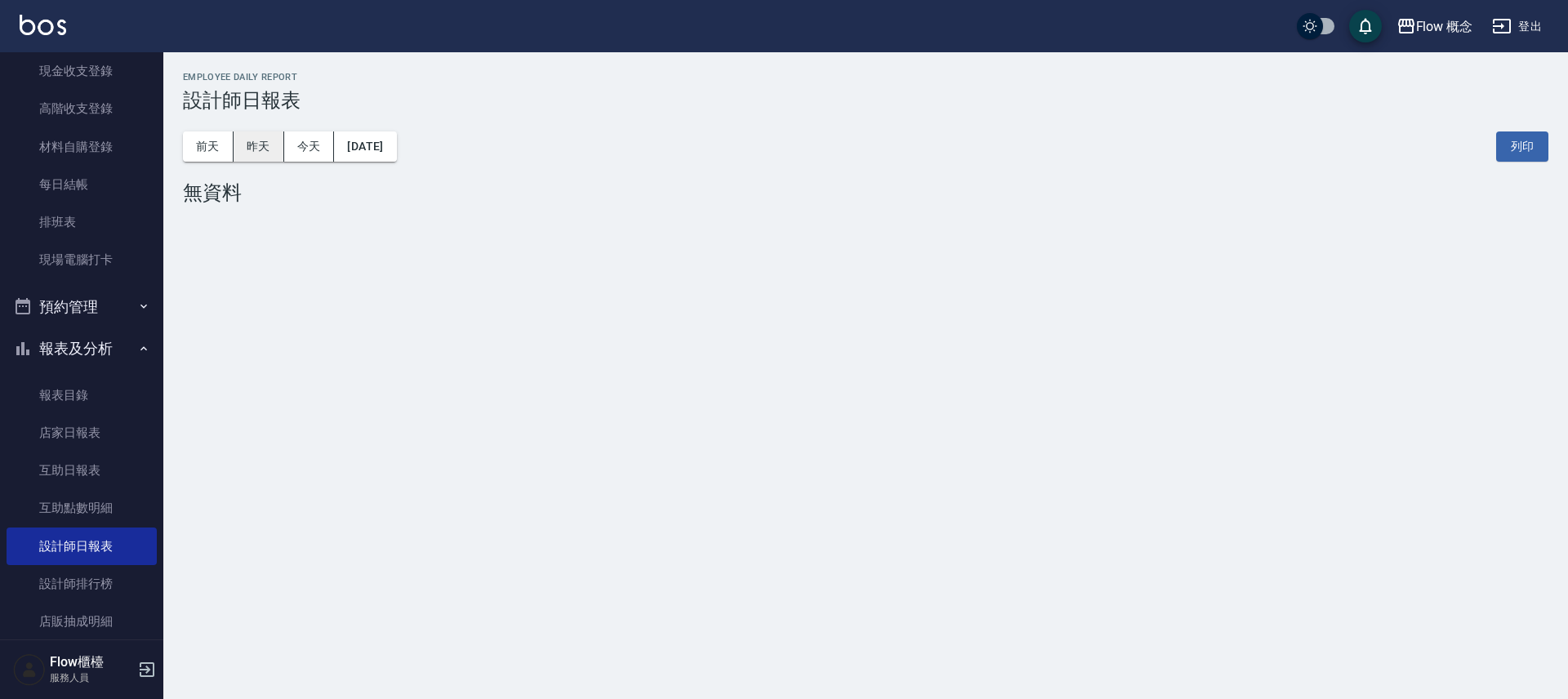
click at [267, 140] on button "昨天" at bounding box center [260, 146] width 51 height 30
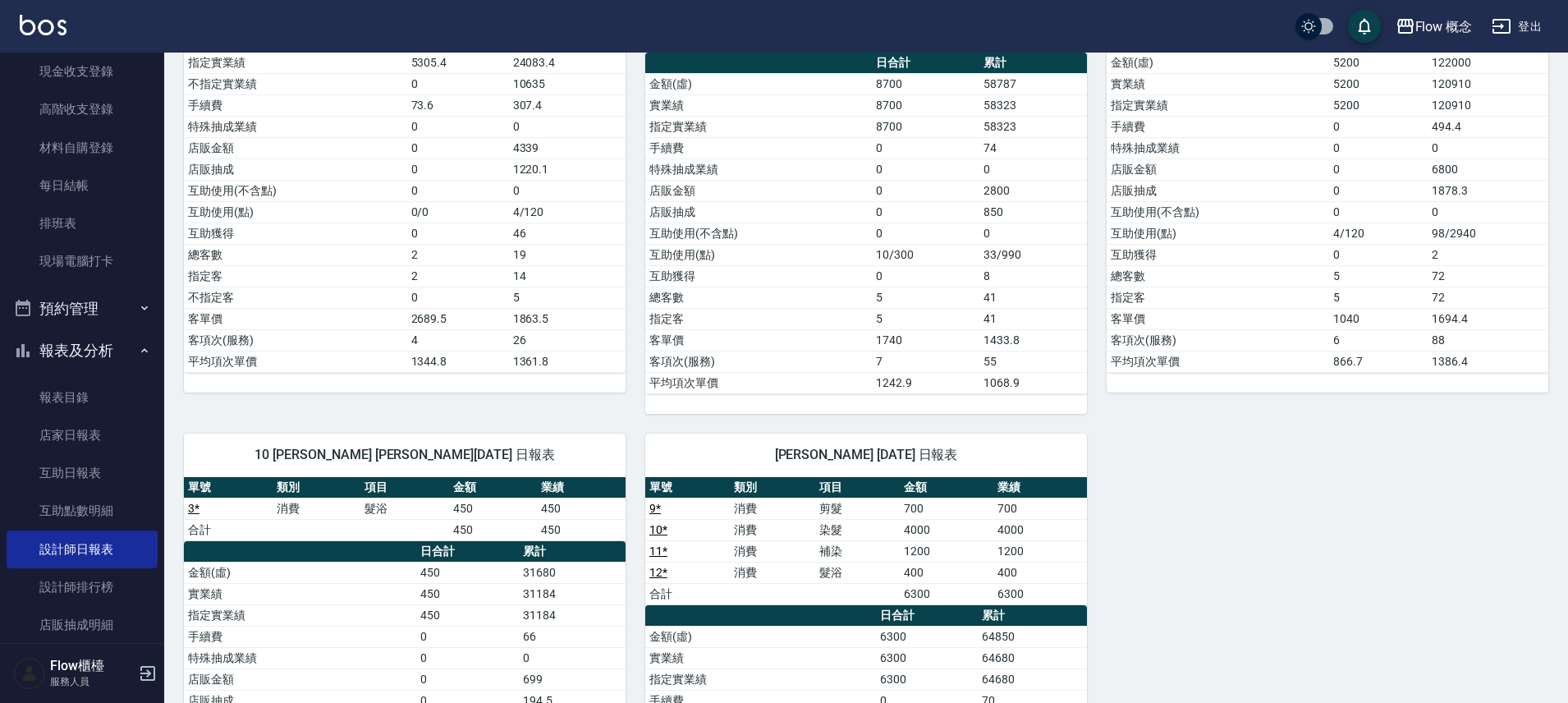
scroll to position [649, 0]
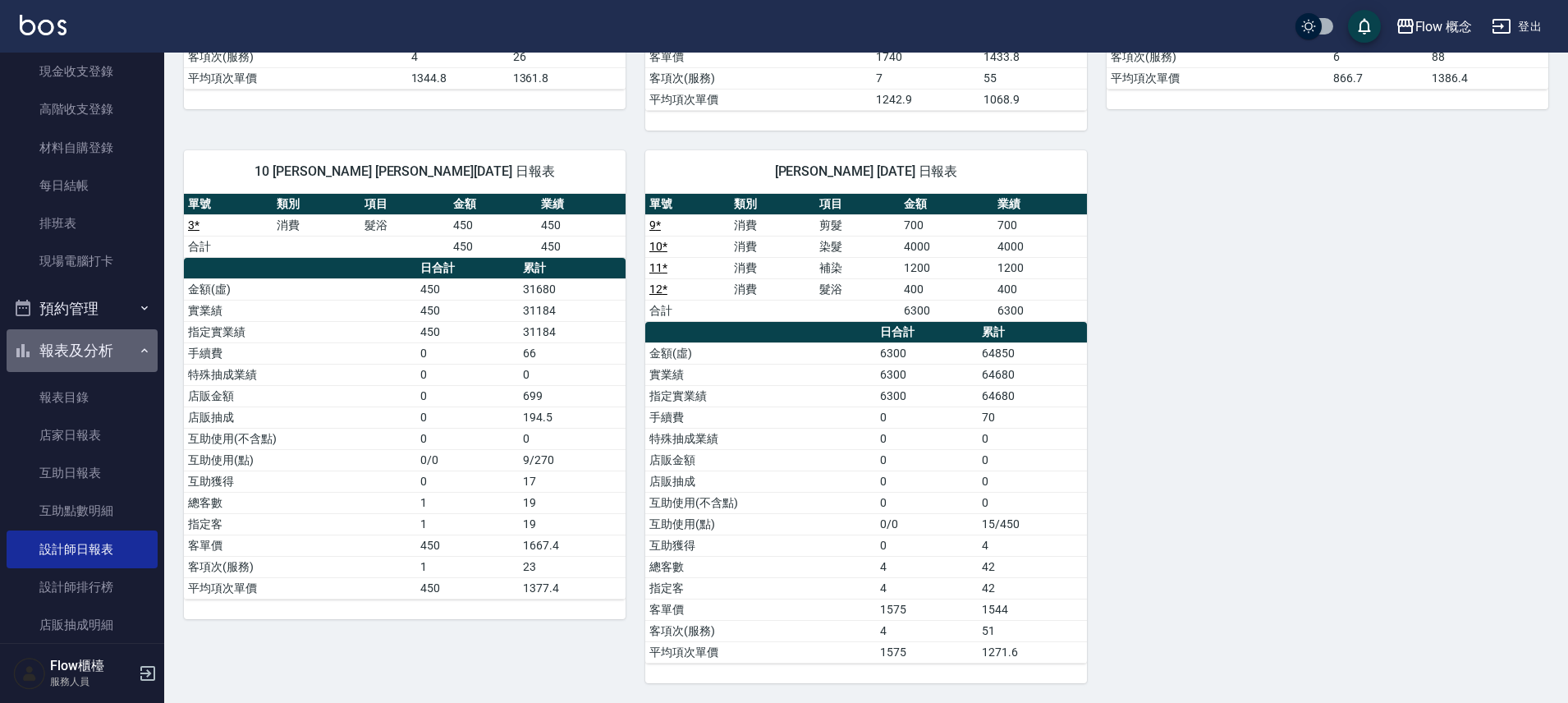
drag, startPoint x: 96, startPoint y: 352, endPoint x: 87, endPoint y: 341, distance: 14.2
click at [96, 353] on button "報表及分析" at bounding box center [81, 351] width 151 height 43
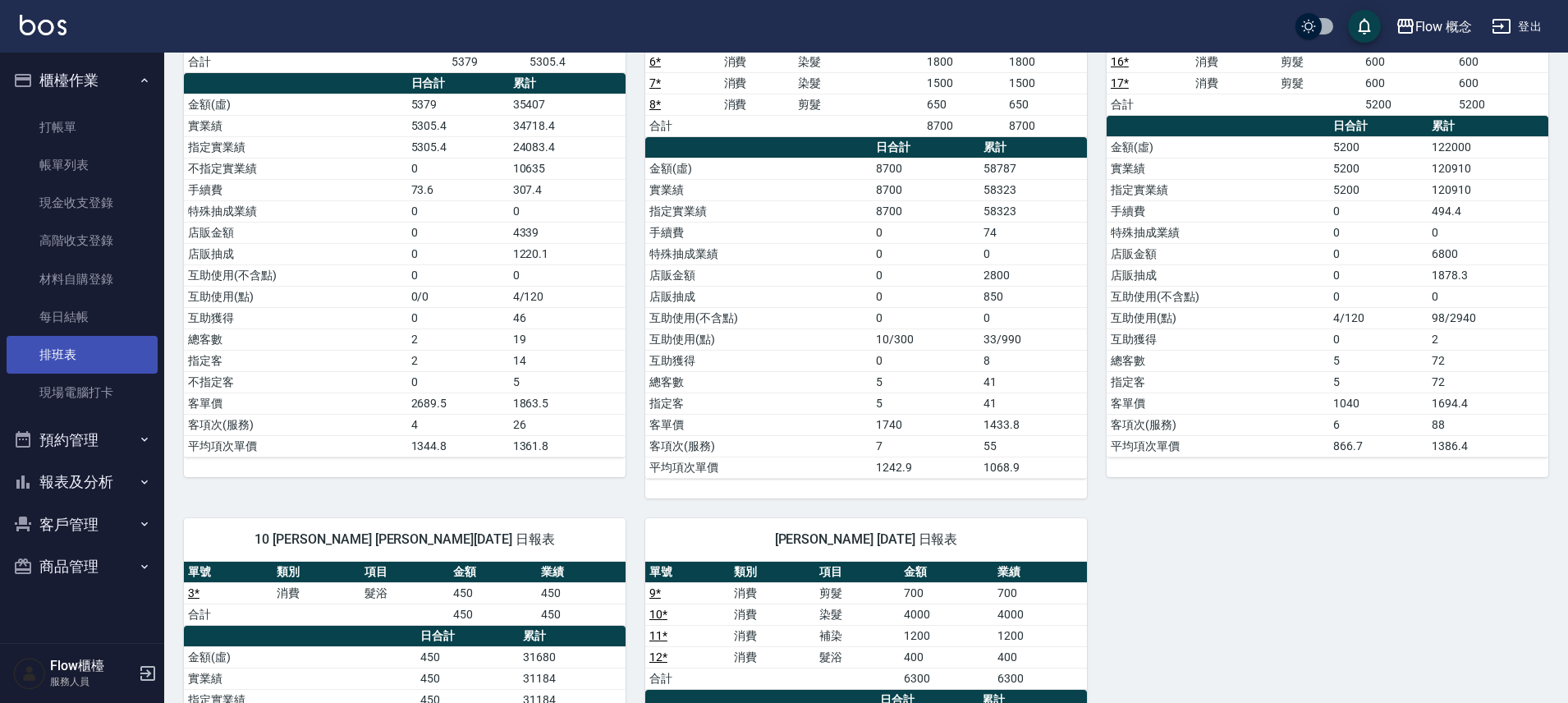
scroll to position [82, 0]
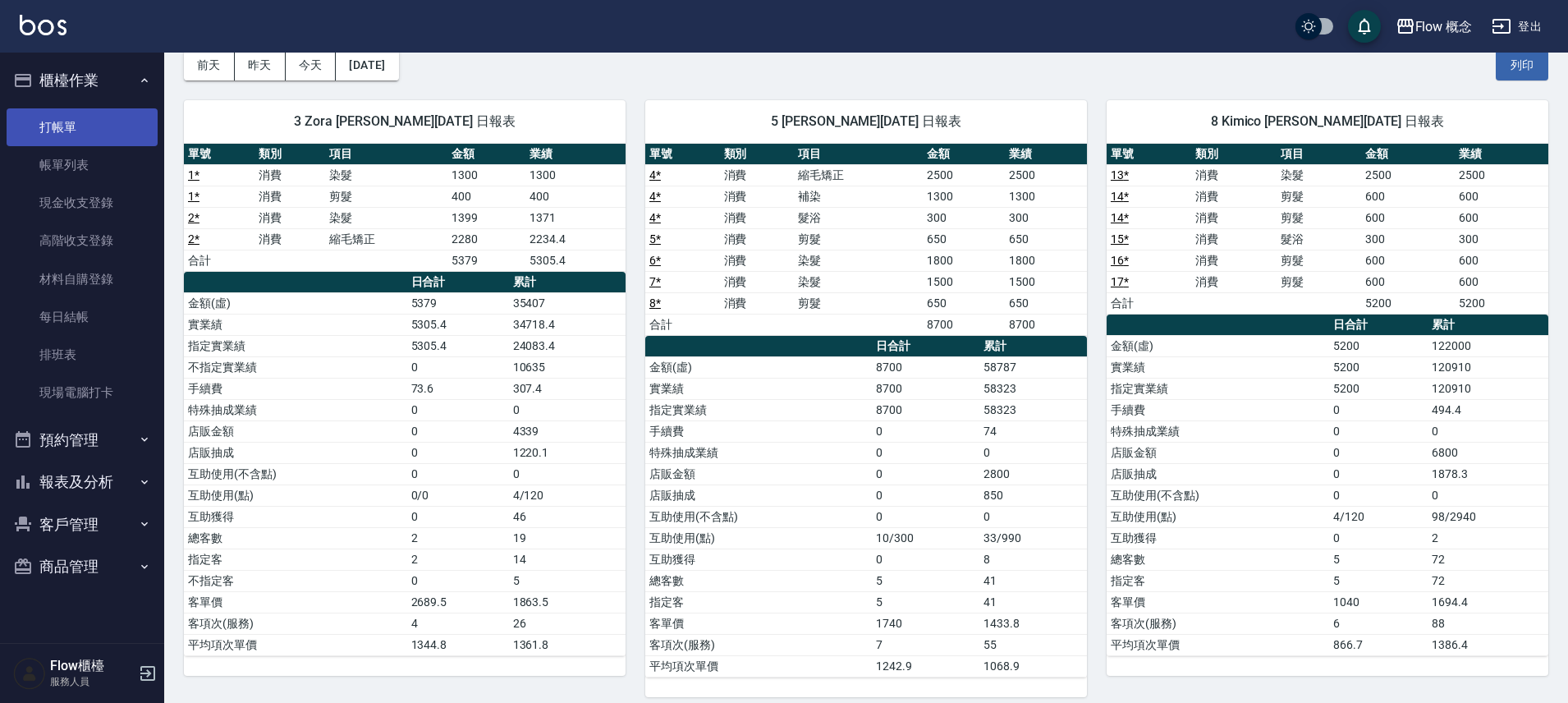
click at [107, 117] on link "打帳單" at bounding box center [81, 126] width 151 height 38
